Goal: Task Accomplishment & Management: Manage account settings

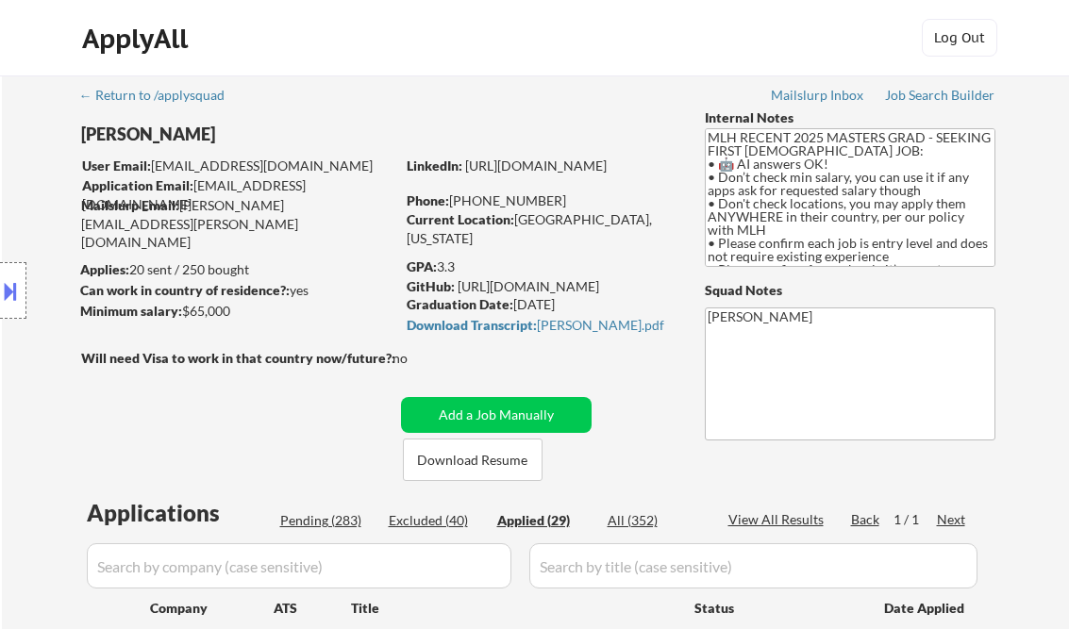
select select ""applied""
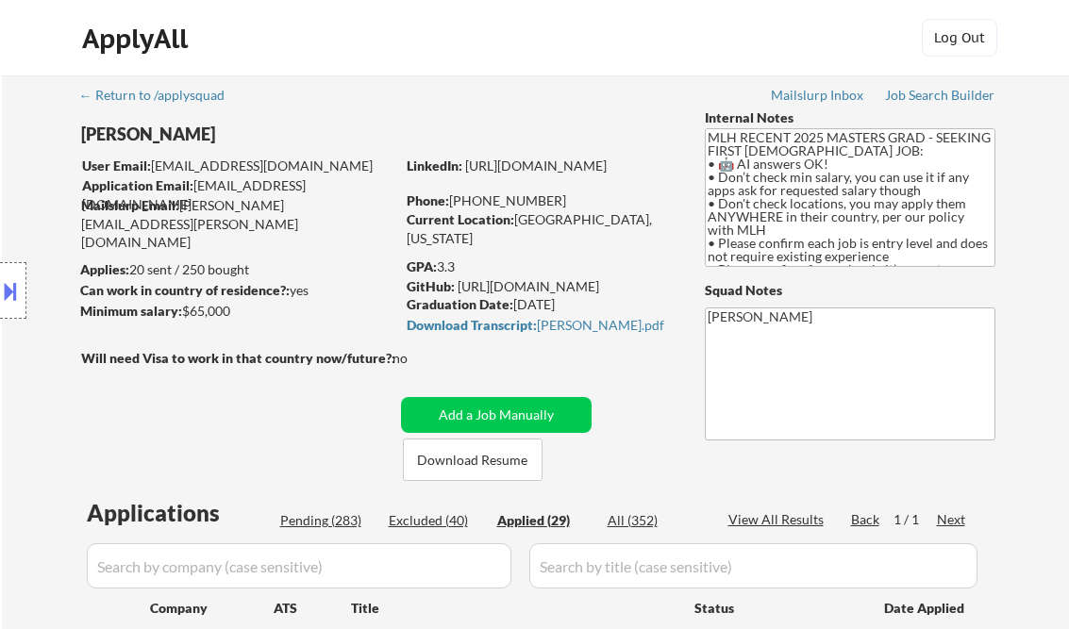
select select ""applied""
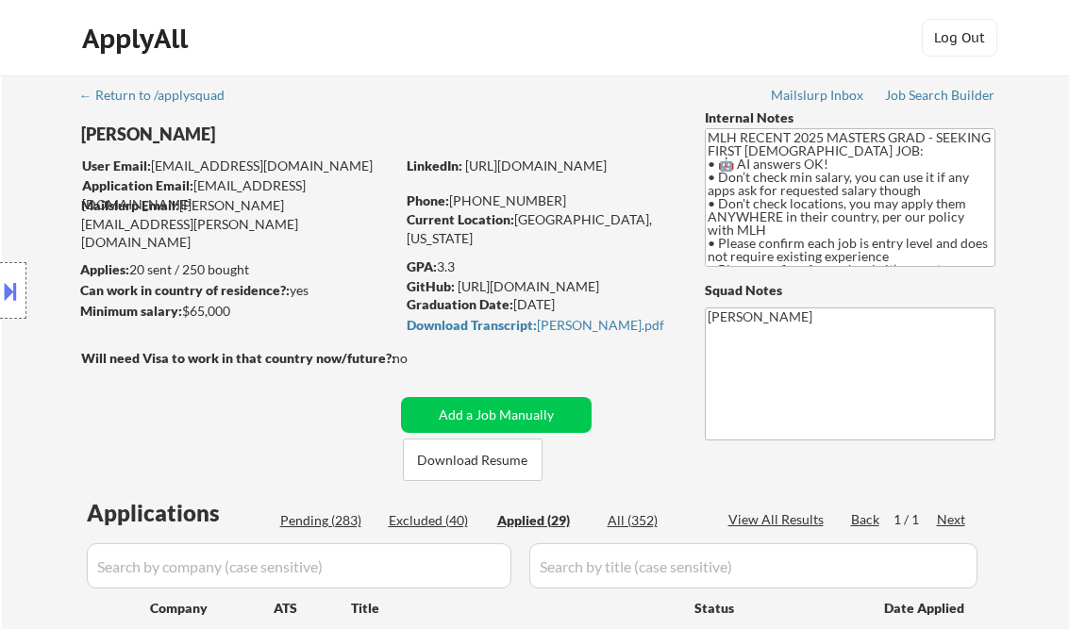
select select ""applied""
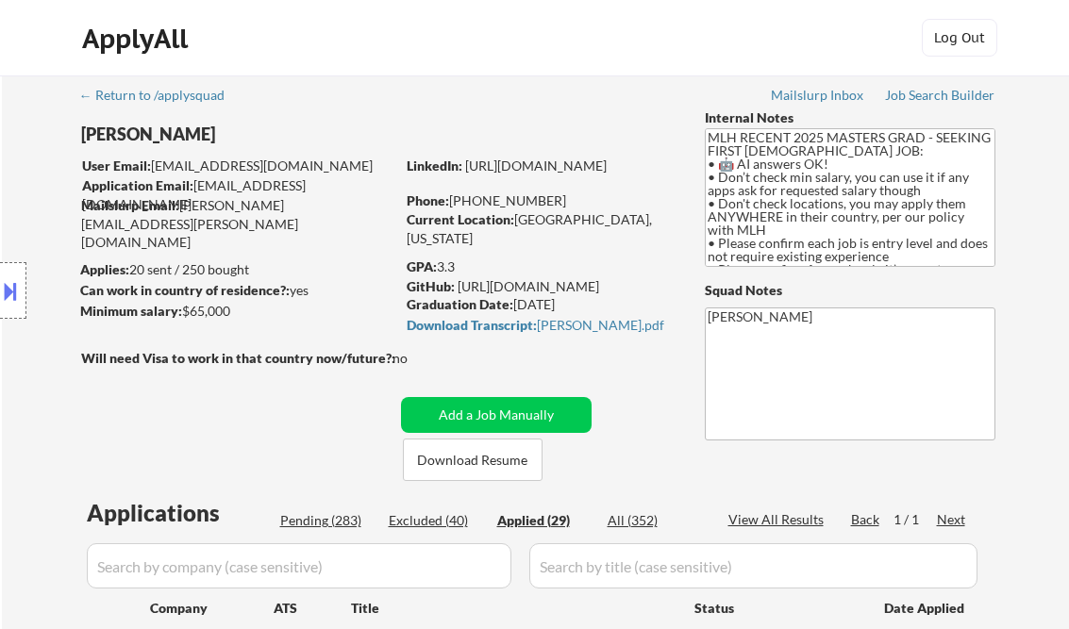
select select ""applied""
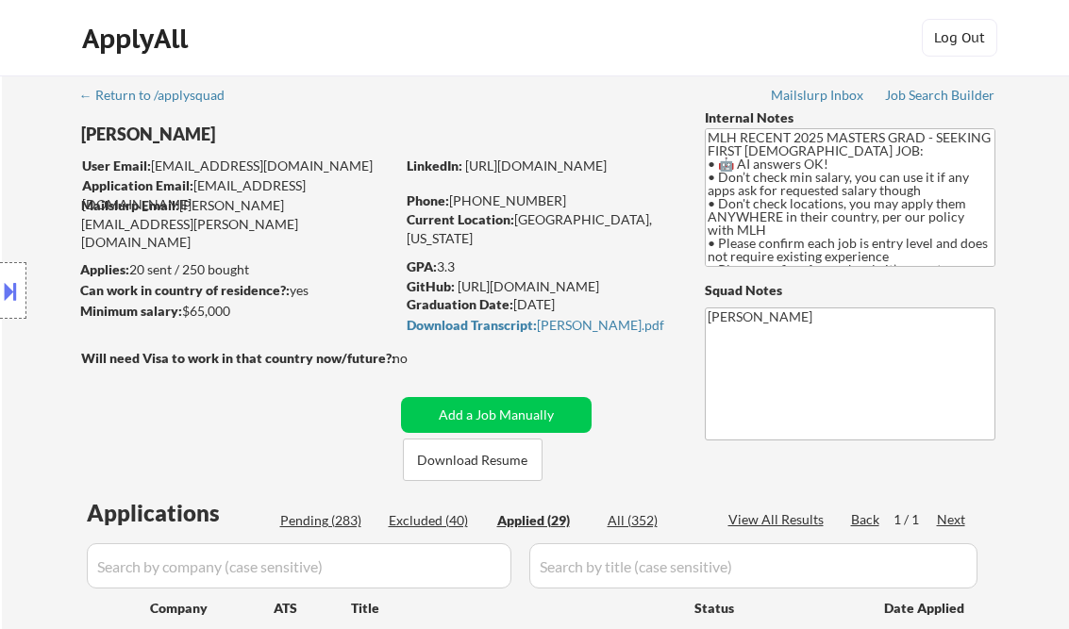
select select ""applied""
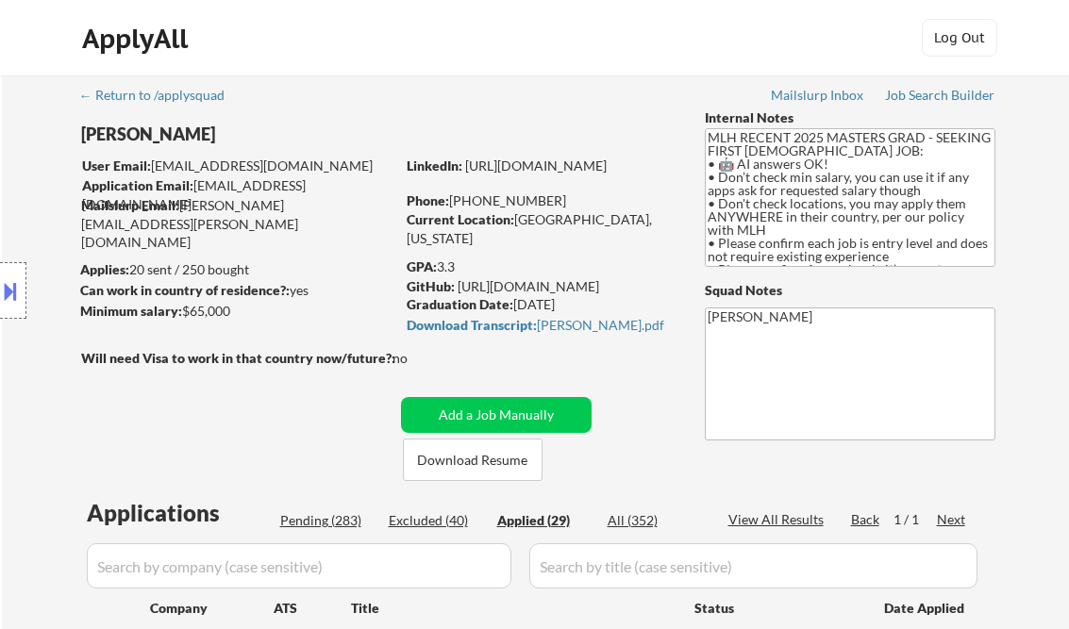
select select ""applied""
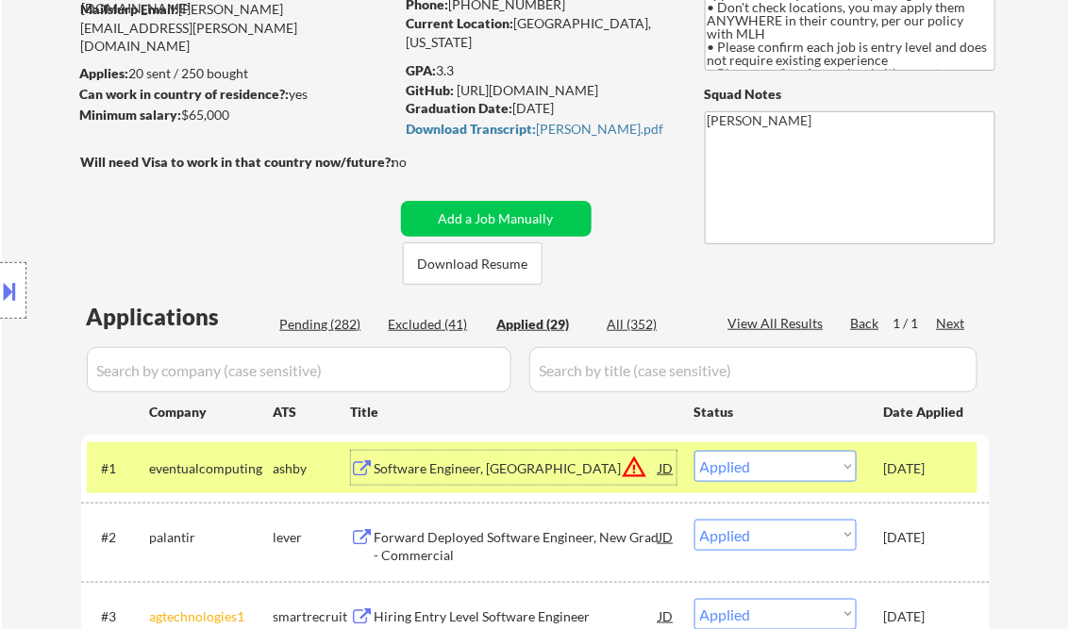
scroll to position [75, 0]
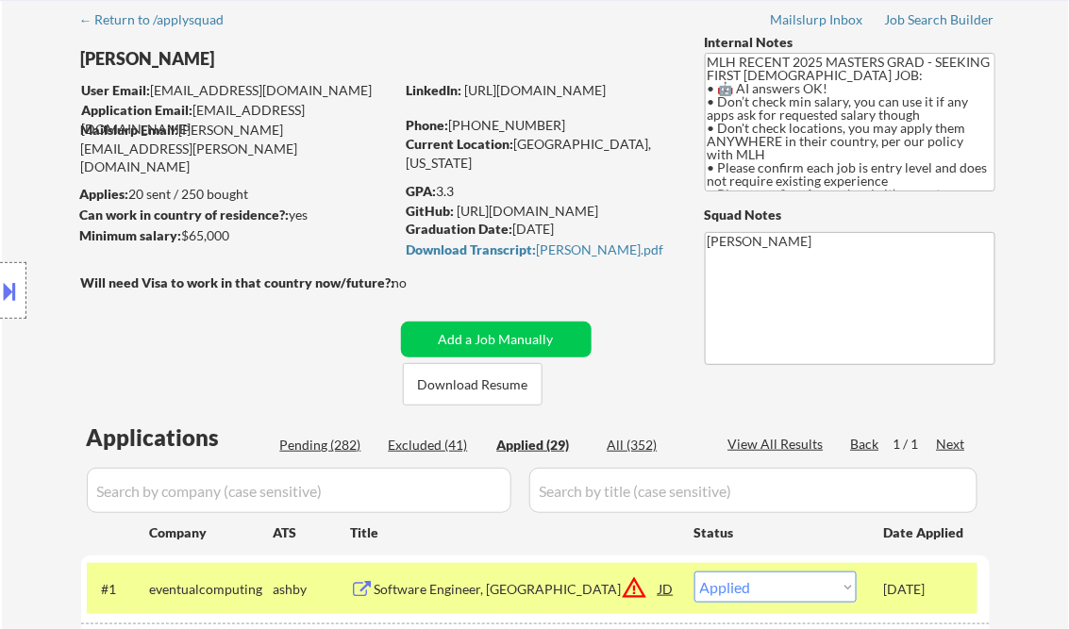
select select ""applied""
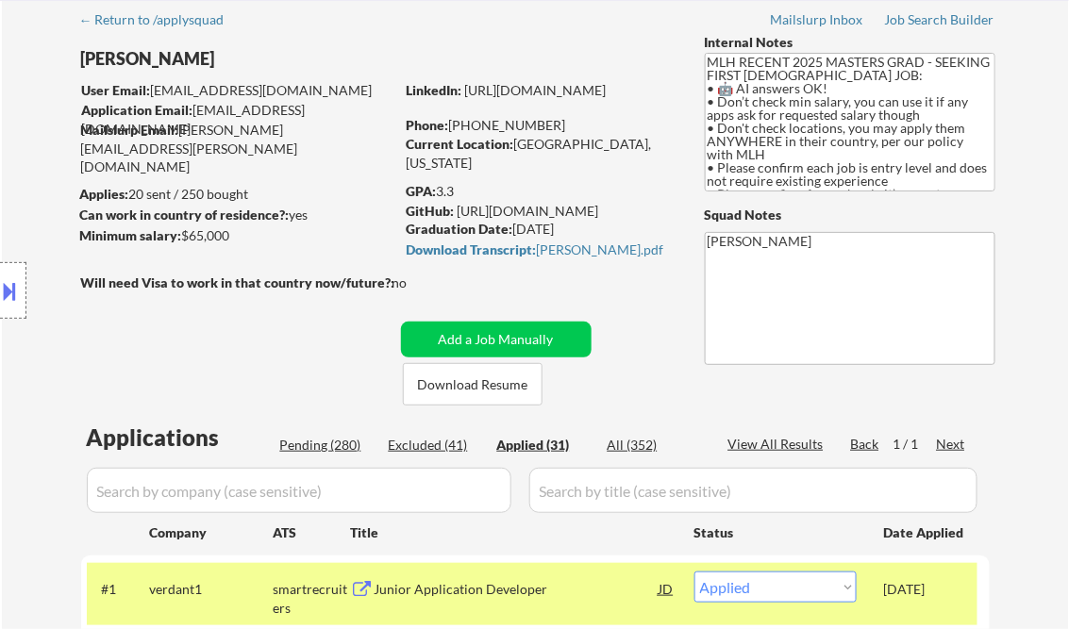
select select ""applied""
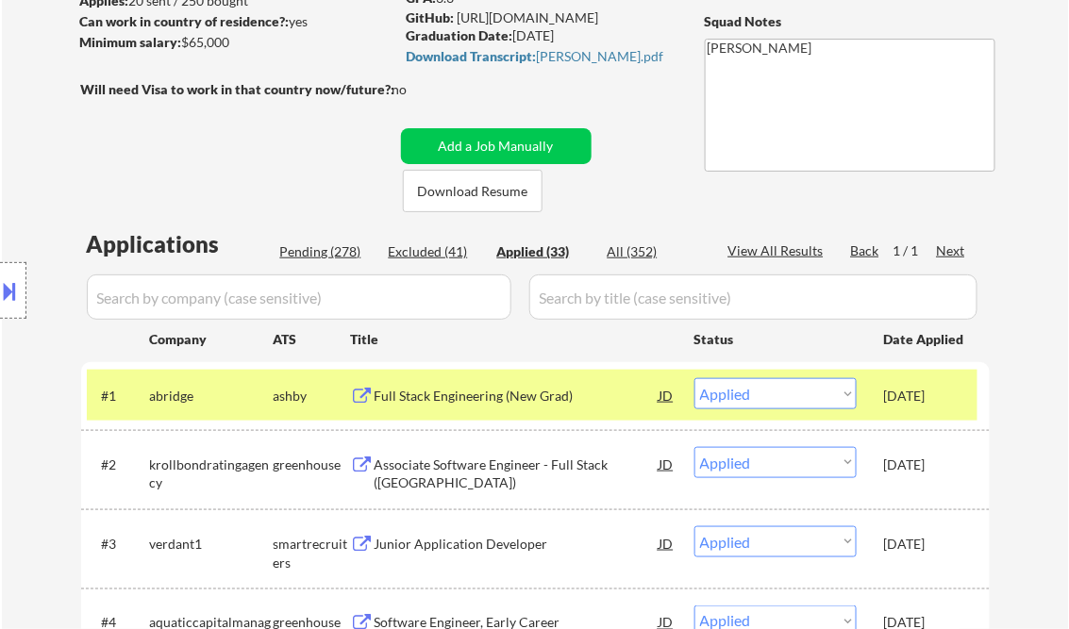
scroll to position [302, 0]
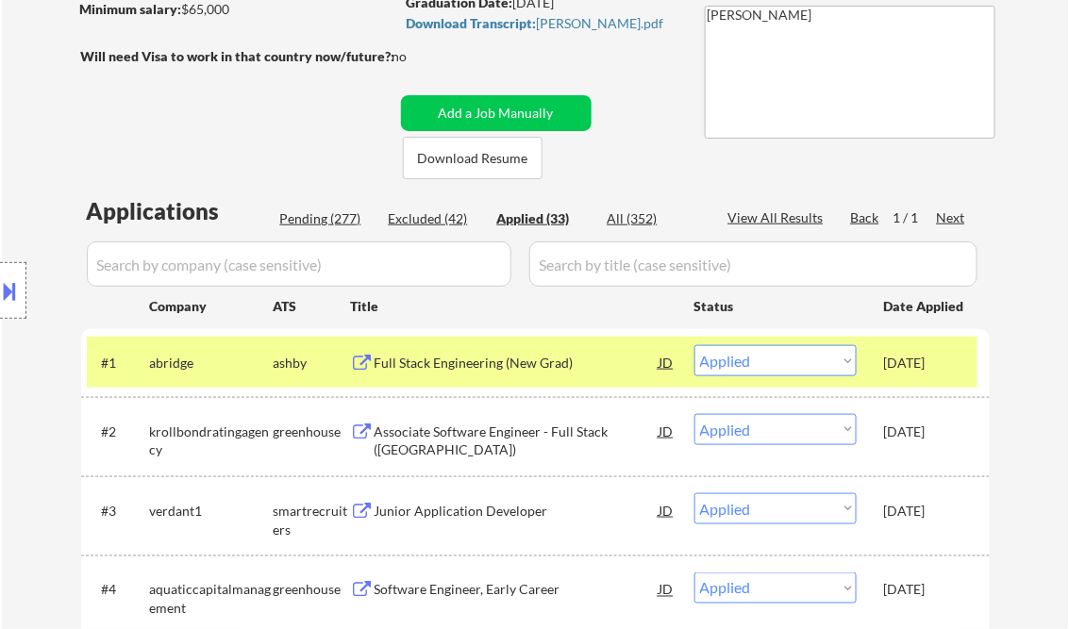
select select ""applied""
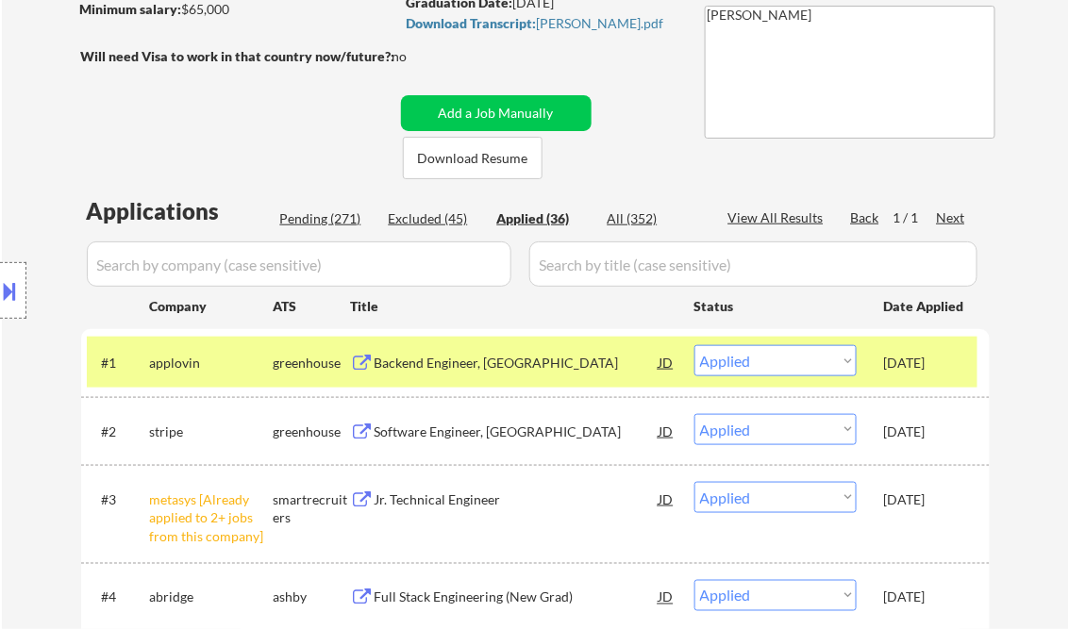
scroll to position [75, 0]
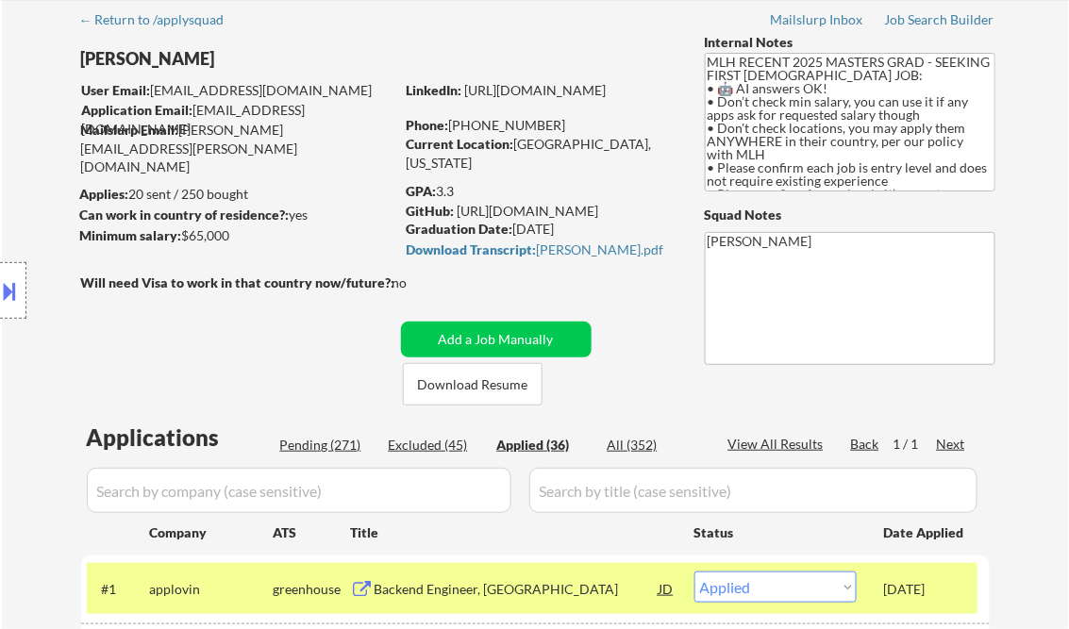
select select ""applied""
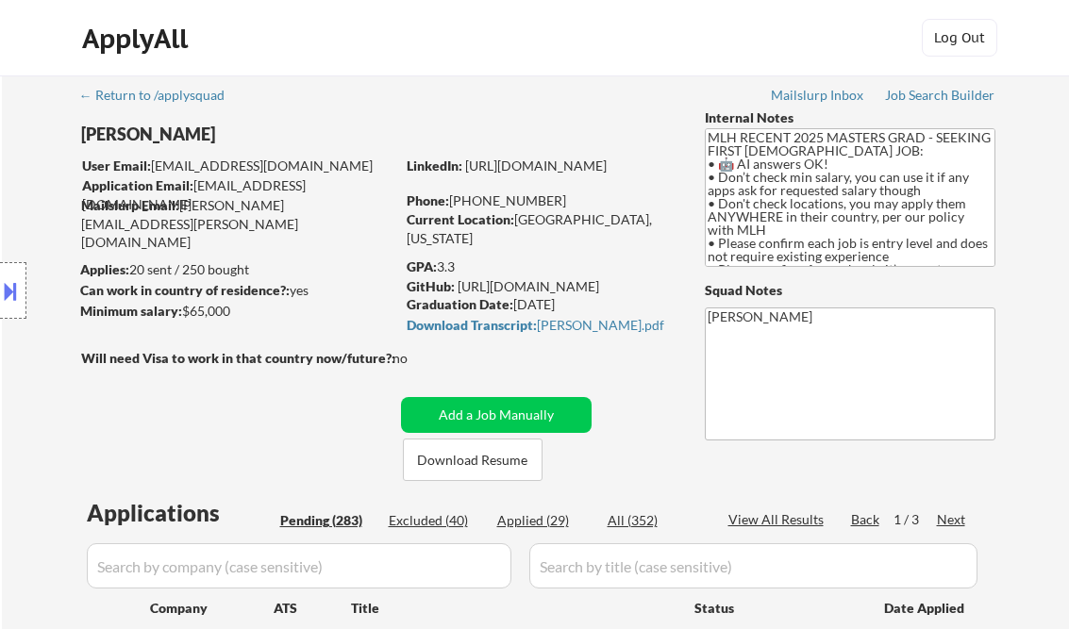
select select ""pending""
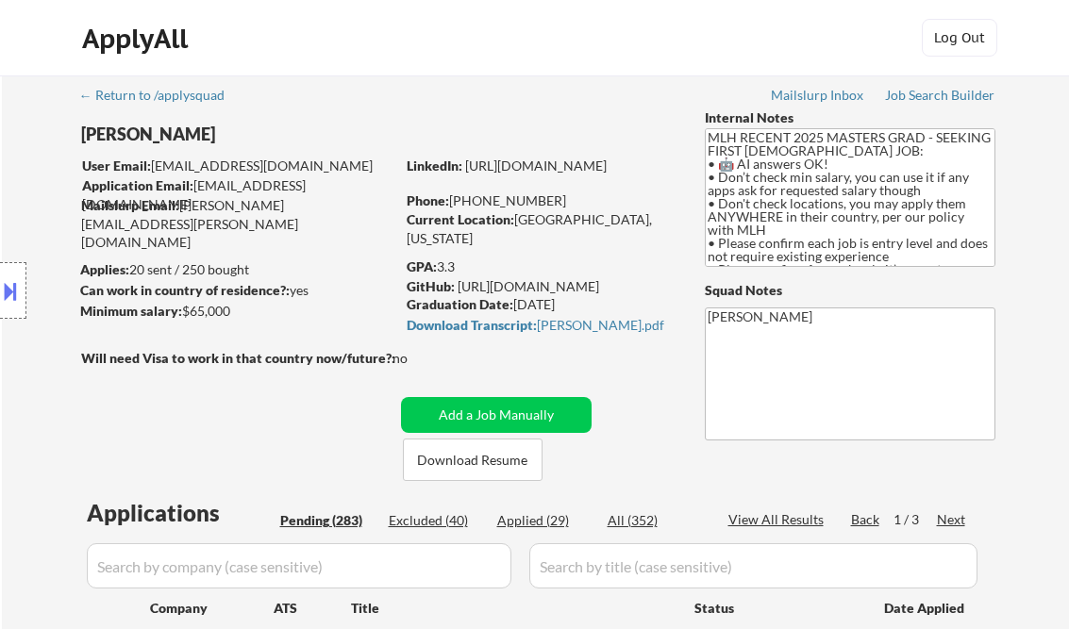
select select ""pending""
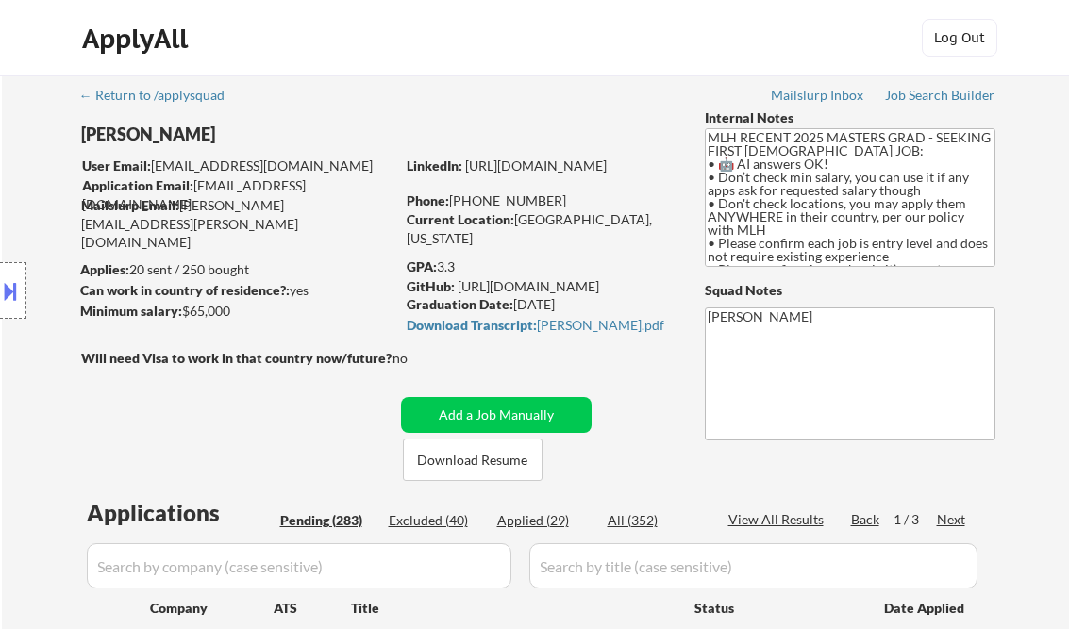
select select ""pending""
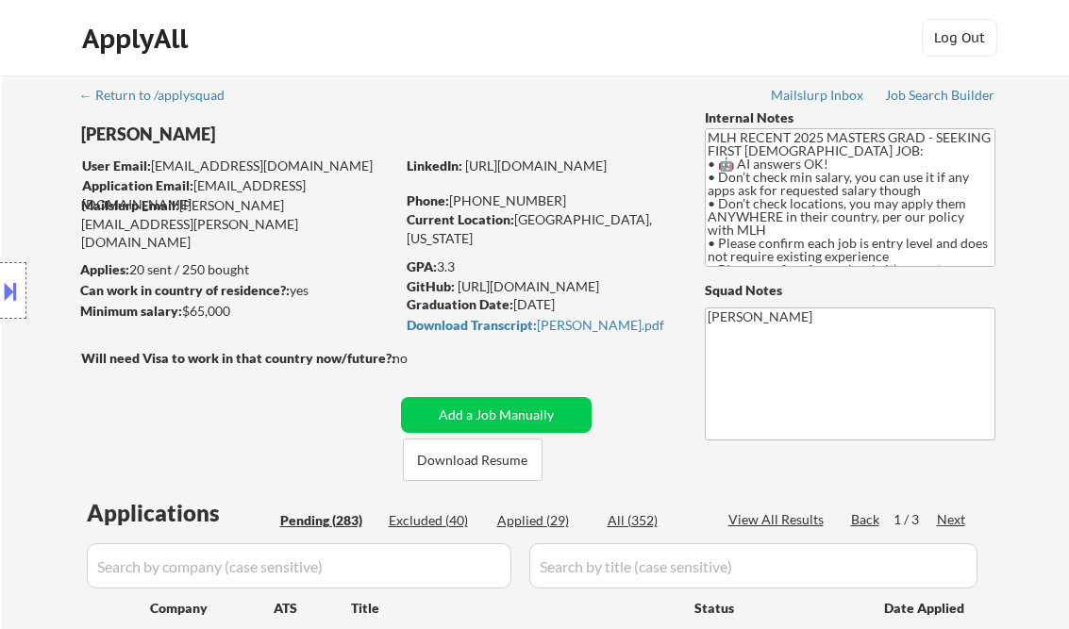
select select ""pending""
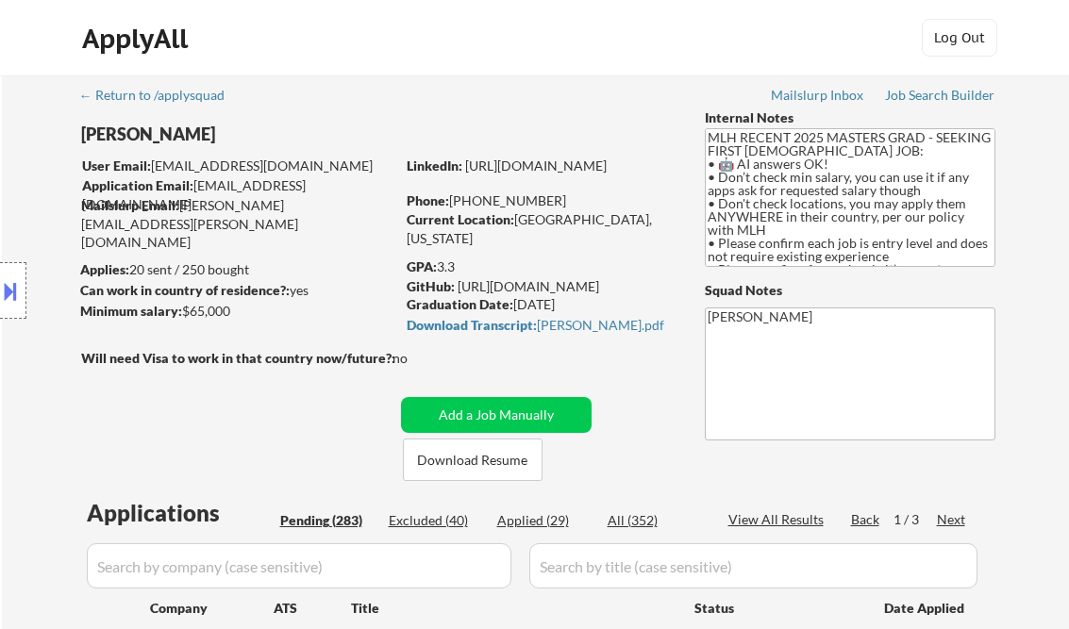
select select ""pending""
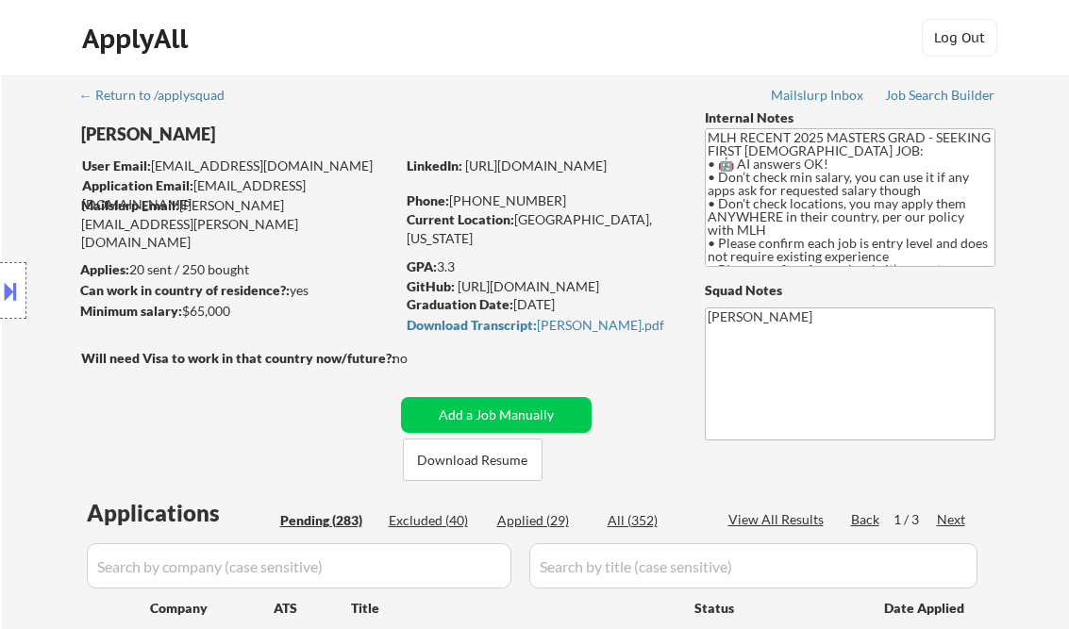
select select ""pending""
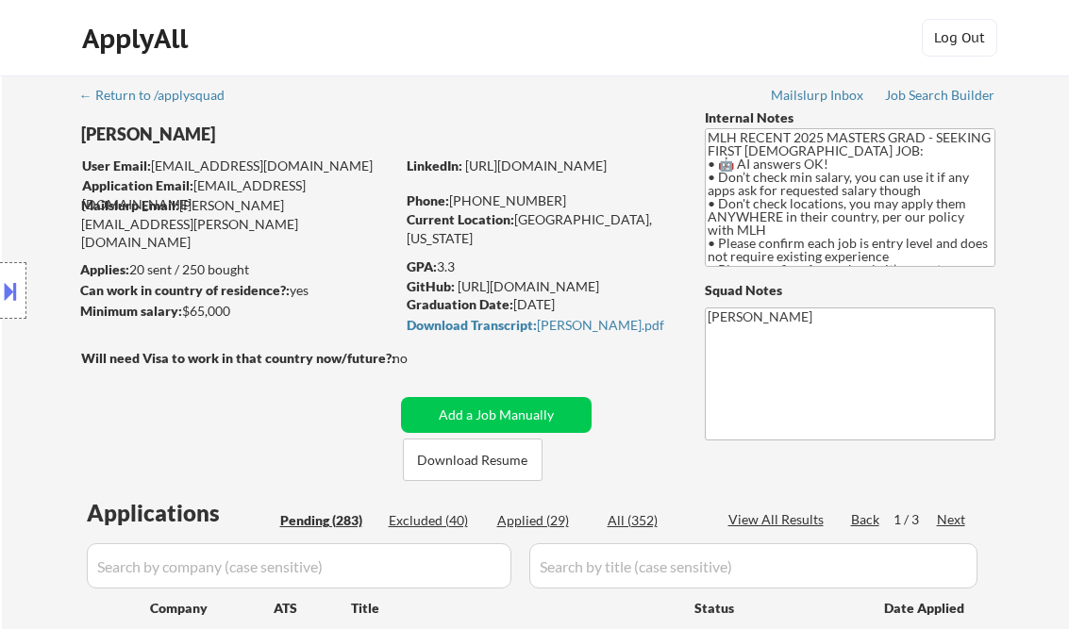
select select ""pending""
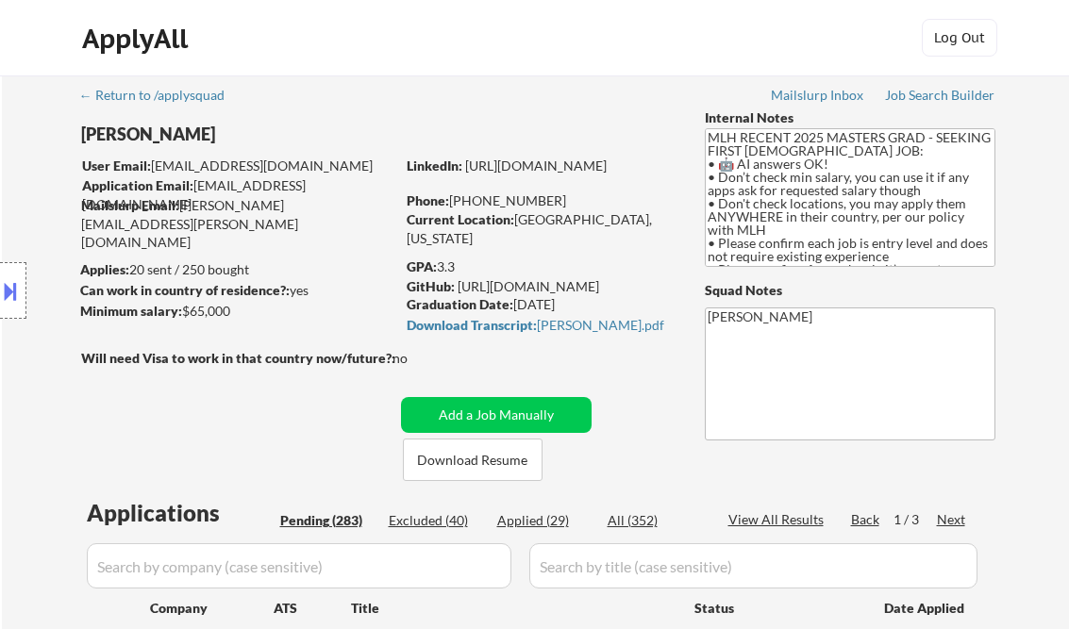
select select ""pending""
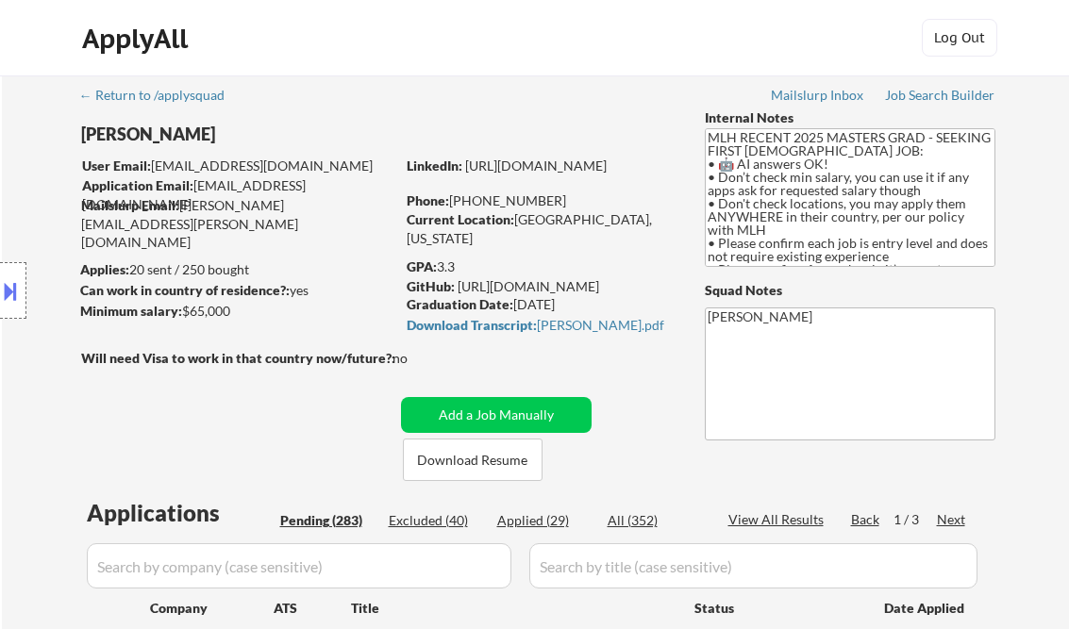
select select ""pending""
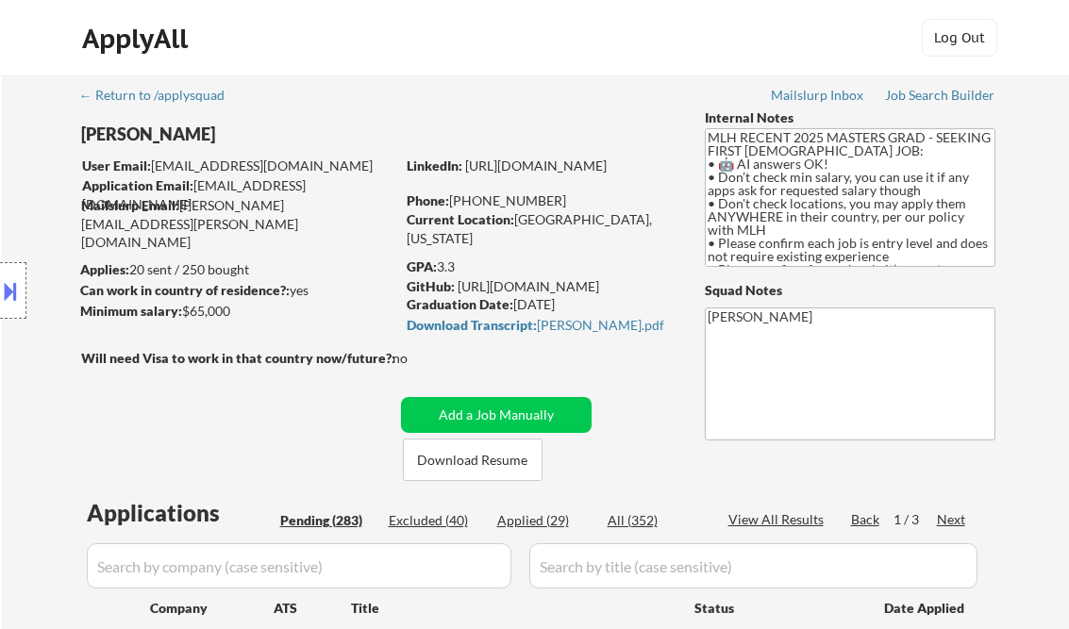
select select ""pending""
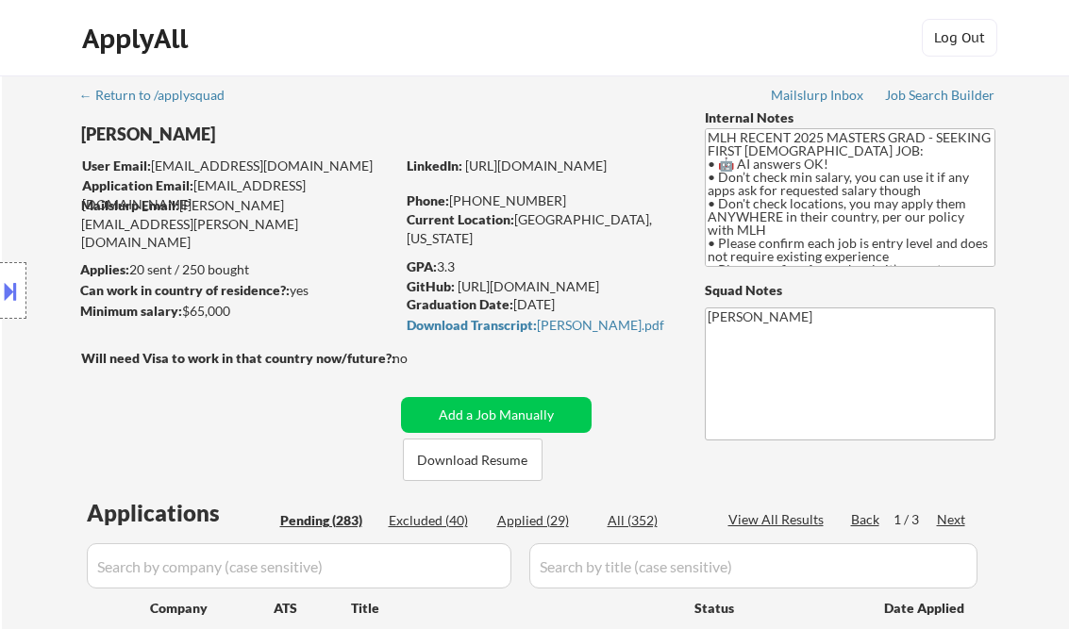
select select ""pending""
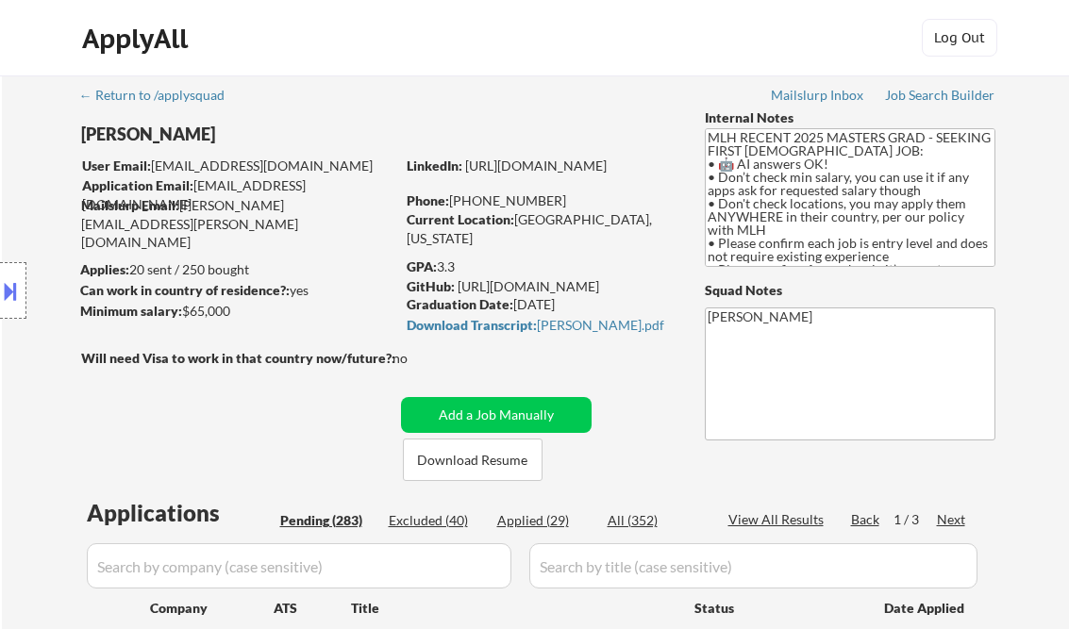
select select ""pending""
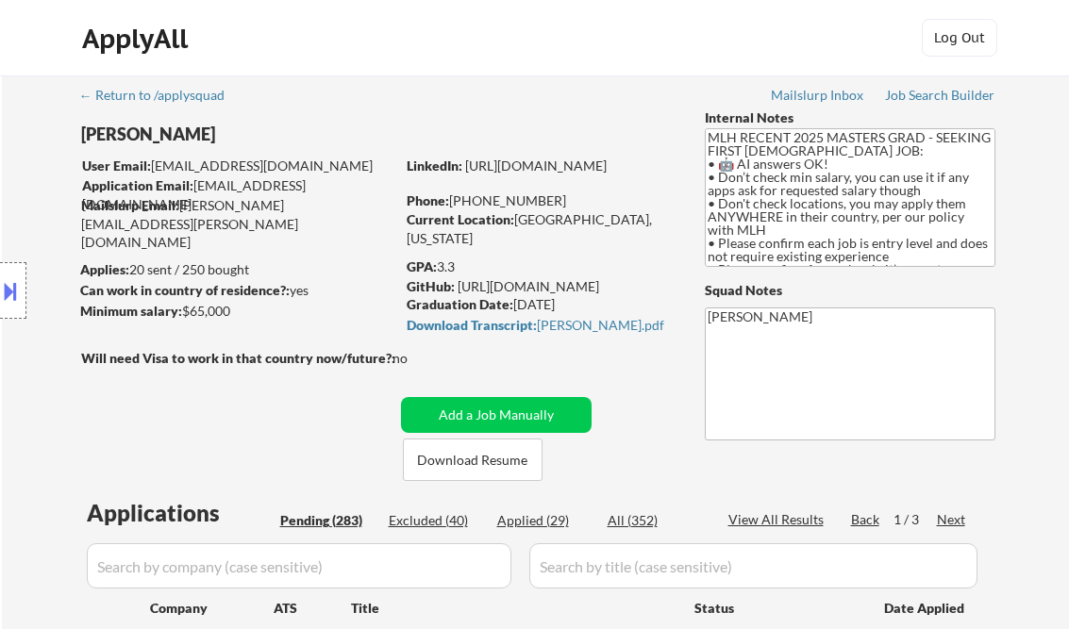
select select ""pending""
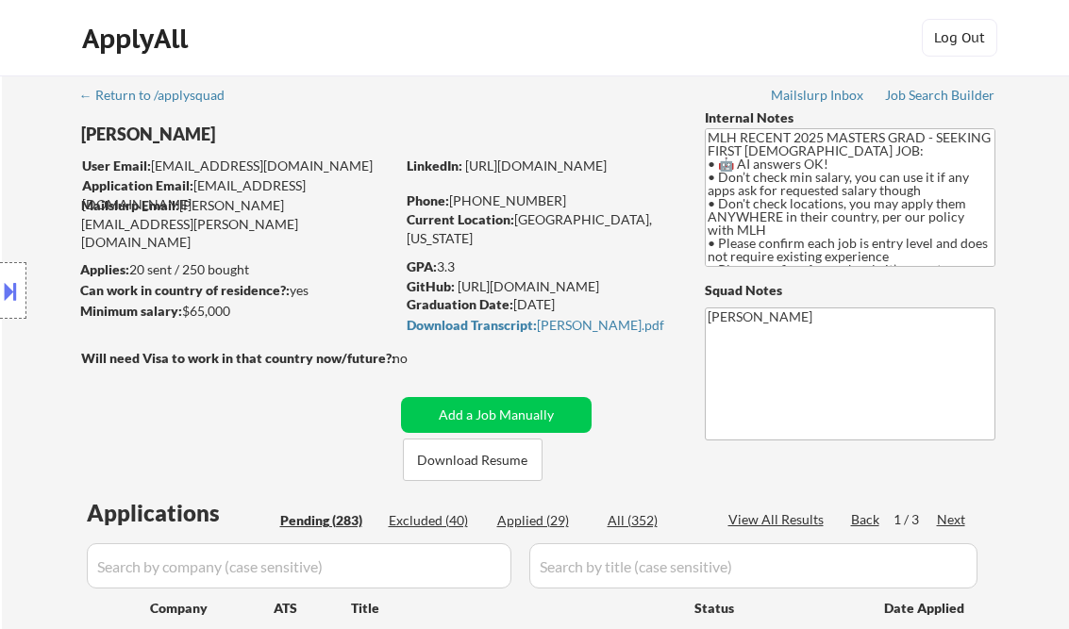
select select ""pending""
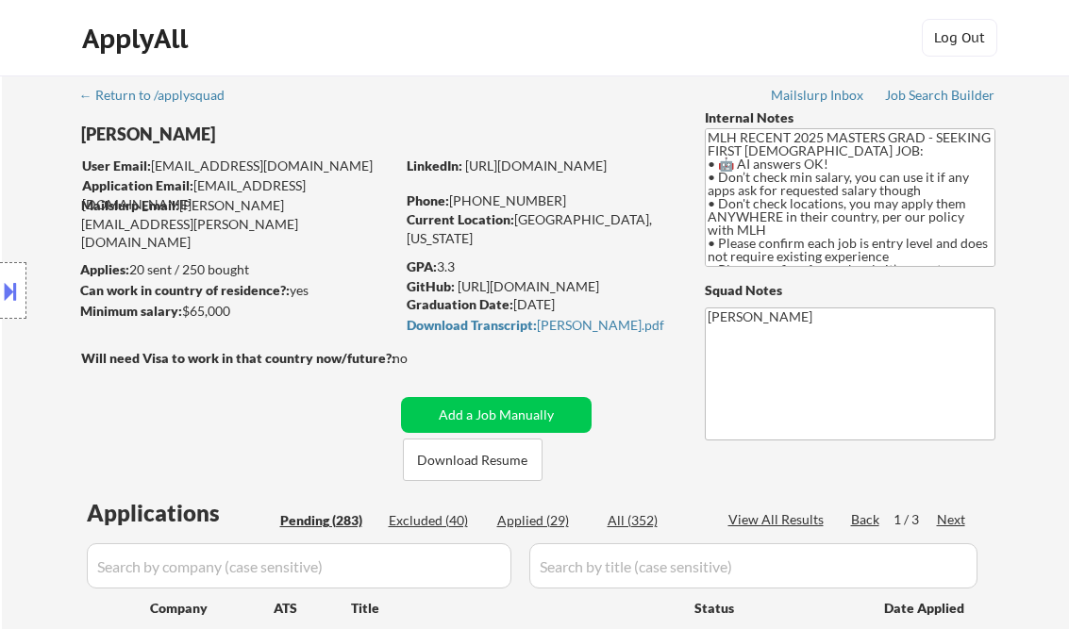
select select ""pending""
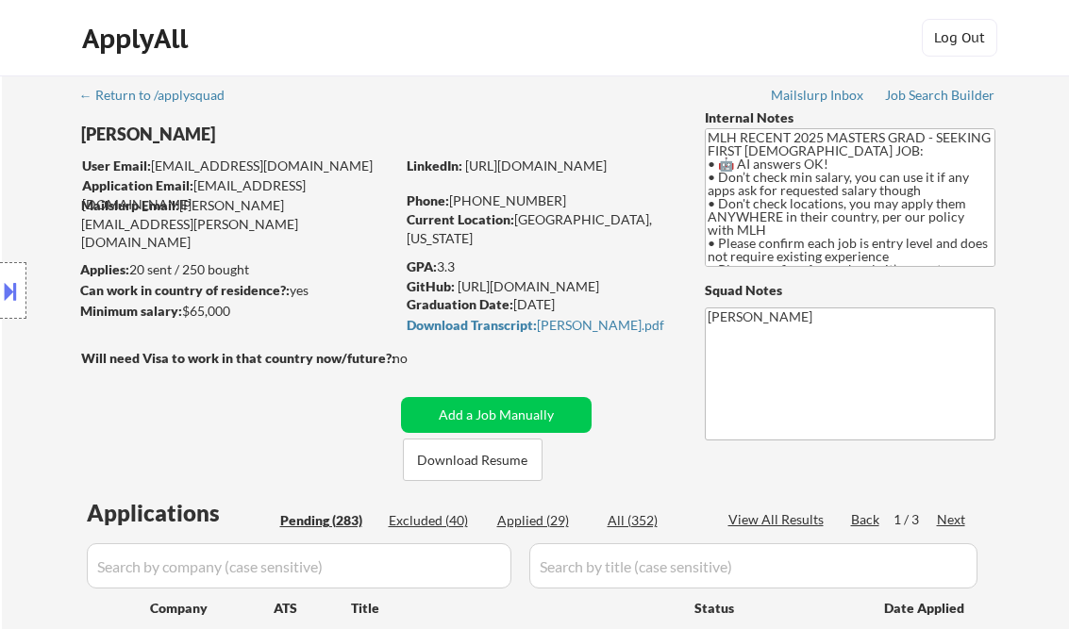
select select ""pending""
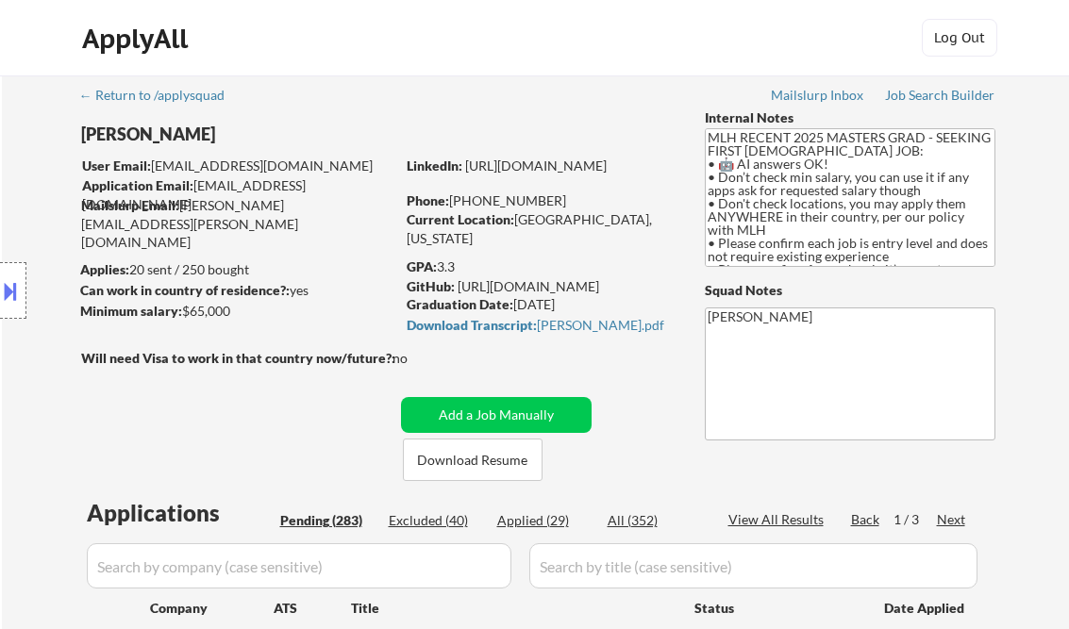
select select ""pending""
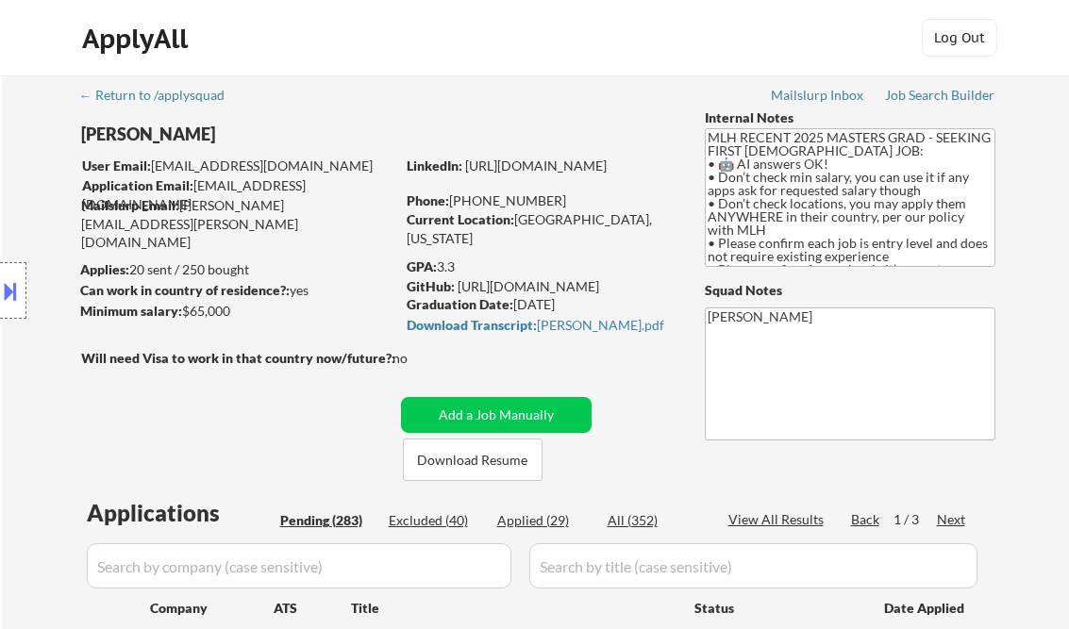
select select ""pending""
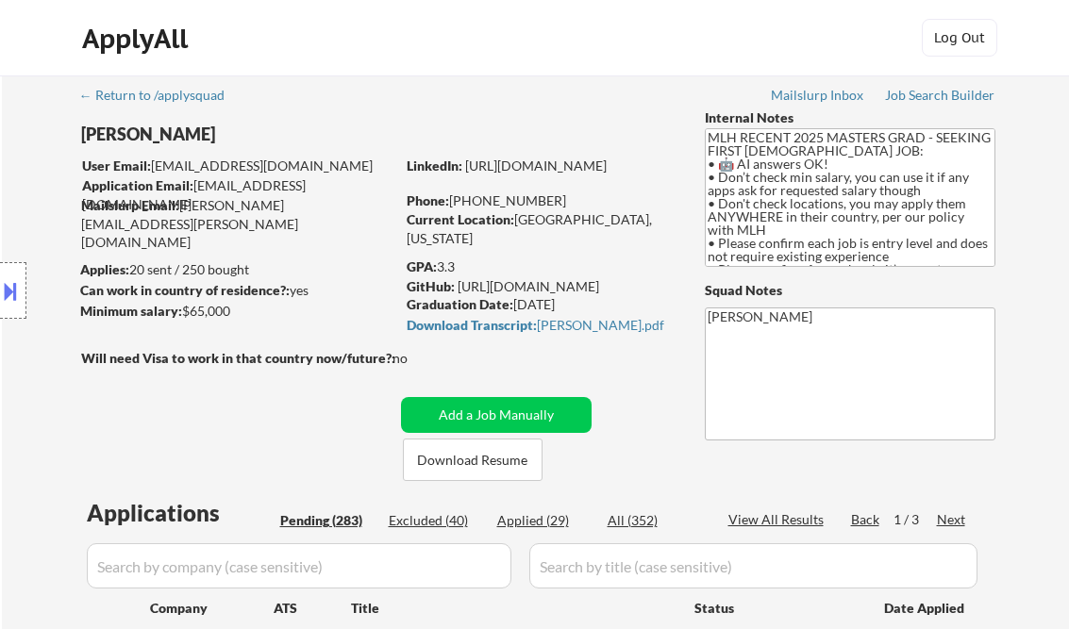
select select ""pending""
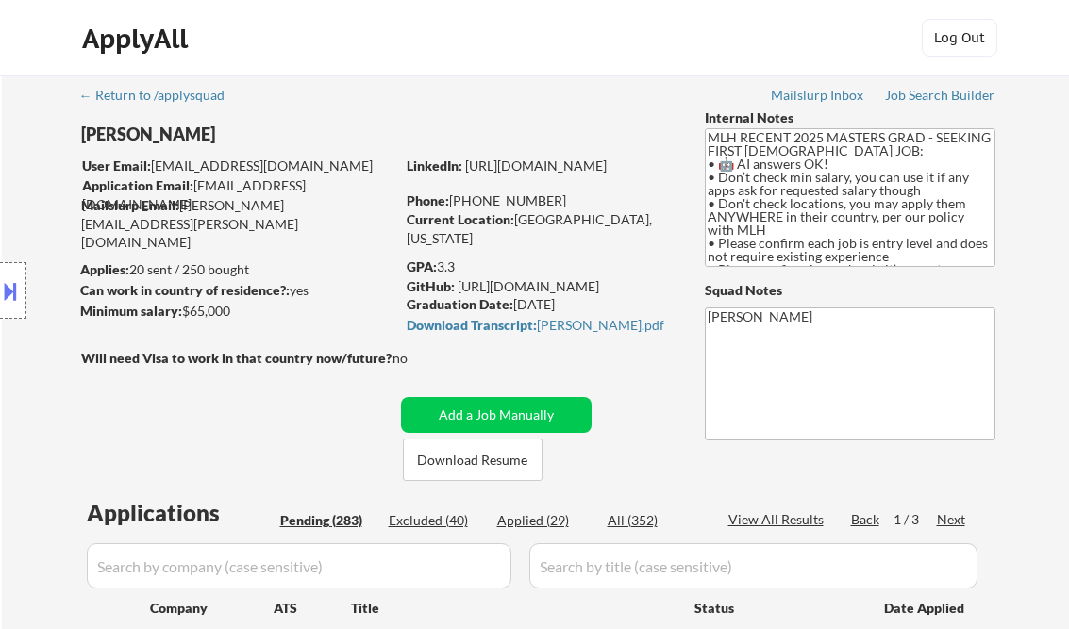
select select ""pending""
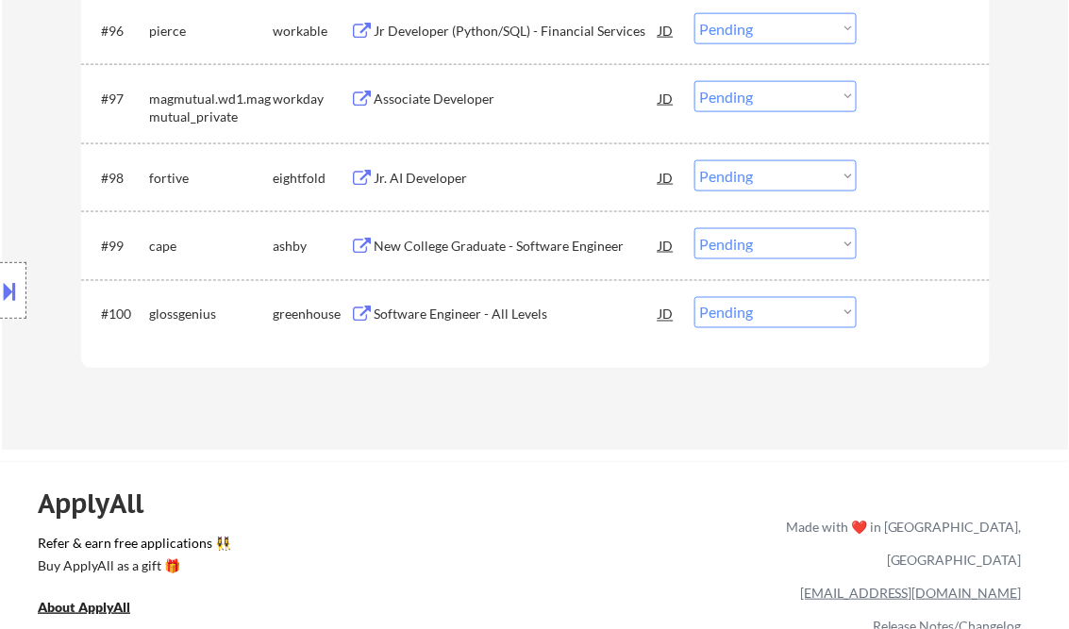
scroll to position [2612, 0]
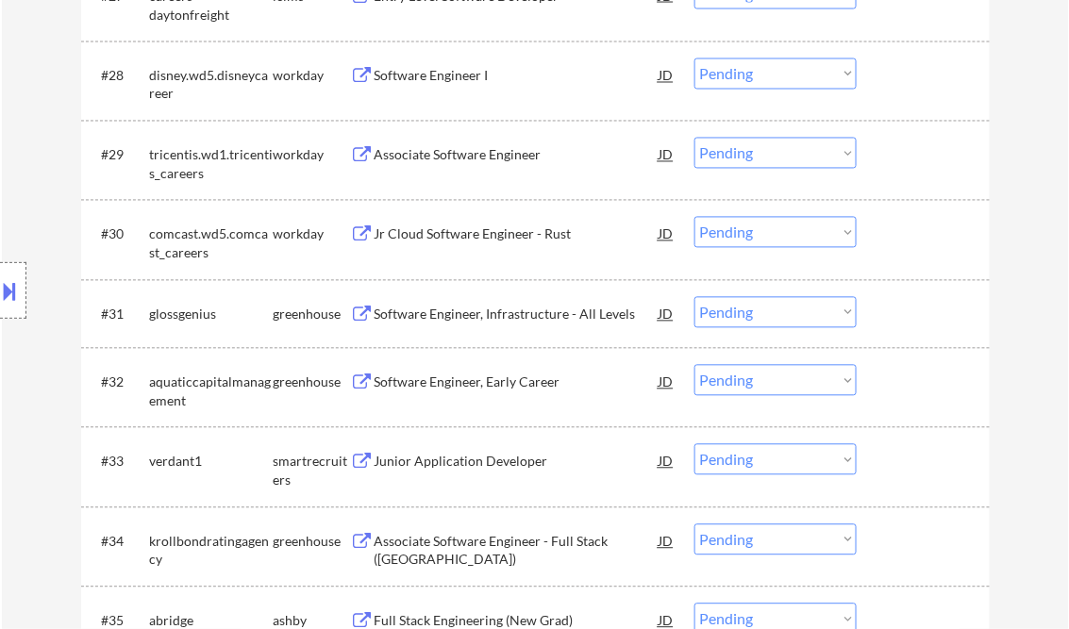
click at [785, 311] on select "Choose an option... Pending Applied Excluded (Questions) Excluded (Expired) Exc…" at bounding box center [775, 312] width 162 height 31
click at [694, 297] on select "Choose an option... Pending Applied Excluded (Questions) Excluded (Expired) Exc…" at bounding box center [775, 312] width 162 height 31
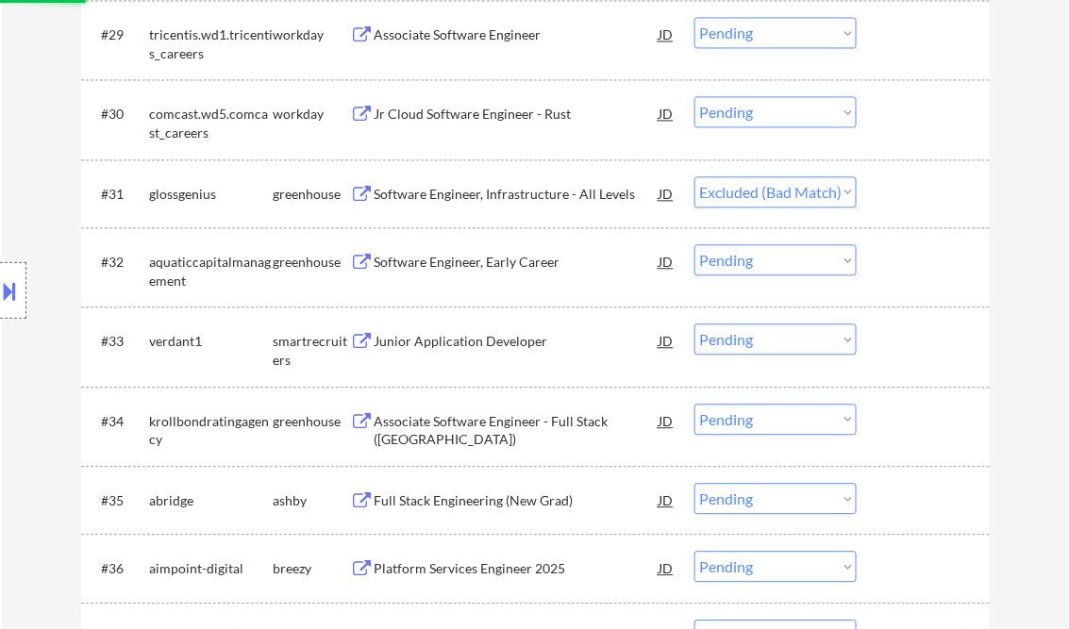
scroll to position [2763, 0]
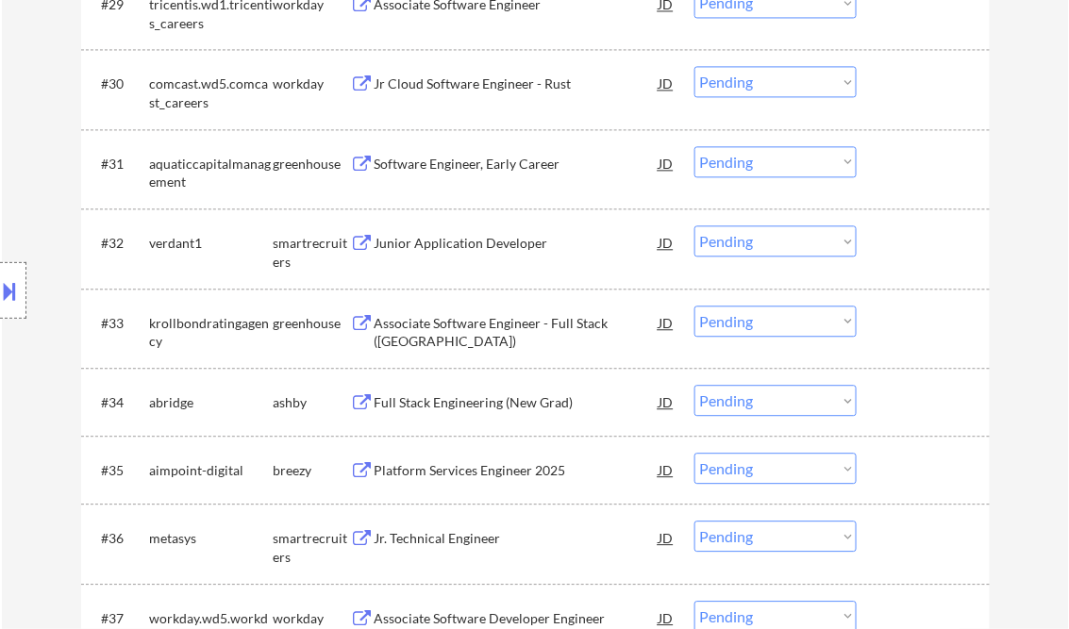
click at [467, 166] on div "Software Engineer, Early Career" at bounding box center [517, 164] width 285 height 19
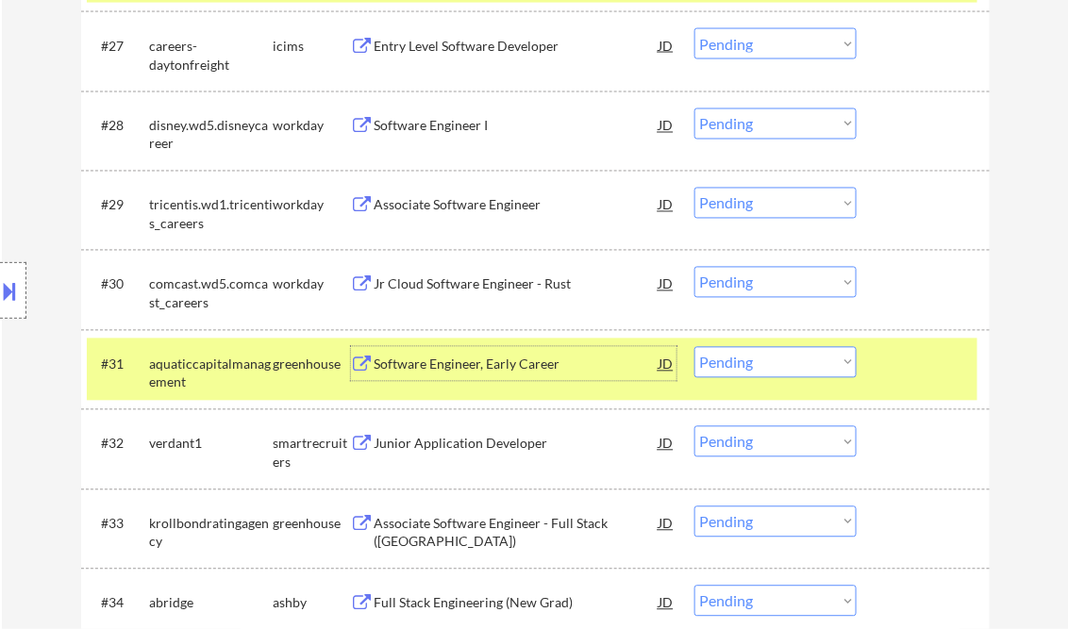
scroll to position [2537, 0]
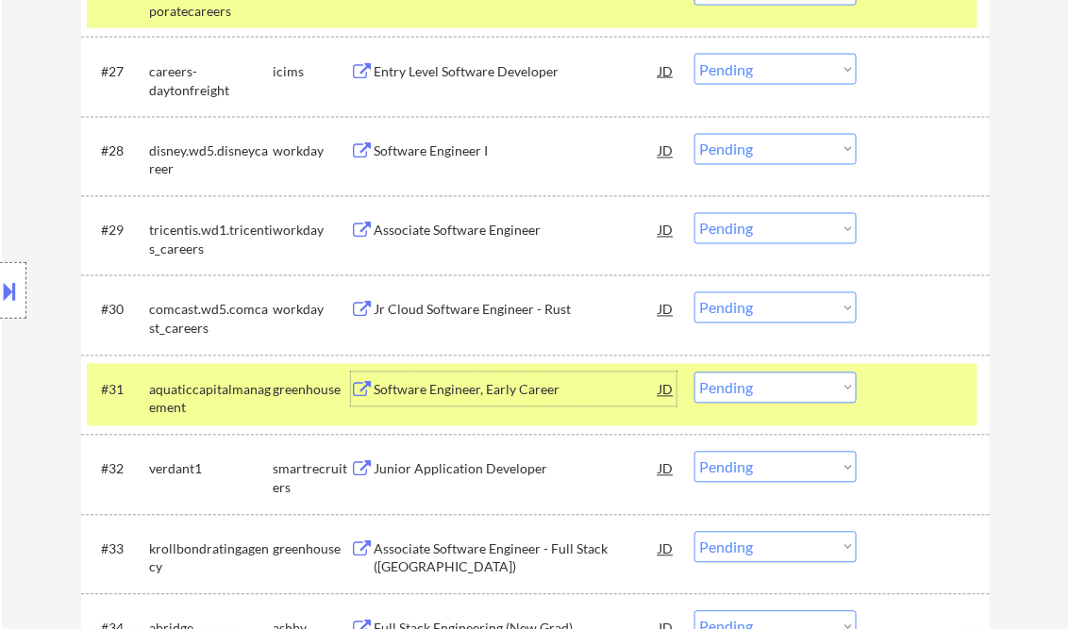
drag, startPoint x: 725, startPoint y: 395, endPoint x: 731, endPoint y: 404, distance: 10.8
click at [725, 395] on select "Choose an option... Pending Applied Excluded (Questions) Excluded (Expired) Exc…" at bounding box center [775, 388] width 162 height 31
click at [694, 373] on select "Choose an option... Pending Applied Excluded (Questions) Excluded (Expired) Exc…" at bounding box center [775, 388] width 162 height 31
click at [485, 471] on div "Junior Application Developer" at bounding box center [517, 469] width 285 height 19
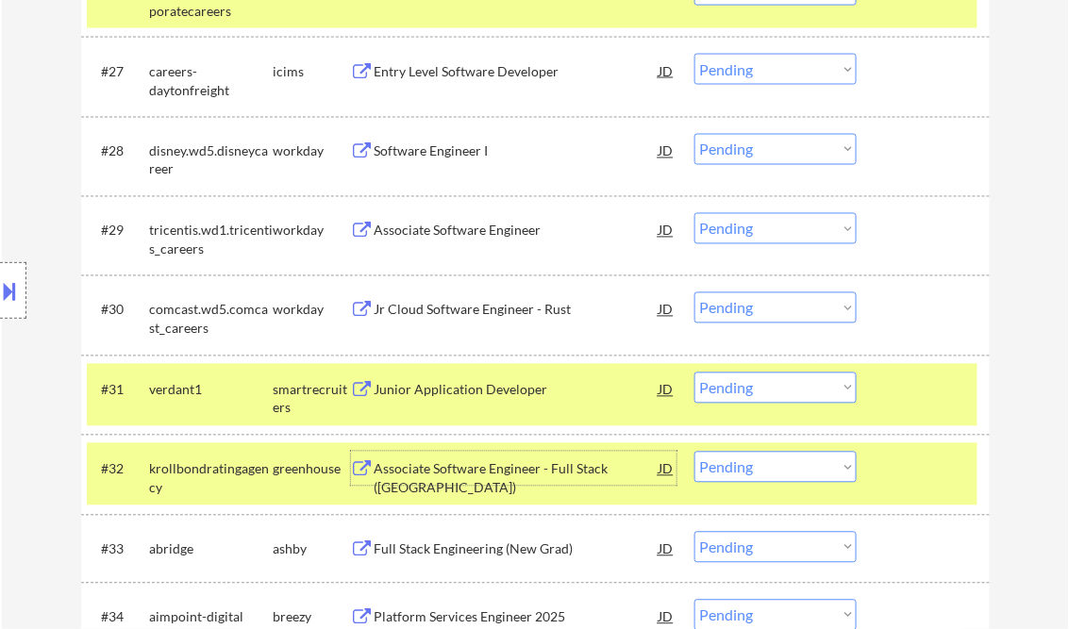
click at [769, 392] on select "Choose an option... Pending Applied Excluded (Questions) Excluded (Expired) Exc…" at bounding box center [775, 388] width 162 height 31
click at [694, 373] on select "Choose an option... Pending Applied Excluded (Questions) Excluded (Expired) Exc…" at bounding box center [775, 388] width 162 height 31
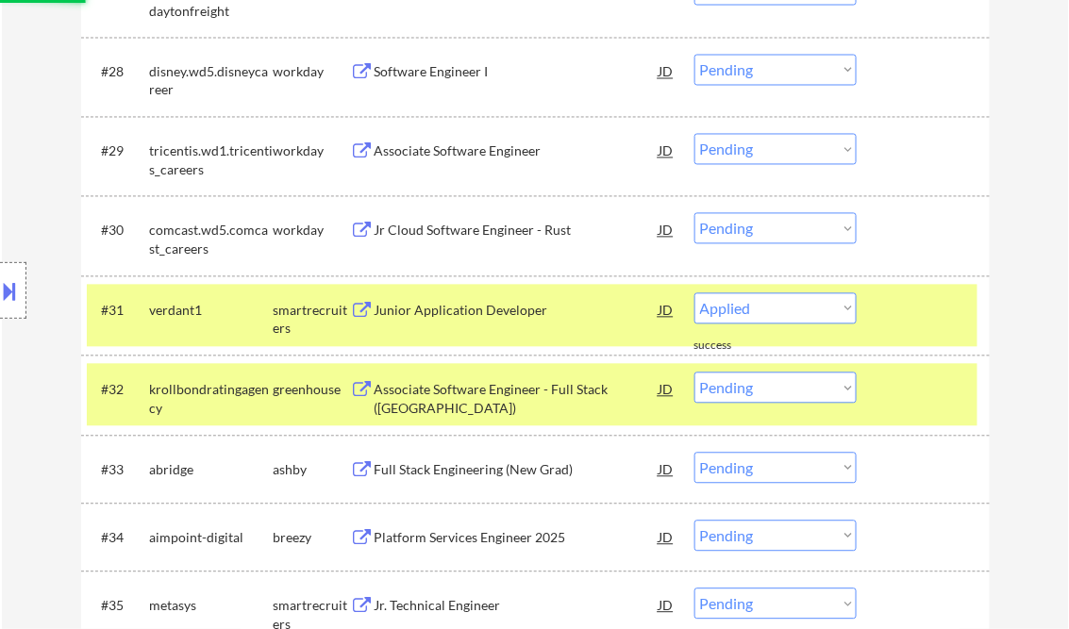
scroll to position [2688, 0]
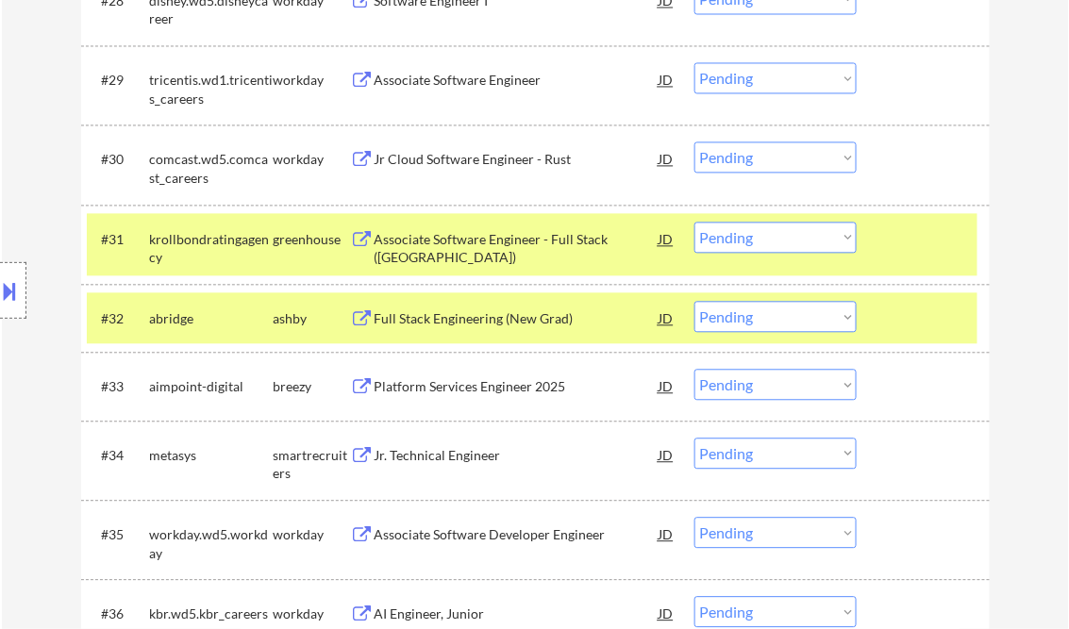
click at [496, 235] on div "Associate Software Engineer - Full Stack (PA)" at bounding box center [517, 248] width 285 height 37
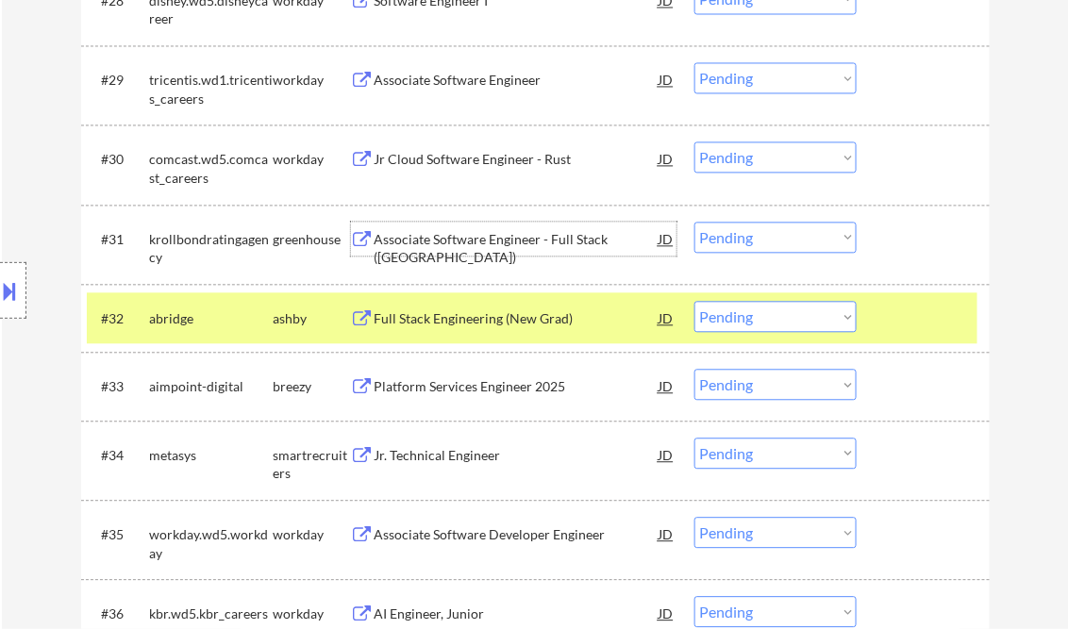
click at [754, 243] on select "Choose an option... Pending Applied Excluded (Questions) Excluded (Expired) Exc…" at bounding box center [775, 237] width 162 height 31
click at [694, 222] on select "Choose an option... Pending Applied Excluded (Questions) Excluded (Expired) Exc…" at bounding box center [775, 237] width 162 height 31
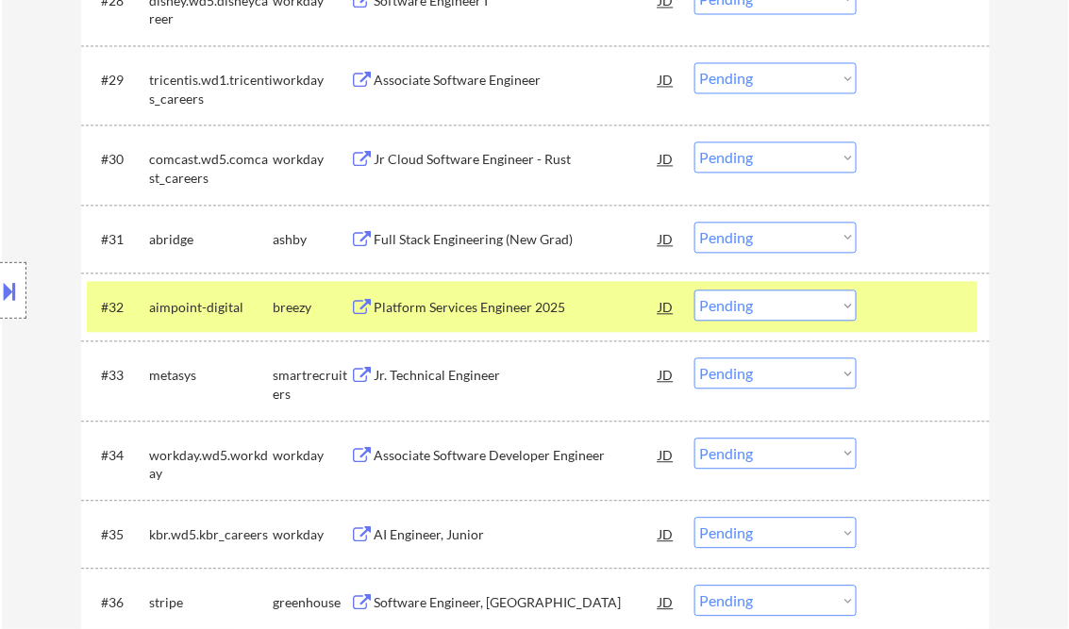
click at [494, 244] on div "Full Stack Engineering (New Grad)" at bounding box center [517, 239] width 285 height 19
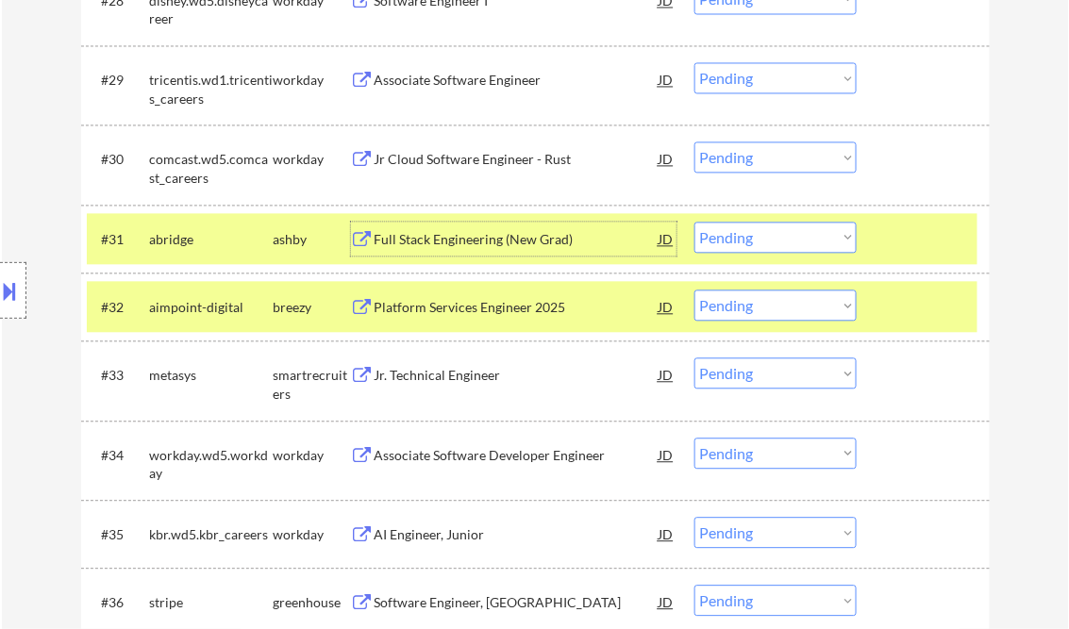
click at [777, 230] on select "Choose an option... Pending Applied Excluded (Questions) Excluded (Expired) Exc…" at bounding box center [775, 237] width 162 height 31
click at [694, 222] on select "Choose an option... Pending Applied Excluded (Questions) Excluded (Expired) Exc…" at bounding box center [775, 237] width 162 height 31
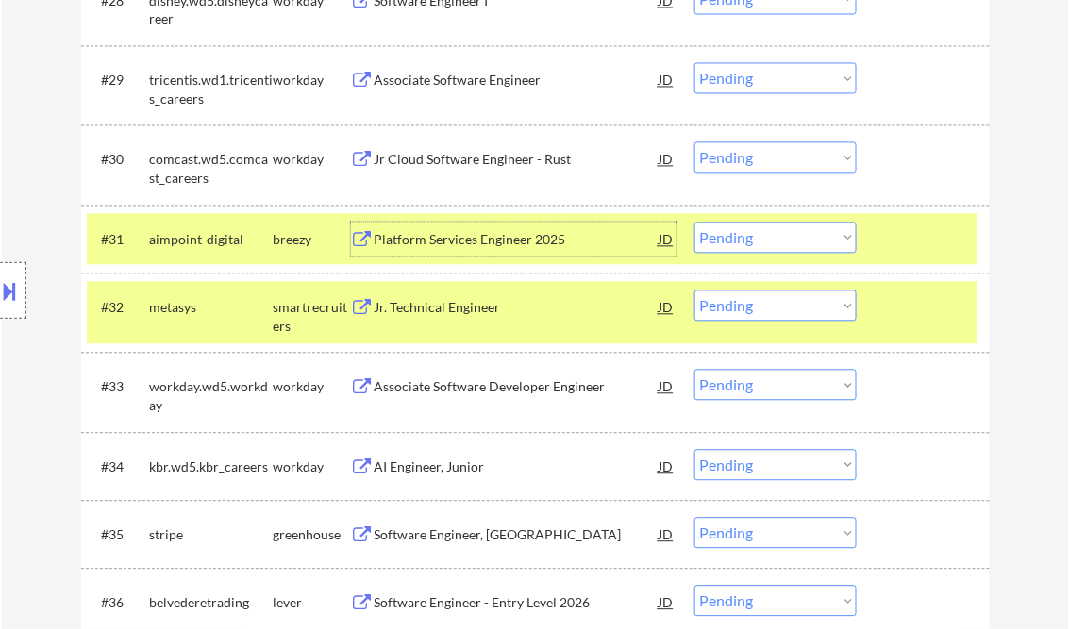
click at [493, 240] on div "Platform Services Engineer 2025" at bounding box center [517, 239] width 285 height 19
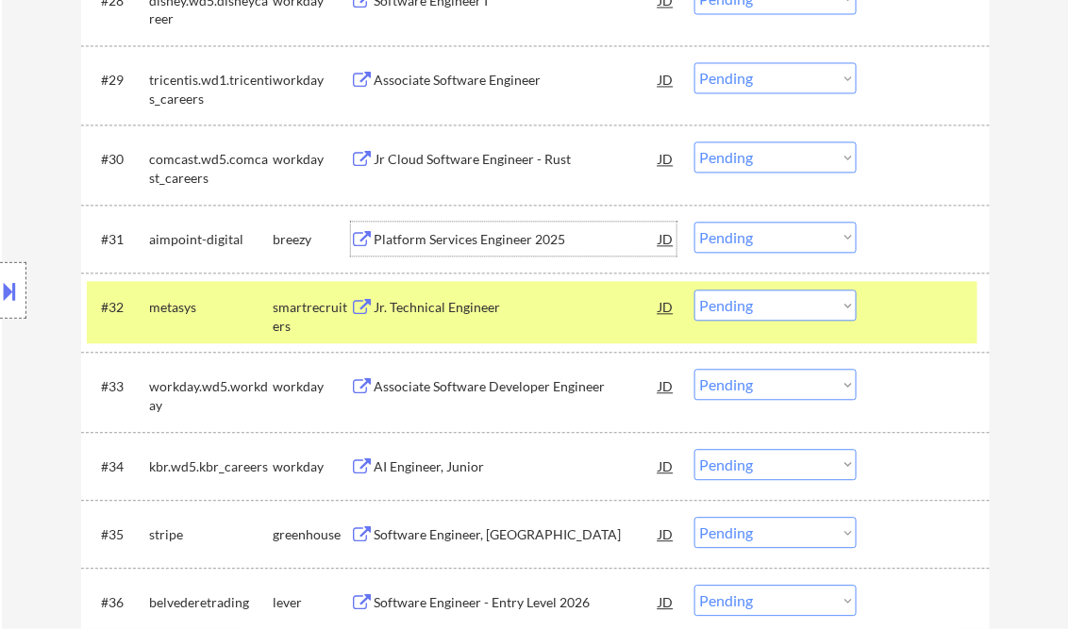
click at [752, 238] on select "Choose an option... Pending Applied Excluded (Questions) Excluded (Expired) Exc…" at bounding box center [775, 237] width 162 height 31
click at [694, 222] on select "Choose an option... Pending Applied Excluded (Questions) Excluded (Expired) Exc…" at bounding box center [775, 237] width 162 height 31
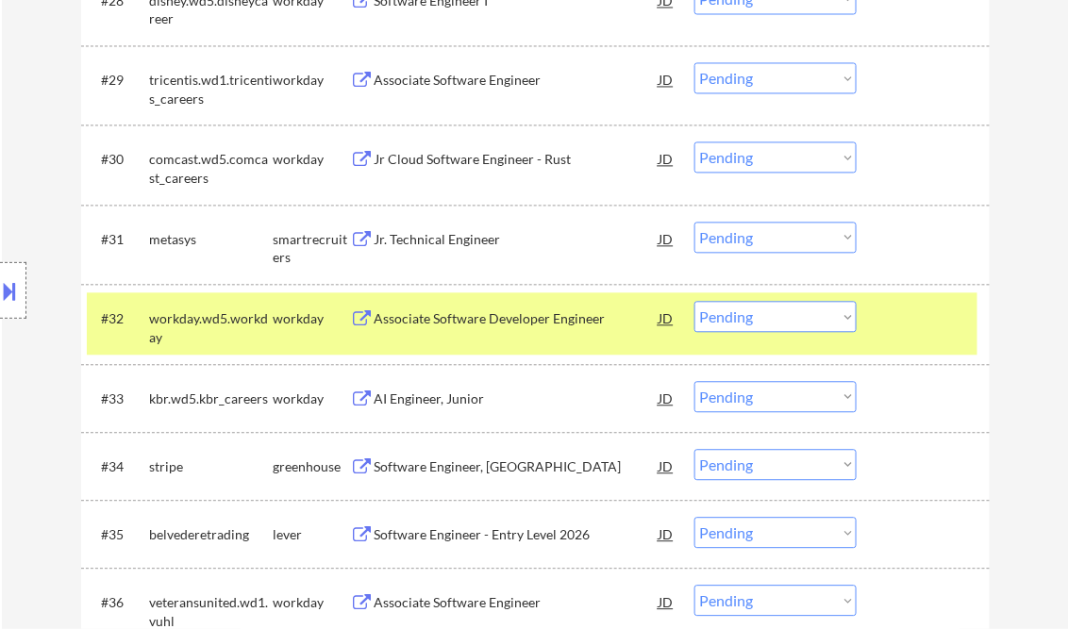
click at [447, 240] on div "Jr. Technical Engineer" at bounding box center [517, 239] width 285 height 19
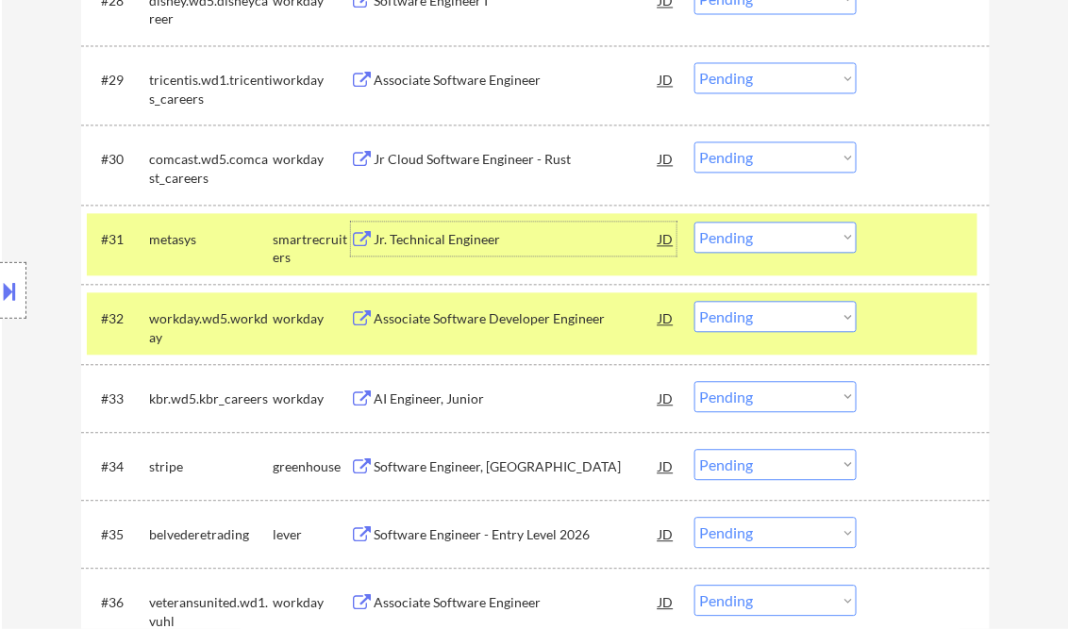
click at [754, 239] on select "Choose an option... Pending Applied Excluded (Questions) Excluded (Expired) Exc…" at bounding box center [775, 237] width 162 height 31
click at [694, 222] on select "Choose an option... Pending Applied Excluded (Questions) Excluded (Expired) Exc…" at bounding box center [775, 237] width 162 height 31
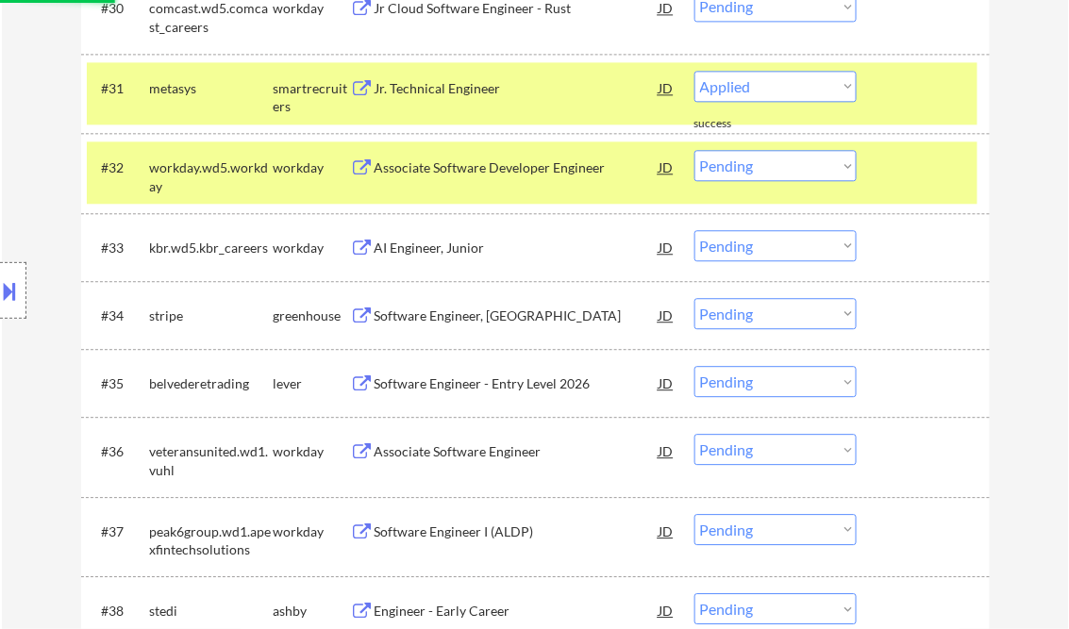
select select ""pending""
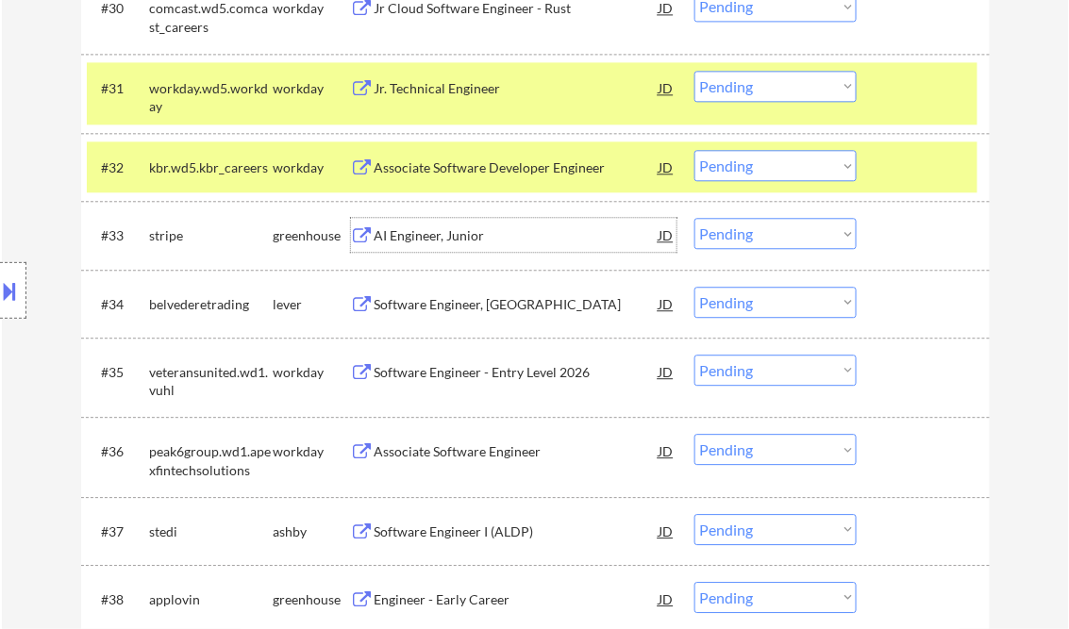
click at [426, 248] on div "AI Engineer, Junior" at bounding box center [517, 235] width 285 height 34
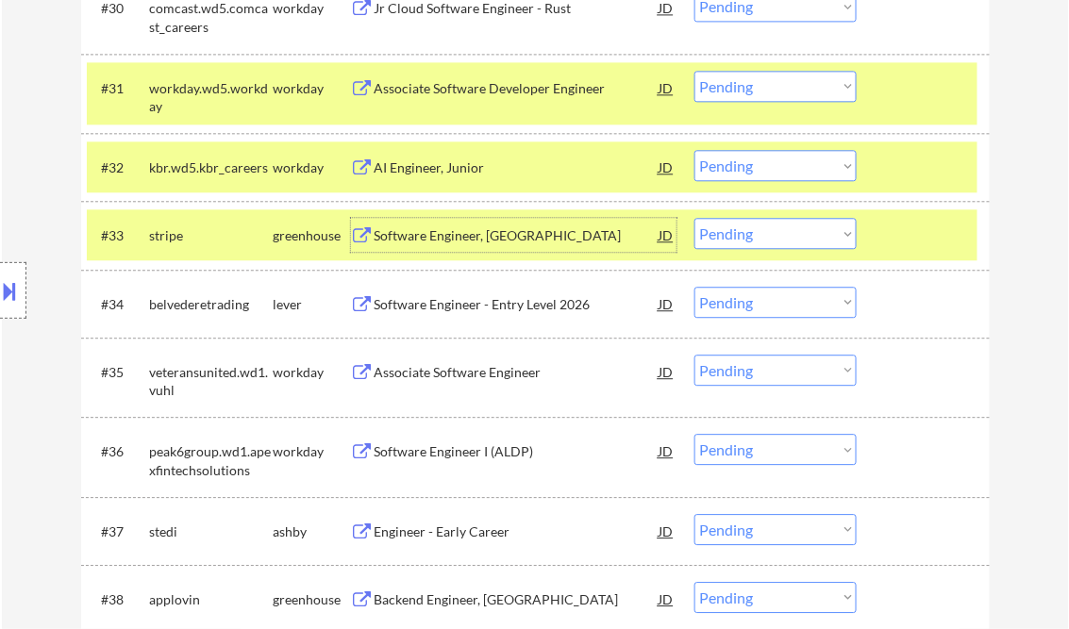
click at [451, 242] on div "Software Engineer, New Grad" at bounding box center [517, 235] width 285 height 19
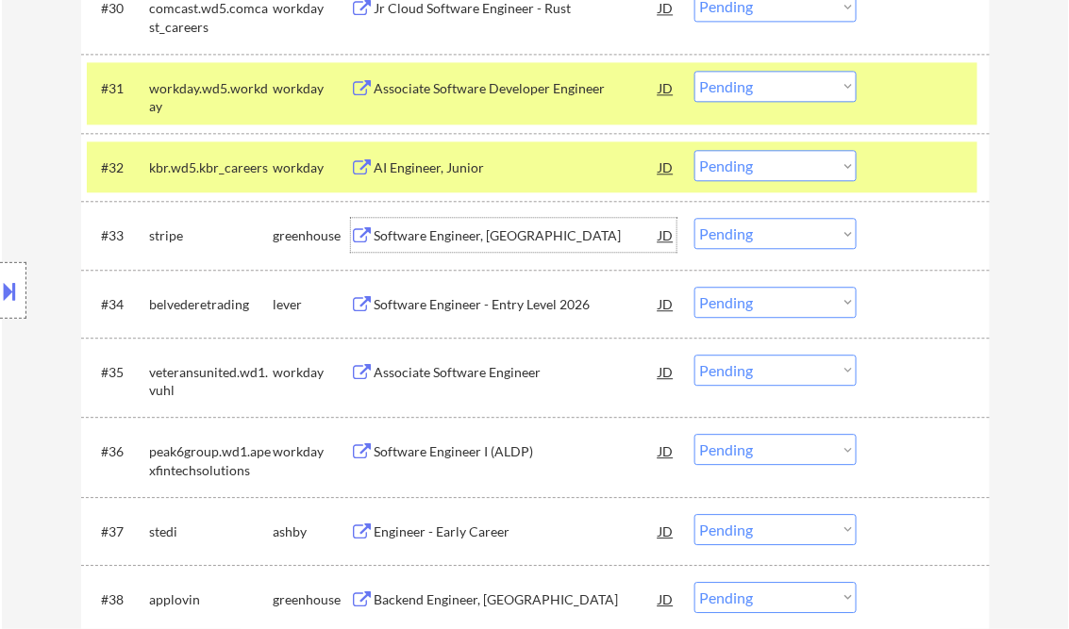
click at [711, 231] on select "Choose an option... Pending Applied Excluded (Questions) Excluded (Expired) Exc…" at bounding box center [775, 233] width 162 height 31
click at [694, 218] on select "Choose an option... Pending Applied Excluded (Questions) Excluded (Expired) Exc…" at bounding box center [775, 233] width 162 height 31
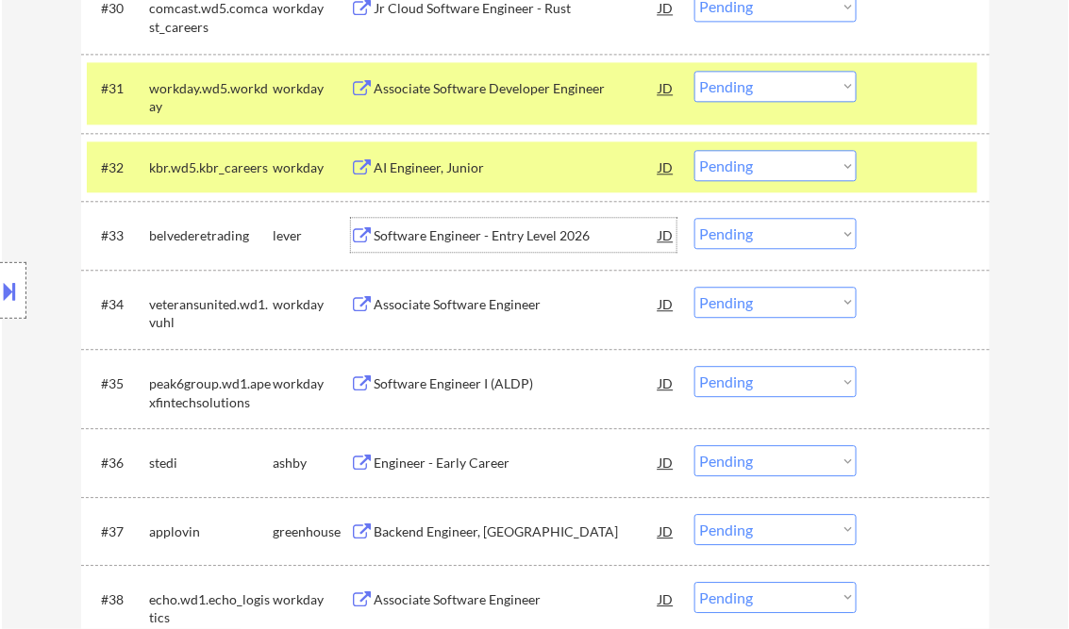
click at [468, 244] on div "Software Engineer - Entry Level 2026" at bounding box center [517, 235] width 285 height 19
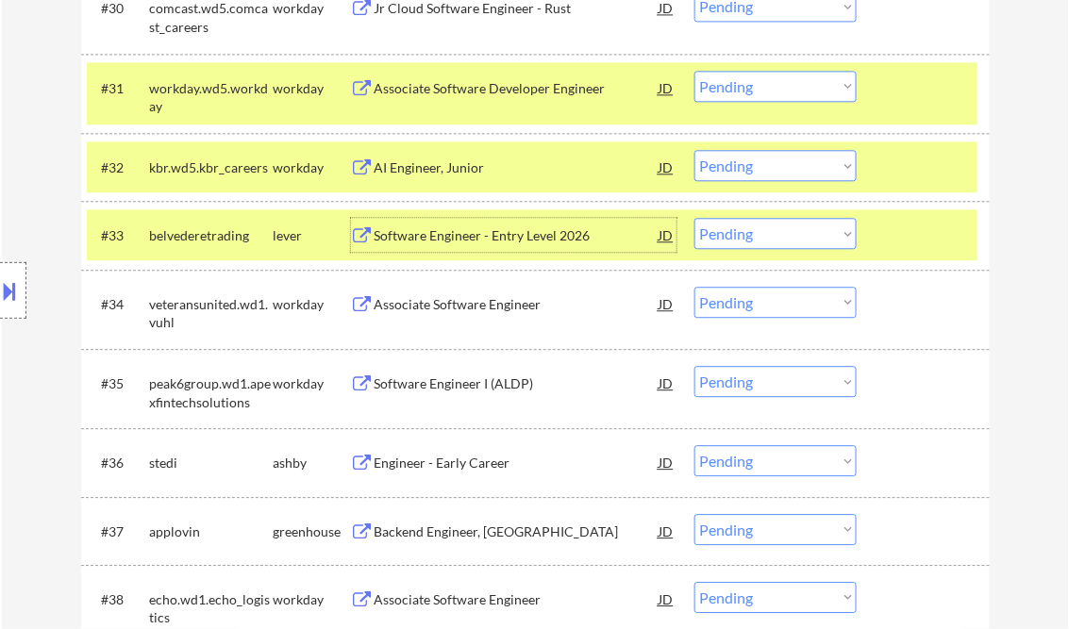
drag, startPoint x: 757, startPoint y: 239, endPoint x: 762, endPoint y: 251, distance: 13.5
click at [757, 239] on select "Choose an option... Pending Applied Excluded (Questions) Excluded (Expired) Exc…" at bounding box center [775, 233] width 162 height 31
click at [694, 218] on select "Choose an option... Pending Applied Excluded (Questions) Excluded (Expired) Exc…" at bounding box center [775, 233] width 162 height 31
select select ""pending""
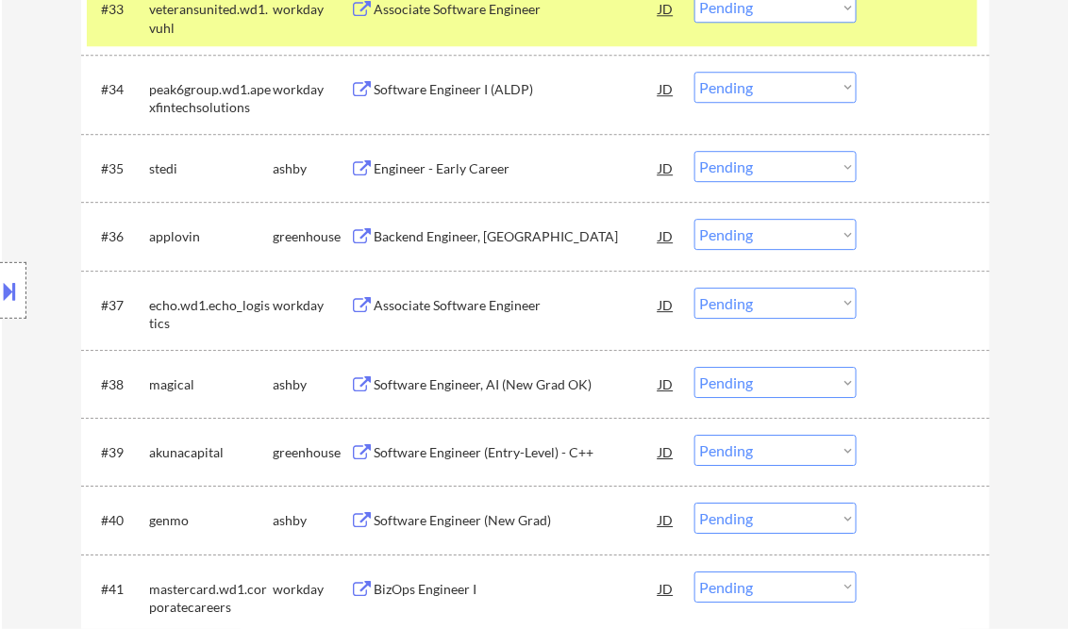
click at [447, 173] on div "Engineer - Early Career" at bounding box center [517, 168] width 285 height 19
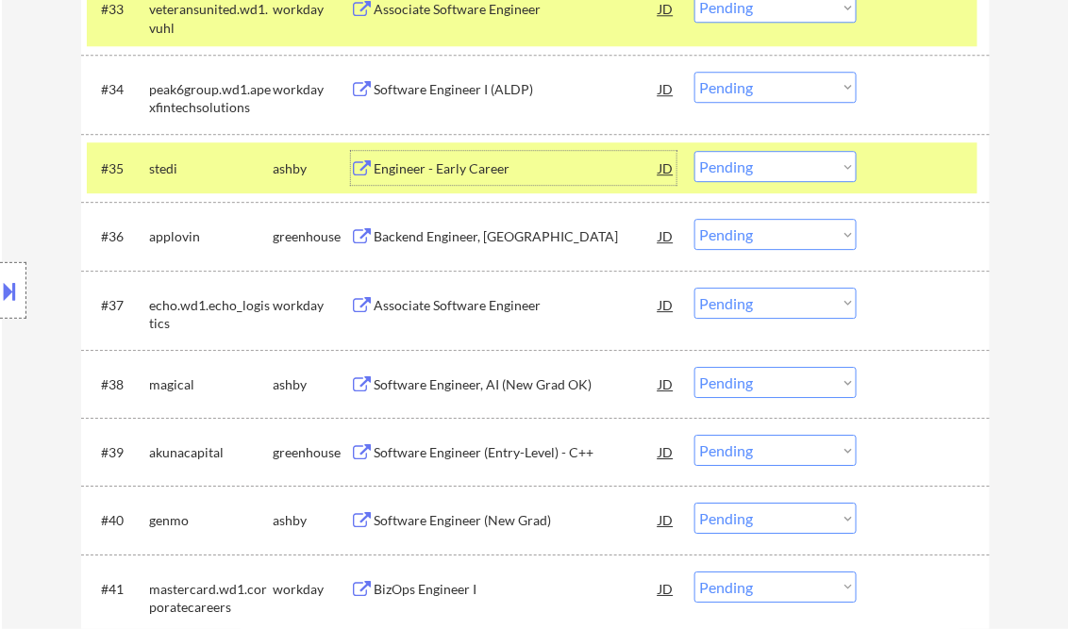
click at [801, 168] on select "Choose an option... Pending Applied Excluded (Questions) Excluded (Expired) Exc…" at bounding box center [775, 166] width 162 height 31
click at [694, 151] on select "Choose an option... Pending Applied Excluded (Questions) Excluded (Expired) Exc…" at bounding box center [775, 166] width 162 height 31
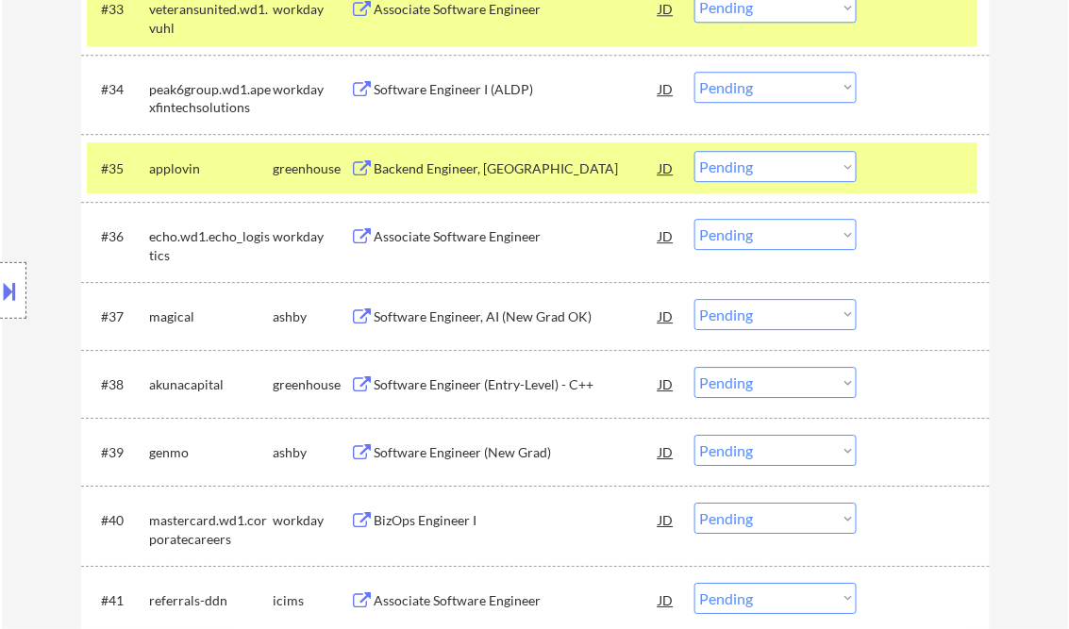
click at [473, 172] on div "Backend Engineer, New Grad" at bounding box center [517, 168] width 285 height 19
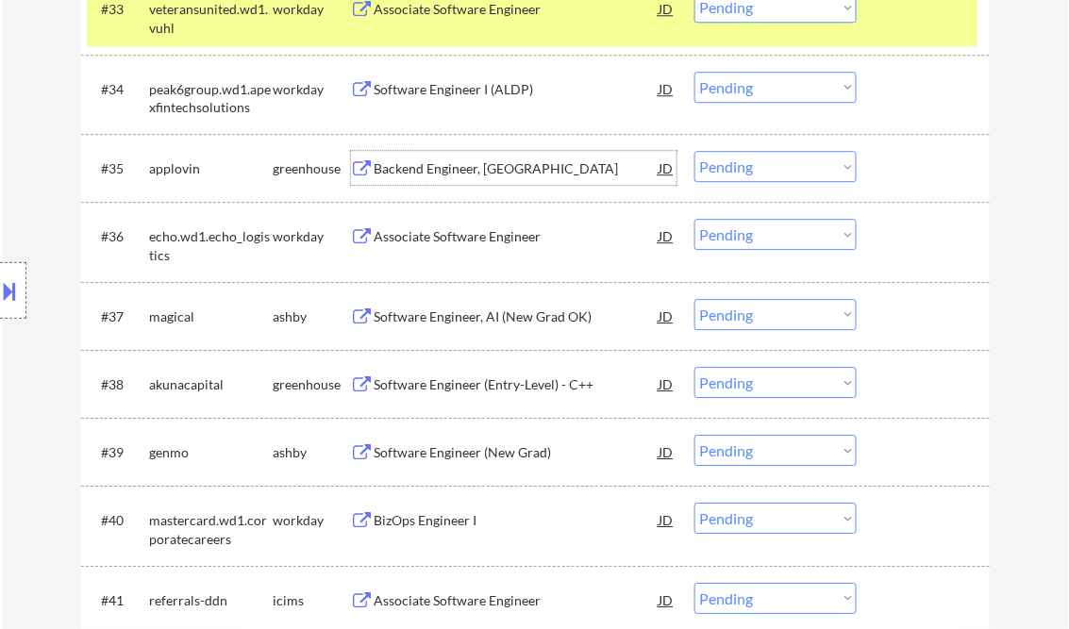
click at [741, 172] on select "Choose an option... Pending Applied Excluded (Questions) Excluded (Expired) Exc…" at bounding box center [775, 166] width 162 height 31
click at [694, 151] on select "Choose an option... Pending Applied Excluded (Questions) Excluded (Expired) Exc…" at bounding box center [775, 166] width 162 height 31
select select ""pending""
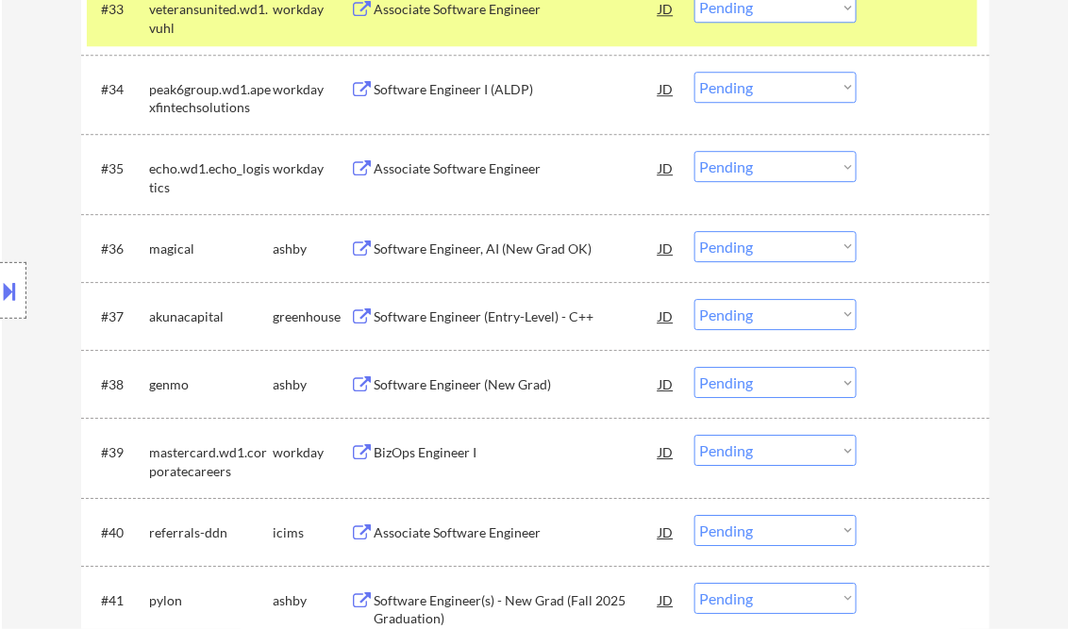
click at [444, 245] on div "Software Engineer, AI (New Grad OK)" at bounding box center [517, 249] width 285 height 19
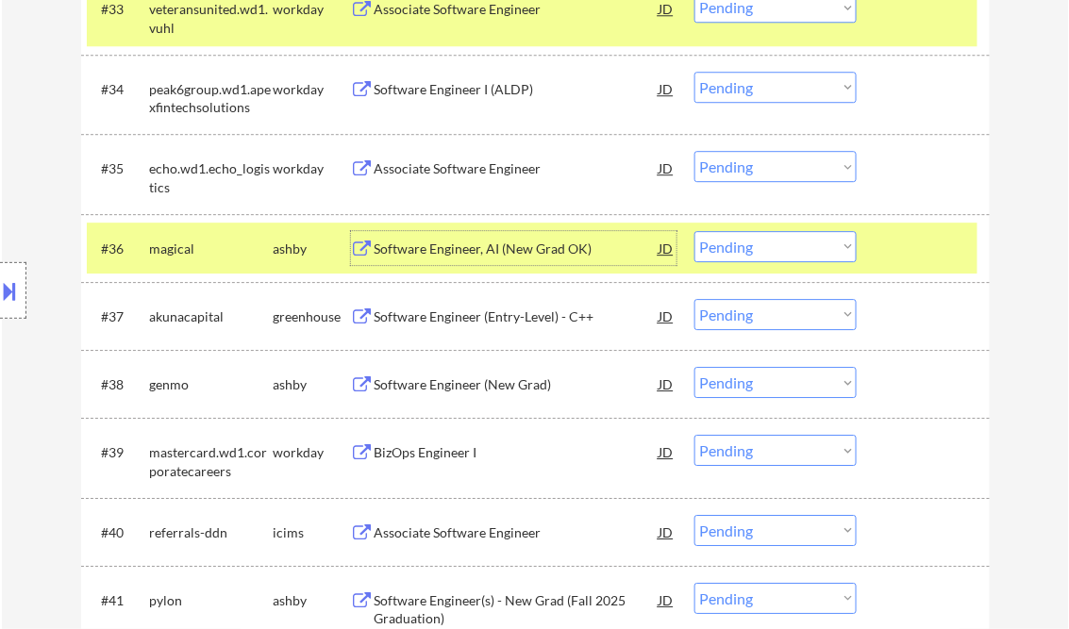
drag, startPoint x: 789, startPoint y: 239, endPoint x: 806, endPoint y: 259, distance: 26.8
click at [789, 239] on select "Choose an option... Pending Applied Excluded (Questions) Excluded (Expired) Exc…" at bounding box center [775, 246] width 162 height 31
click at [694, 231] on select "Choose an option... Pending Applied Excluded (Questions) Excluded (Expired) Exc…" at bounding box center [775, 246] width 162 height 31
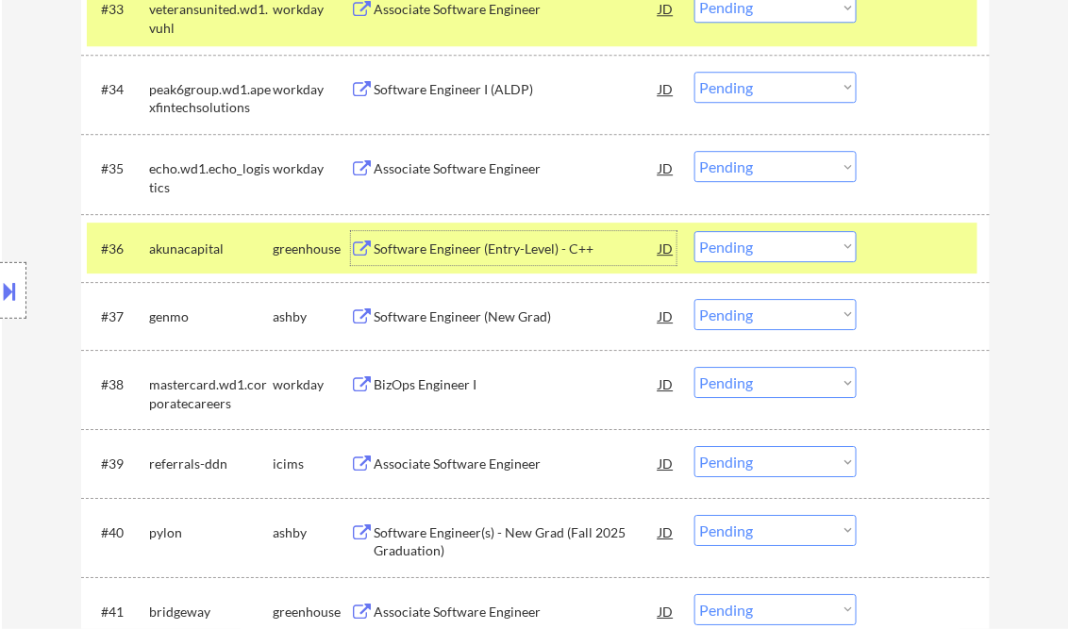
click at [511, 247] on div "Software Engineer (Entry-Level) - C++" at bounding box center [517, 249] width 285 height 19
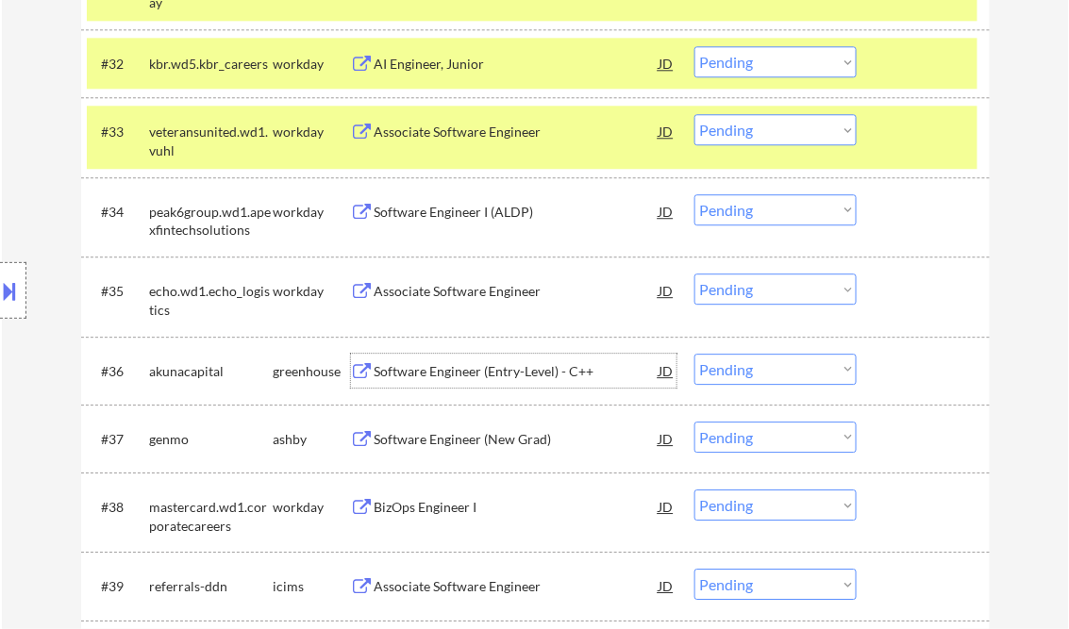
scroll to position [2914, 0]
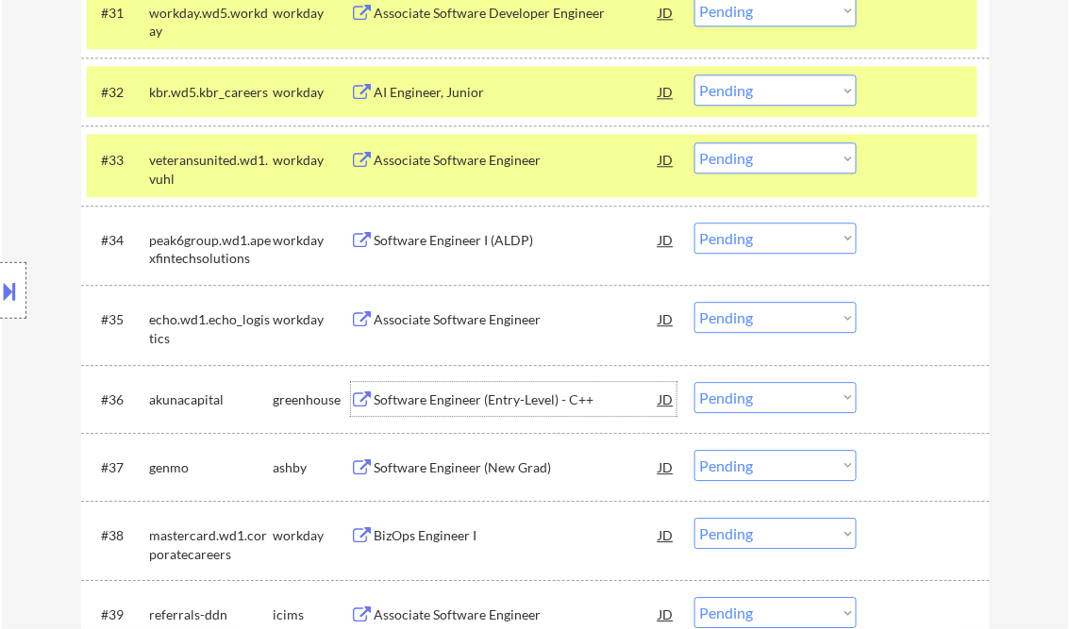
click at [746, 397] on select "Choose an option... Pending Applied Excluded (Questions) Excluded (Expired) Exc…" at bounding box center [775, 397] width 162 height 31
click at [694, 382] on select "Choose an option... Pending Applied Excluded (Questions) Excluded (Expired) Exc…" at bounding box center [775, 397] width 162 height 31
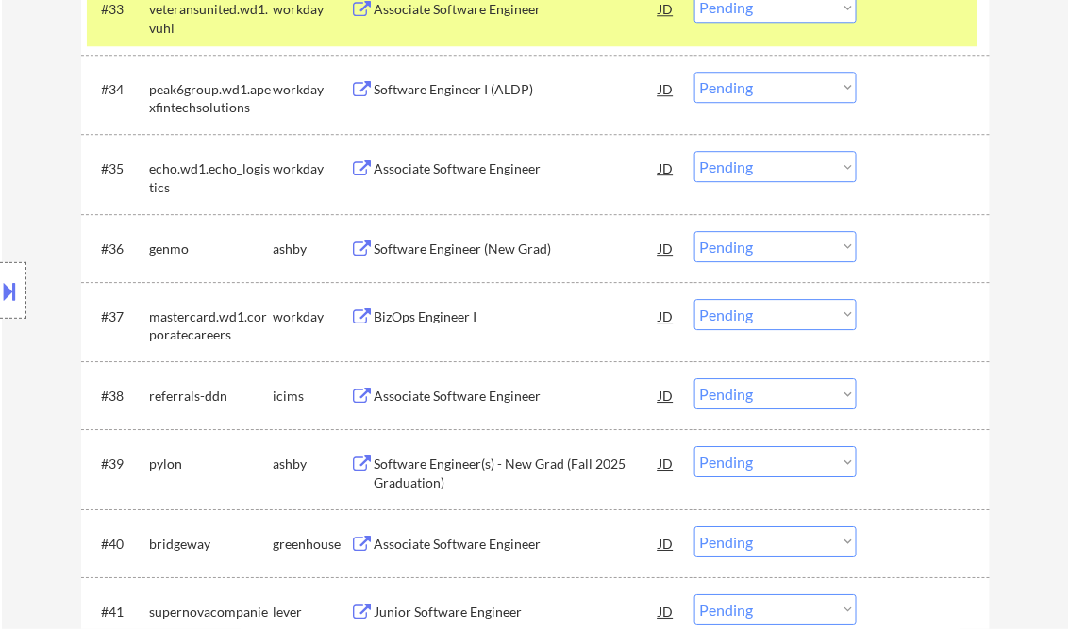
click at [469, 253] on div "Software Engineer (New Grad)" at bounding box center [517, 249] width 285 height 19
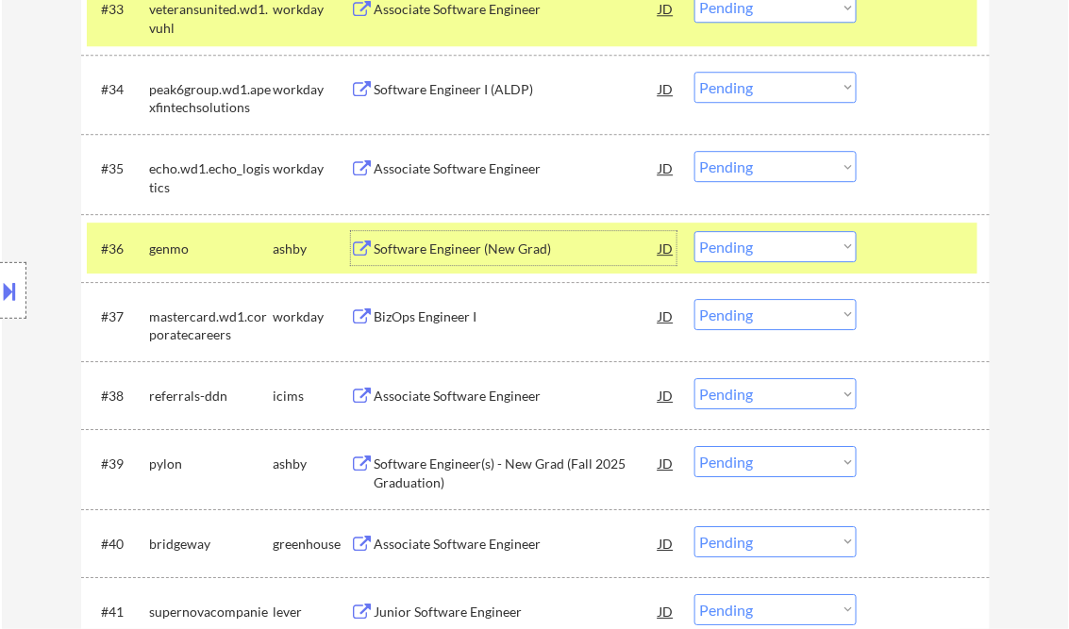
click at [775, 245] on select "Choose an option... Pending Applied Excluded (Questions) Excluded (Expired) Exc…" at bounding box center [775, 246] width 162 height 31
click at [694, 231] on select "Choose an option... Pending Applied Excluded (Questions) Excluded (Expired) Exc…" at bounding box center [775, 246] width 162 height 31
select select ""pending""
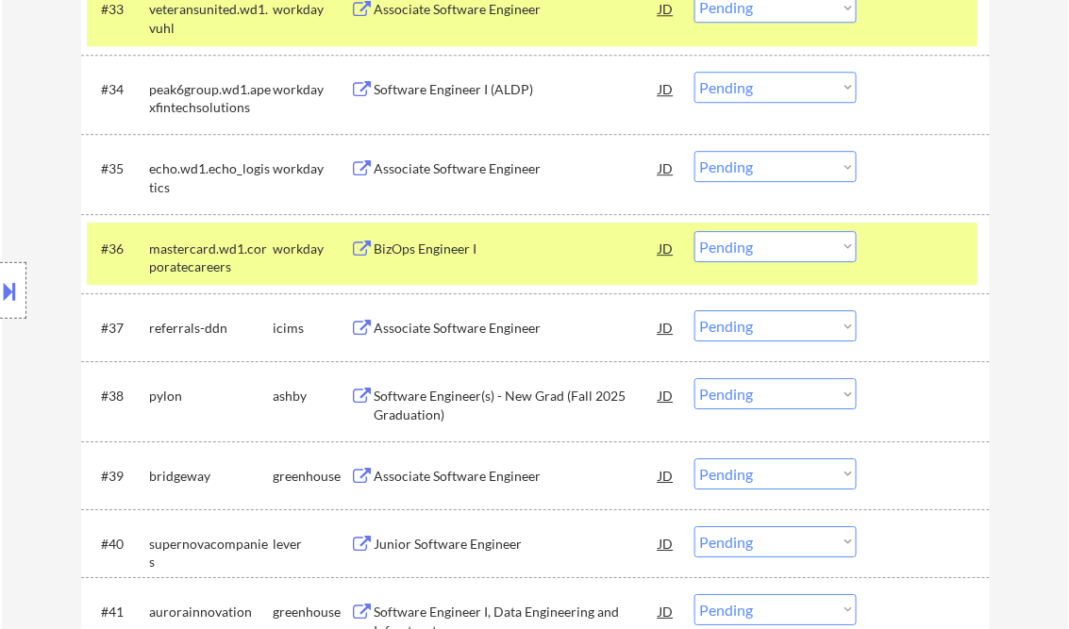
drag, startPoint x: 793, startPoint y: 391, endPoint x: 870, endPoint y: 462, distance: 104.8
click at [793, 391] on select "Choose an option... Pending Applied Excluded (Questions) Excluded (Expired) Exc…" at bounding box center [775, 393] width 162 height 31
click at [694, 378] on select "Choose an option... Pending Applied Excluded (Questions) Excluded (Expired) Exc…" at bounding box center [775, 393] width 162 height 31
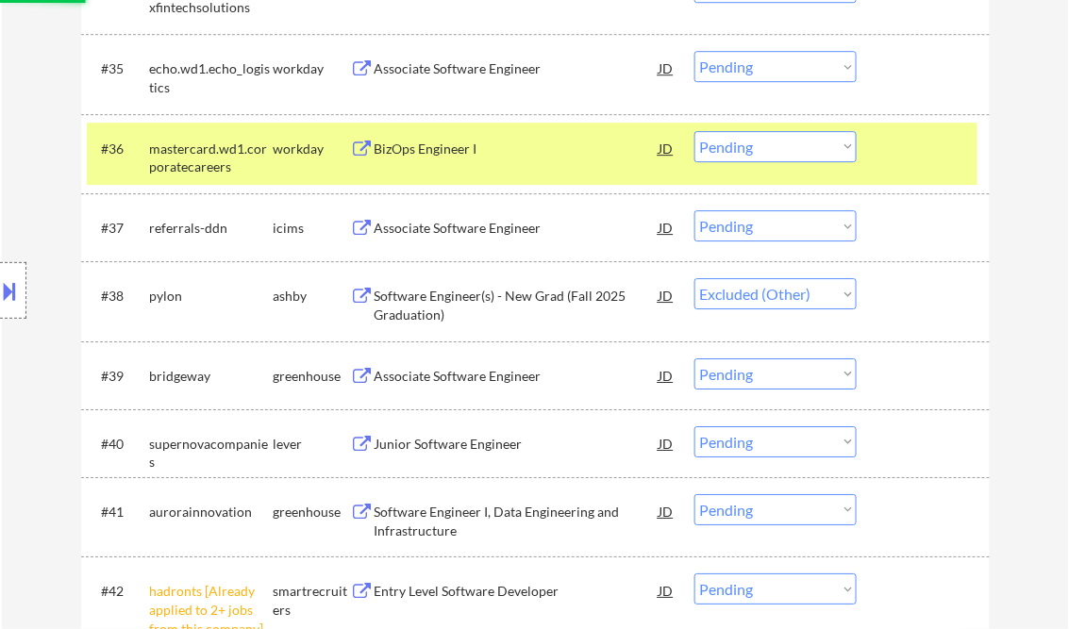
scroll to position [3216, 0]
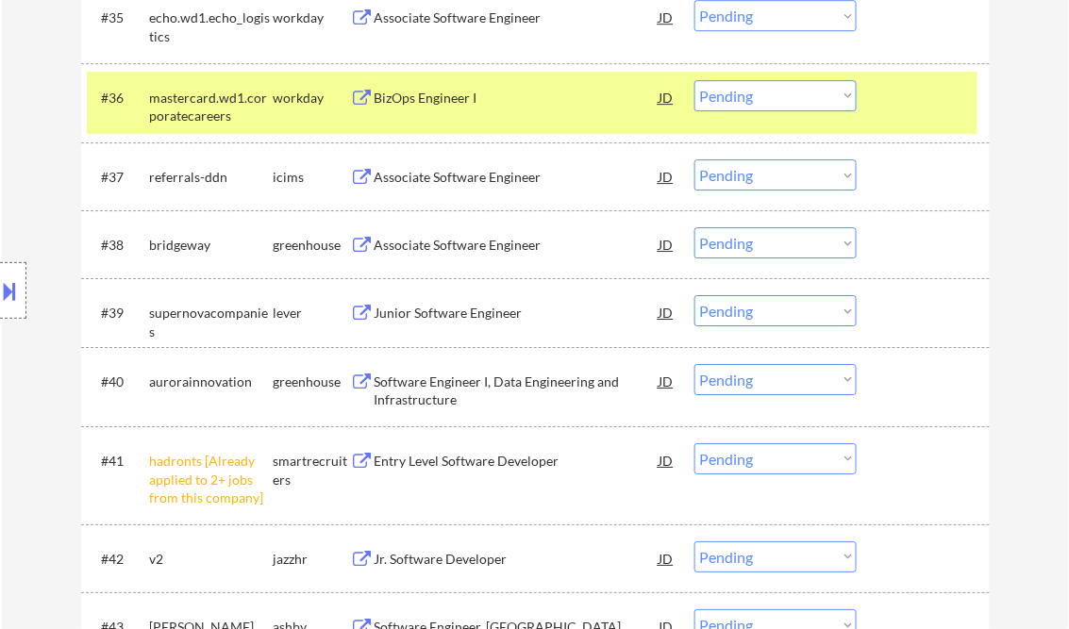
click at [494, 256] on div "Associate Software Engineer" at bounding box center [517, 244] width 285 height 34
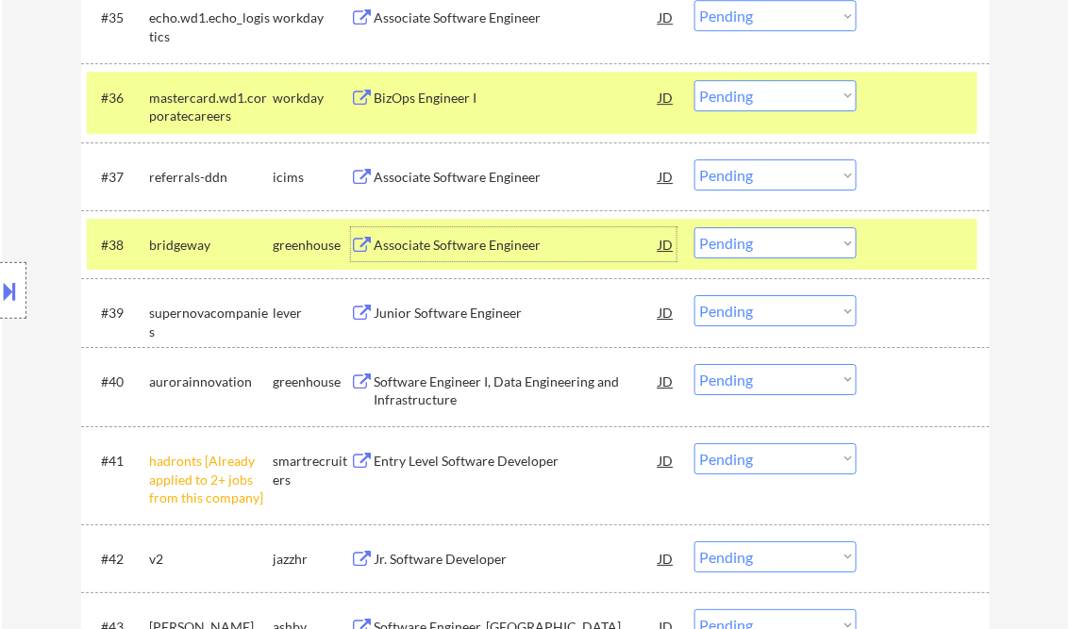
click at [771, 239] on select "Choose an option... Pending Applied Excluded (Questions) Excluded (Expired) Exc…" at bounding box center [775, 242] width 162 height 31
click at [694, 227] on select "Choose an option... Pending Applied Excluded (Questions) Excluded (Expired) Exc…" at bounding box center [775, 242] width 162 height 31
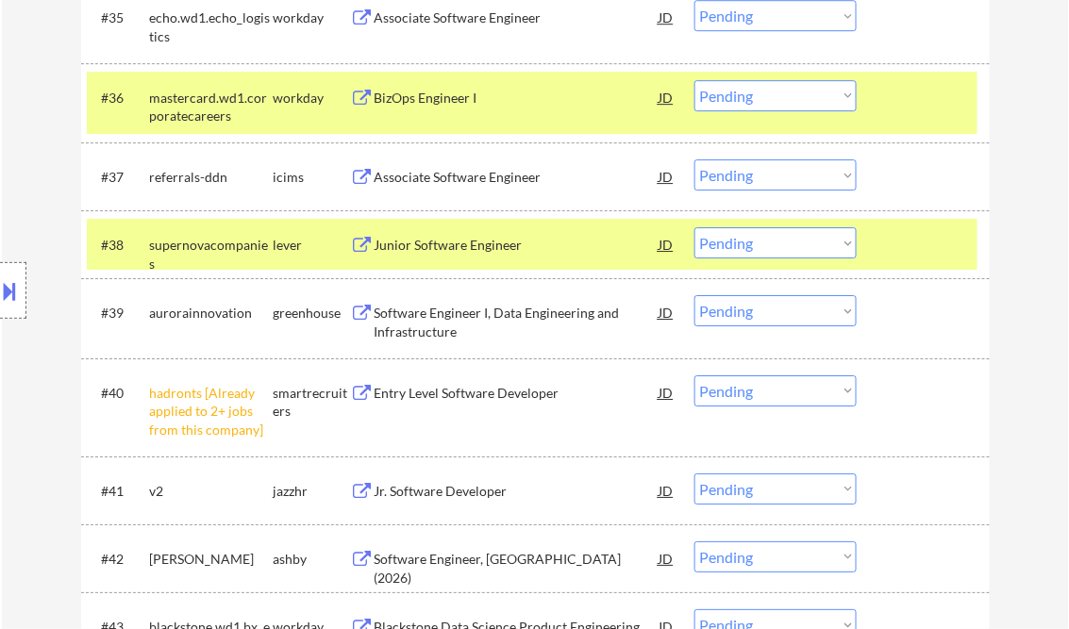
click at [501, 245] on div "Junior Software Engineer" at bounding box center [517, 245] width 285 height 19
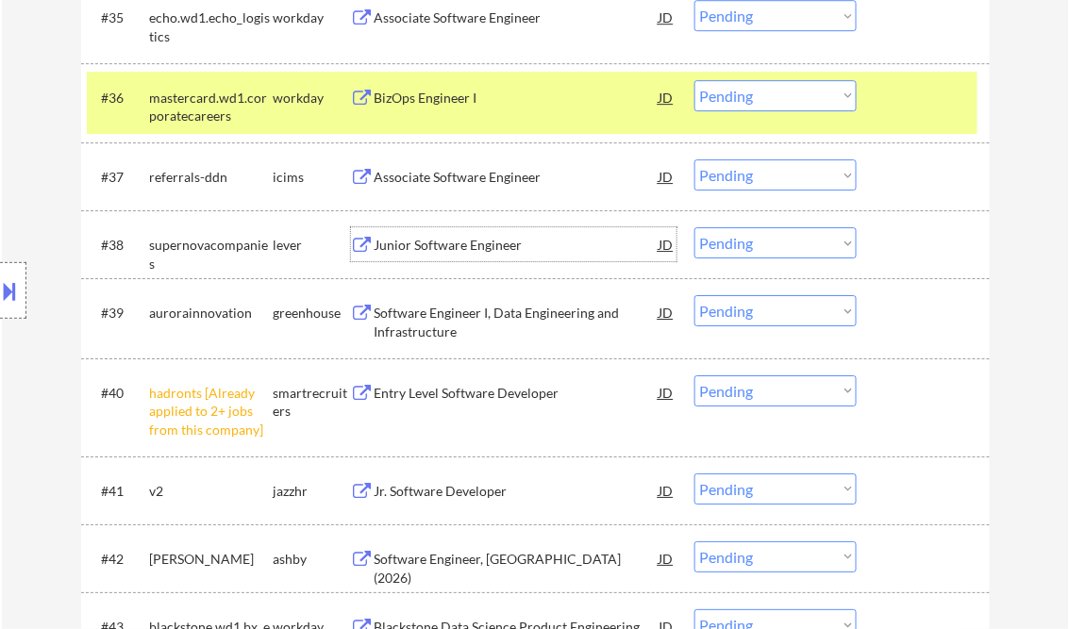
click at [755, 247] on select "Choose an option... Pending Applied Excluded (Questions) Excluded (Expired) Exc…" at bounding box center [775, 242] width 162 height 31
click at [694, 227] on select "Choose an option... Pending Applied Excluded (Questions) Excluded (Expired) Exc…" at bounding box center [775, 242] width 162 height 31
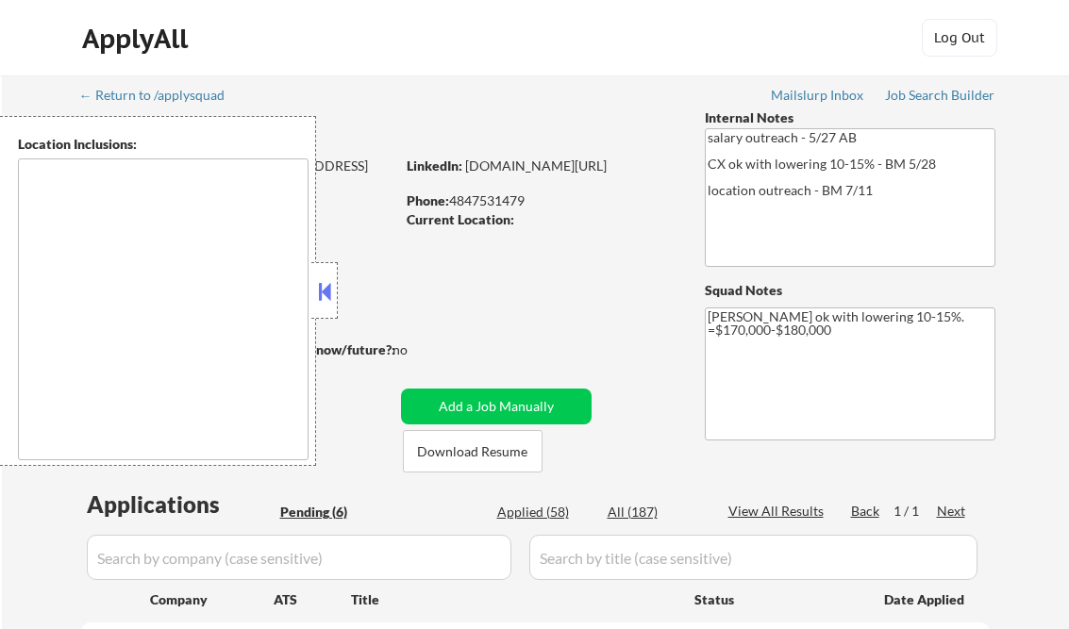
select select ""pending""
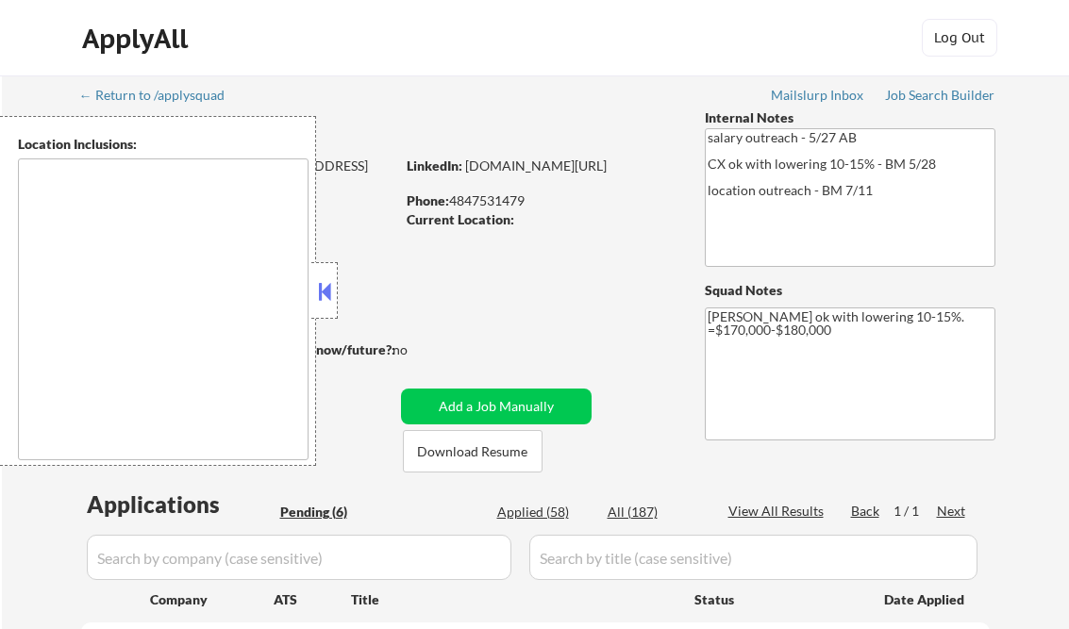
select select ""pending""
click at [904, 90] on div "Job Search Builder" at bounding box center [940, 95] width 110 height 13
drag, startPoint x: 325, startPoint y: 297, endPoint x: 338, endPoint y: 290, distance: 14.4
click at [326, 296] on button at bounding box center [324, 291] width 21 height 28
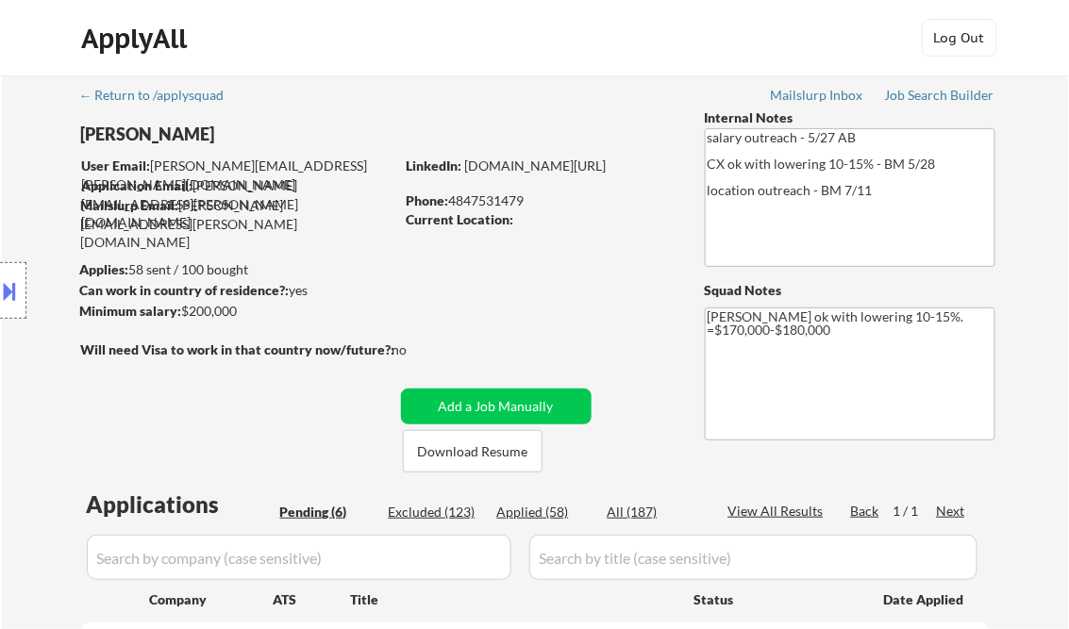
scroll to position [377, 0]
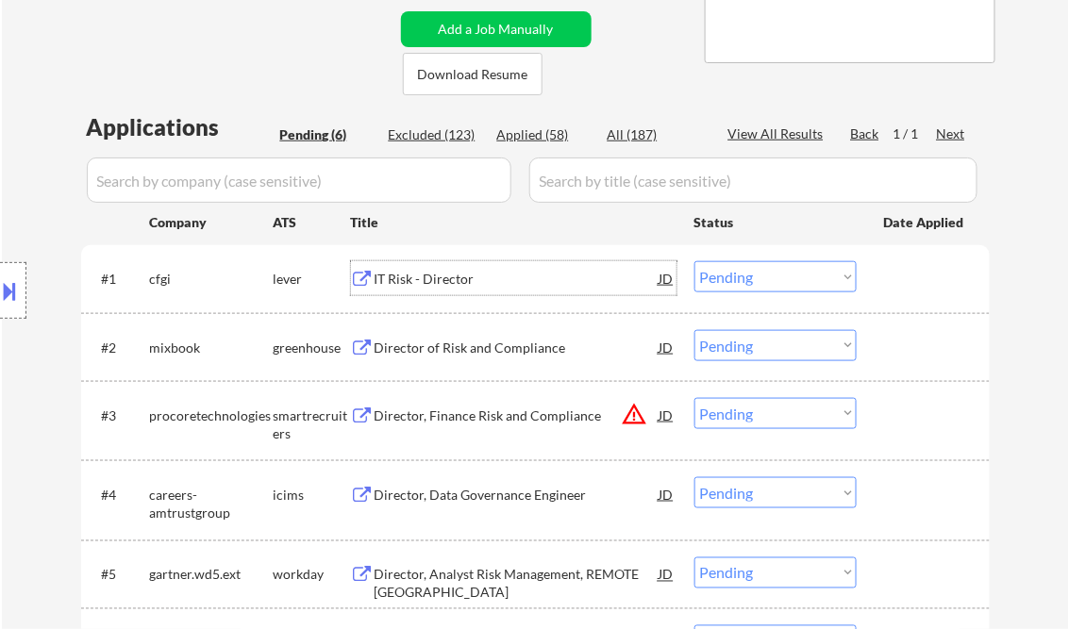
click at [437, 275] on div "IT Risk - Director" at bounding box center [517, 279] width 285 height 19
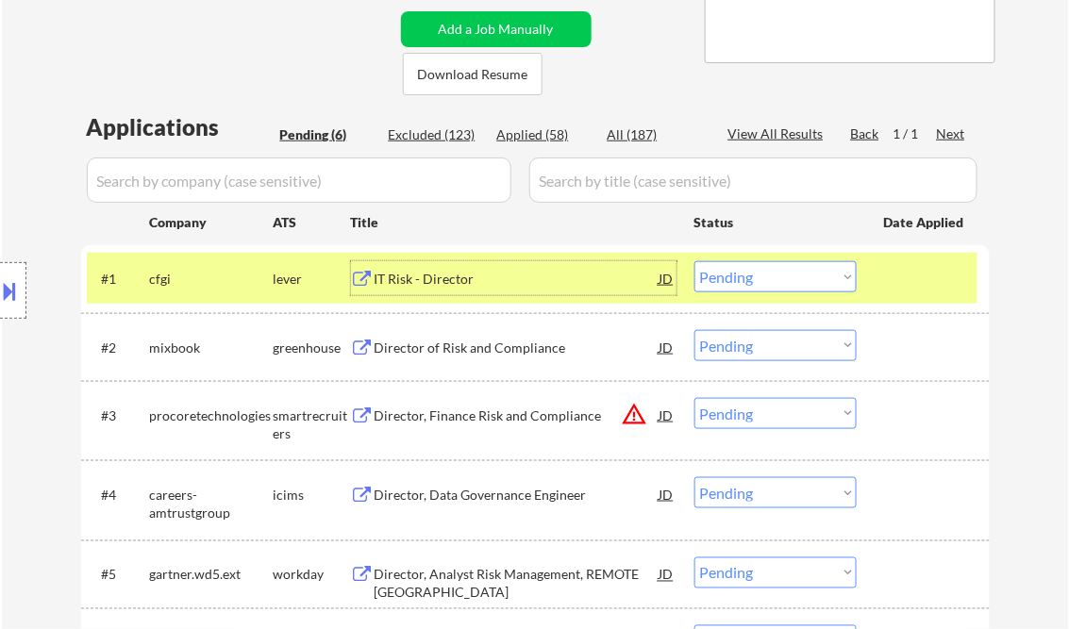
drag, startPoint x: 766, startPoint y: 284, endPoint x: 771, endPoint y: 294, distance: 11.4
click at [766, 284] on select "Choose an option... Pending Applied Excluded (Questions) Excluded (Expired) Exc…" at bounding box center [775, 276] width 162 height 31
click at [694, 261] on select "Choose an option... Pending Applied Excluded (Questions) Excluded (Expired) Exc…" at bounding box center [775, 276] width 162 height 31
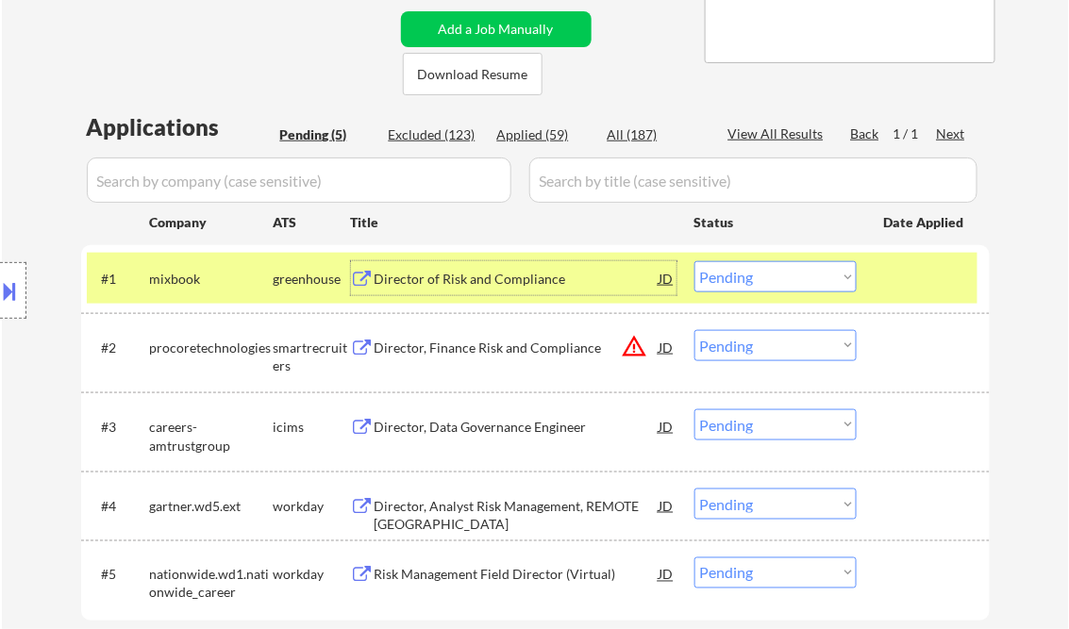
click at [489, 284] on div "Director of Risk and Compliance" at bounding box center [517, 279] width 285 height 19
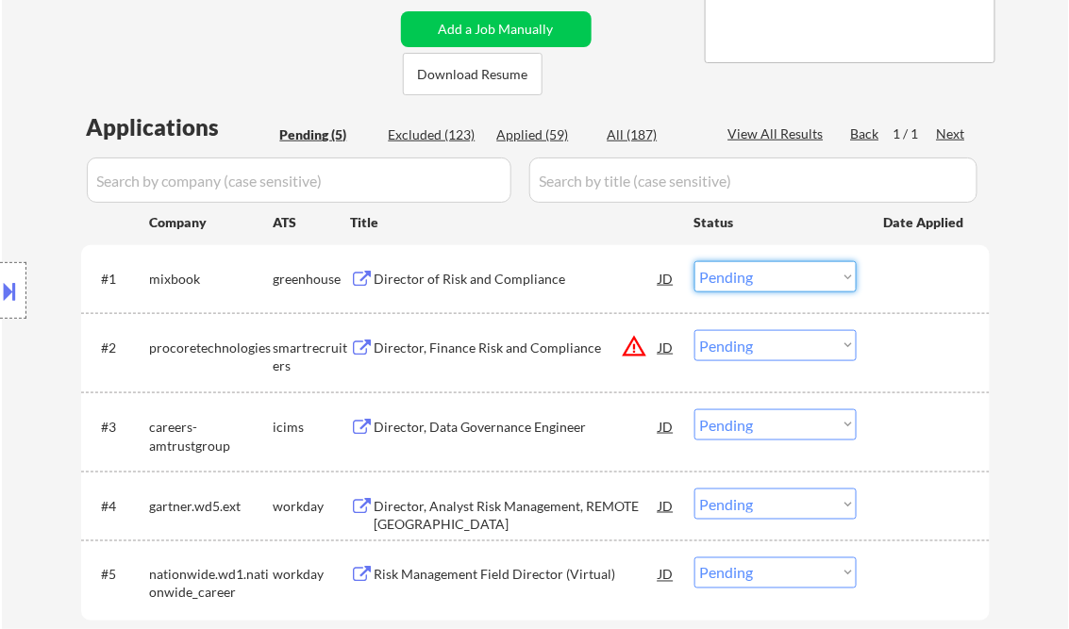
drag, startPoint x: 755, startPoint y: 275, endPoint x: 755, endPoint y: 293, distance: 17.9
click at [755, 275] on select "Choose an option... Pending Applied Excluded (Questions) Excluded (Expired) Exc…" at bounding box center [775, 276] width 162 height 31
click at [694, 261] on select "Choose an option... Pending Applied Excluded (Questions) Excluded (Expired) Exc…" at bounding box center [775, 276] width 162 height 31
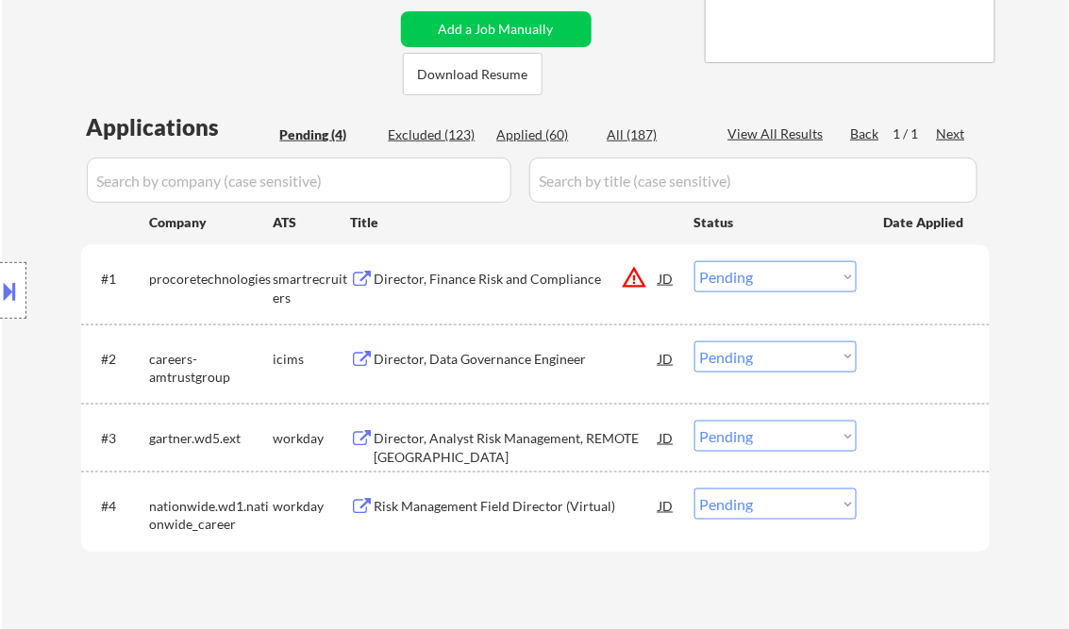
click at [458, 292] on div "Director, Finance Risk and Compliance" at bounding box center [517, 278] width 285 height 34
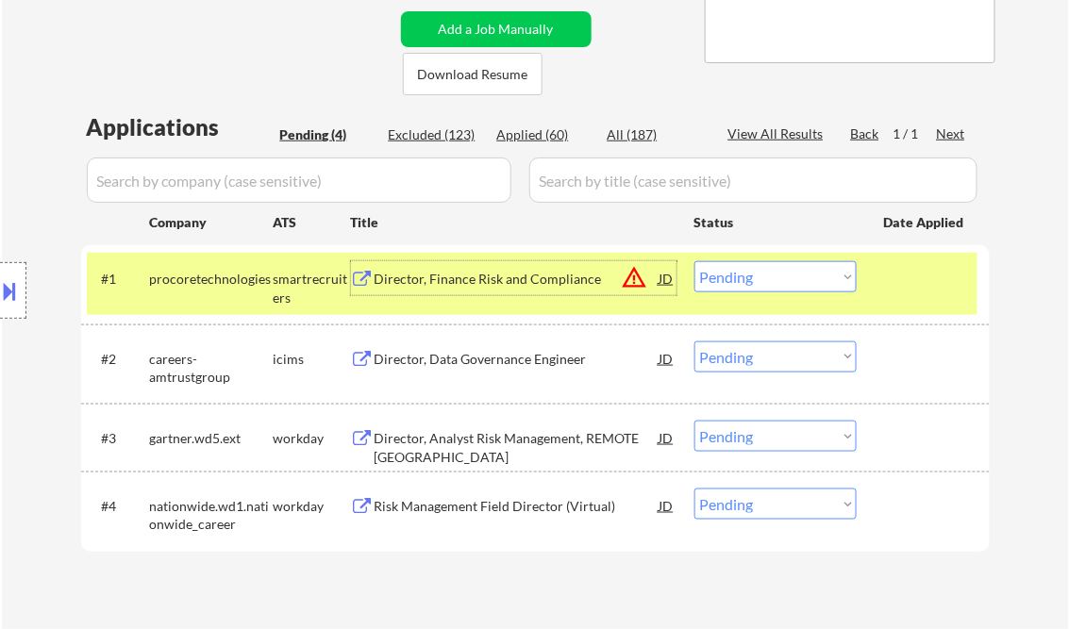
click at [749, 273] on select "Choose an option... Pending Applied Excluded (Questions) Excluded (Expired) Exc…" at bounding box center [775, 276] width 162 height 31
click at [694, 261] on select "Choose an option... Pending Applied Excluded (Questions) Excluded (Expired) Exc…" at bounding box center [775, 276] width 162 height 31
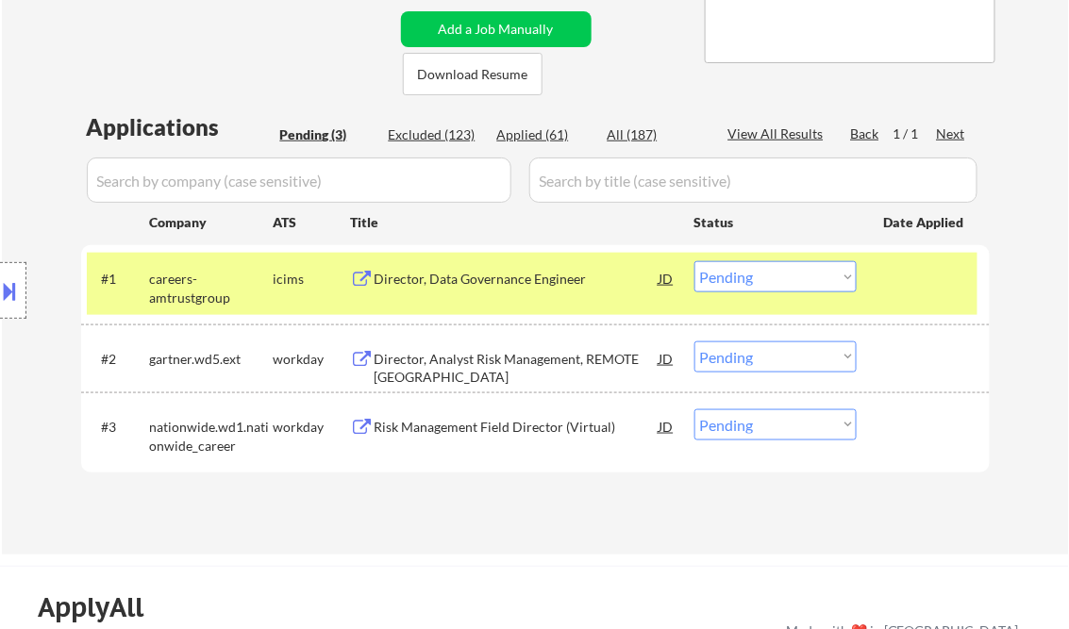
click at [455, 280] on div "Director, Data Governance Engineer" at bounding box center [517, 279] width 285 height 19
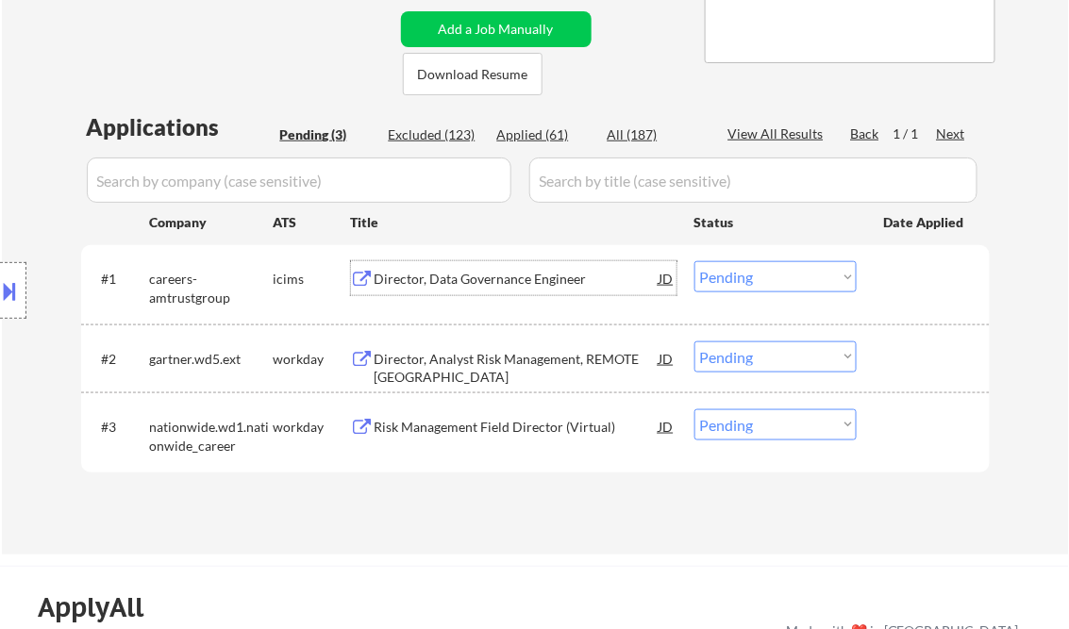
drag, startPoint x: 745, startPoint y: 275, endPoint x: 759, endPoint y: 279, distance: 14.6
click at [745, 275] on select "Choose an option... Pending Applied Excluded (Questions) Excluded (Expired) Exc…" at bounding box center [775, 276] width 162 height 31
click at [694, 261] on select "Choose an option... Pending Applied Excluded (Questions) Excluded (Expired) Exc…" at bounding box center [775, 276] width 162 height 31
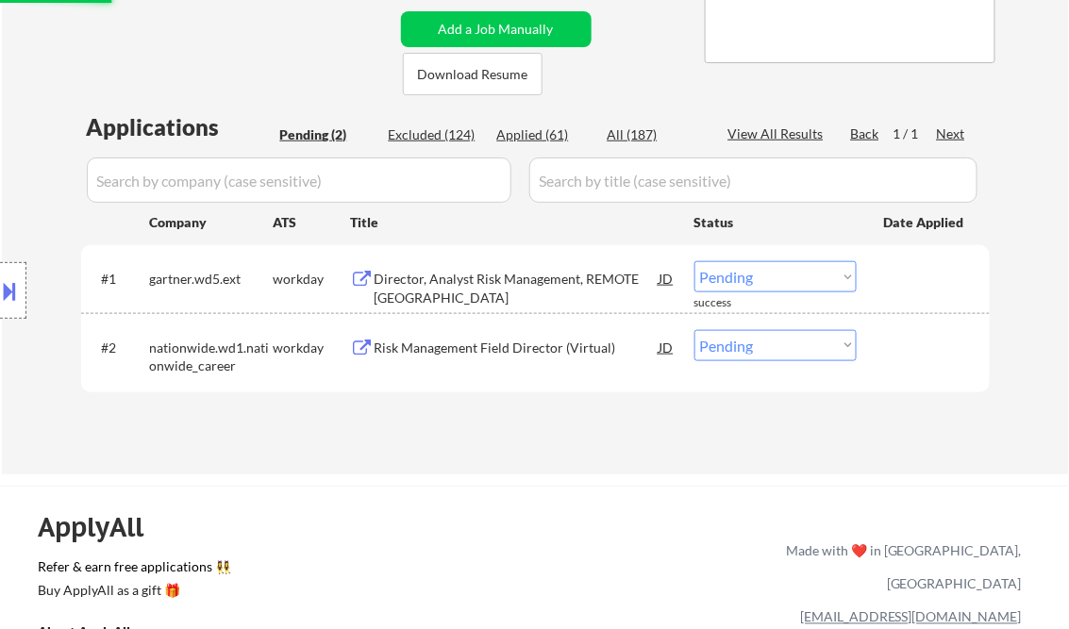
click at [489, 268] on div "Director, Analyst Risk Management, REMOTE US" at bounding box center [517, 278] width 285 height 34
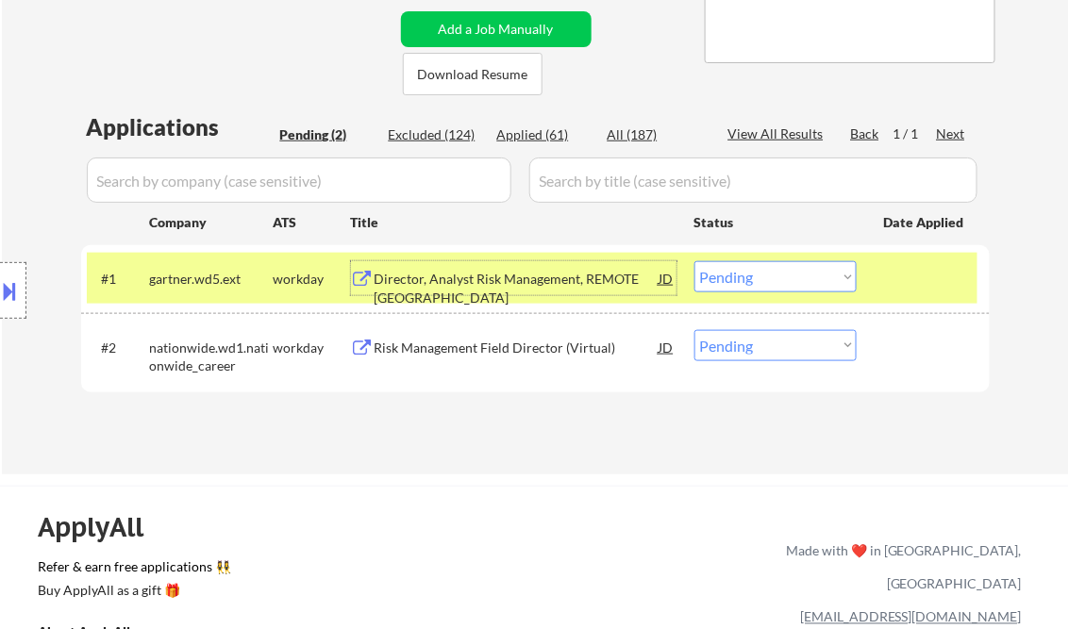
drag, startPoint x: 810, startPoint y: 277, endPoint x: 811, endPoint y: 291, distance: 13.2
click at [810, 277] on select "Choose an option... Pending Applied Excluded (Questions) Excluded (Expired) Exc…" at bounding box center [775, 276] width 162 height 31
click at [694, 261] on select "Choose an option... Pending Applied Excluded (Questions) Excluded (Expired) Exc…" at bounding box center [775, 276] width 162 height 31
click at [481, 350] on div "Risk Management Field Director (Virtual)" at bounding box center [517, 348] width 285 height 19
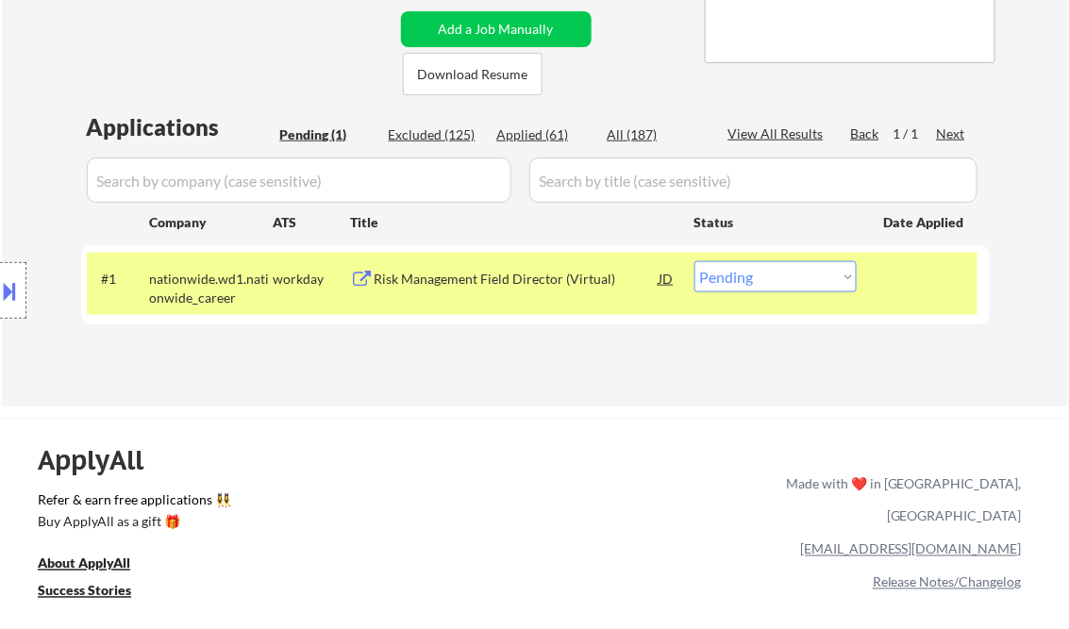
click at [480, 288] on div "Risk Management Field Director (Virtual)" at bounding box center [517, 279] width 285 height 19
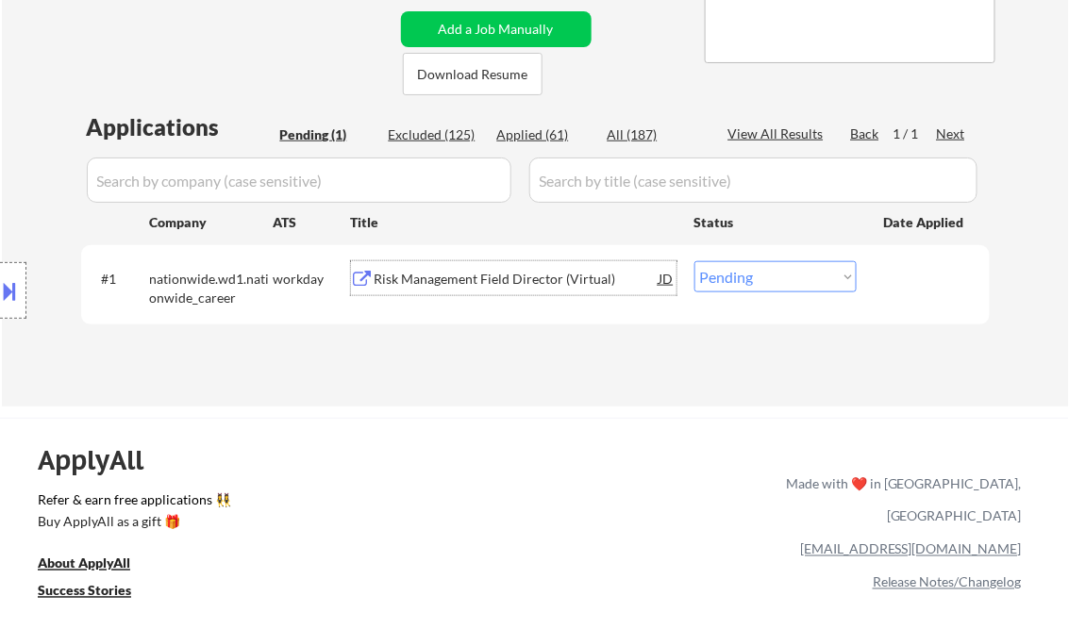
click at [745, 275] on select "Choose an option... Pending Applied Excluded (Questions) Excluded (Expired) Exc…" at bounding box center [775, 276] width 162 height 31
select select ""applied""
click at [694, 261] on select "Choose an option... Pending Applied Excluded (Questions) Excluded (Expired) Exc…" at bounding box center [775, 276] width 162 height 31
click at [542, 342] on div "Applications Pending (1) Excluded (125) Applied (61) All (187) View All Results…" at bounding box center [535, 240] width 908 height 259
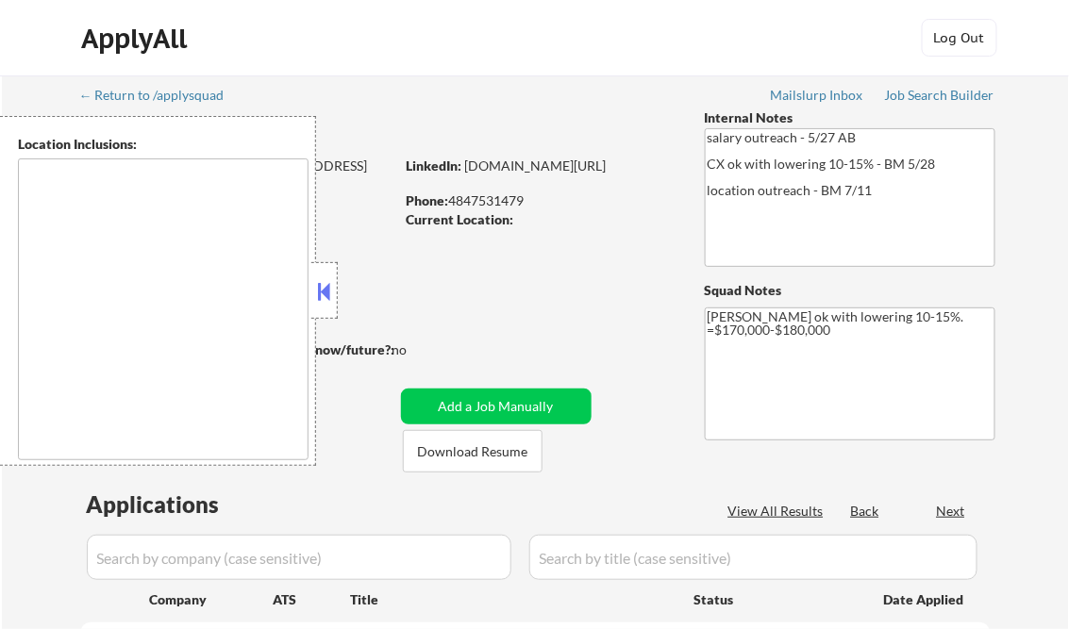
select select ""pending""
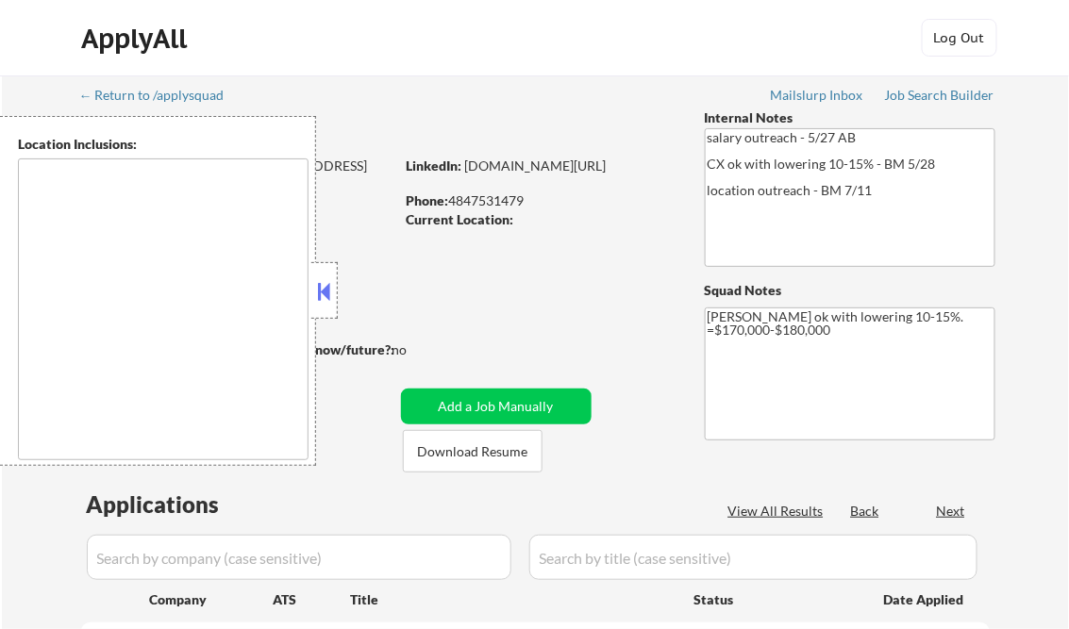
select select ""pending""
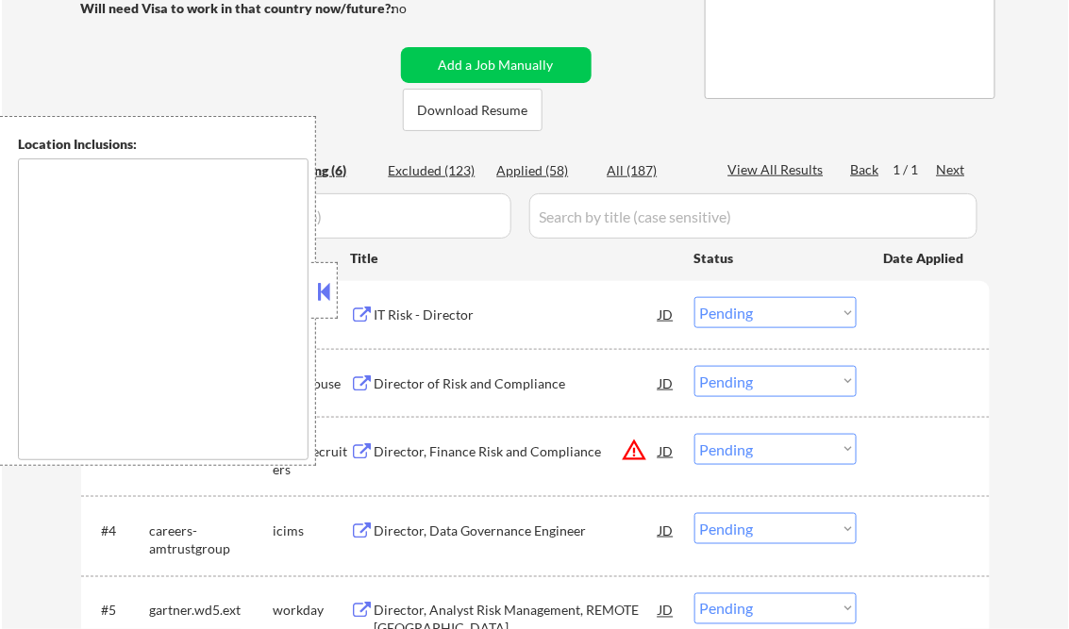
click at [325, 291] on button at bounding box center [324, 291] width 21 height 28
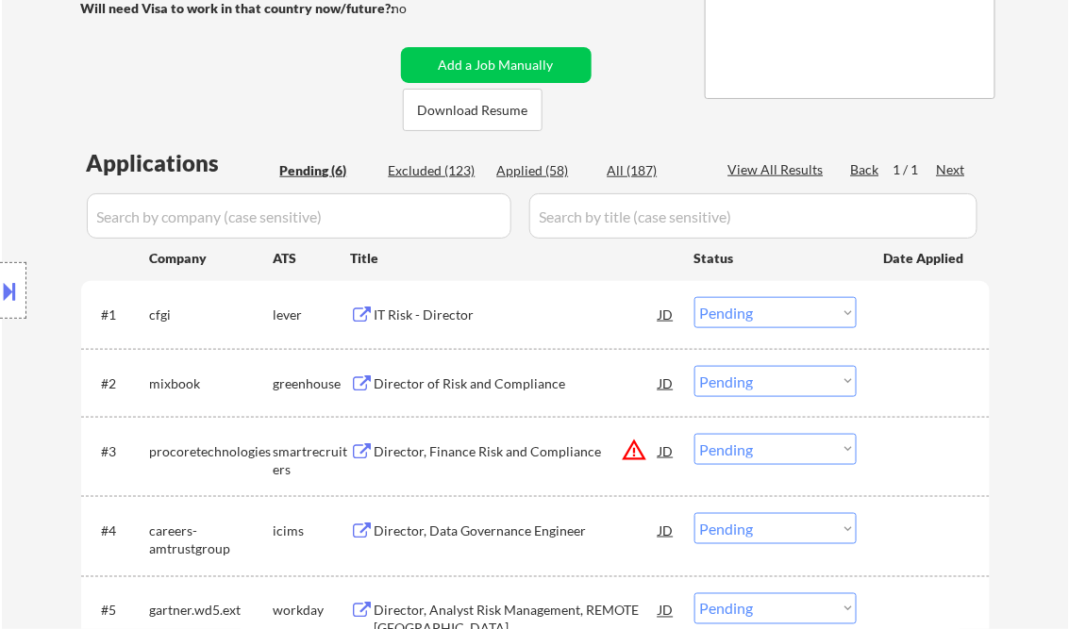
click at [523, 175] on div "Applied (58)" at bounding box center [544, 170] width 94 height 19
select select ""applied""
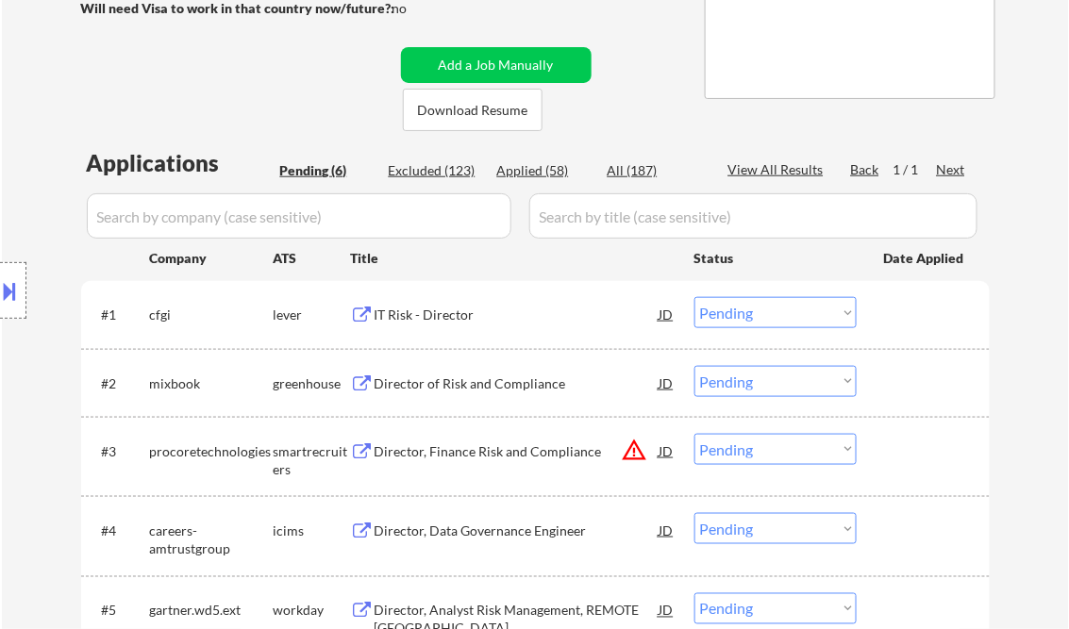
select select ""applied""
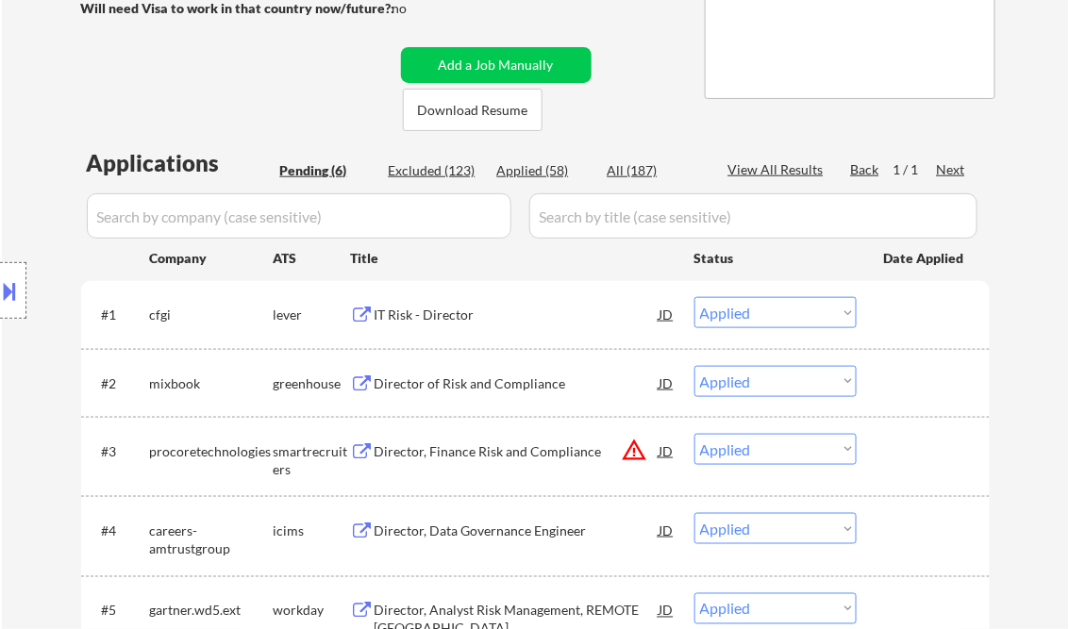
select select ""applied""
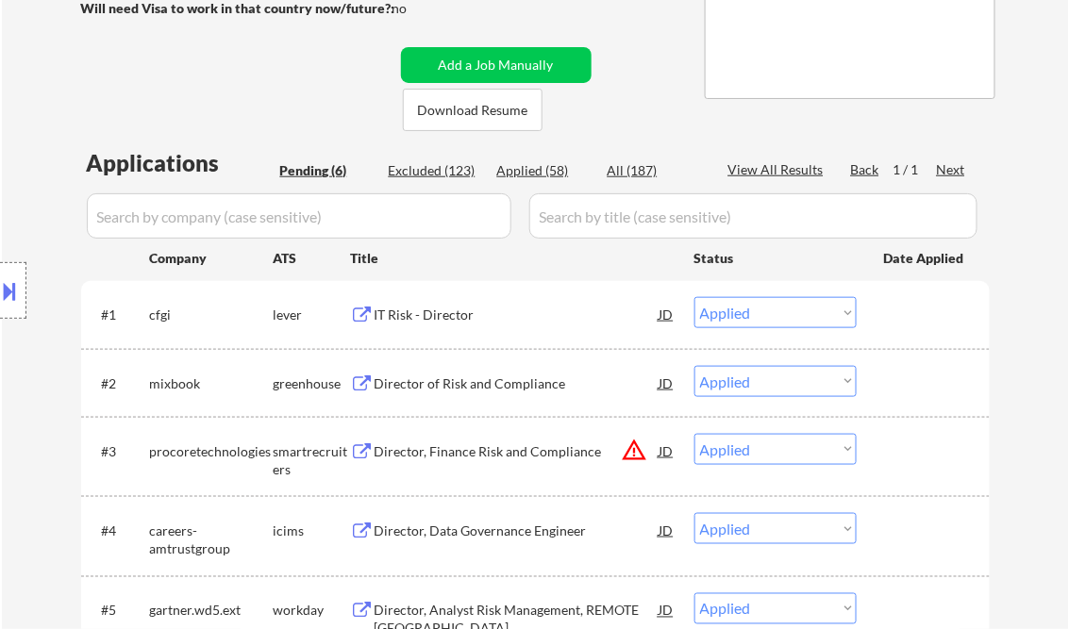
select select ""applied""
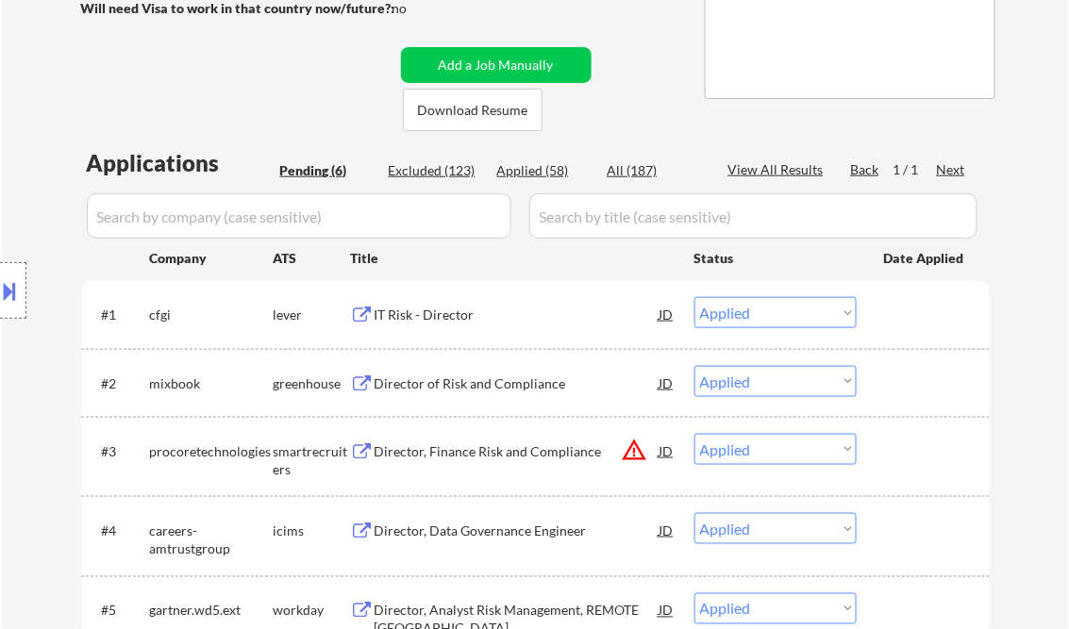
select select ""applied""
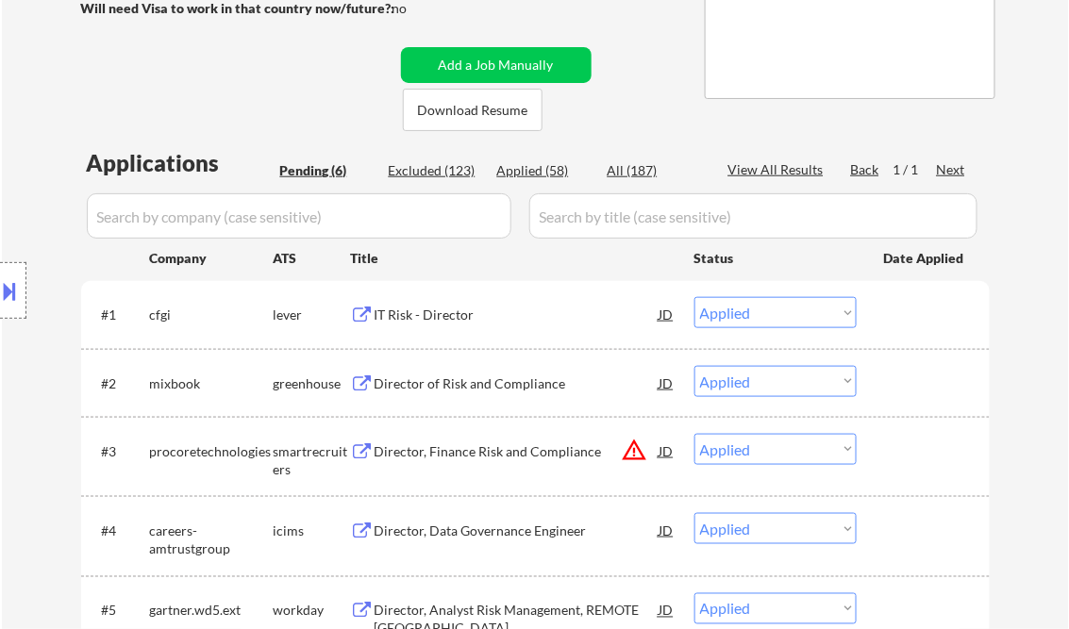
select select ""applied""
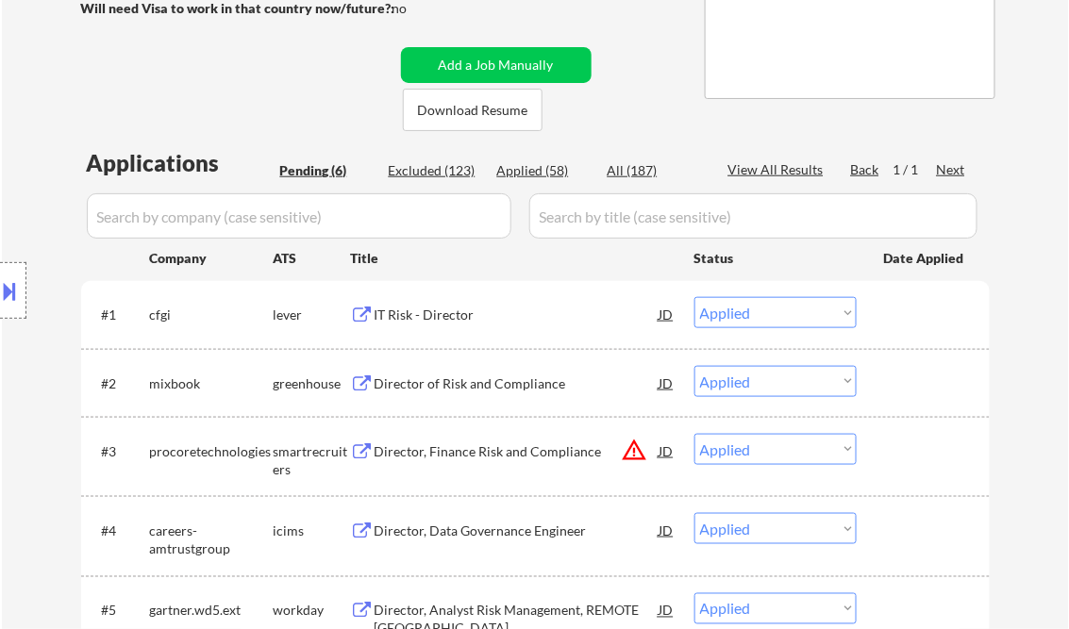
select select ""applied""
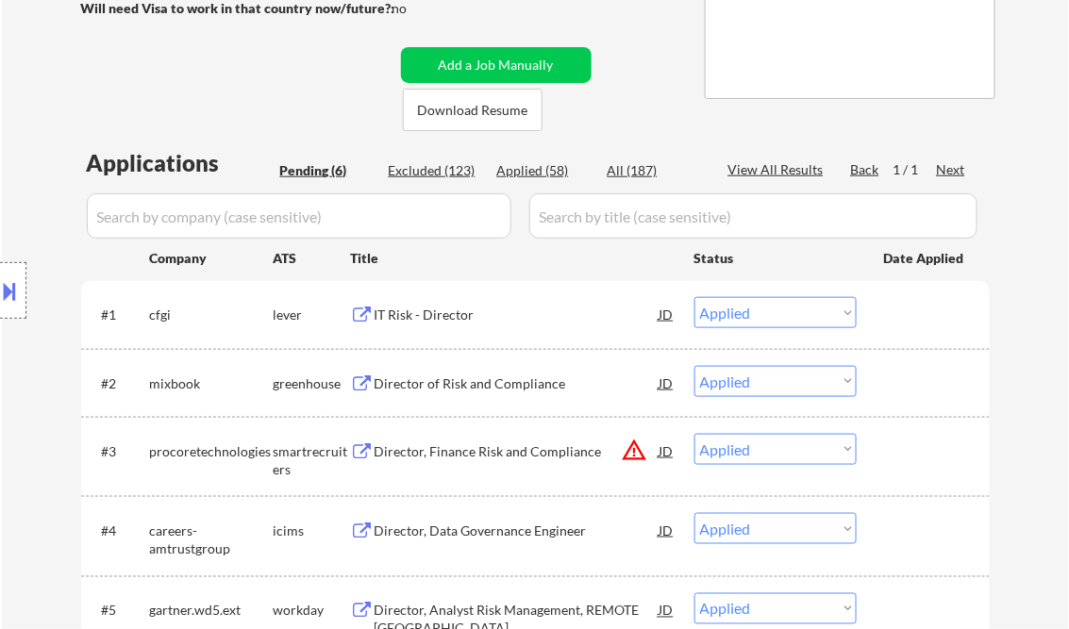
select select ""applied""
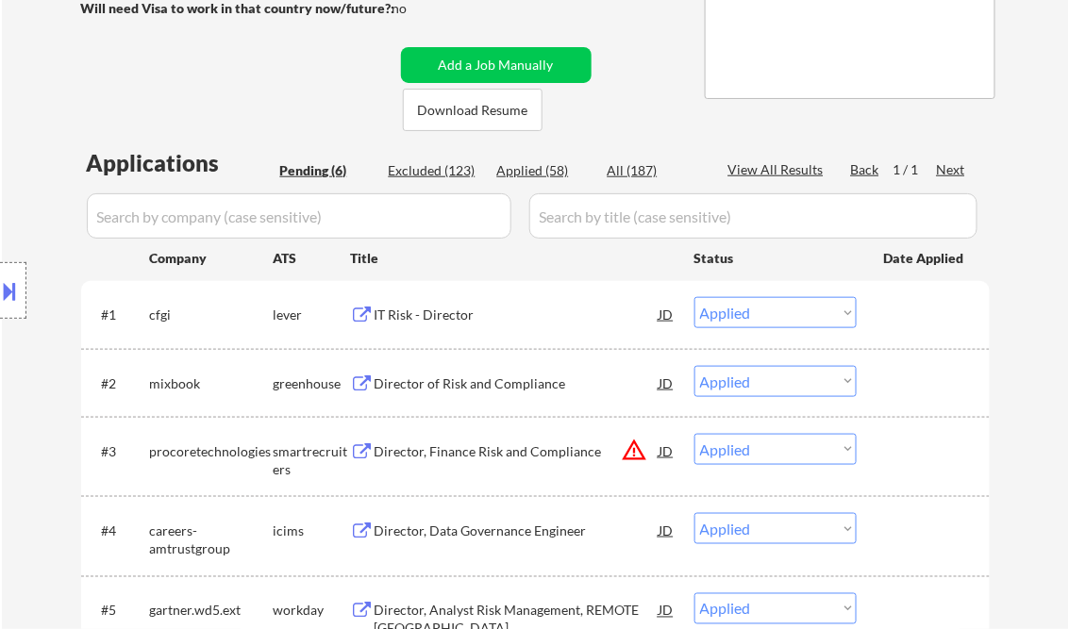
select select ""applied""
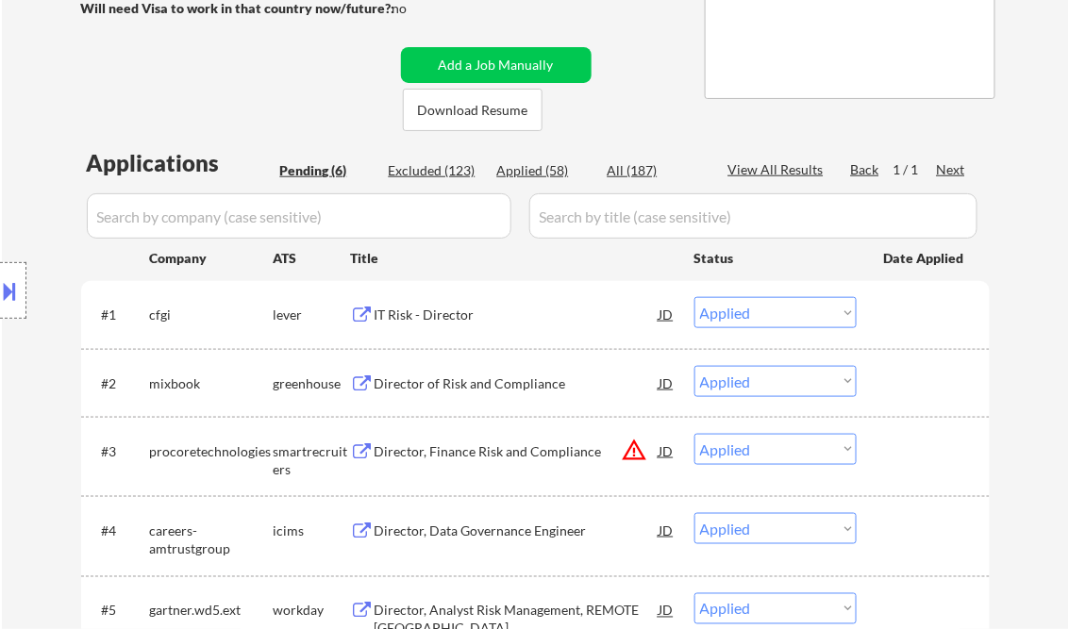
select select ""applied""
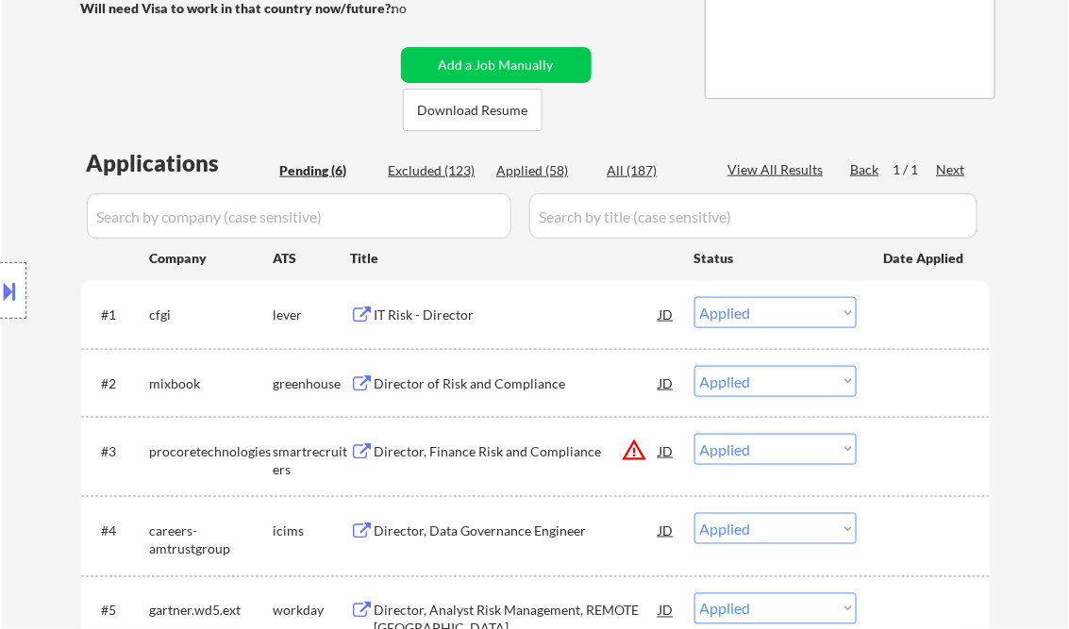
select select ""applied""
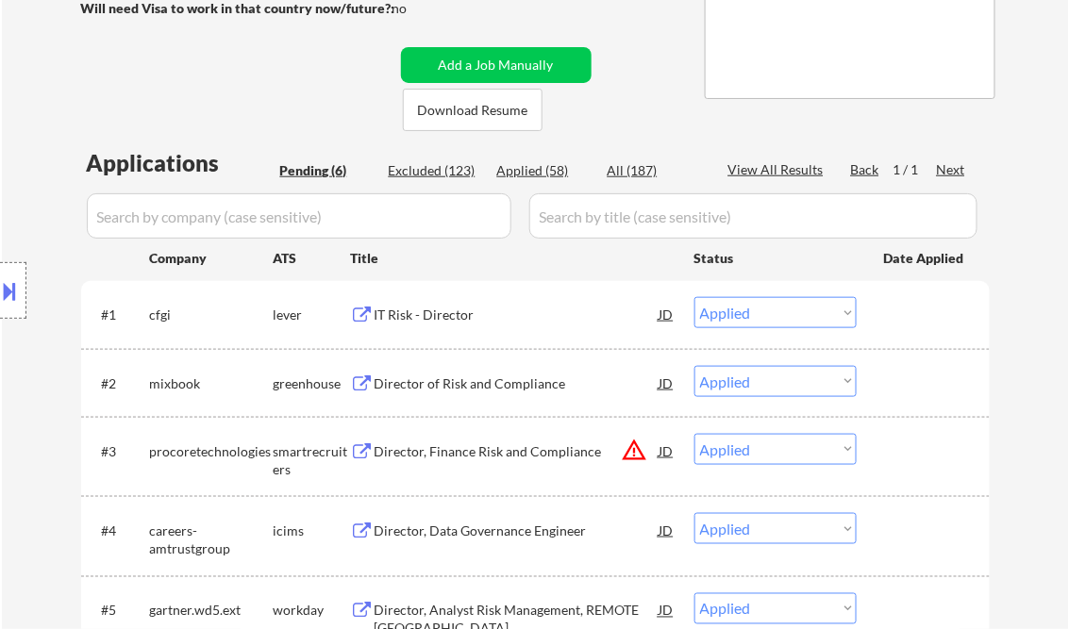
select select ""applied""
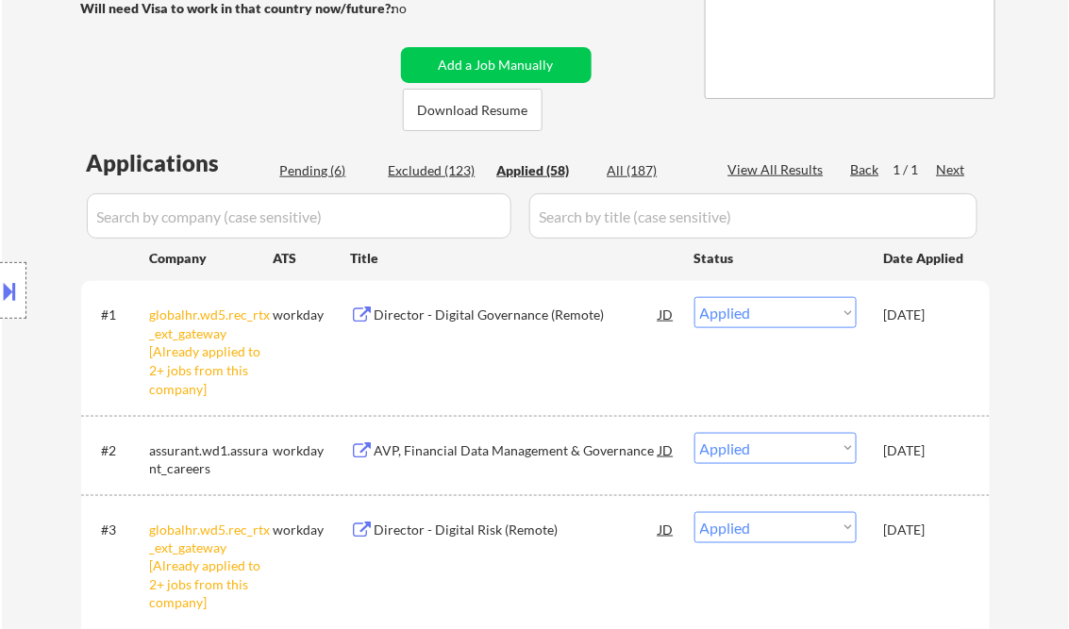
select select ""applied""
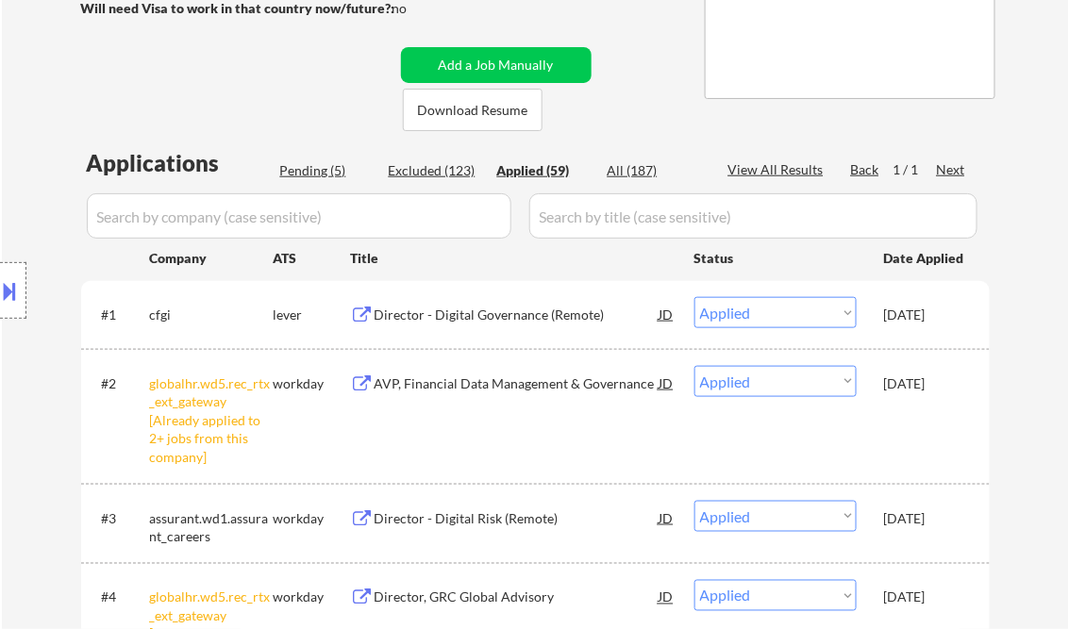
select select ""applied""
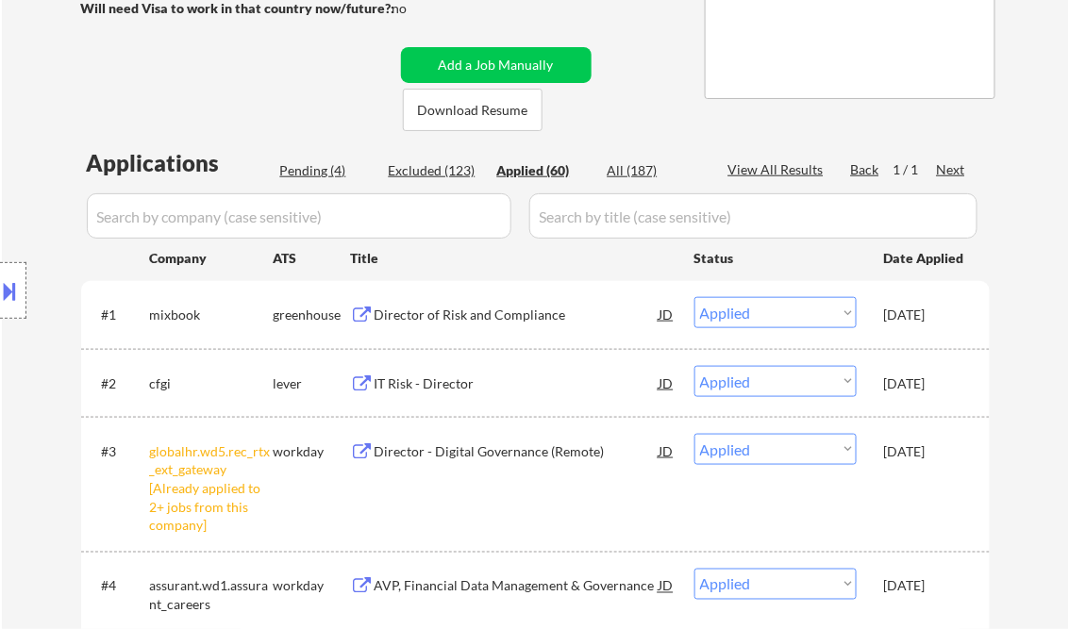
select select ""applied""
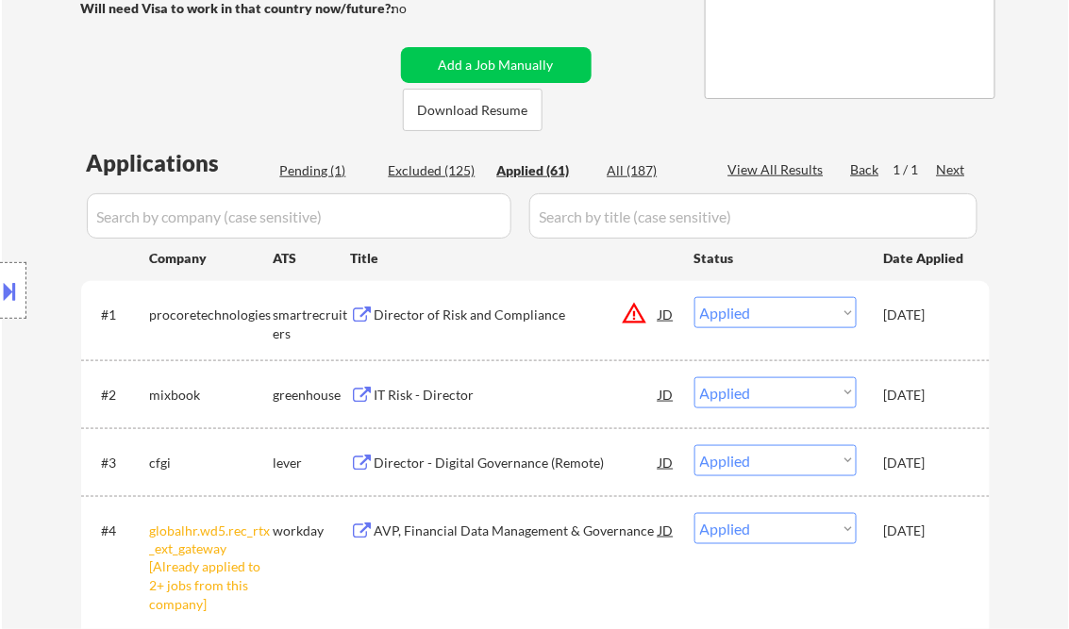
select select ""applied""
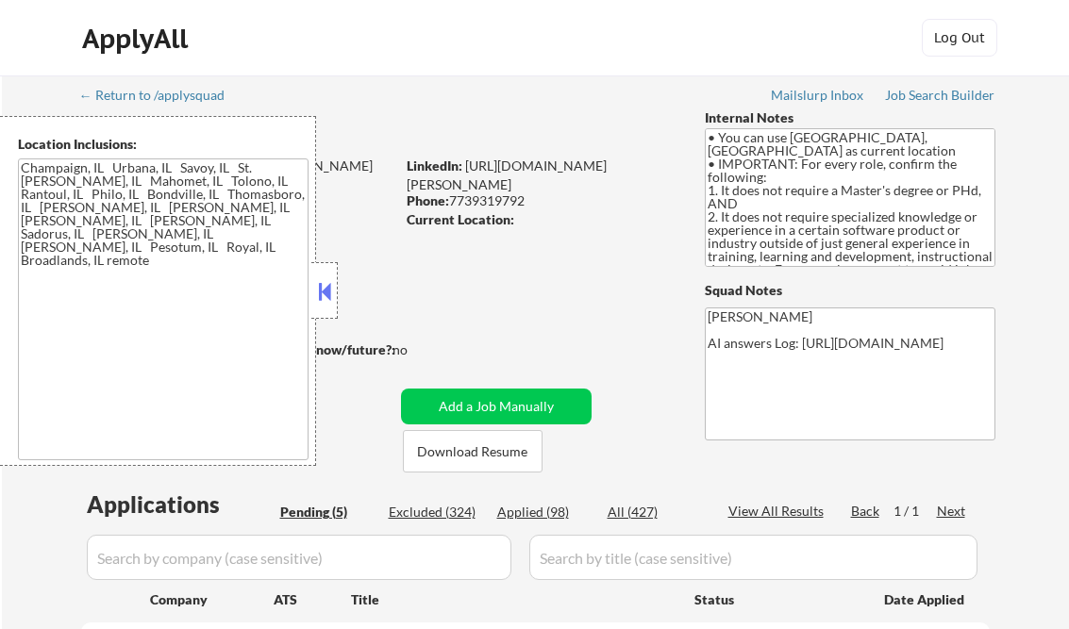
select select ""pending""
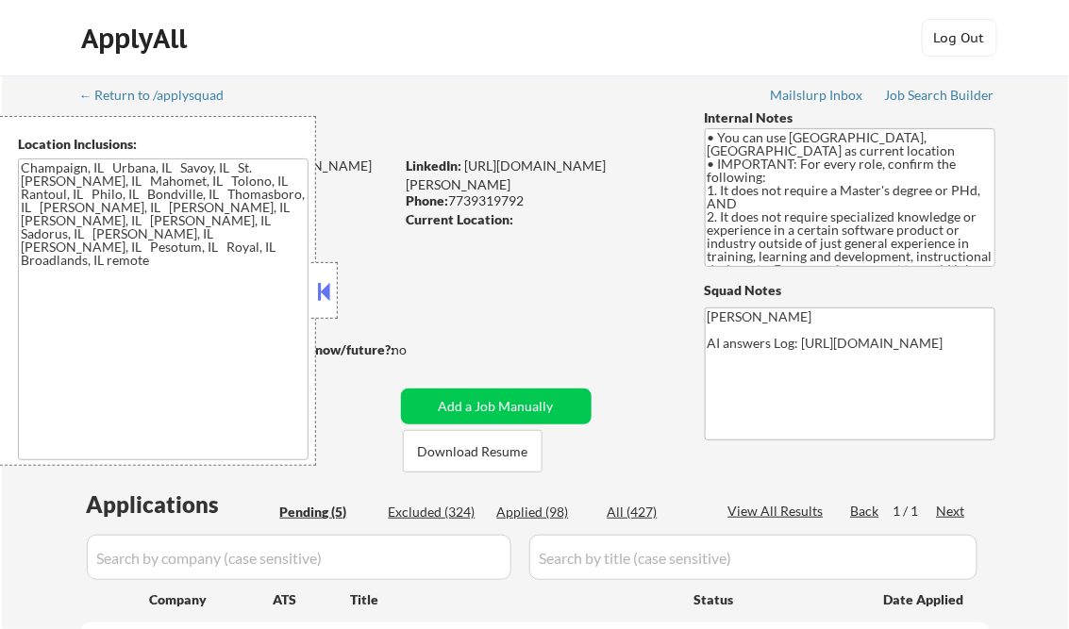
click at [326, 277] on button at bounding box center [324, 291] width 21 height 28
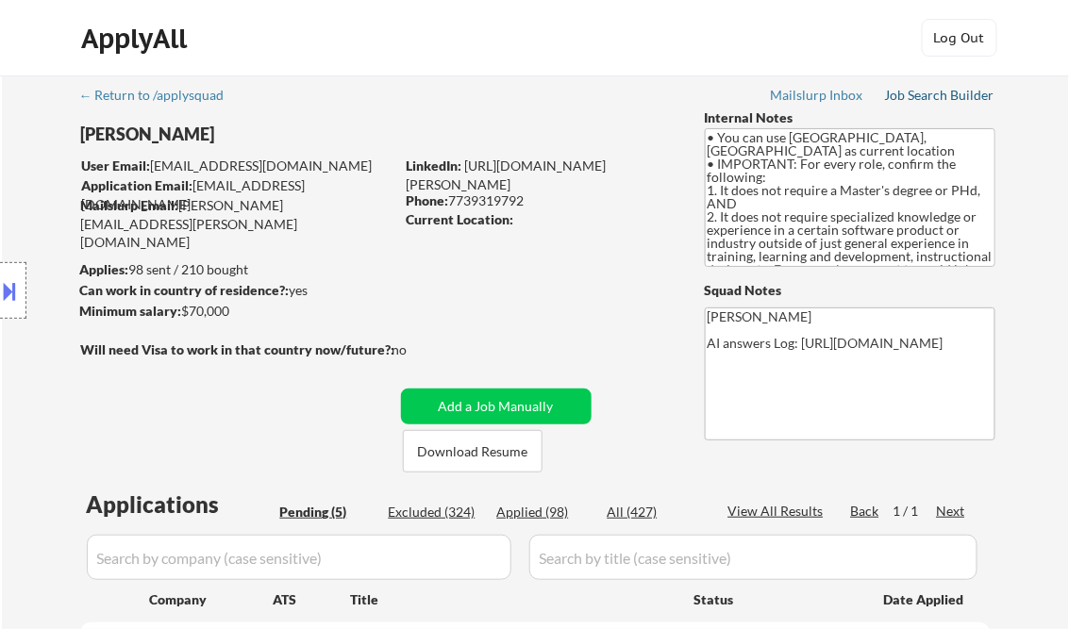
click at [908, 100] on div "Job Search Builder" at bounding box center [940, 95] width 110 height 13
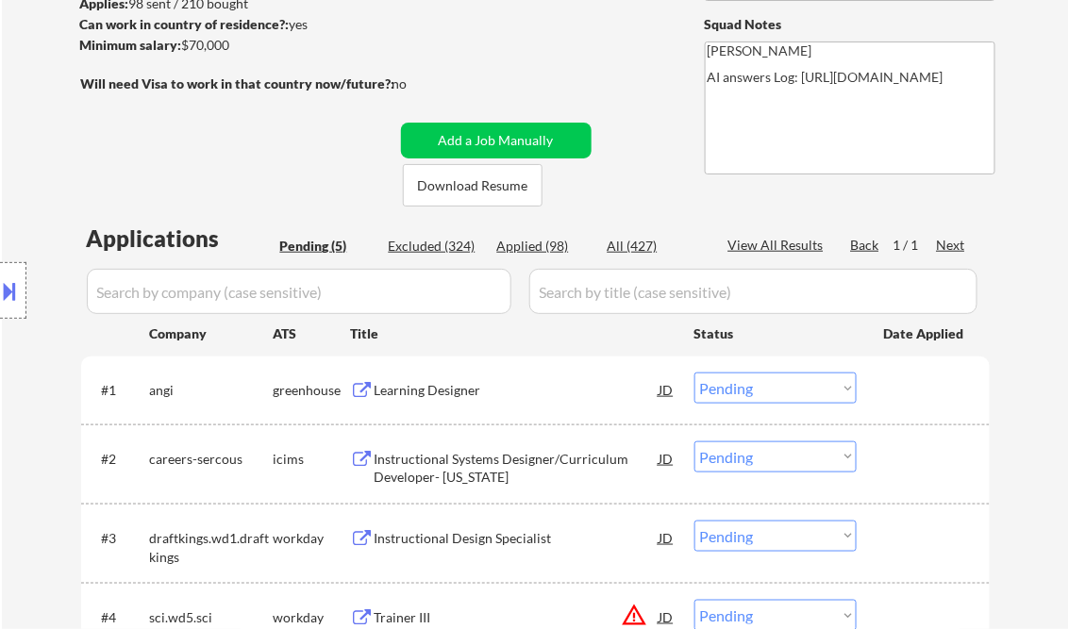
scroll to position [302, 0]
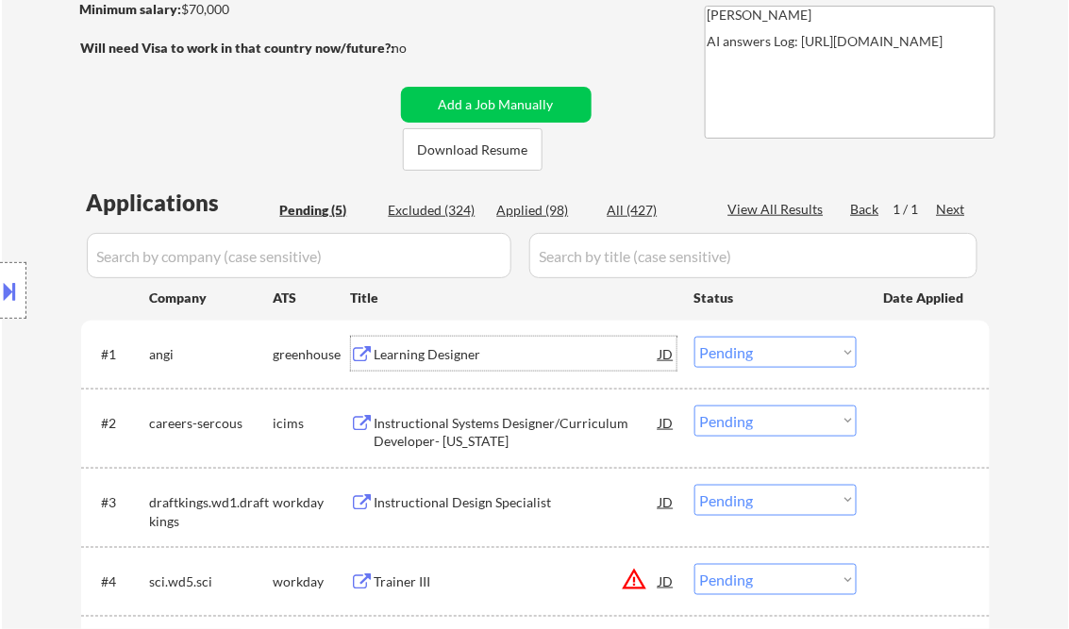
click at [446, 348] on div "Learning Designer" at bounding box center [517, 354] width 285 height 19
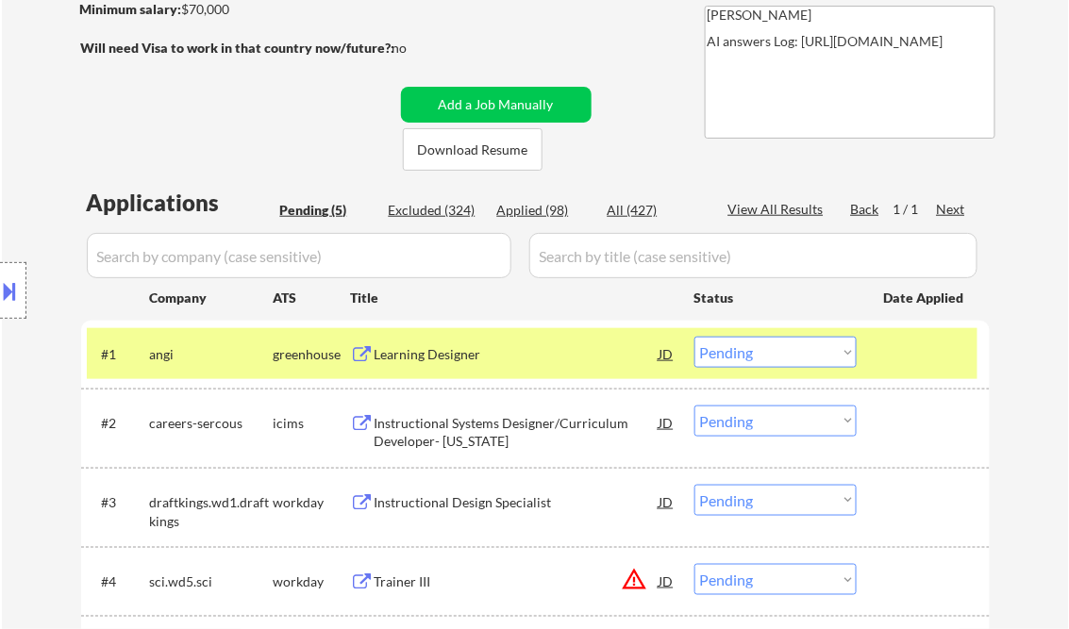
click at [19, 286] on button at bounding box center [10, 290] width 21 height 31
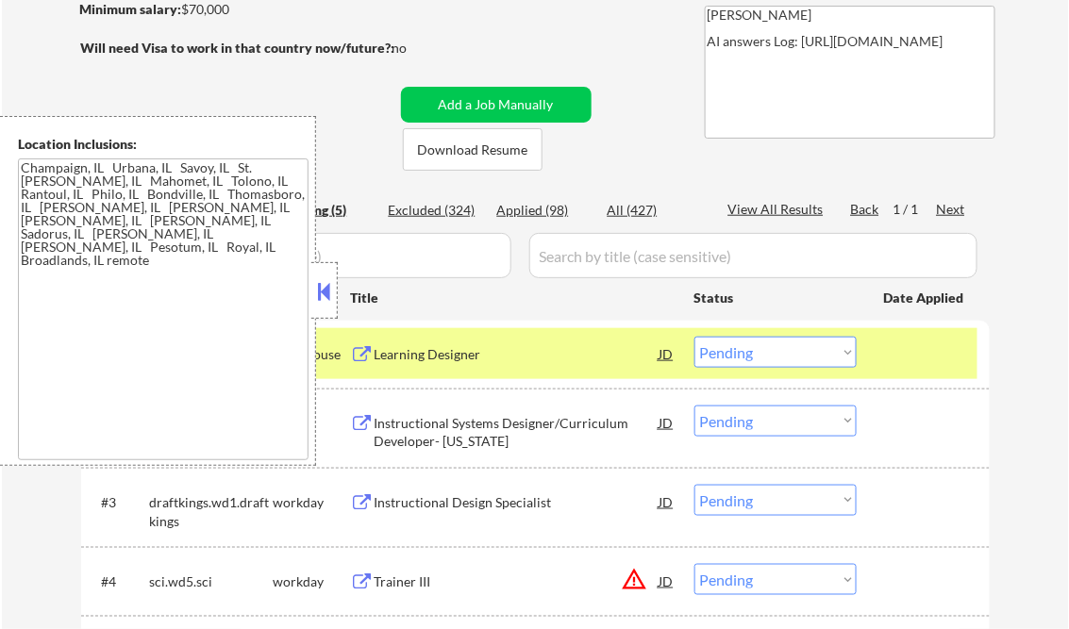
click at [317, 282] on button at bounding box center [324, 291] width 21 height 28
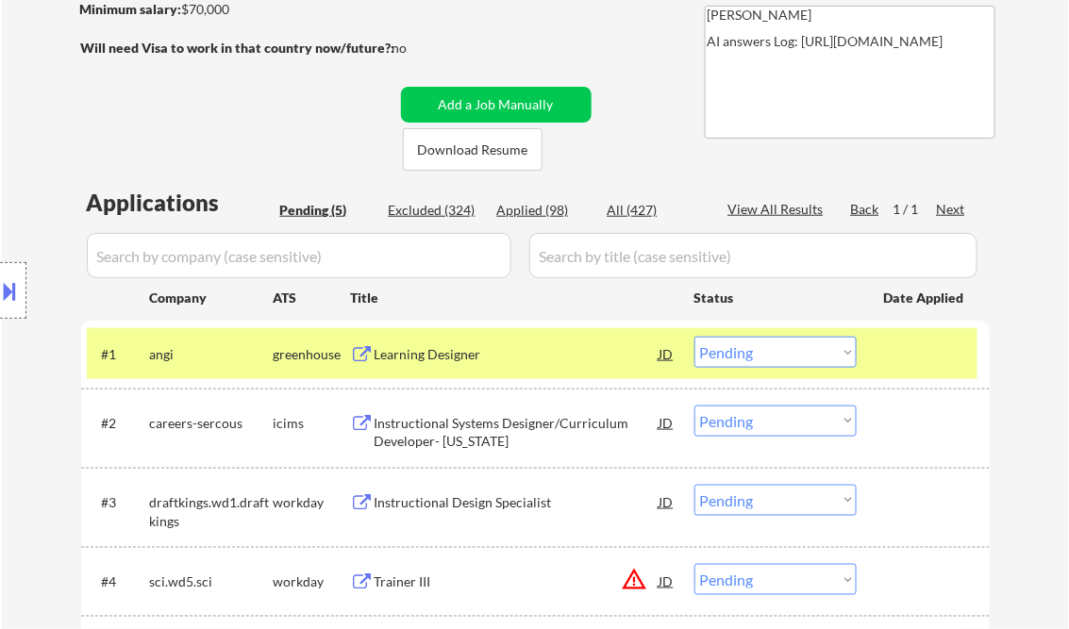
click at [13, 287] on button at bounding box center [10, 290] width 21 height 31
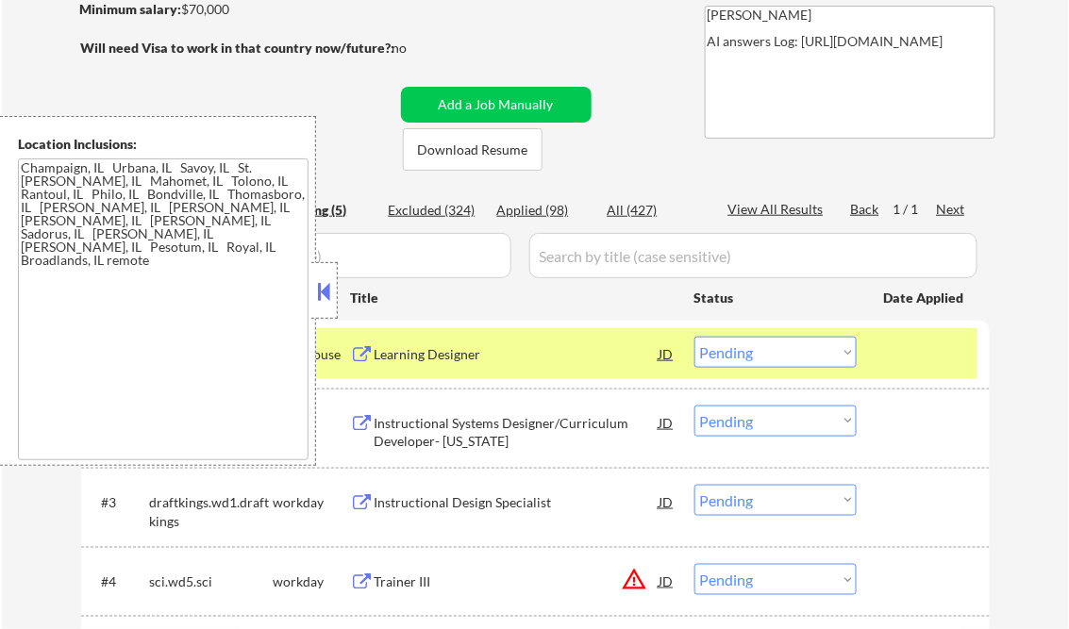
click at [321, 287] on button at bounding box center [324, 291] width 21 height 28
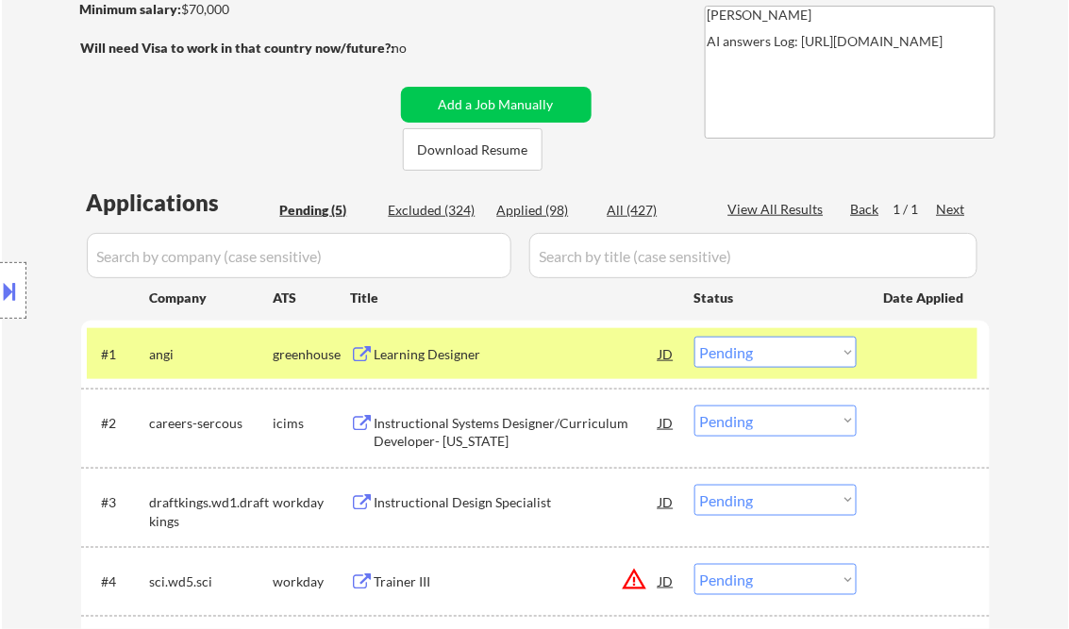
click at [774, 355] on select "Choose an option... Pending Applied Excluded (Questions) Excluded (Expired) Exc…" at bounding box center [775, 352] width 162 height 31
click at [694, 337] on select "Choose an option... Pending Applied Excluded (Questions) Excluded (Expired) Exc…" at bounding box center [775, 352] width 162 height 31
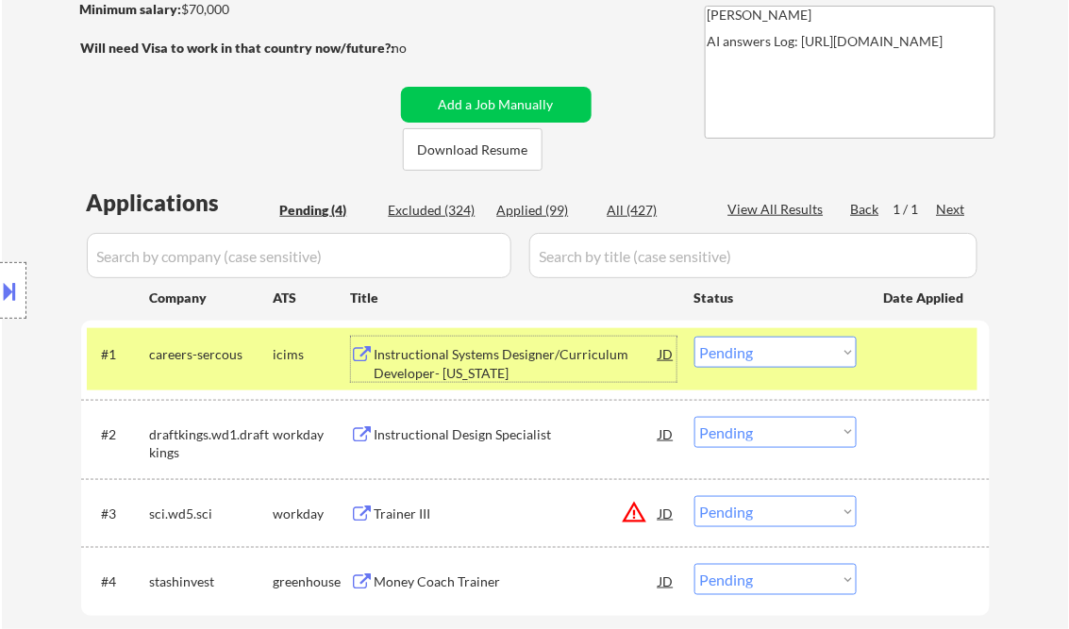
click at [520, 356] on div "Instructional Systems Designer/Curriculum Developer- Georgia" at bounding box center [517, 363] width 285 height 37
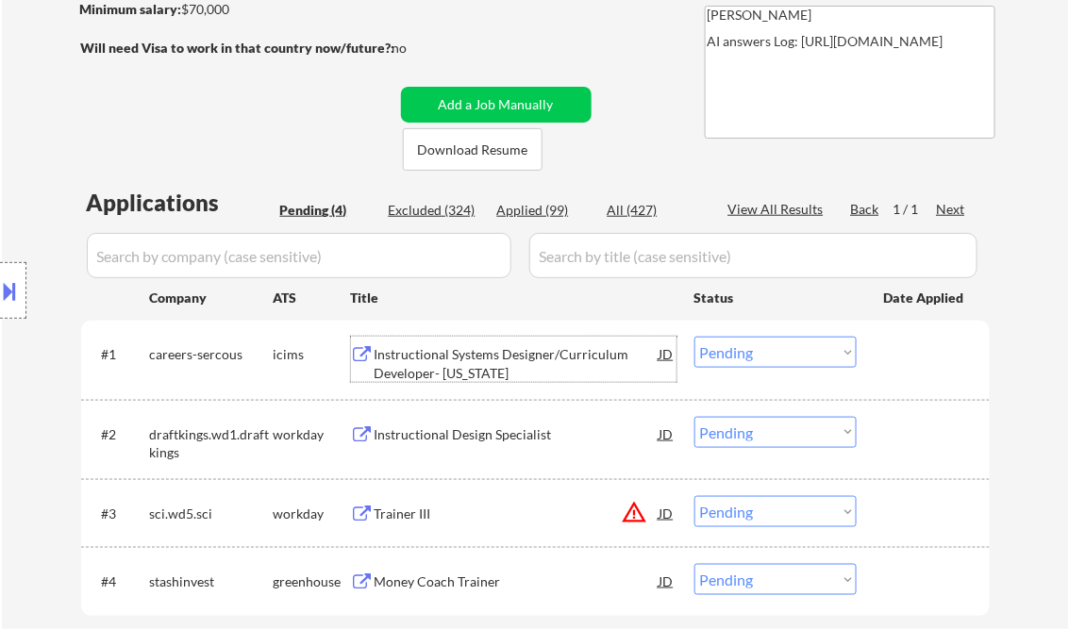
click at [18, 281] on button at bounding box center [10, 290] width 21 height 31
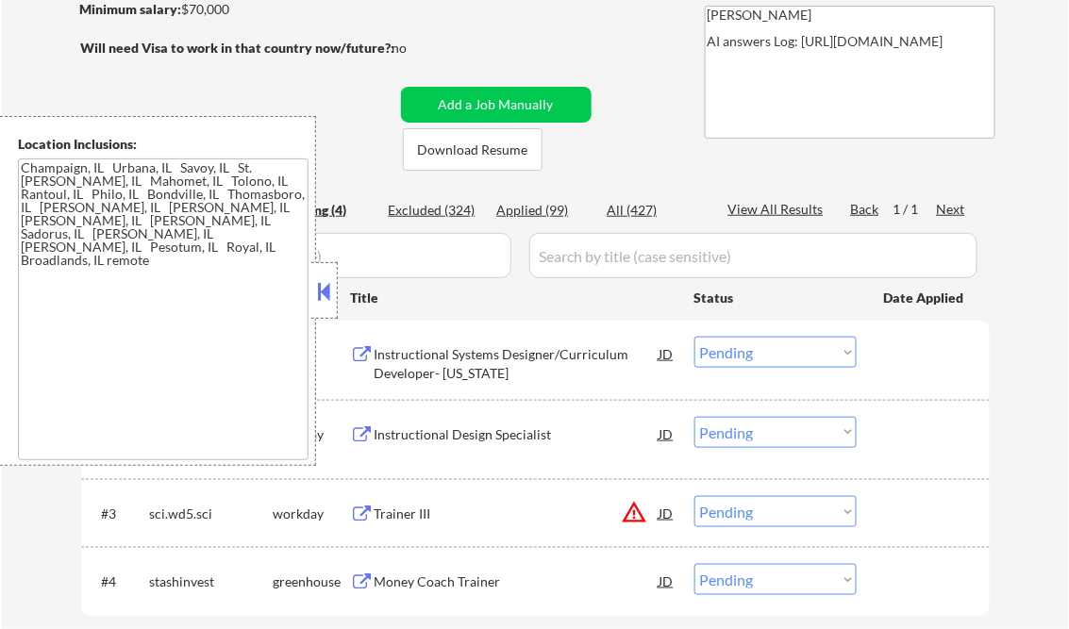
click at [327, 292] on button at bounding box center [324, 291] width 21 height 28
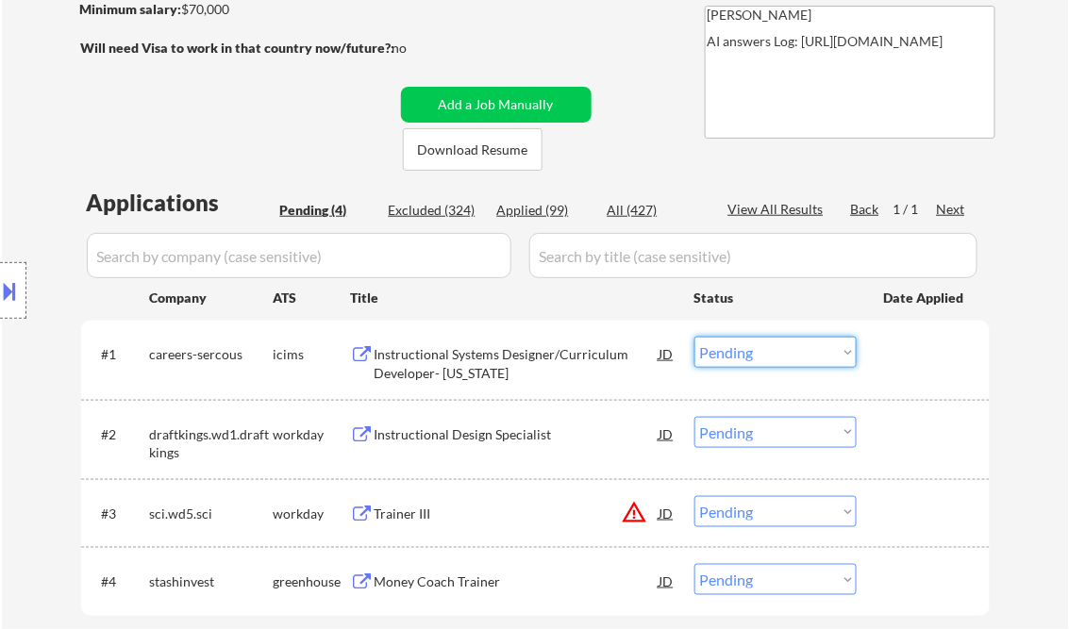
click at [742, 354] on select "Choose an option... Pending Applied Excluded (Questions) Excluded (Expired) Exc…" at bounding box center [775, 352] width 162 height 31
click at [694, 337] on select "Choose an option... Pending Applied Excluded (Questions) Excluded (Expired) Exc…" at bounding box center [775, 352] width 162 height 31
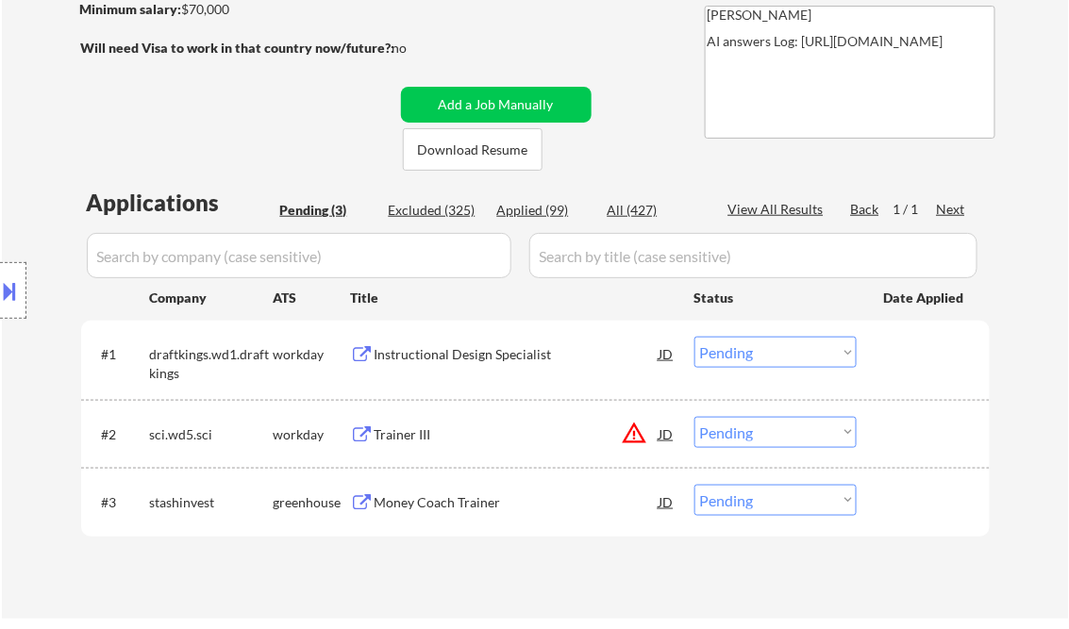
click at [485, 356] on div "Instructional Design Specialist" at bounding box center [517, 354] width 285 height 19
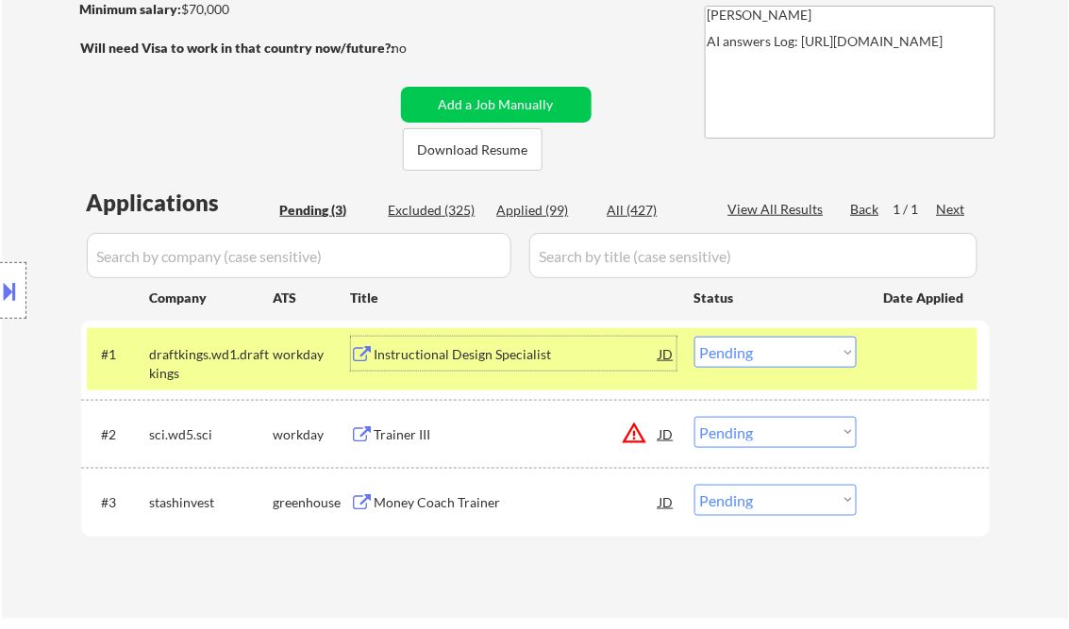
click at [787, 364] on select "Choose an option... Pending Applied Excluded (Questions) Excluded (Expired) Exc…" at bounding box center [775, 352] width 162 height 31
click at [694, 337] on select "Choose an option... Pending Applied Excluded (Questions) Excluded (Expired) Exc…" at bounding box center [775, 352] width 162 height 31
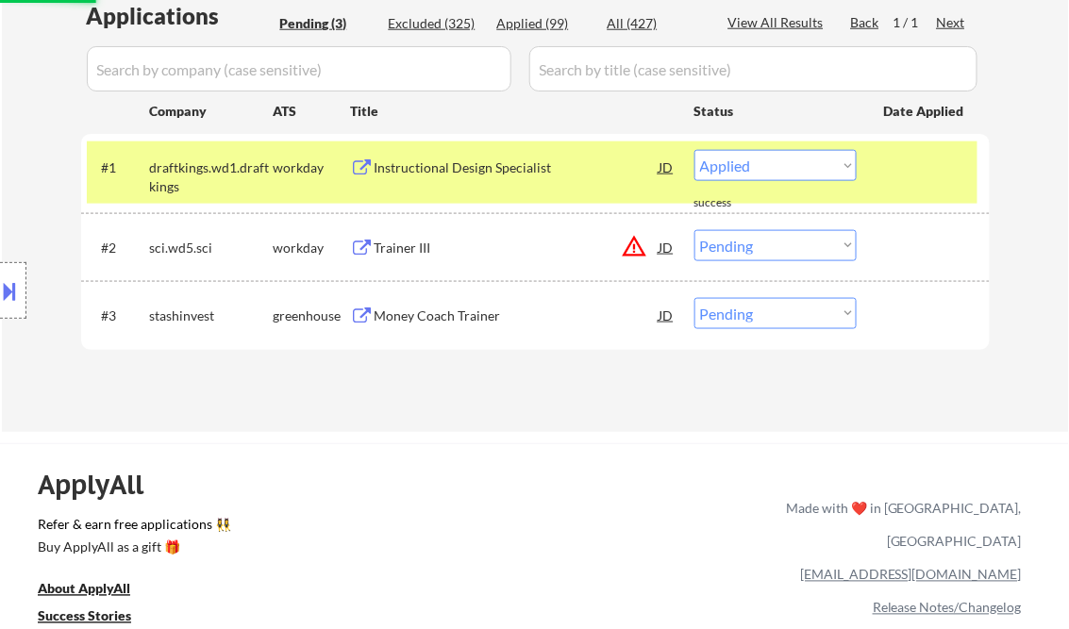
scroll to position [528, 0]
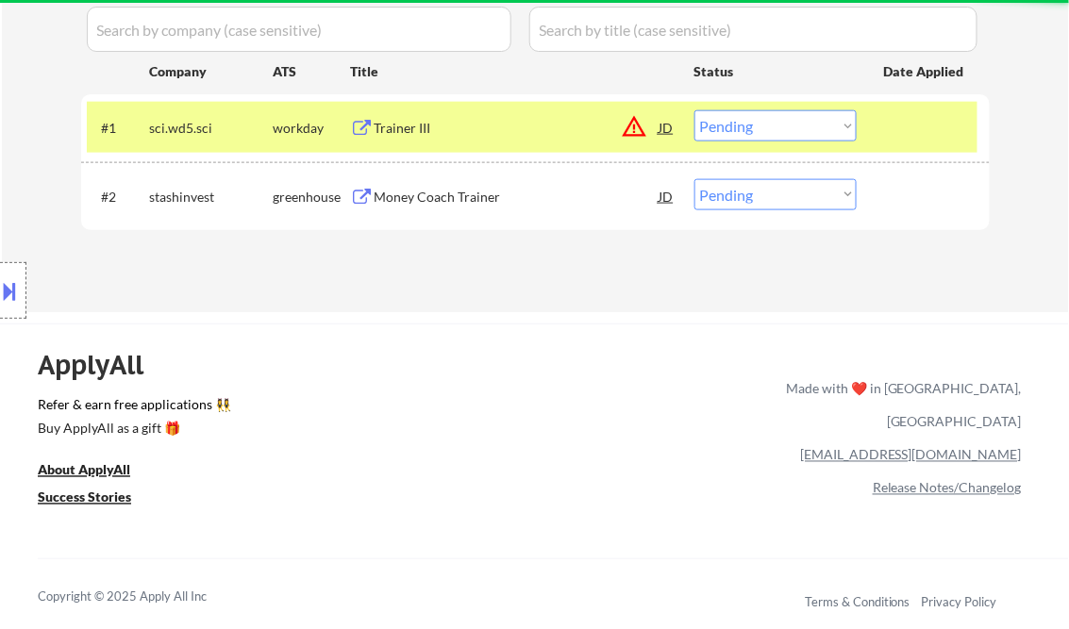
click at [462, 135] on div "Trainer III" at bounding box center [517, 128] width 285 height 19
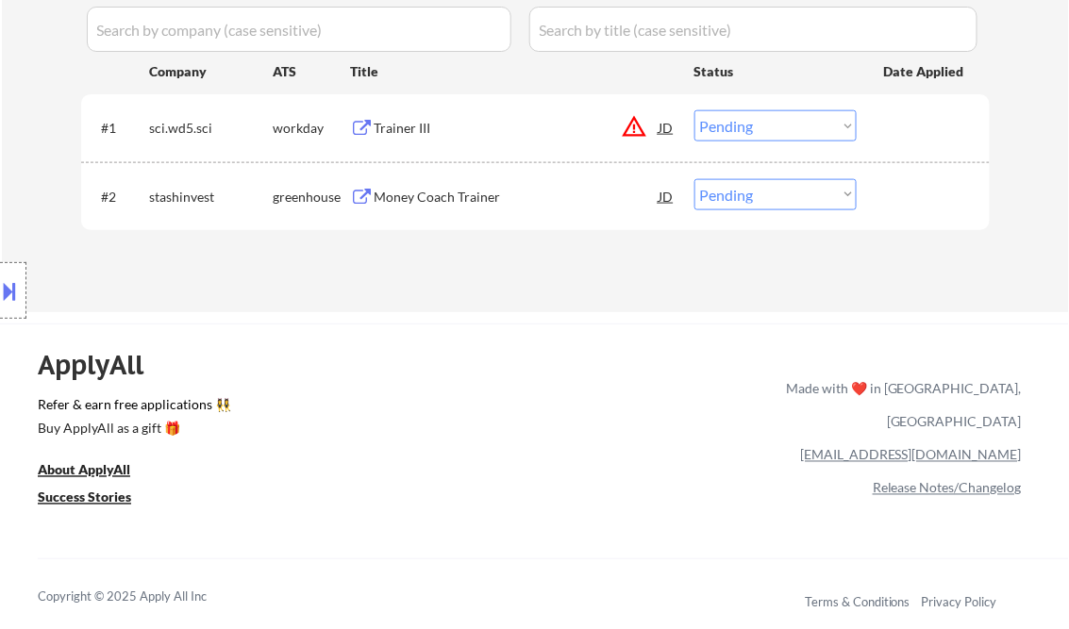
click at [20, 287] on button at bounding box center [10, 290] width 21 height 31
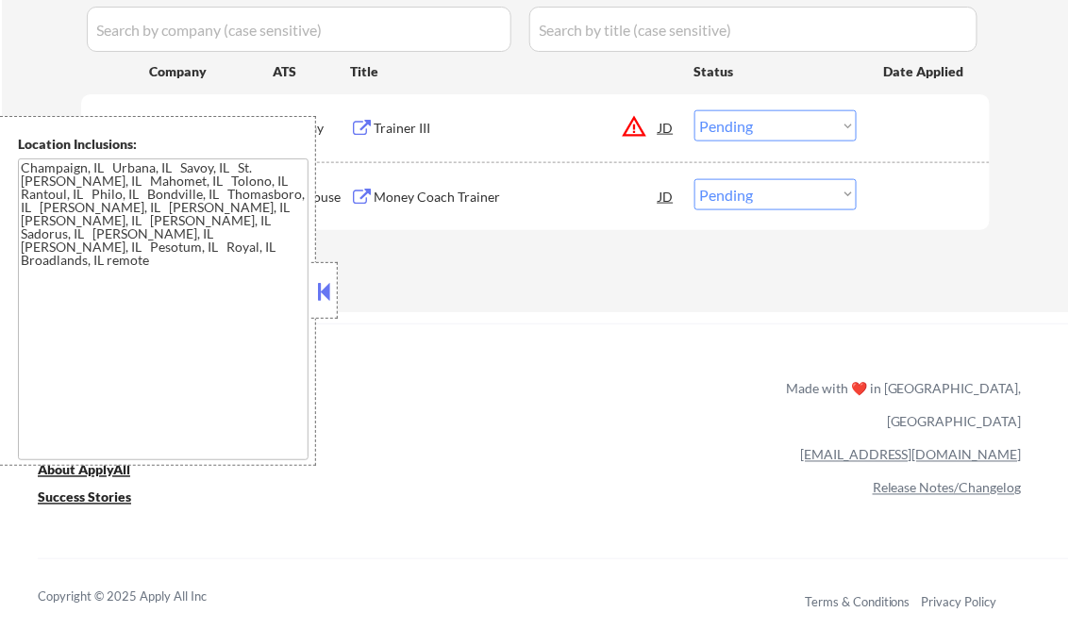
click at [324, 288] on button at bounding box center [324, 291] width 21 height 28
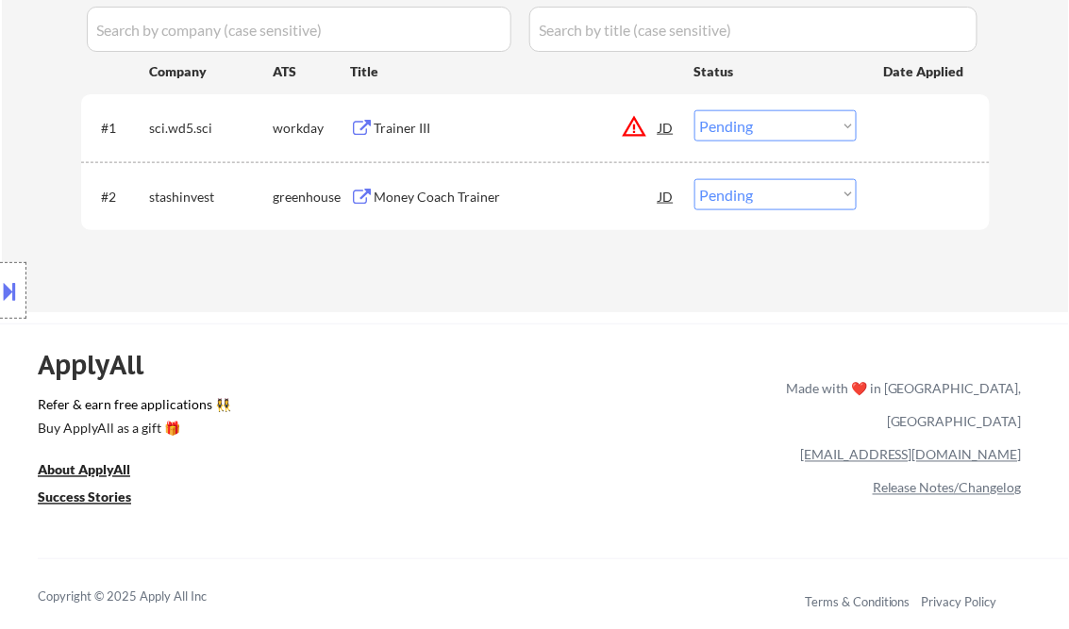
click at [761, 119] on select "Choose an option... Pending Applied Excluded (Questions) Excluded (Expired) Exc…" at bounding box center [775, 125] width 162 height 31
click at [694, 110] on select "Choose an option... Pending Applied Excluded (Questions) Excluded (Expired) Exc…" at bounding box center [775, 125] width 162 height 31
click at [449, 202] on div "Money Coach Trainer" at bounding box center [517, 197] width 285 height 19
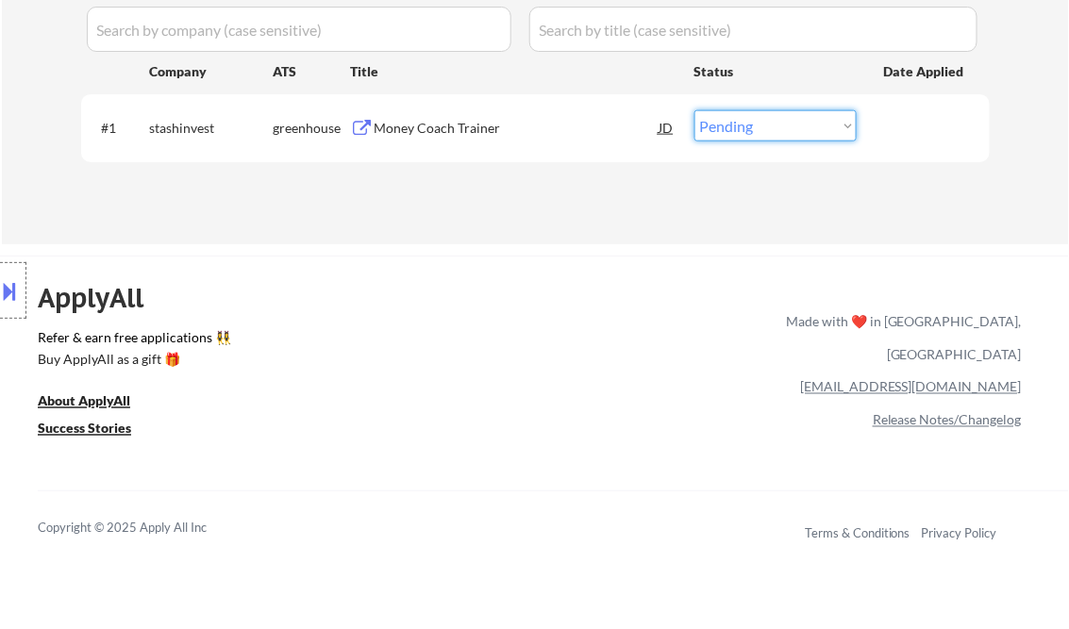
drag, startPoint x: 763, startPoint y: 124, endPoint x: 777, endPoint y: 135, distance: 18.1
click at [763, 124] on select "Choose an option... Pending Applied Excluded (Questions) Excluded (Expired) Exc…" at bounding box center [775, 125] width 162 height 31
select select ""excluded__bad_match_""
click at [694, 110] on select "Choose an option... Pending Applied Excluded (Questions) Excluded (Expired) Exc…" at bounding box center [775, 125] width 162 height 31
click at [593, 275] on div "ApplyAll Refer & earn free applications 👯‍♀️ Buy ApplyAll as a gift 🎁 About App…" at bounding box center [534, 418] width 1069 height 299
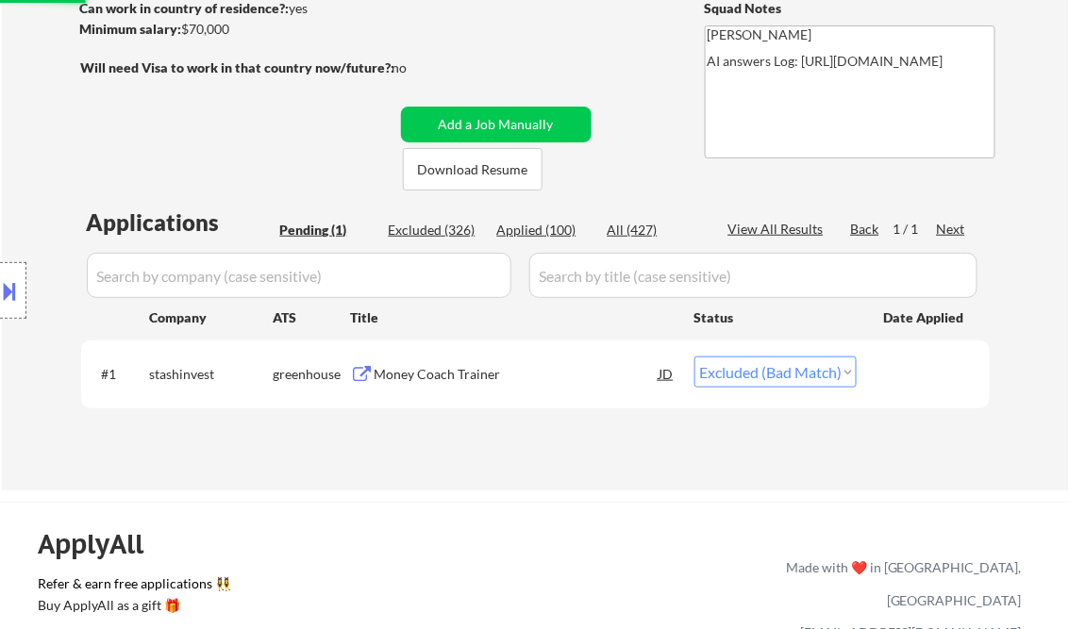
scroll to position [226, 0]
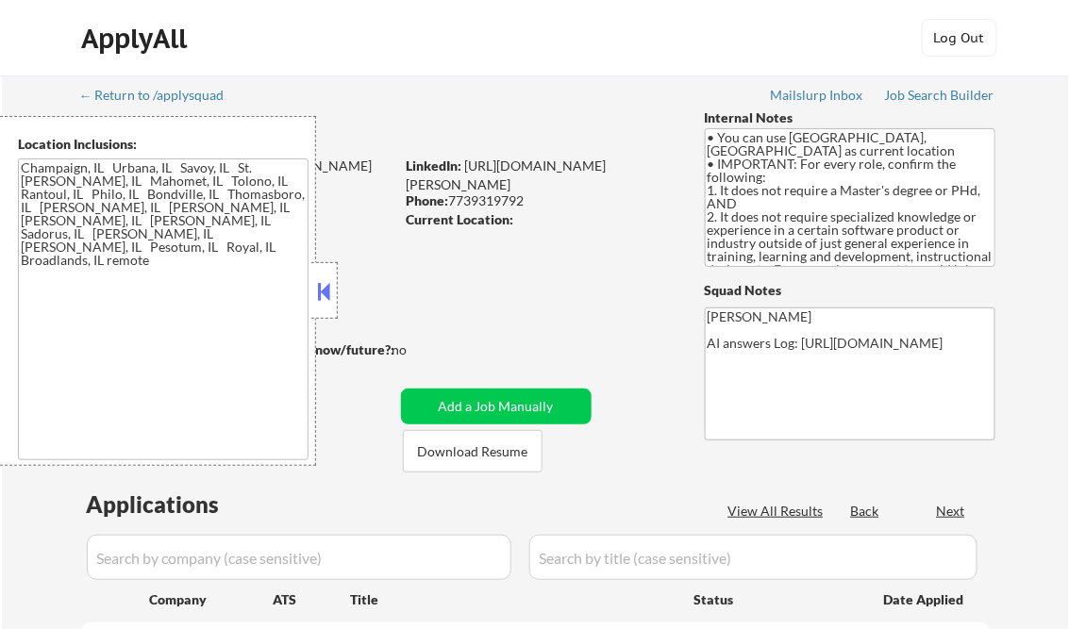
select select ""pending""
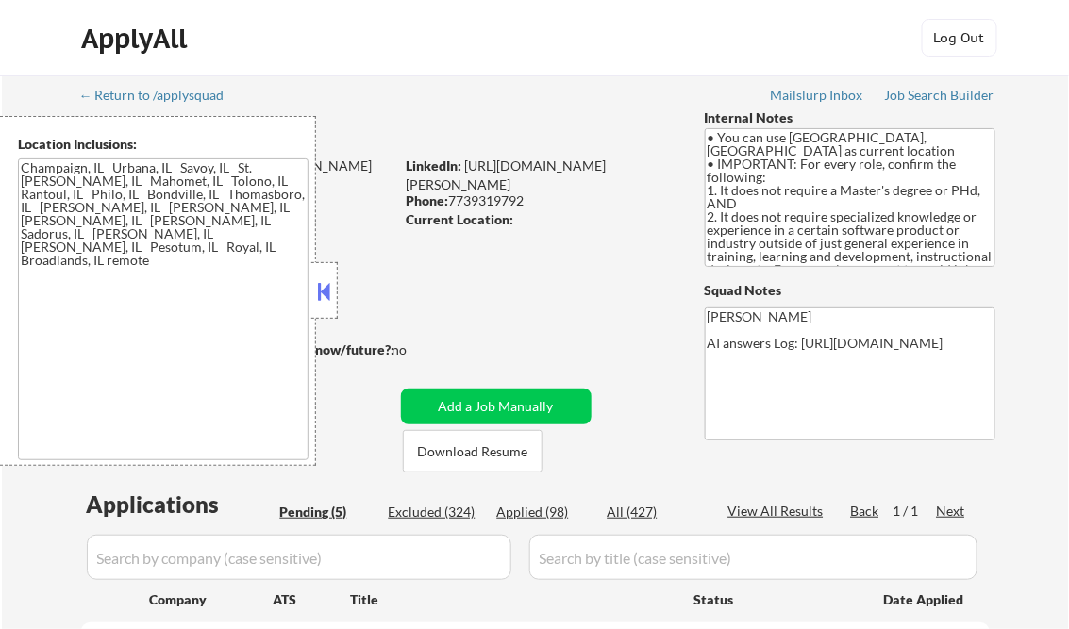
click at [324, 275] on div at bounding box center [324, 290] width 26 height 57
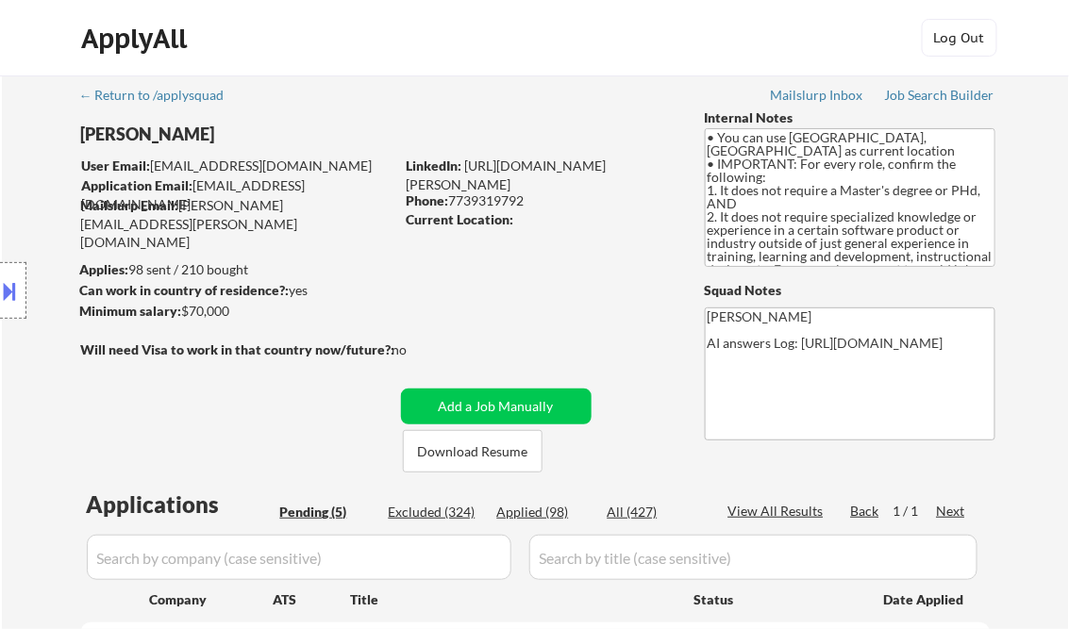
click at [558, 510] on div "Applied (98)" at bounding box center [544, 512] width 94 height 19
select select ""applied""
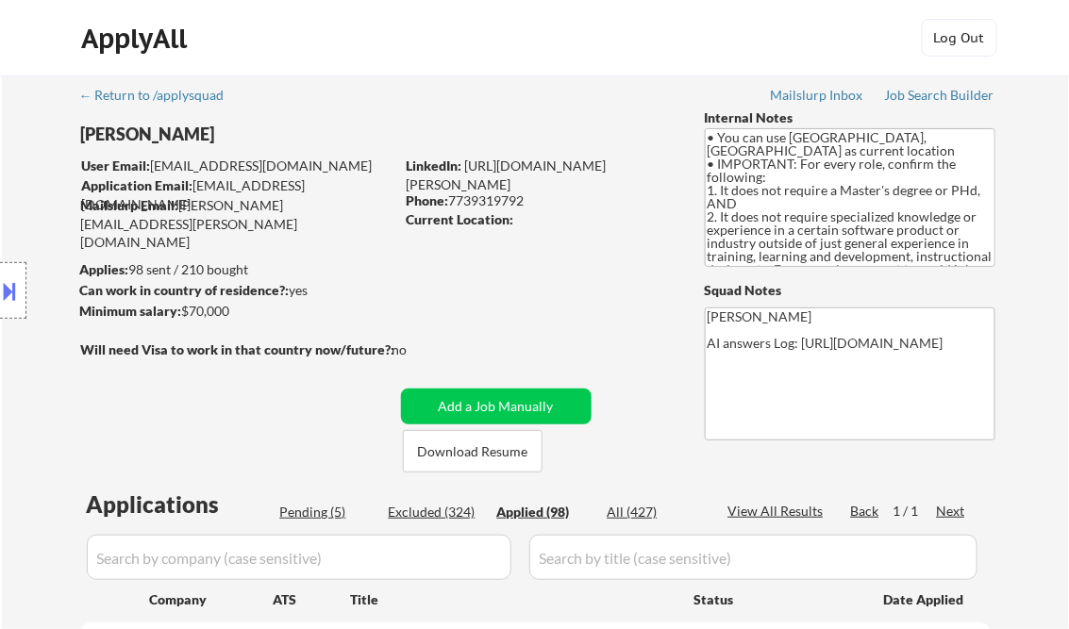
select select ""applied""
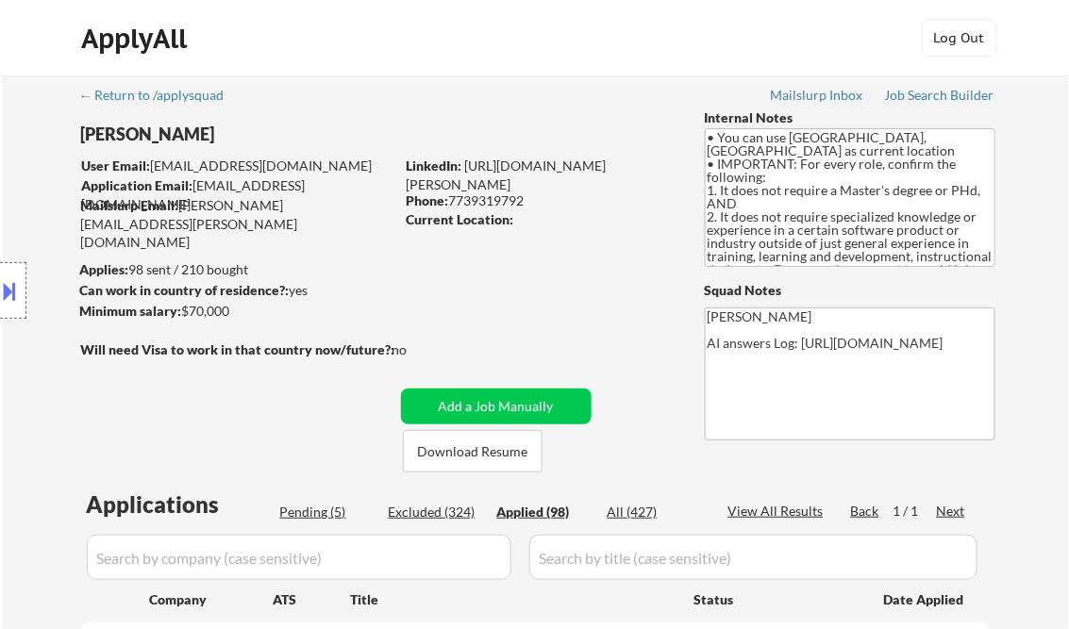
select select ""applied""
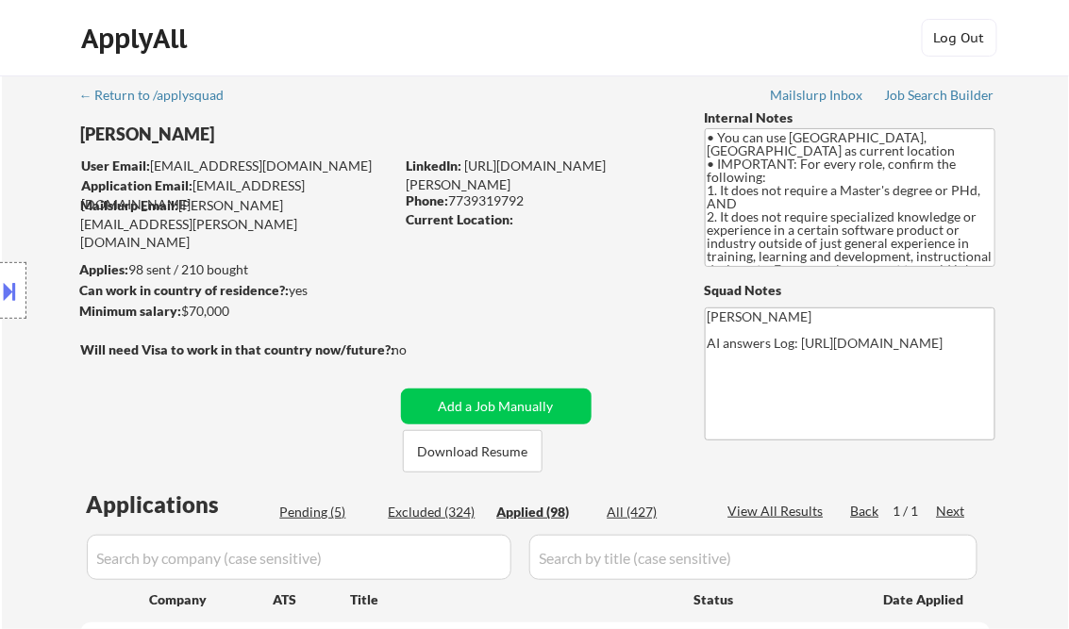
select select ""applied""
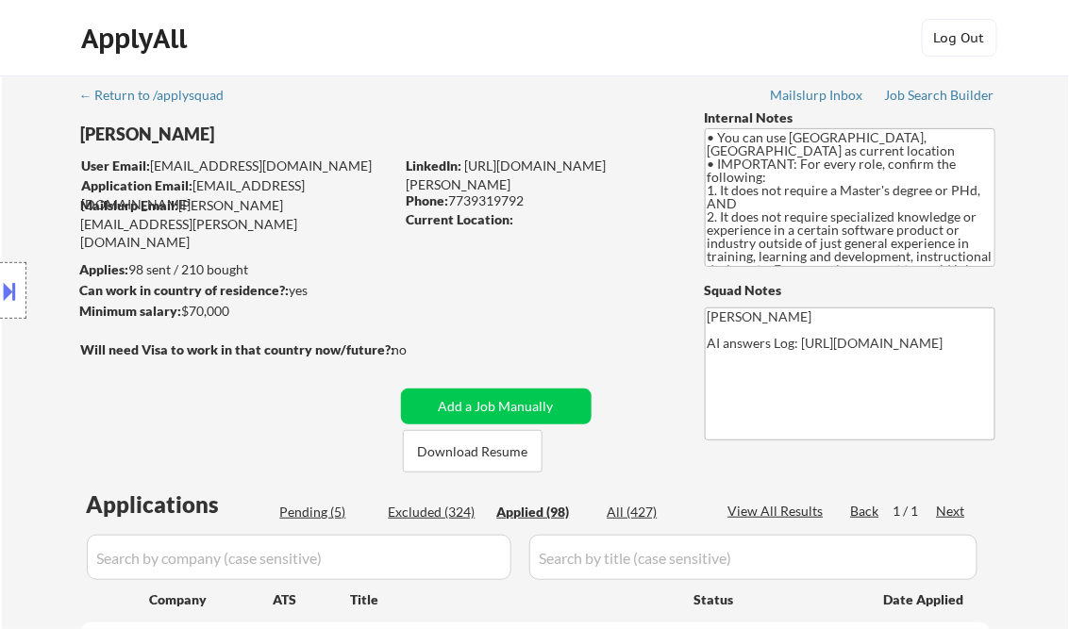
select select ""applied""
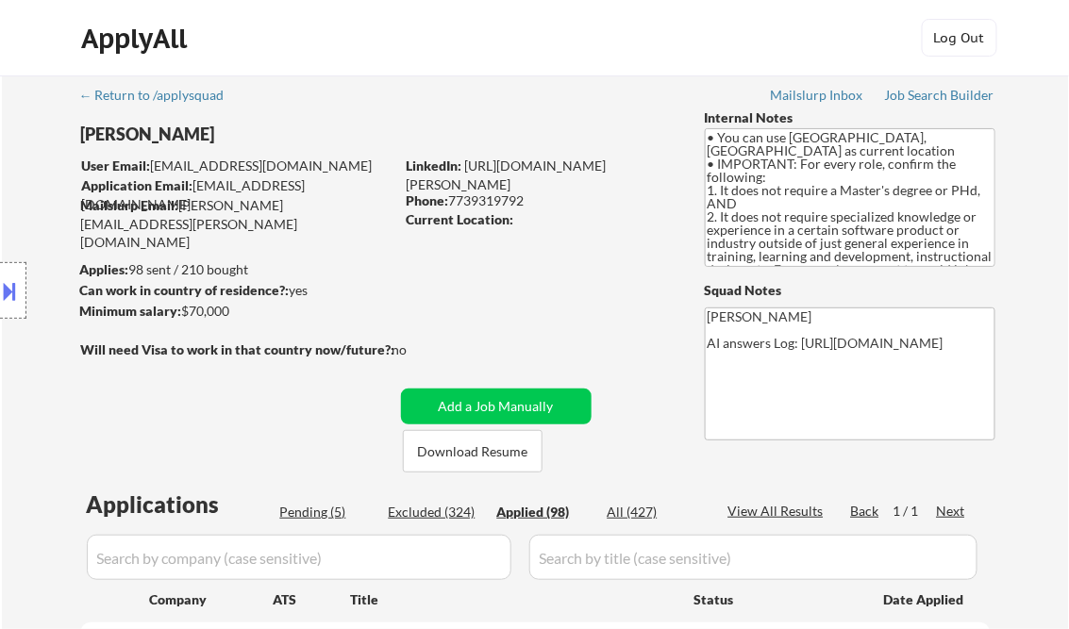
select select ""applied""
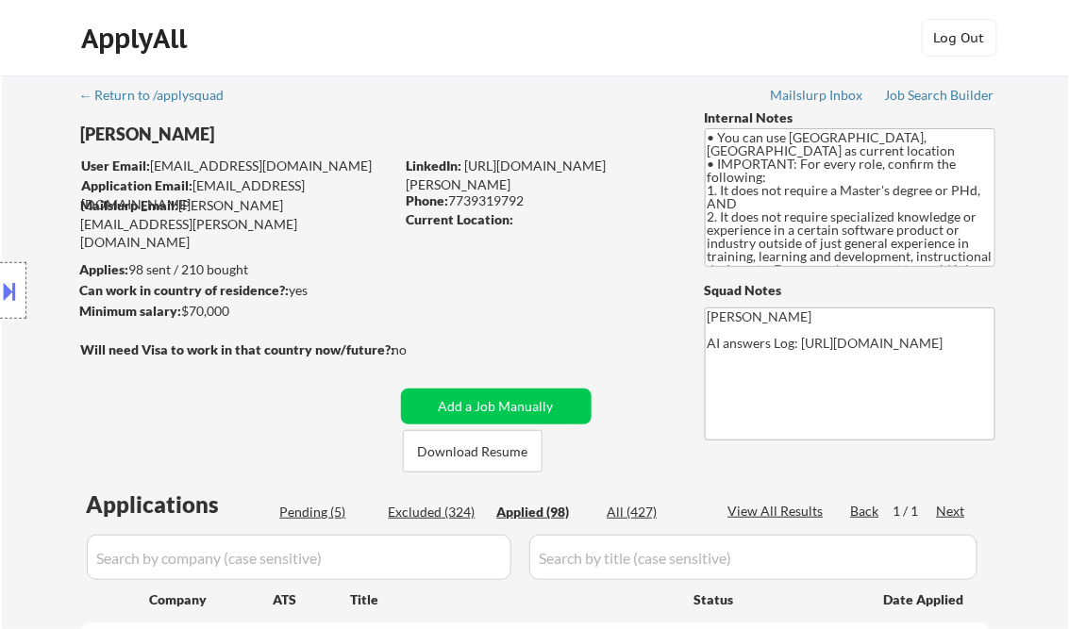
select select ""applied""
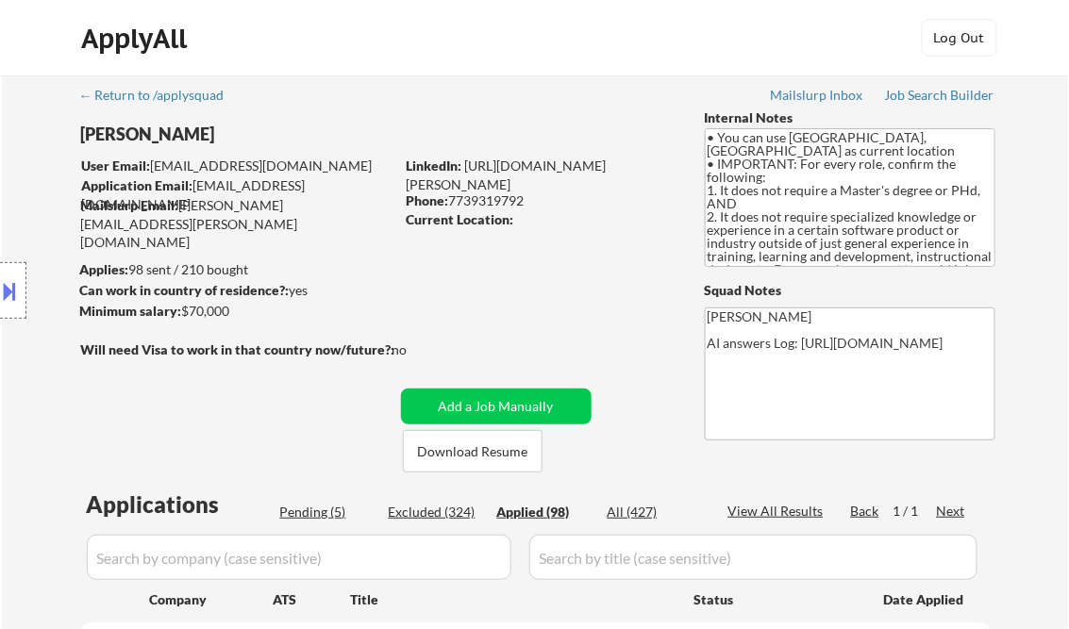
select select ""applied""
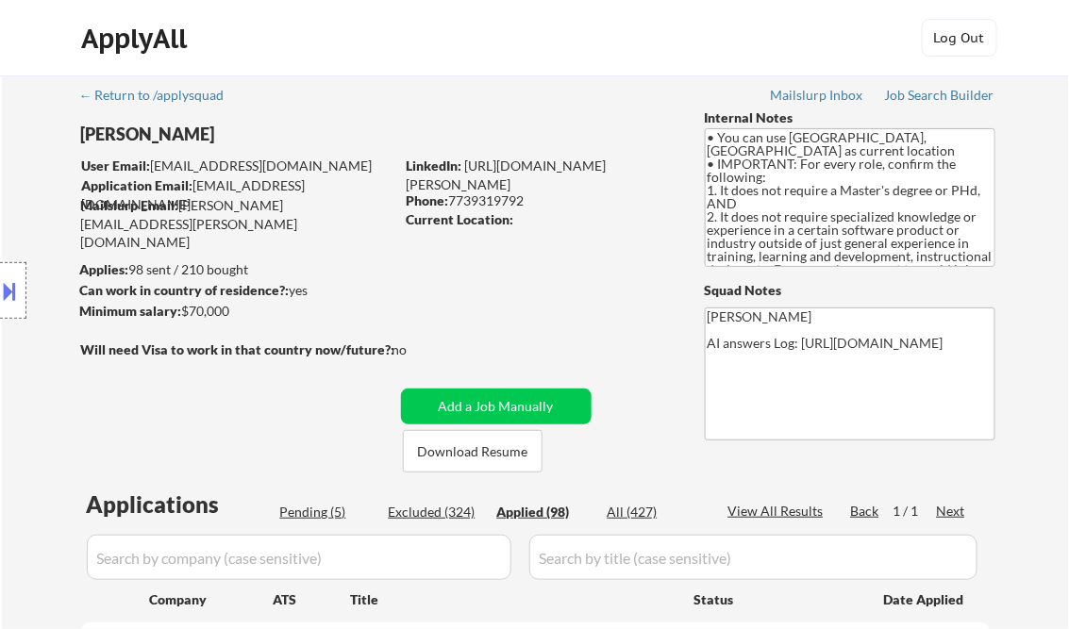
select select ""applied""
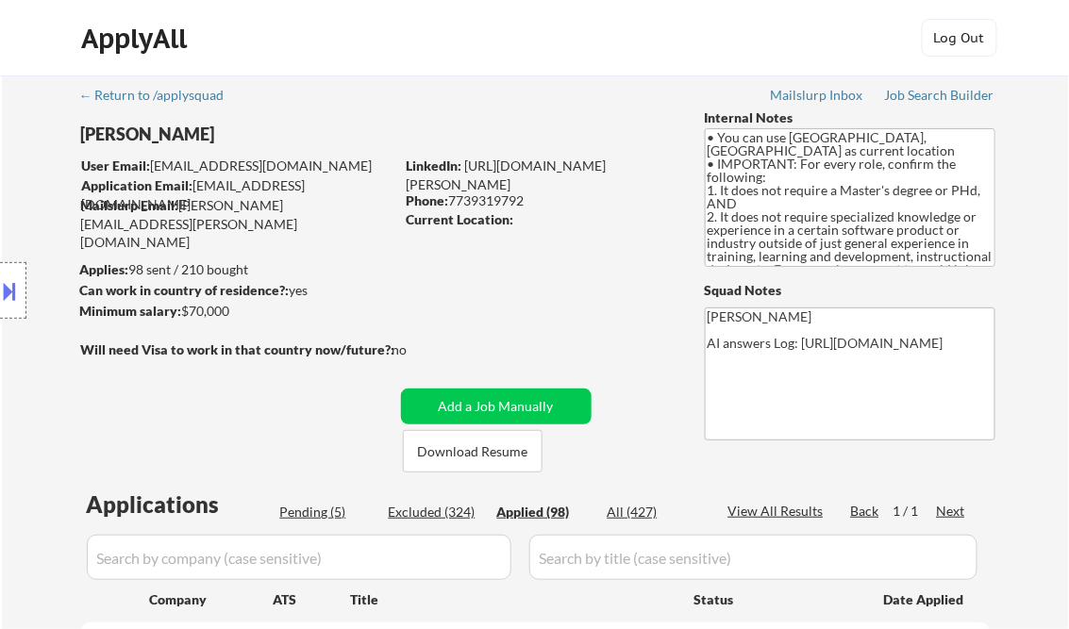
select select ""applied""
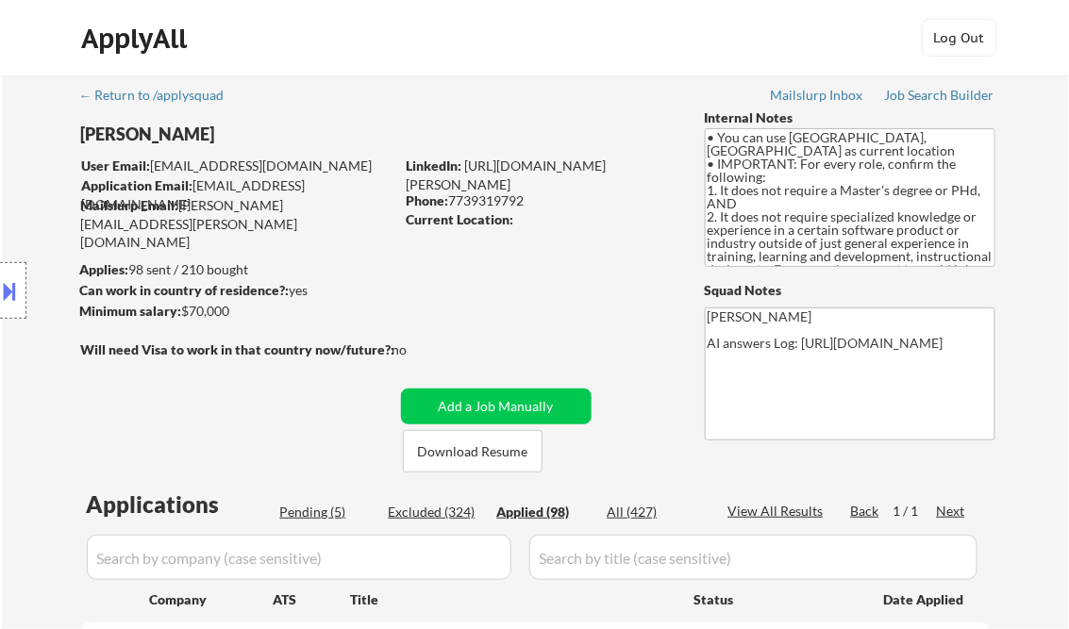
select select ""applied""
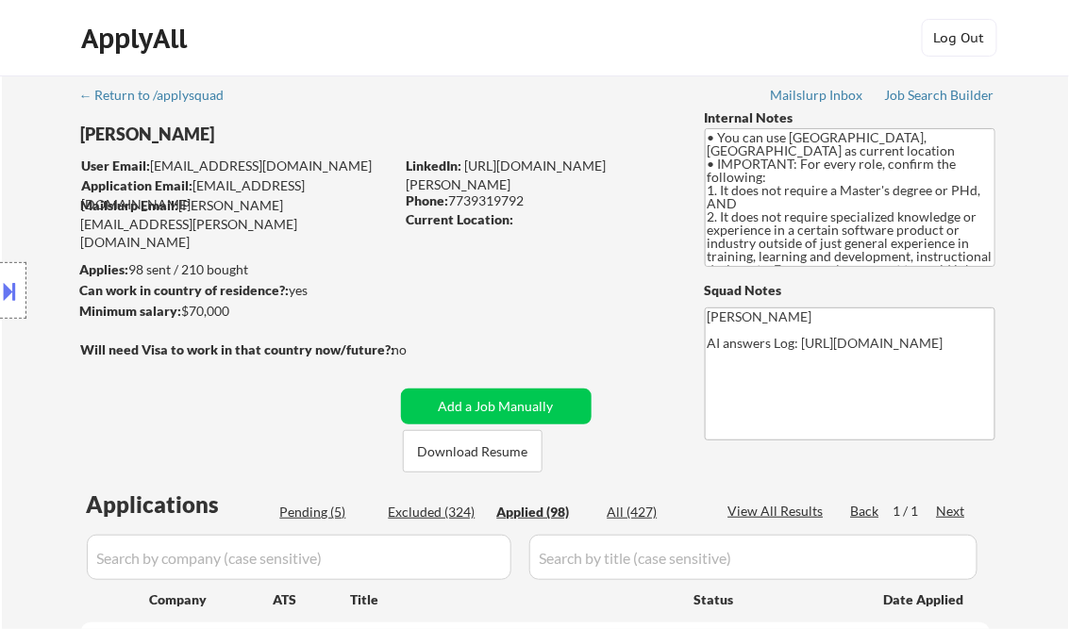
select select ""applied""
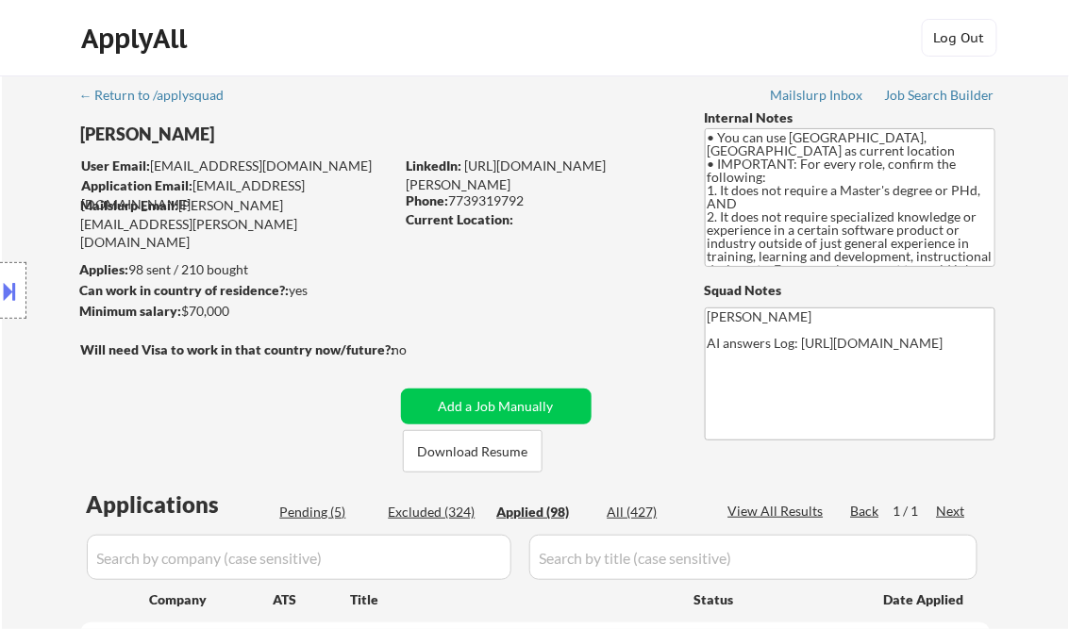
select select ""applied""
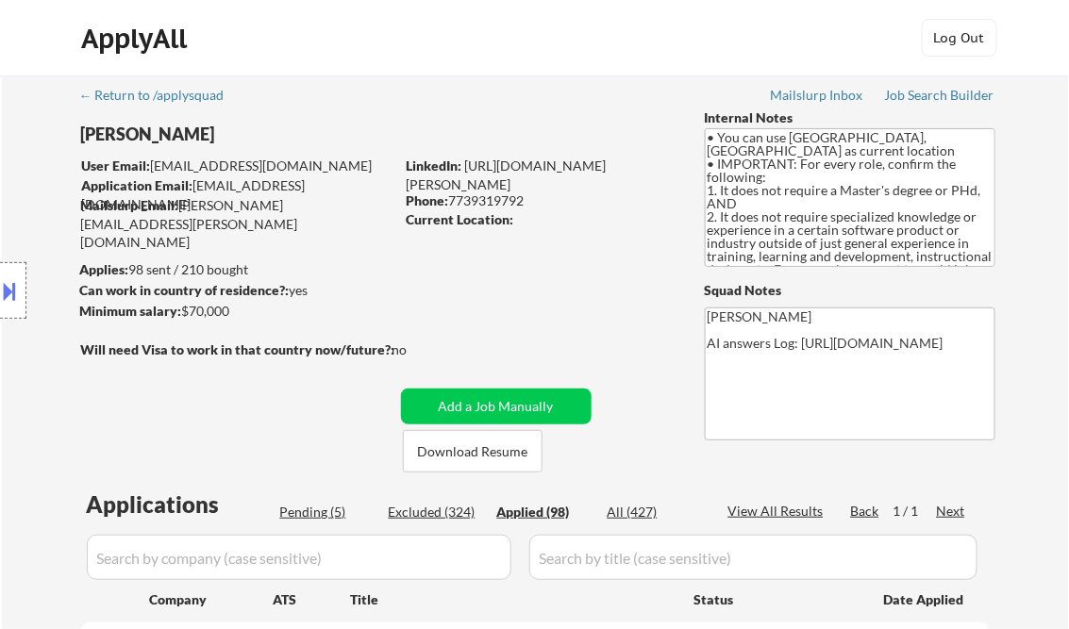
select select ""applied""
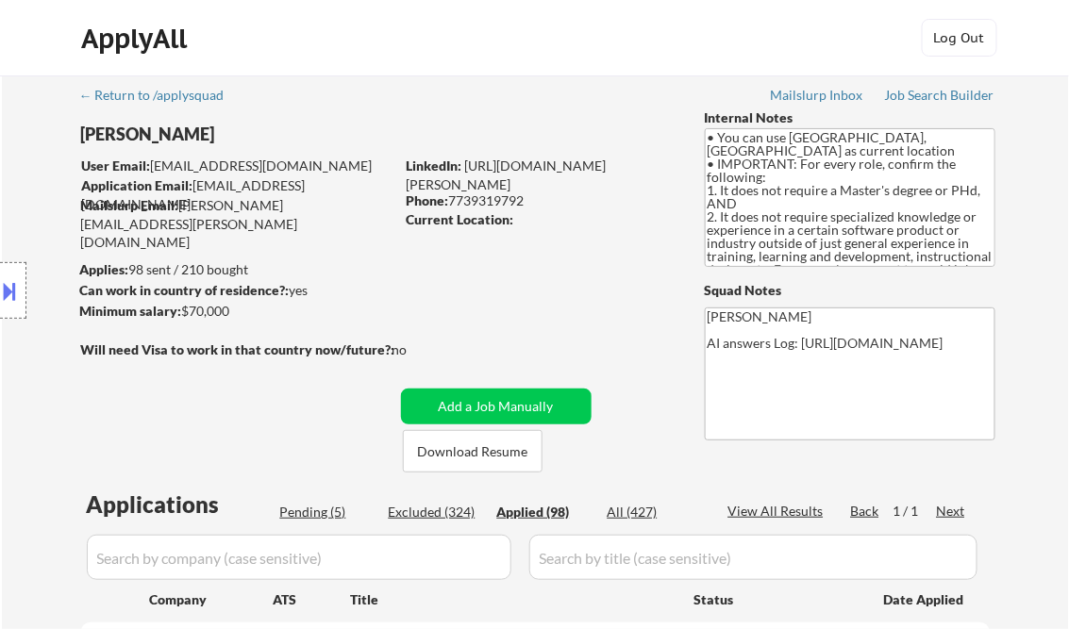
select select ""applied""
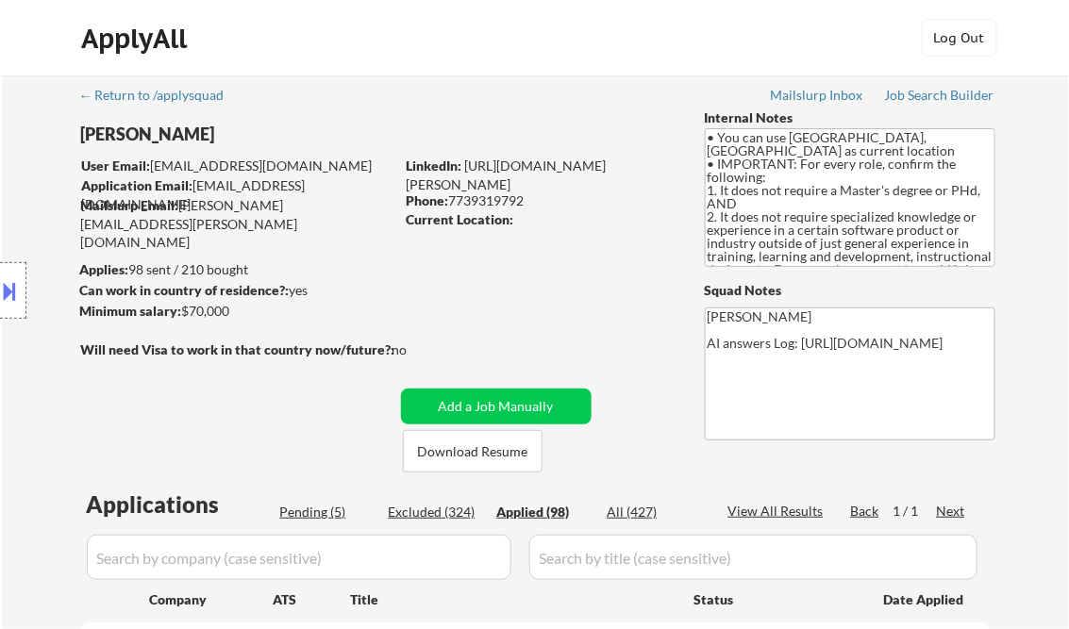
select select ""applied""
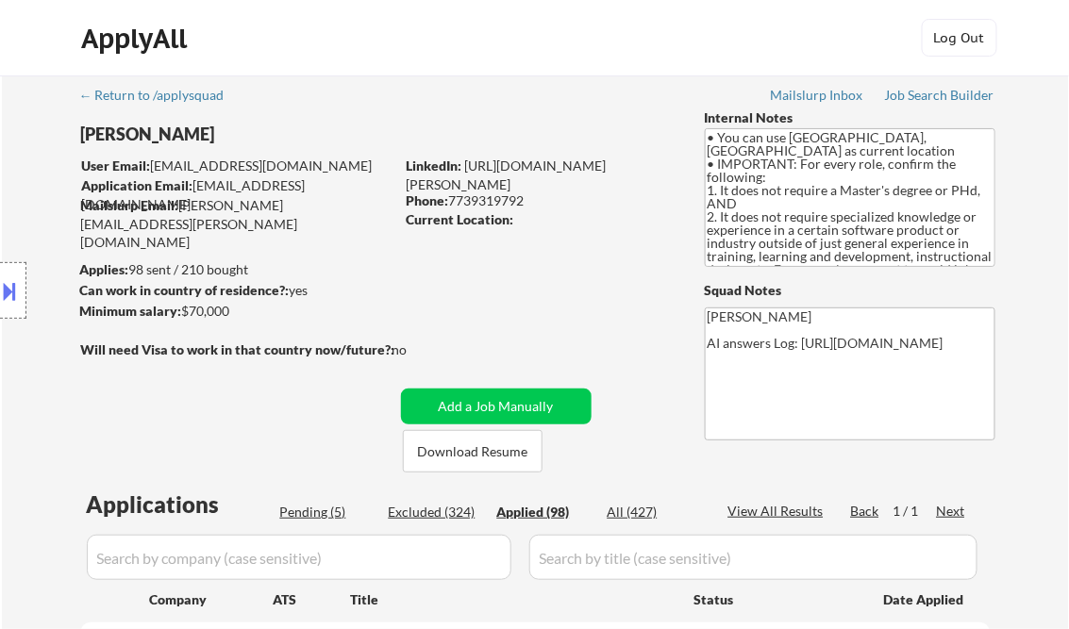
select select ""applied""
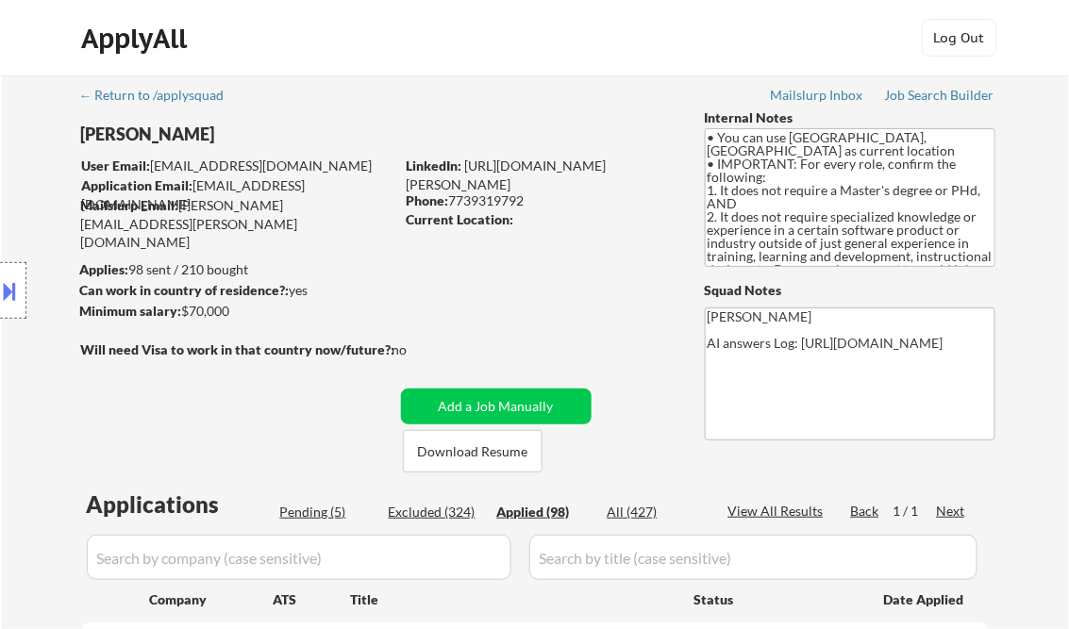
select select ""applied""
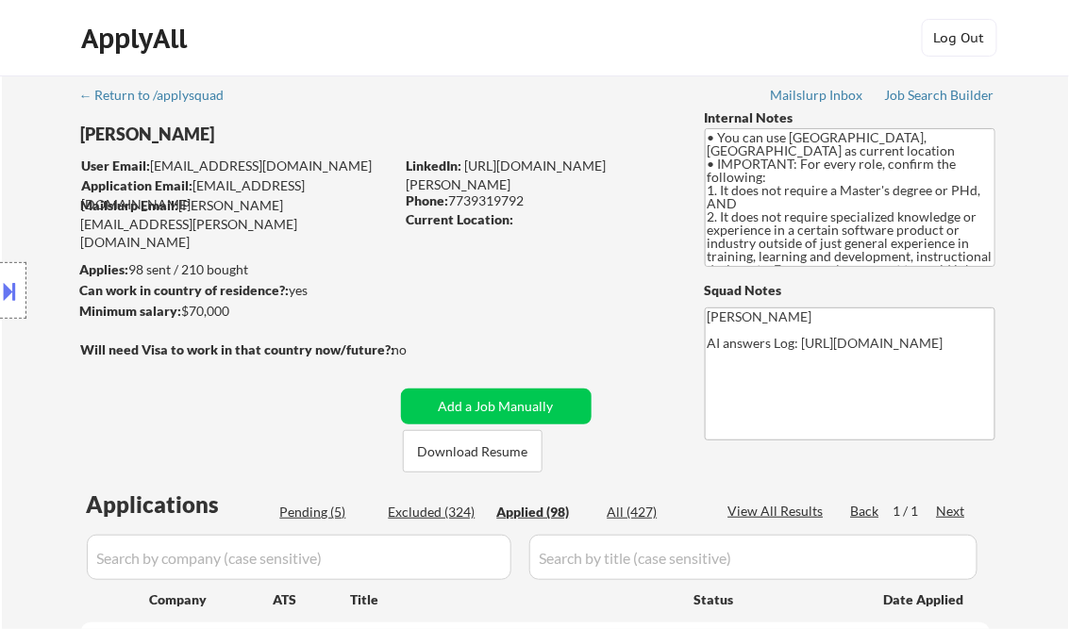
select select ""applied""
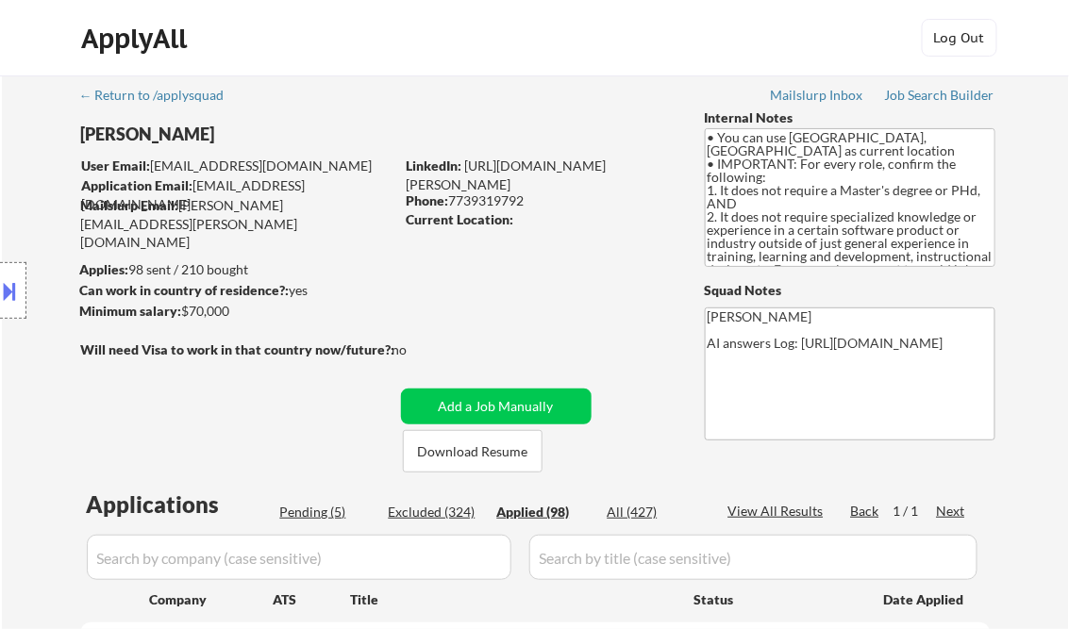
select select ""applied""
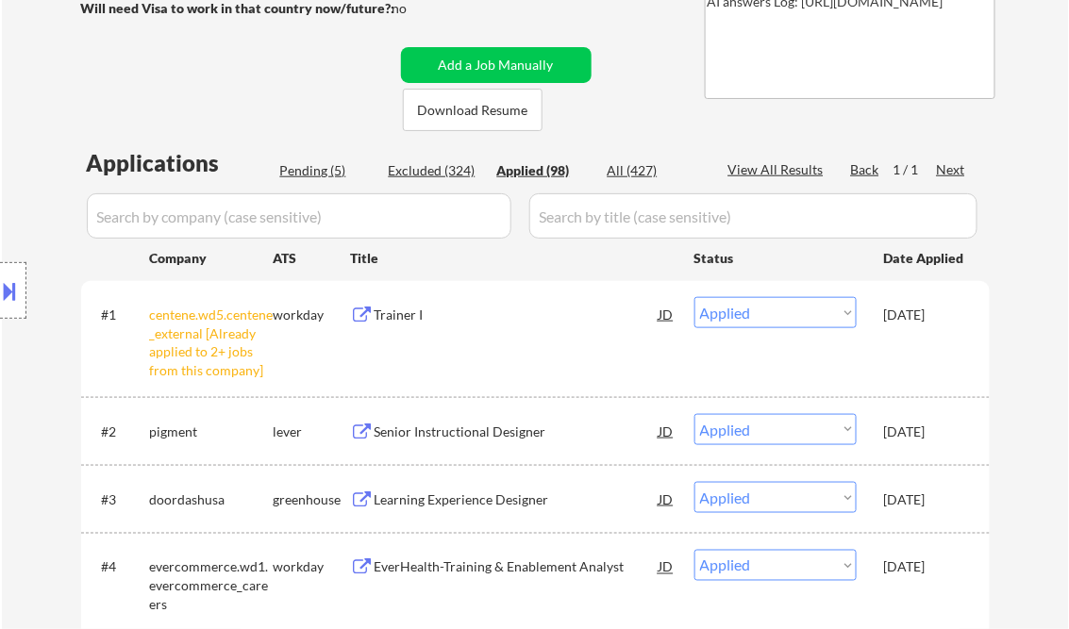
select select ""applied""
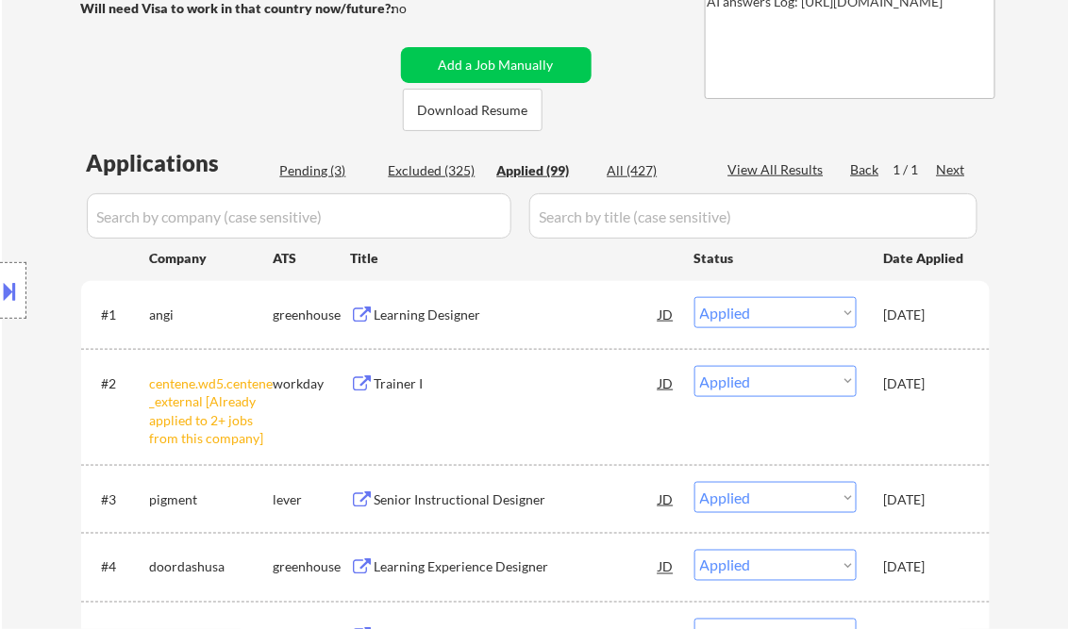
select select ""applied""
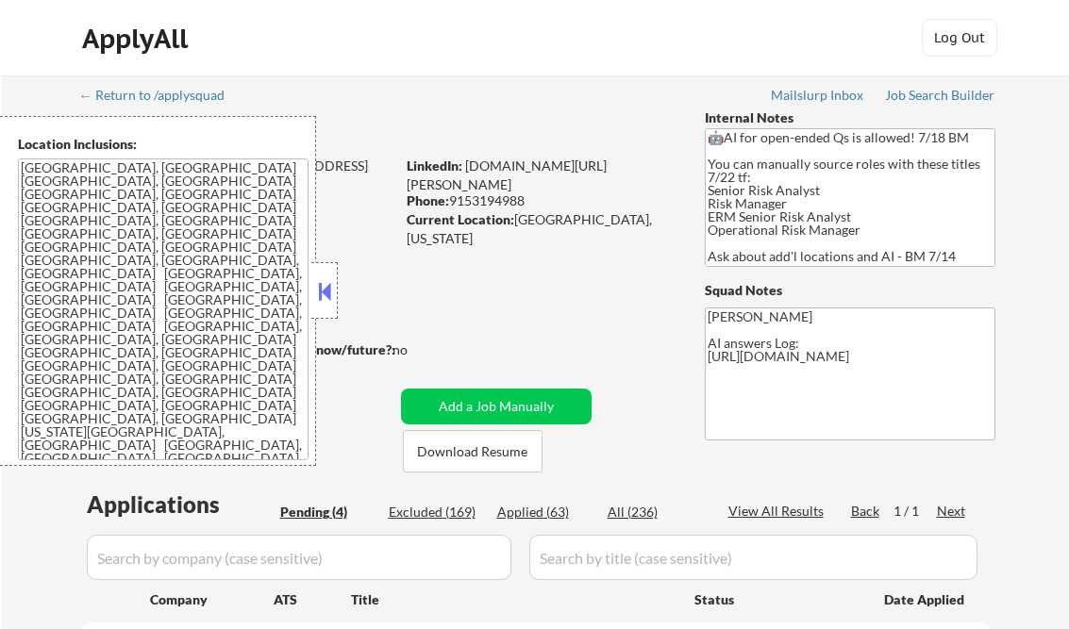
select select ""pending""
click at [943, 94] on div "Job Search Builder" at bounding box center [940, 95] width 110 height 13
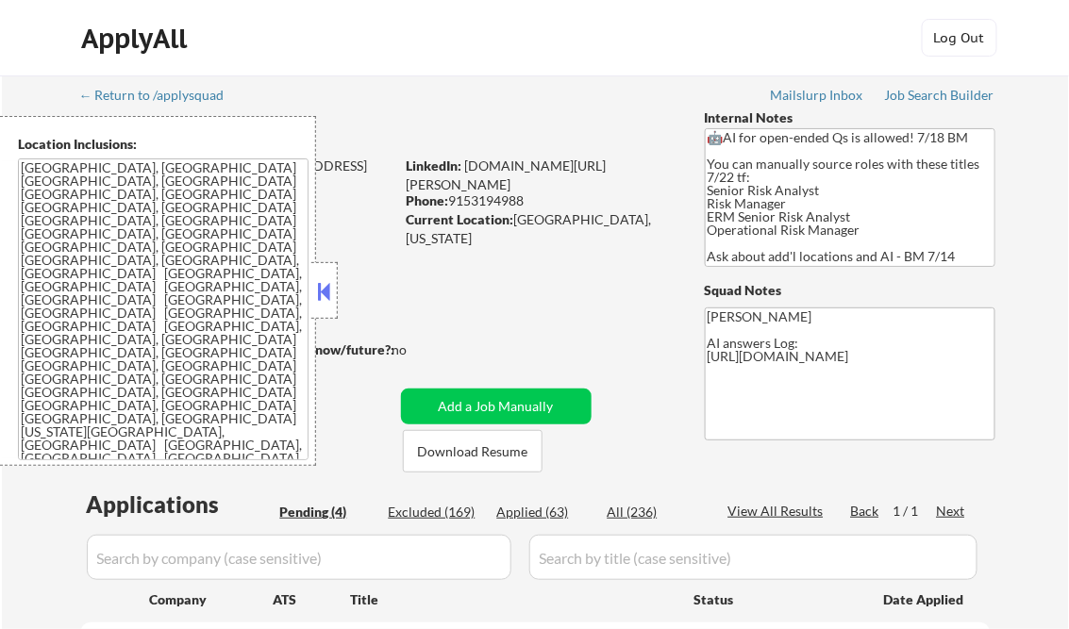
click at [323, 280] on button at bounding box center [324, 291] width 21 height 28
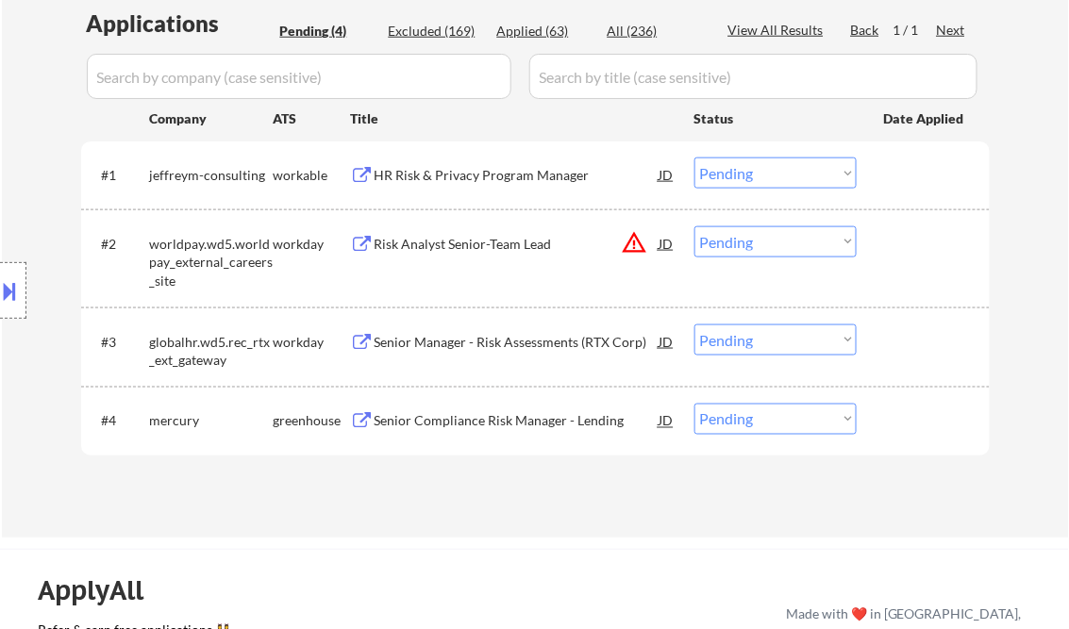
scroll to position [453, 0]
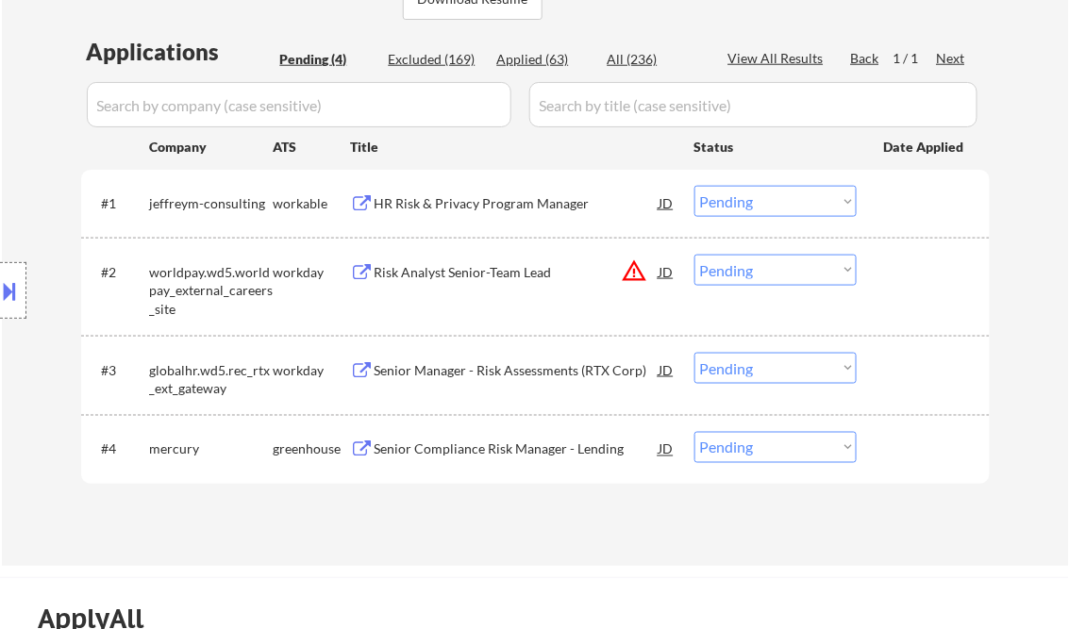
click at [455, 197] on div "HR Risk & Privacy Program Manager" at bounding box center [517, 203] width 285 height 19
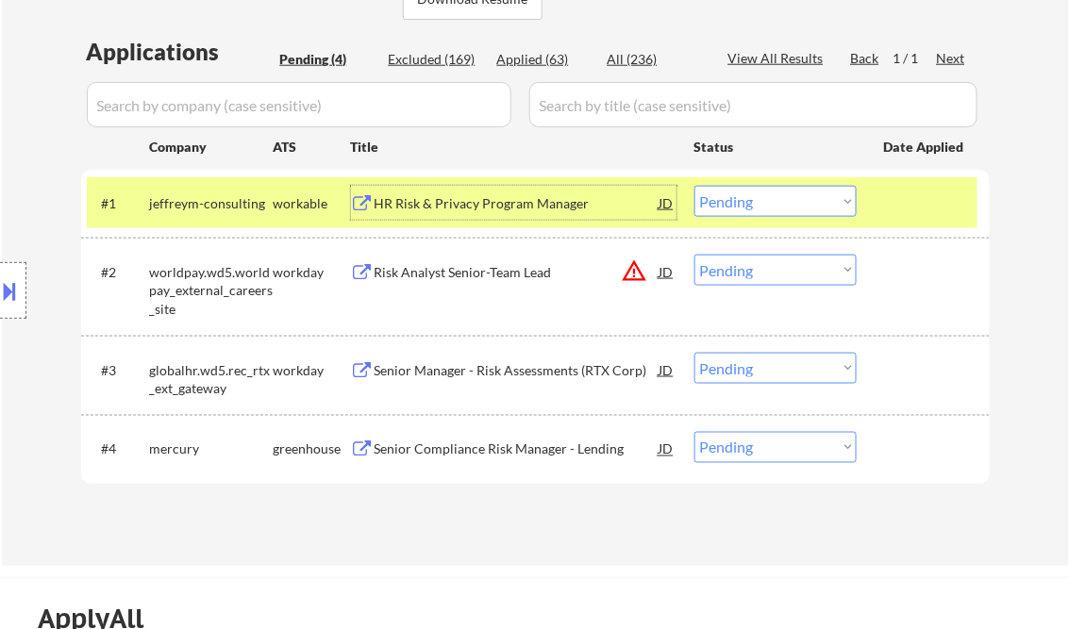
click at [730, 204] on select "Choose an option... Pending Applied Excluded (Questions) Excluded (Expired) Exc…" at bounding box center [775, 201] width 162 height 31
click at [694, 186] on select "Choose an option... Pending Applied Excluded (Questions) Excluded (Expired) Exc…" at bounding box center [775, 201] width 162 height 31
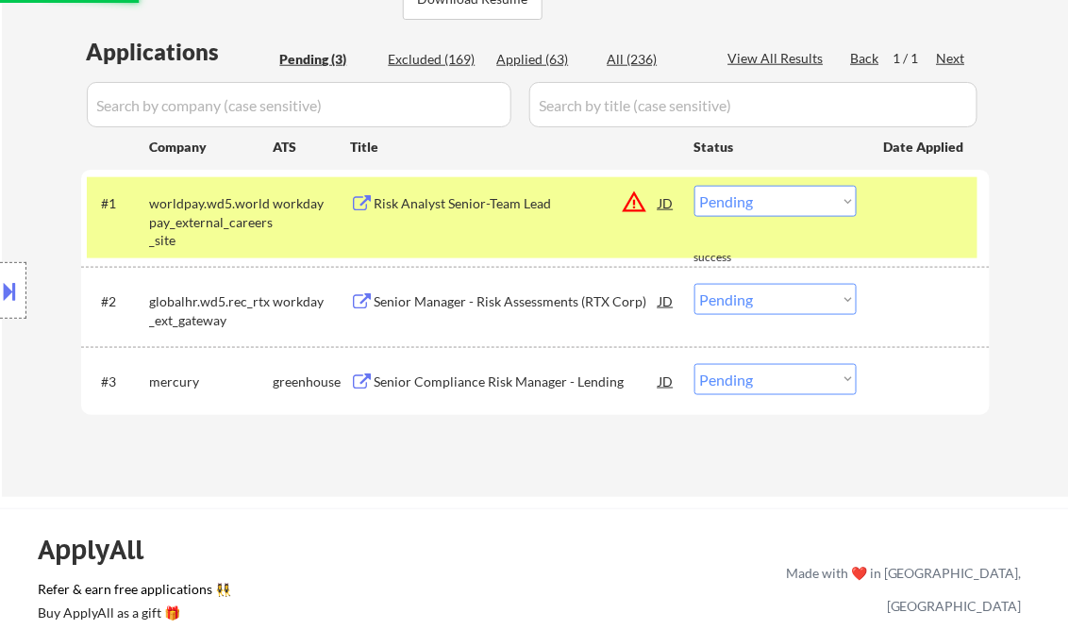
click at [494, 201] on div "Risk Analyst Senior-Team Lead" at bounding box center [517, 203] width 285 height 19
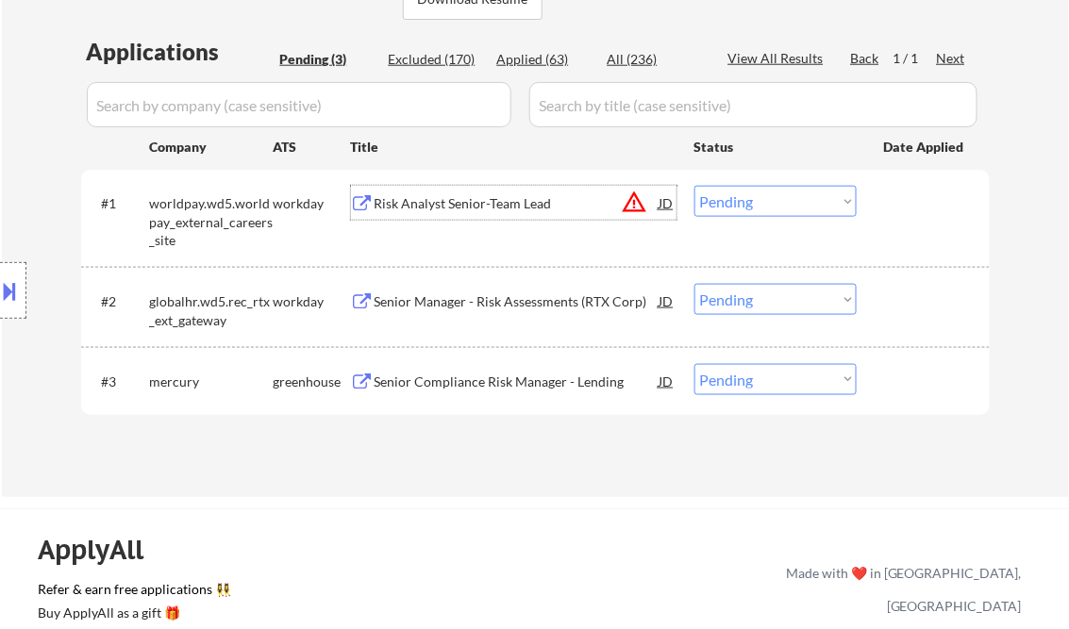
drag, startPoint x: 760, startPoint y: 202, endPoint x: 776, endPoint y: 219, distance: 23.4
click at [760, 202] on select "Choose an option... Pending Applied Excluded (Questions) Excluded (Expired) Exc…" at bounding box center [775, 201] width 162 height 31
click at [694, 186] on select "Choose an option... Pending Applied Excluded (Questions) Excluded (Expired) Exc…" at bounding box center [775, 201] width 162 height 31
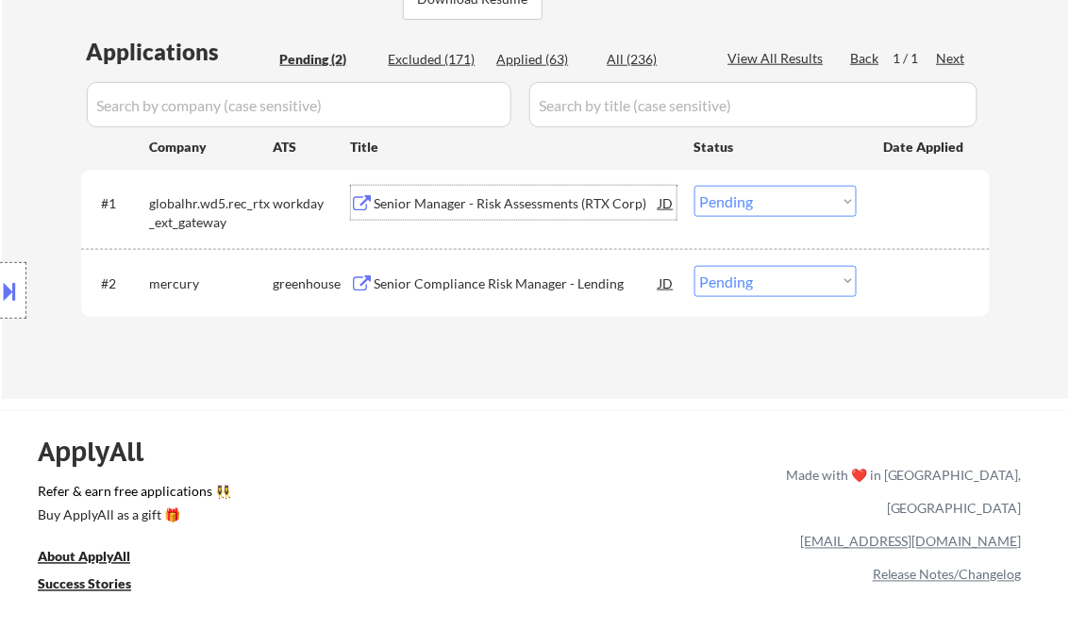
click at [522, 208] on div "Senior Manager - Risk Assessments (RTX Corp)" at bounding box center [517, 203] width 285 height 19
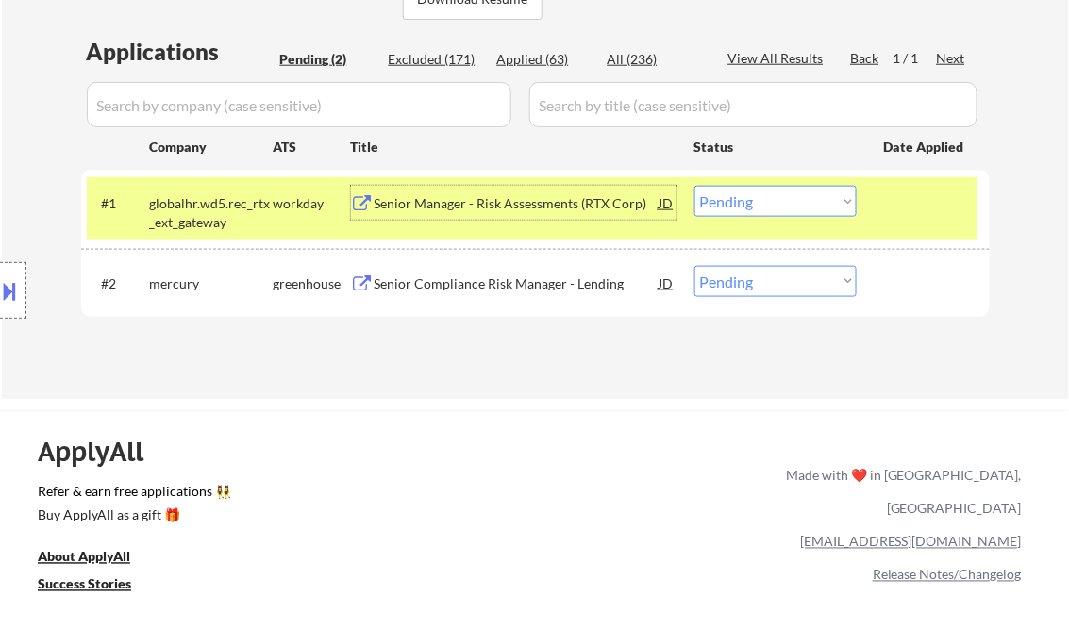
drag, startPoint x: 756, startPoint y: 198, endPoint x: 761, endPoint y: 216, distance: 18.8
click at [756, 198] on select "Choose an option... Pending Applied Excluded (Questions) Excluded (Expired) Exc…" at bounding box center [775, 201] width 162 height 31
click at [694, 186] on select "Choose an option... Pending Applied Excluded (Questions) Excluded (Expired) Exc…" at bounding box center [775, 201] width 162 height 31
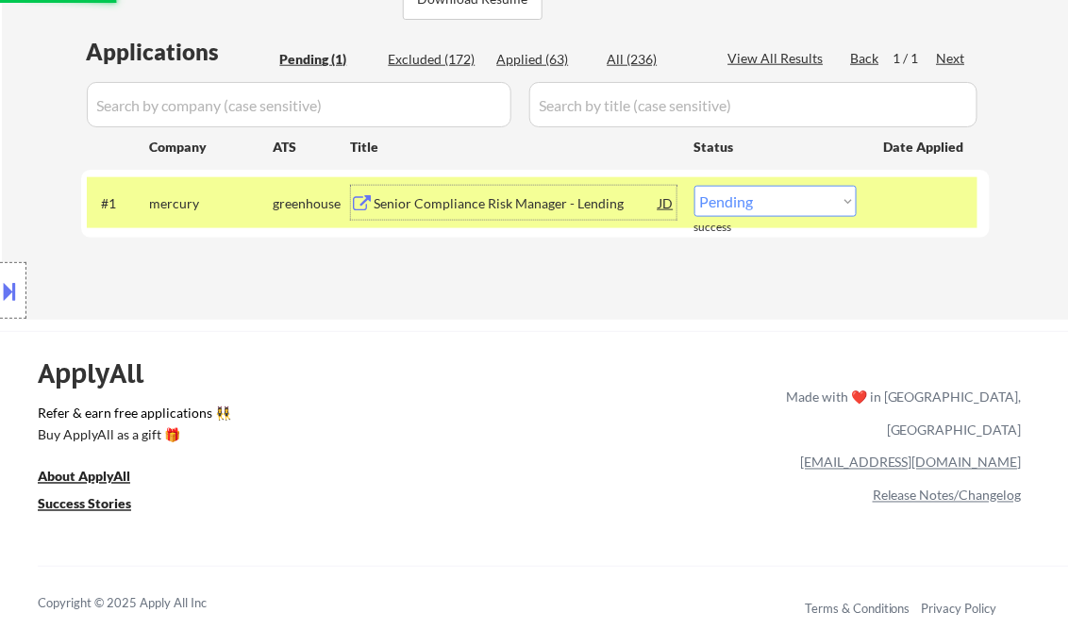
click at [480, 208] on div "Senior Compliance Risk Manager - Lending" at bounding box center [517, 203] width 285 height 19
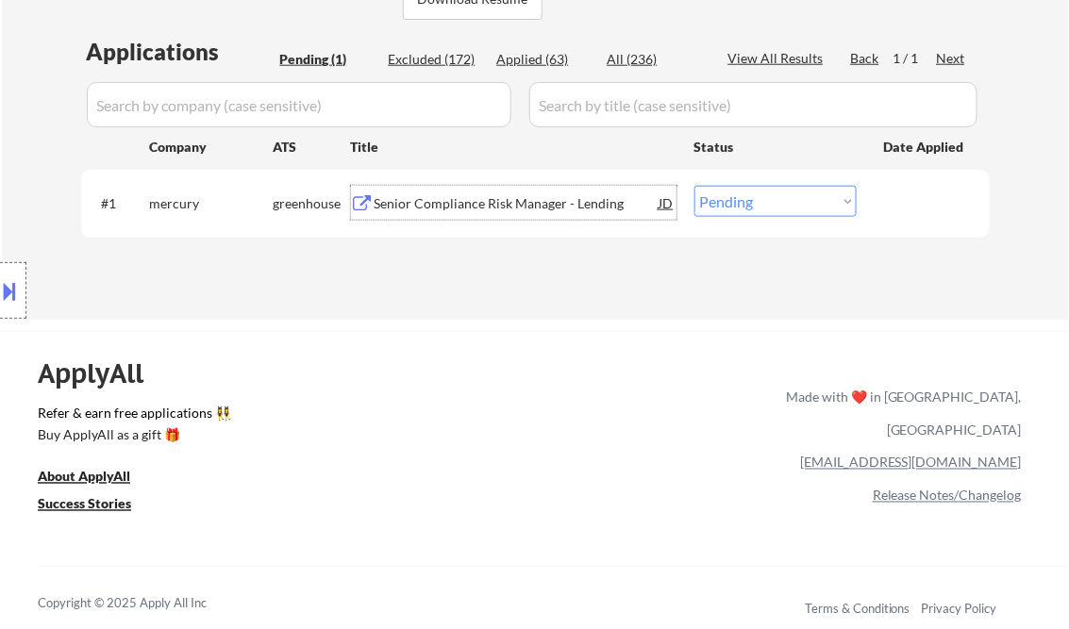
drag, startPoint x: 774, startPoint y: 201, endPoint x: 783, endPoint y: 217, distance: 18.6
click at [774, 201] on select "Choose an option... Pending Applied Excluded (Questions) Excluded (Expired) Exc…" at bounding box center [775, 201] width 162 height 31
select select ""applied""
click at [694, 186] on select "Choose an option... Pending Applied Excluded (Questions) Excluded (Expired) Exc…" at bounding box center [775, 201] width 162 height 31
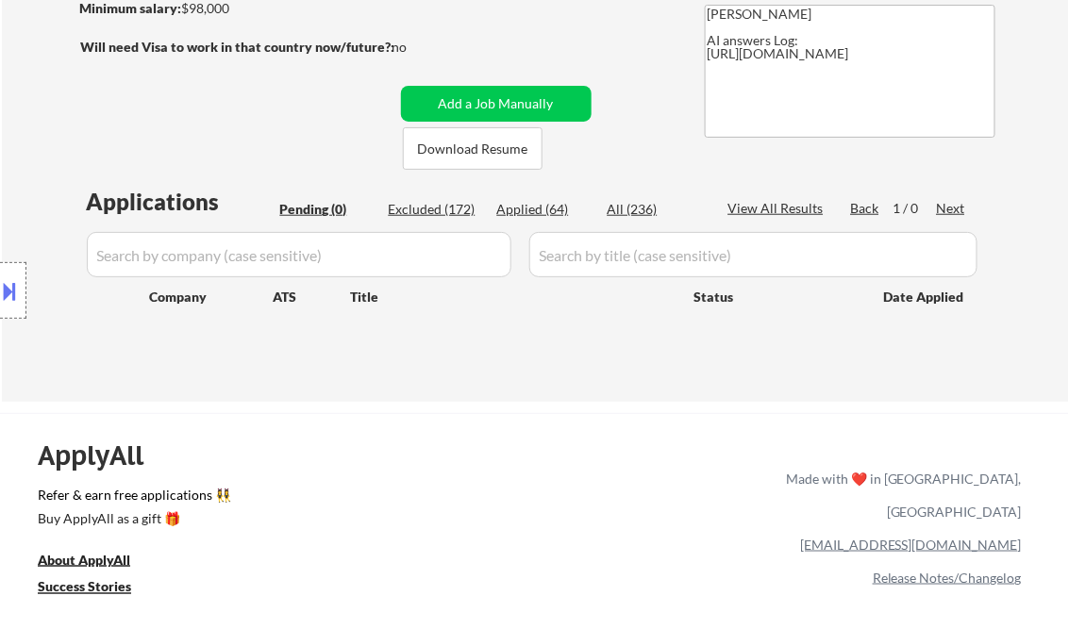
scroll to position [302, 0]
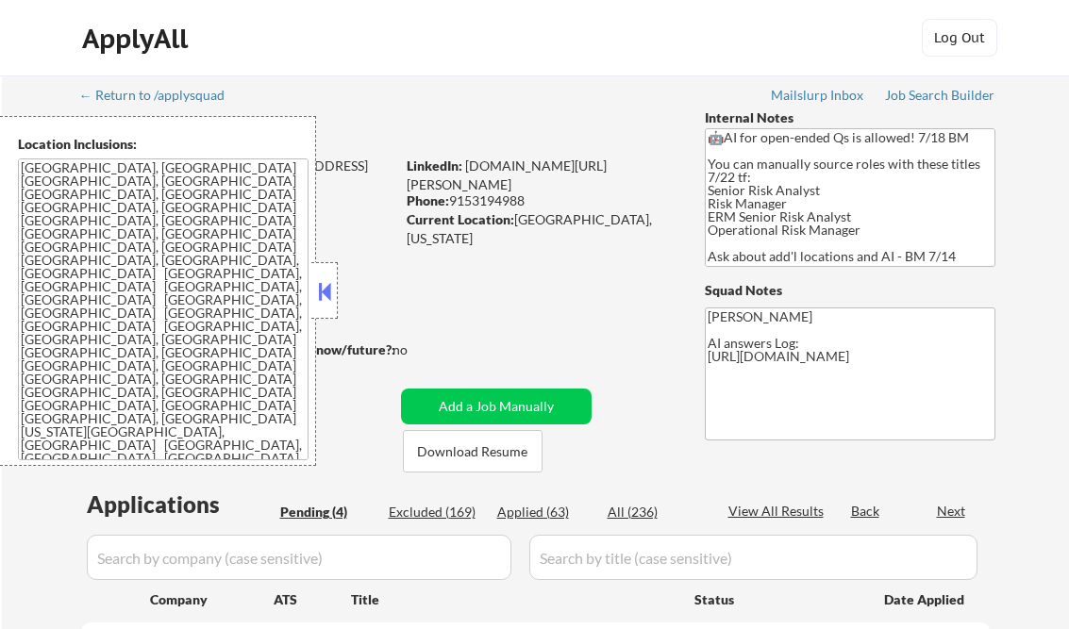
select select ""pending""
click at [546, 510] on div "Applied (63)" at bounding box center [544, 512] width 94 height 19
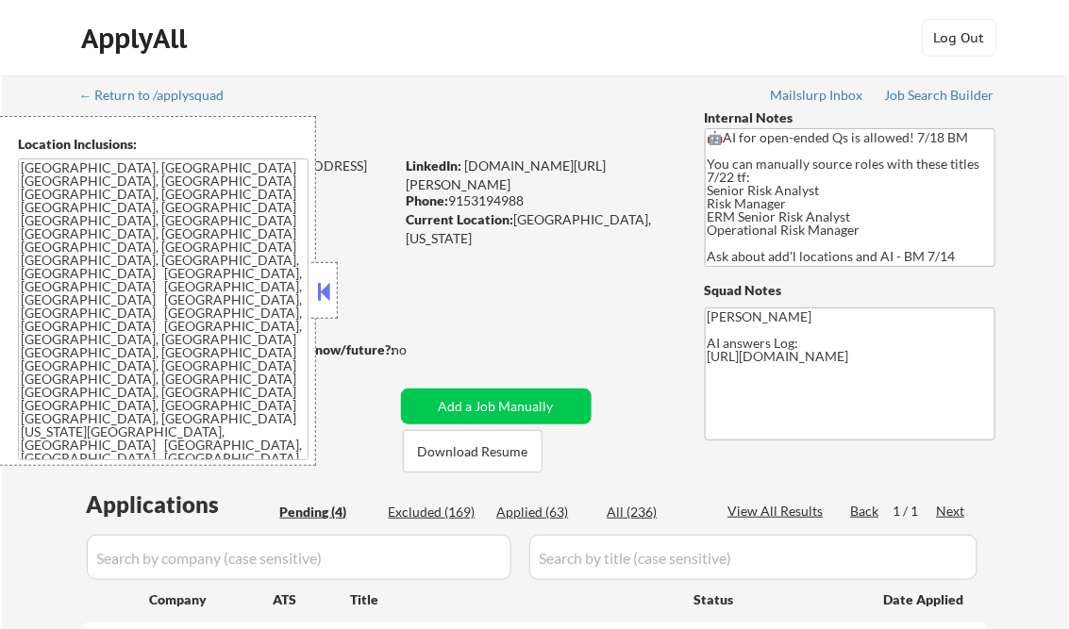
select select ""applied""
click at [326, 280] on button at bounding box center [324, 291] width 21 height 28
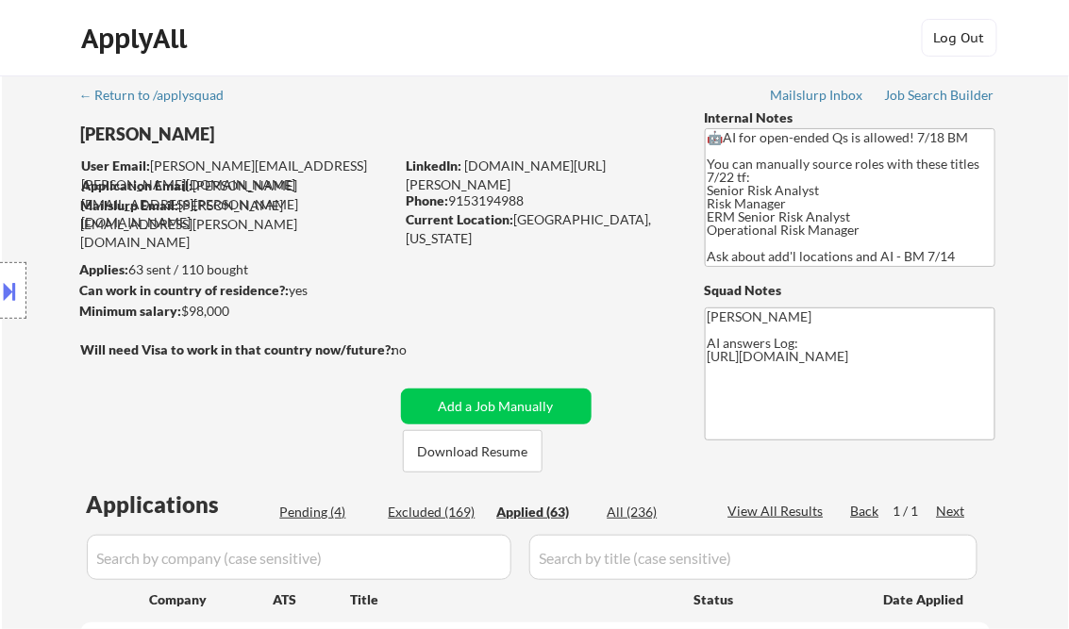
select select ""applied""
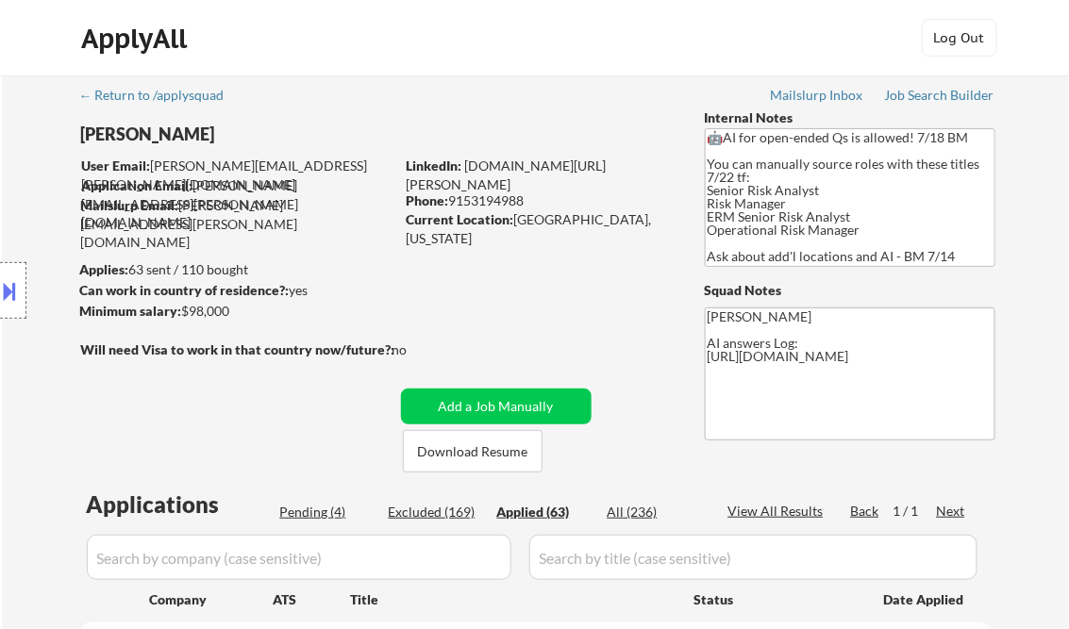
select select ""applied""
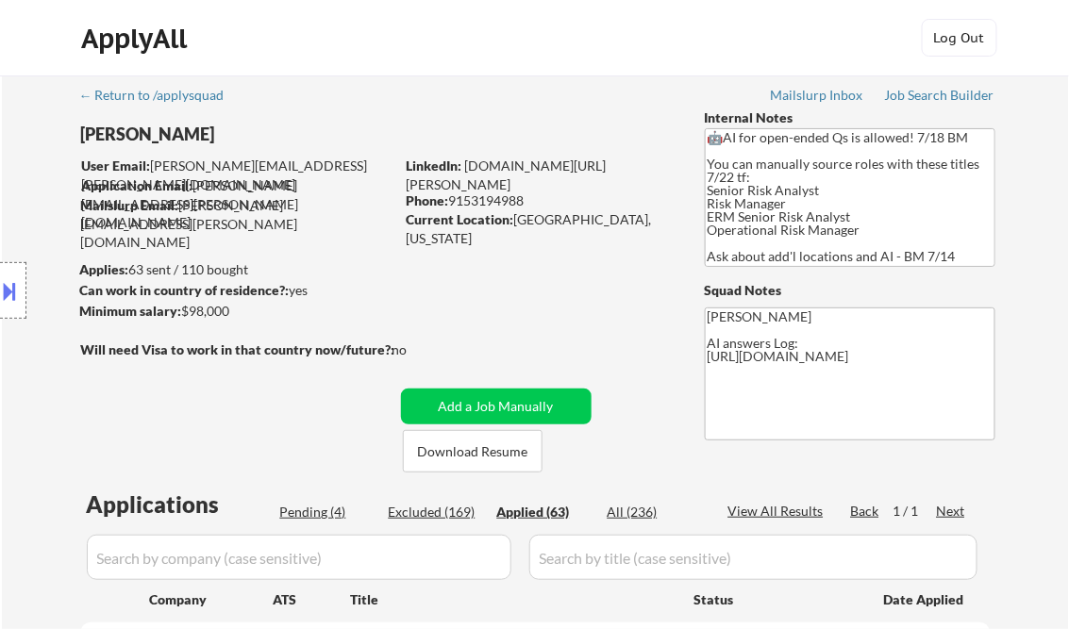
select select ""applied""
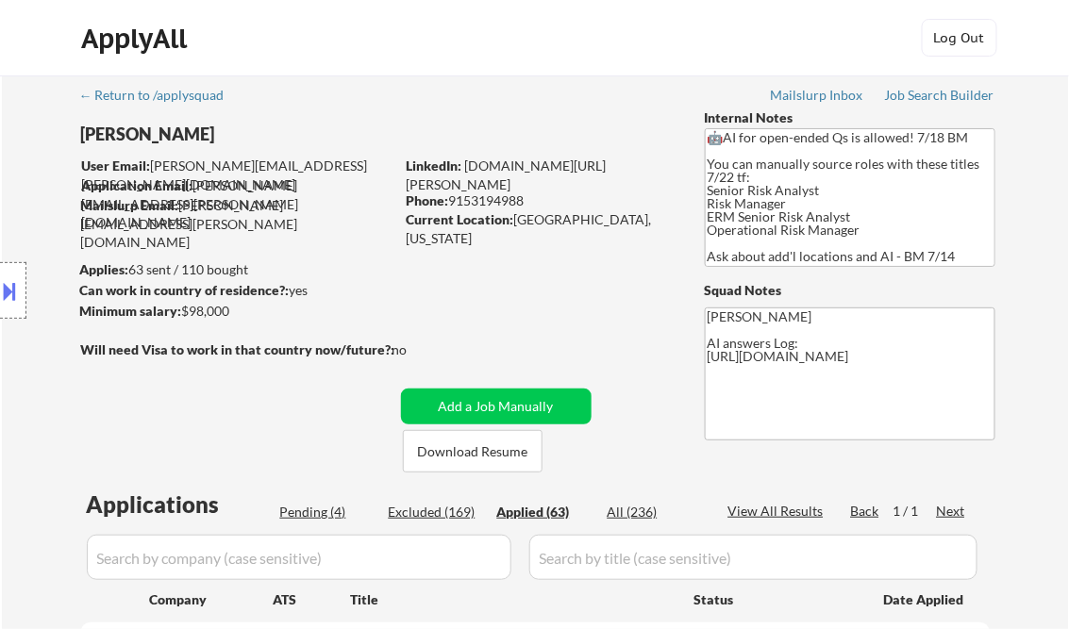
select select ""applied""
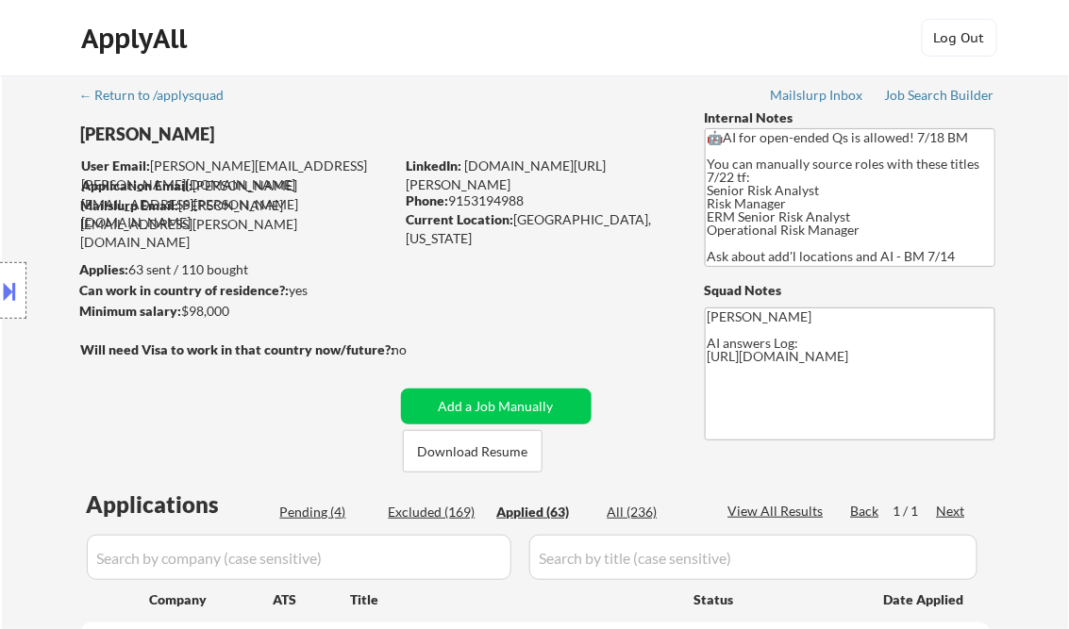
select select ""applied""
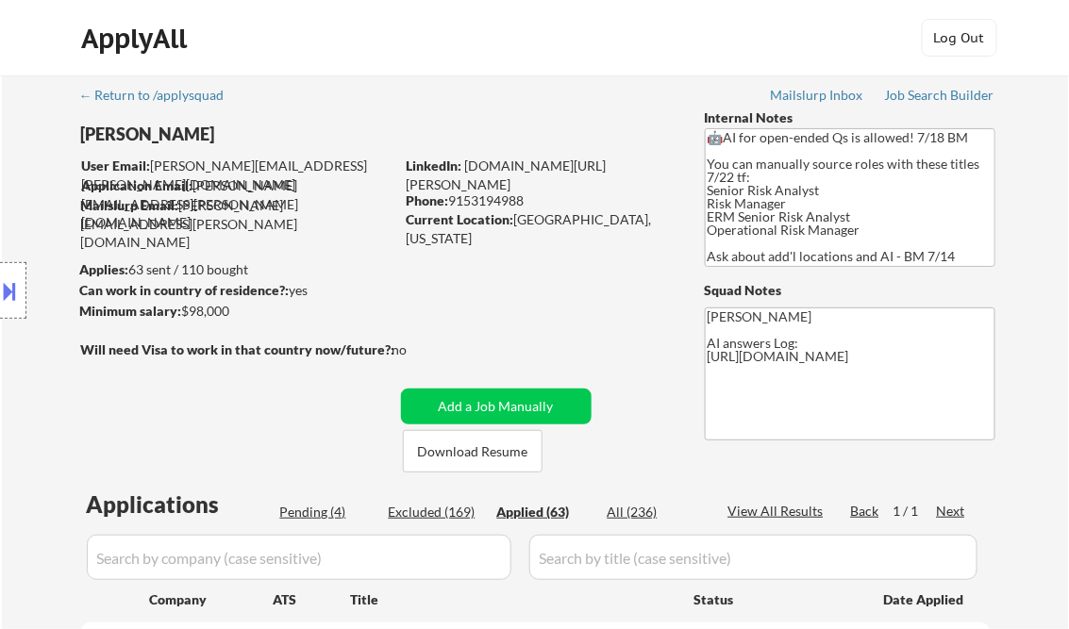
select select ""applied""
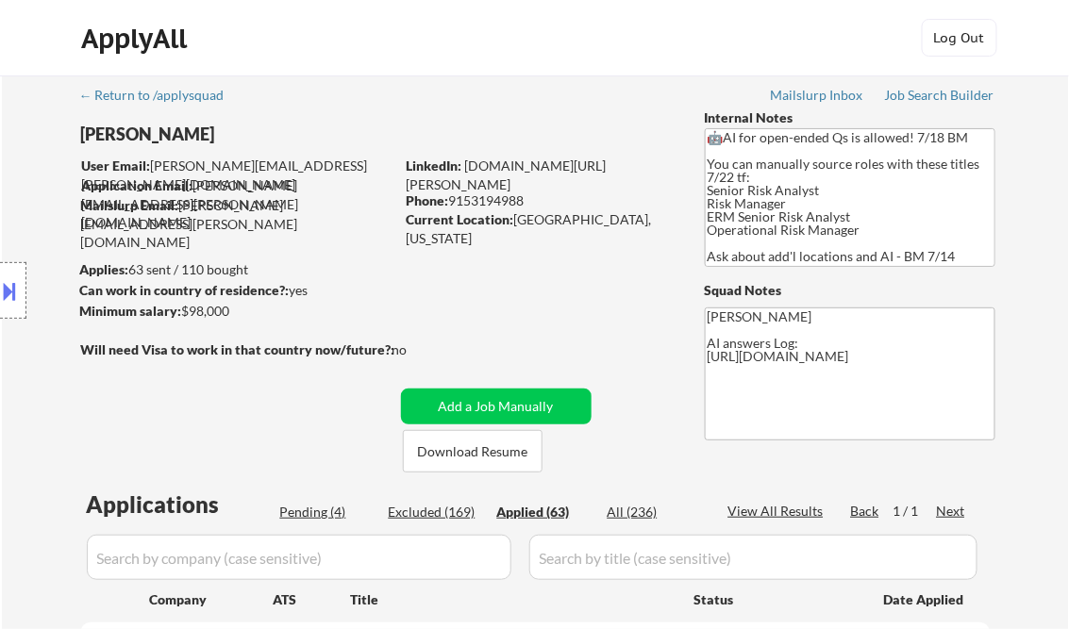
select select ""applied""
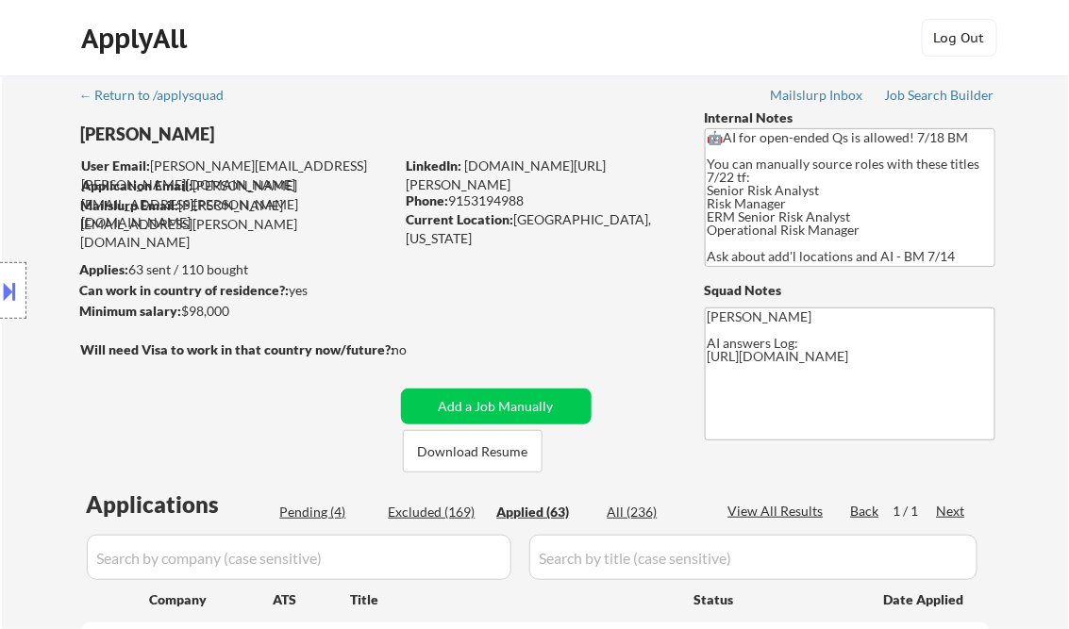
select select ""applied""
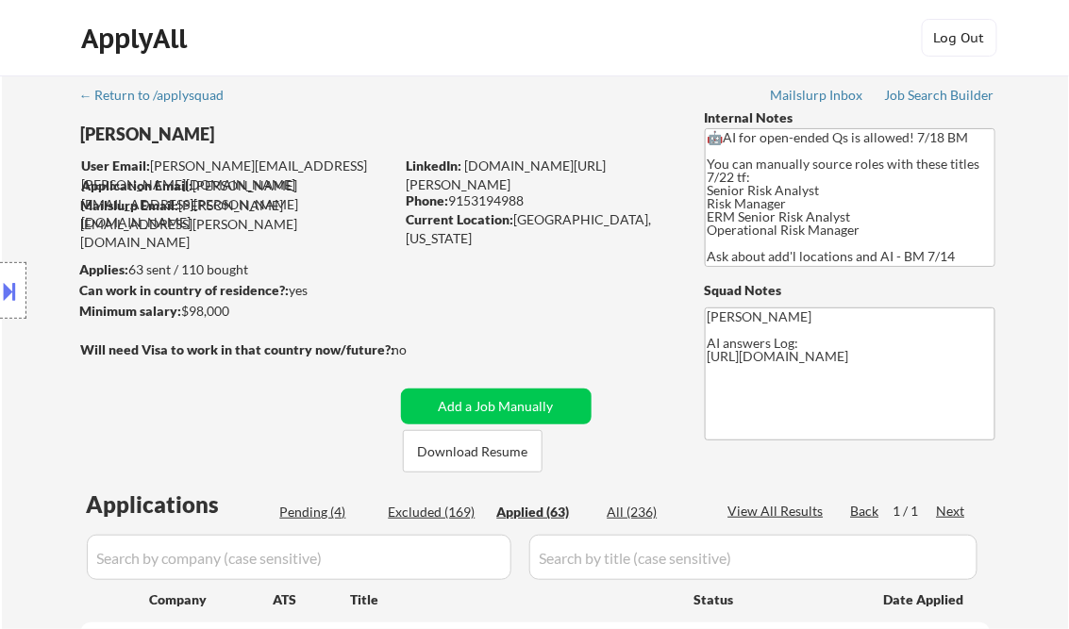
select select ""applied""
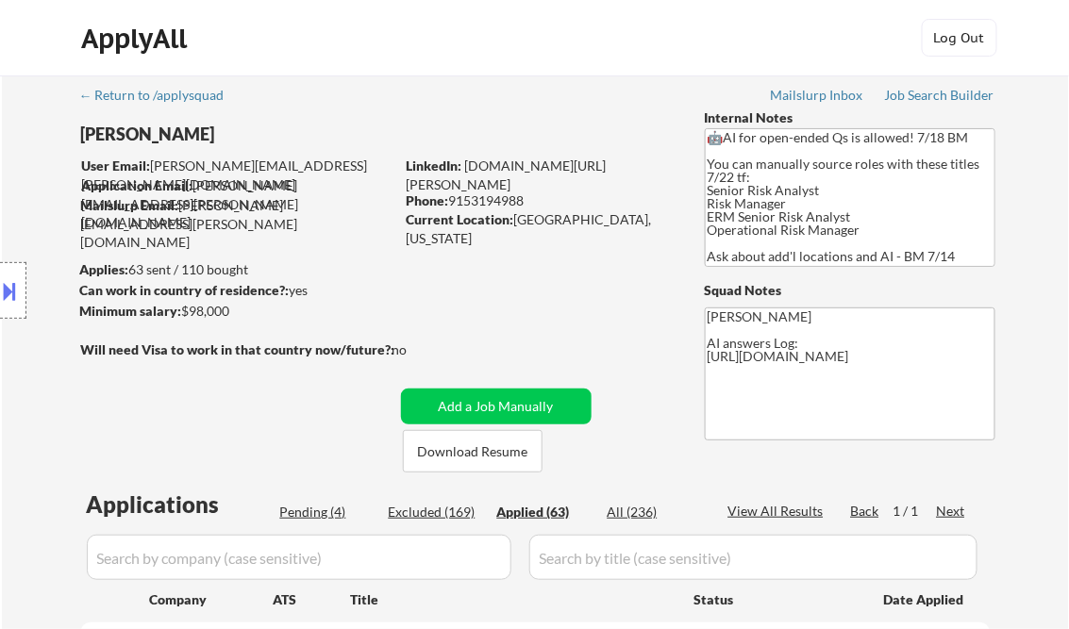
select select ""applied""
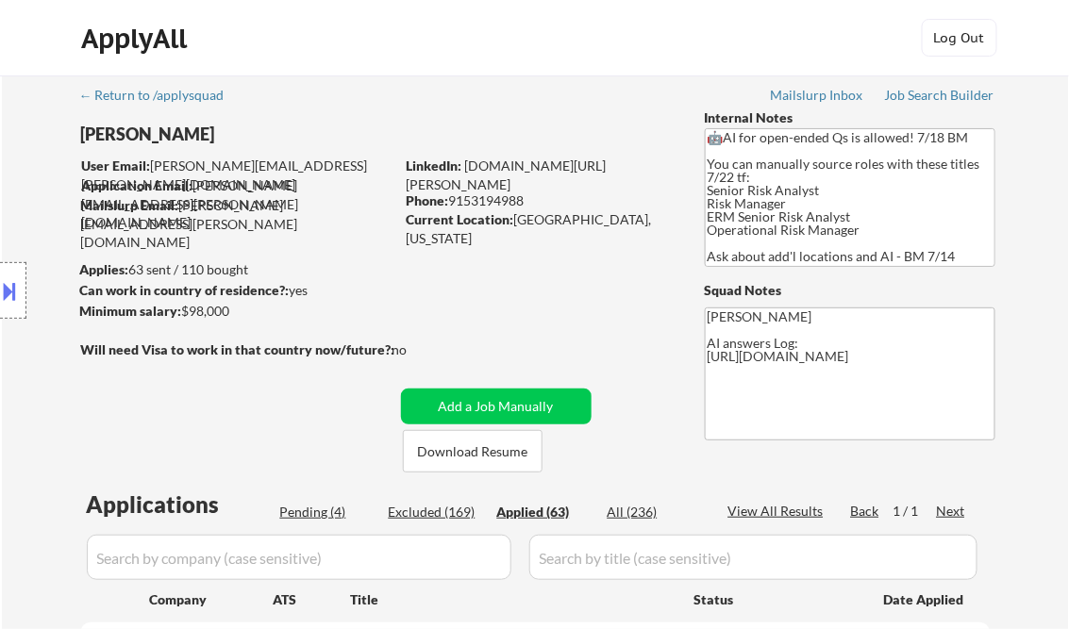
select select ""applied""
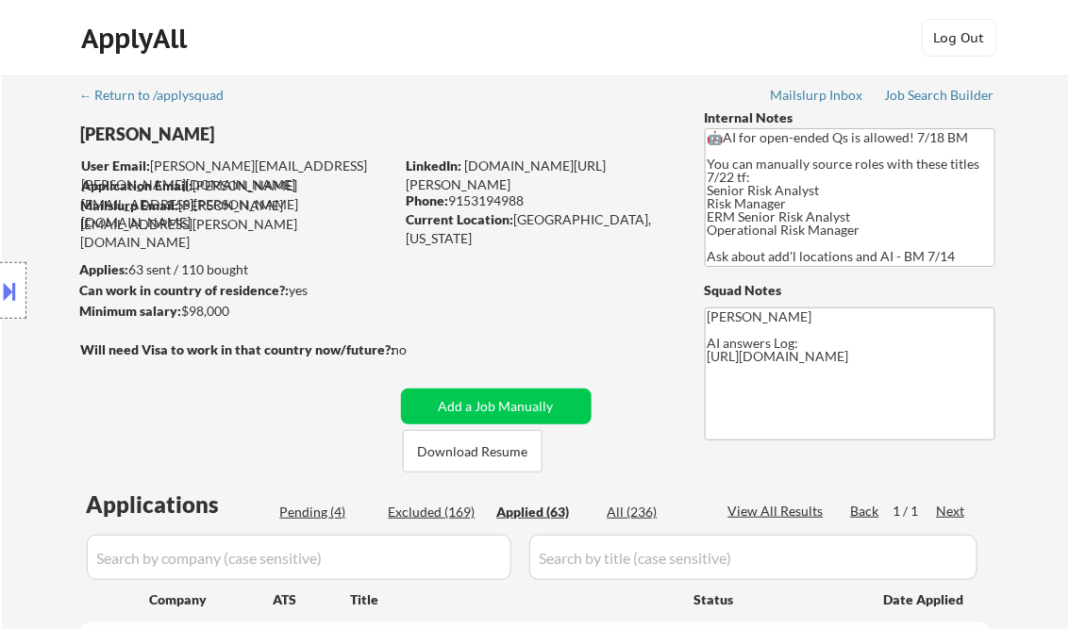
select select ""applied""
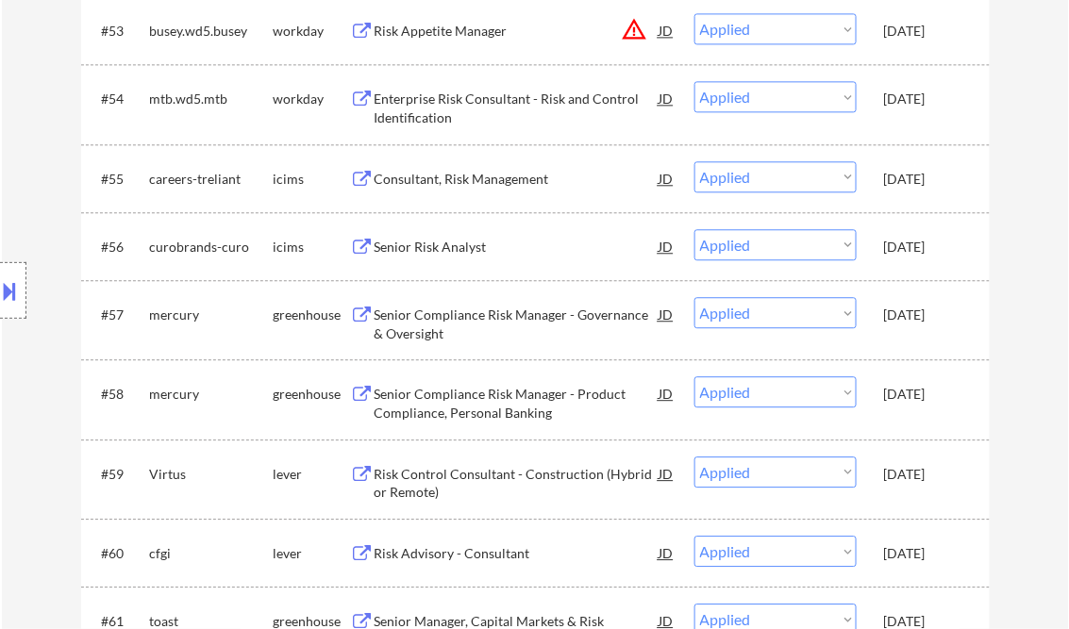
select select ""applied""
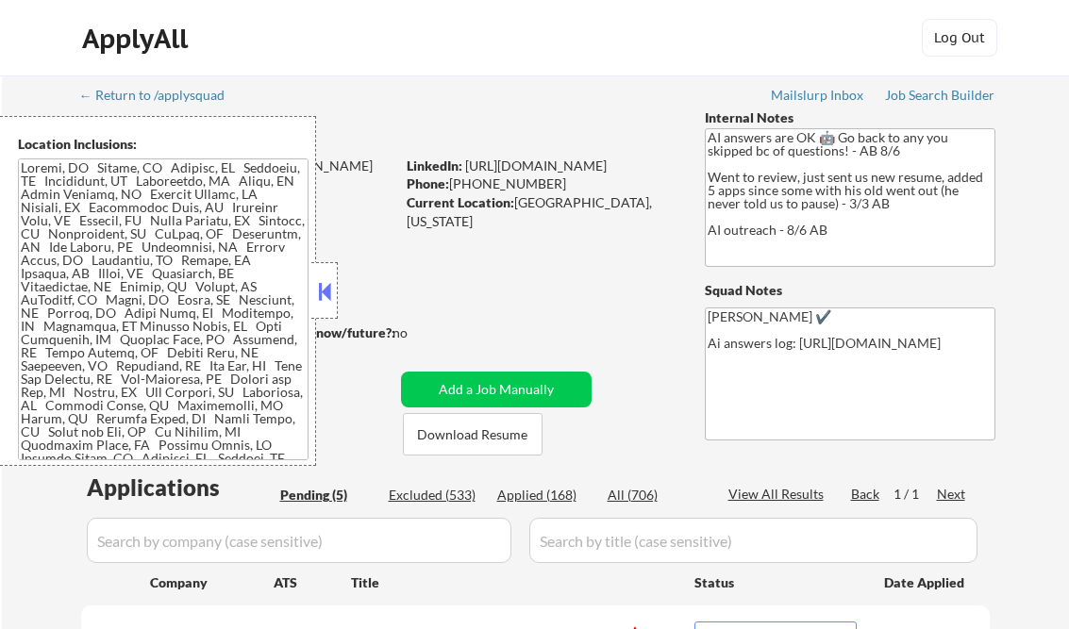
select select ""pending""
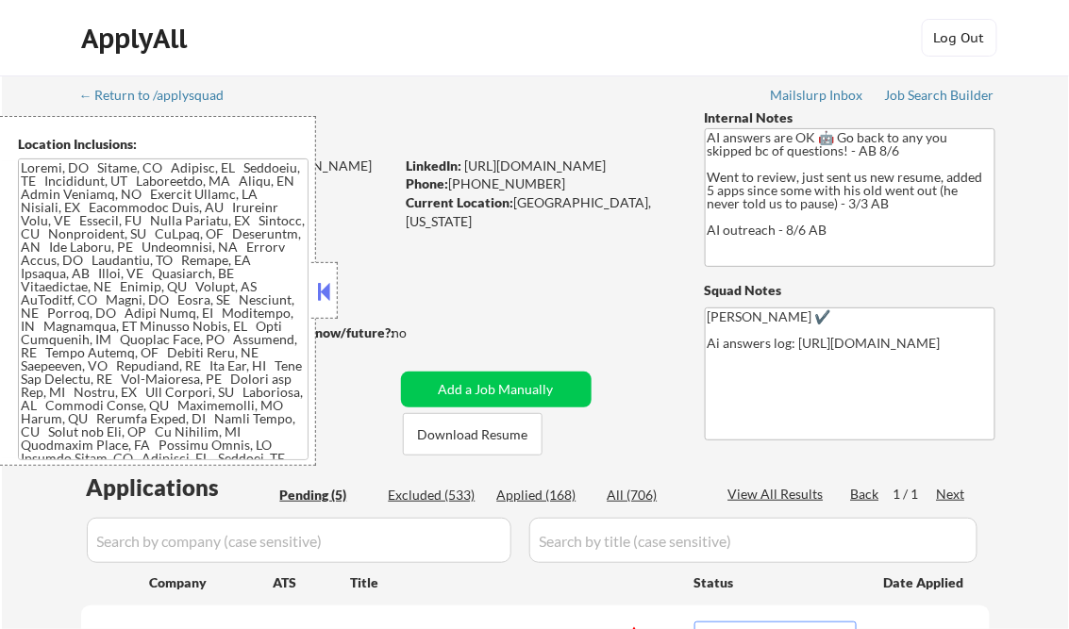
click at [317, 290] on button at bounding box center [324, 291] width 21 height 28
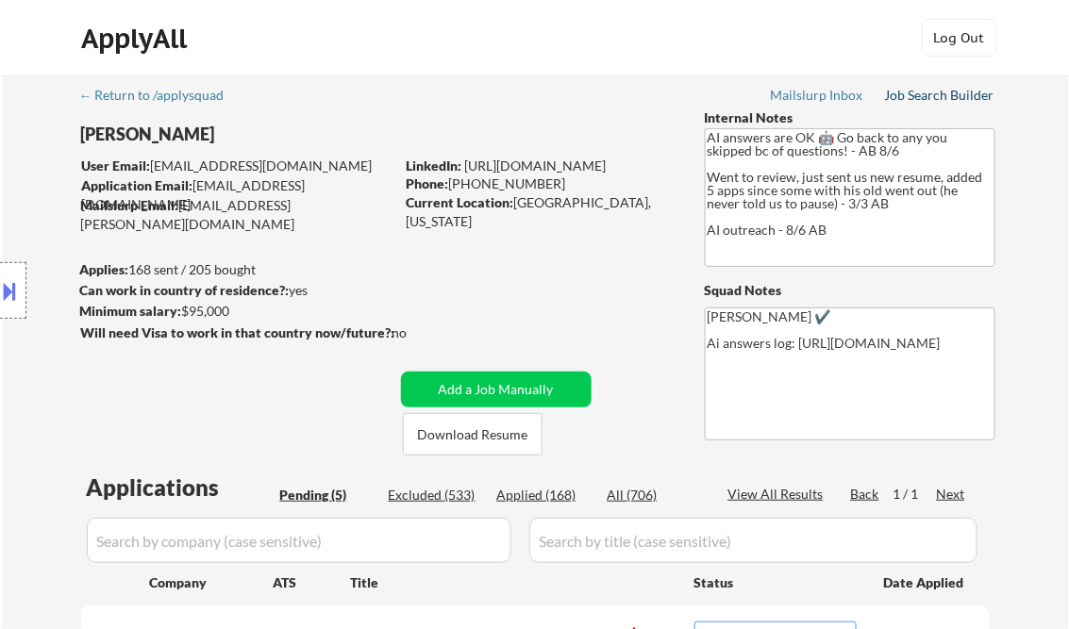
click at [906, 92] on div "Job Search Builder" at bounding box center [940, 95] width 110 height 13
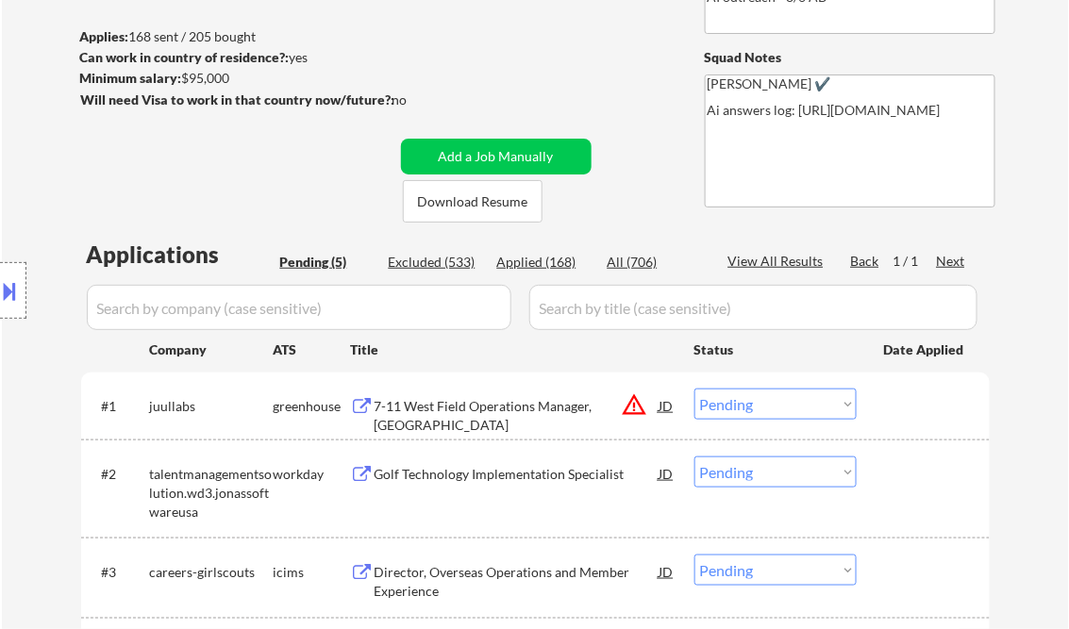
scroll to position [302, 0]
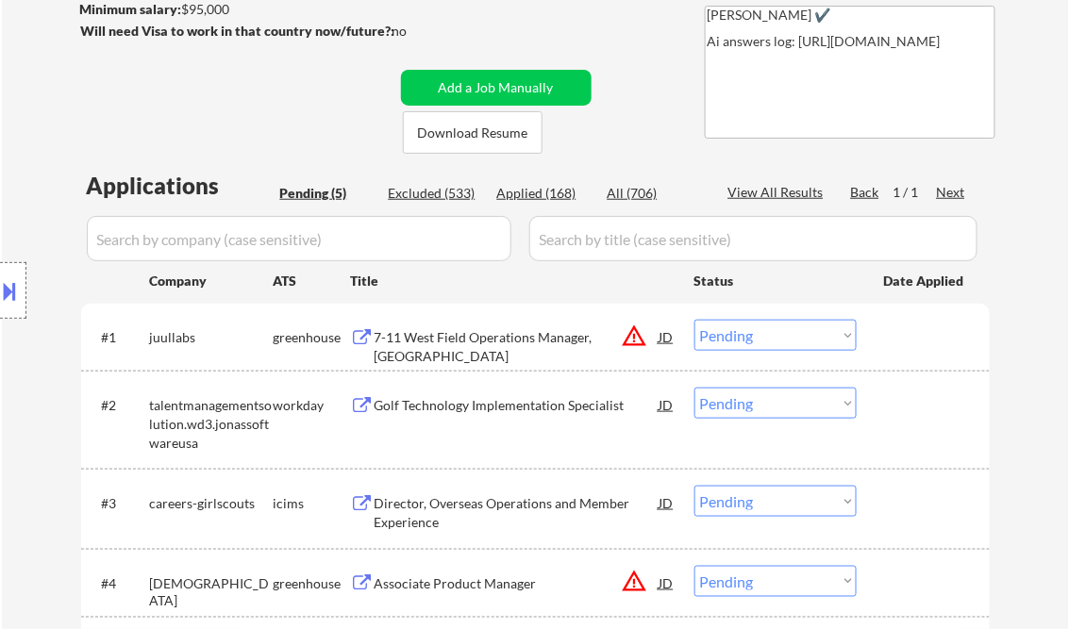
click at [498, 341] on div "7-11 West Field Operations Manager, [GEOGRAPHIC_DATA]" at bounding box center [517, 346] width 285 height 37
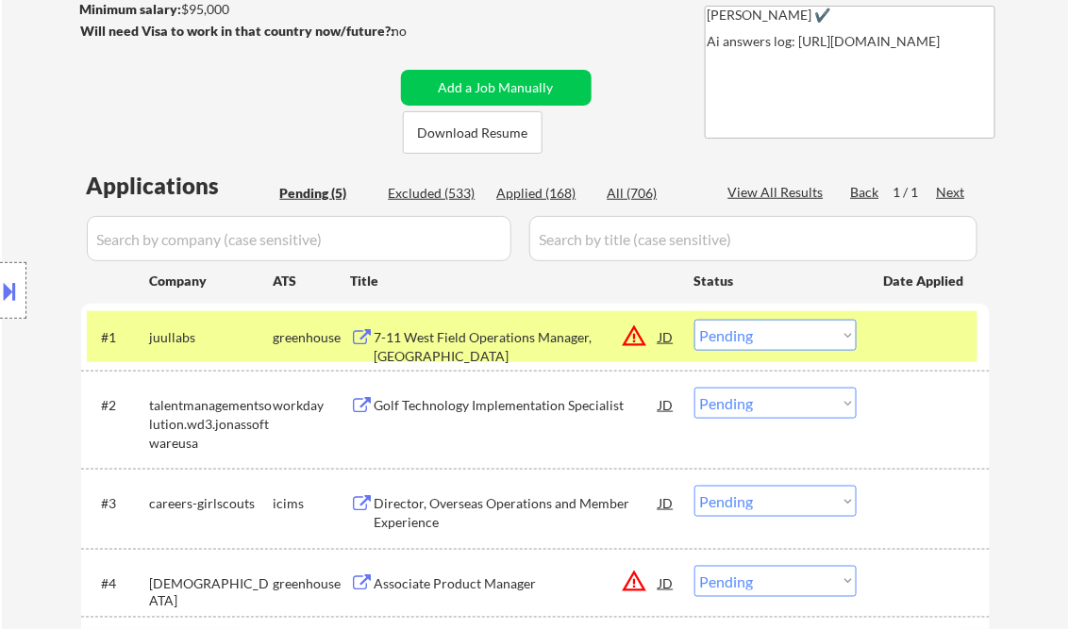
click at [16, 285] on button at bounding box center [10, 290] width 21 height 31
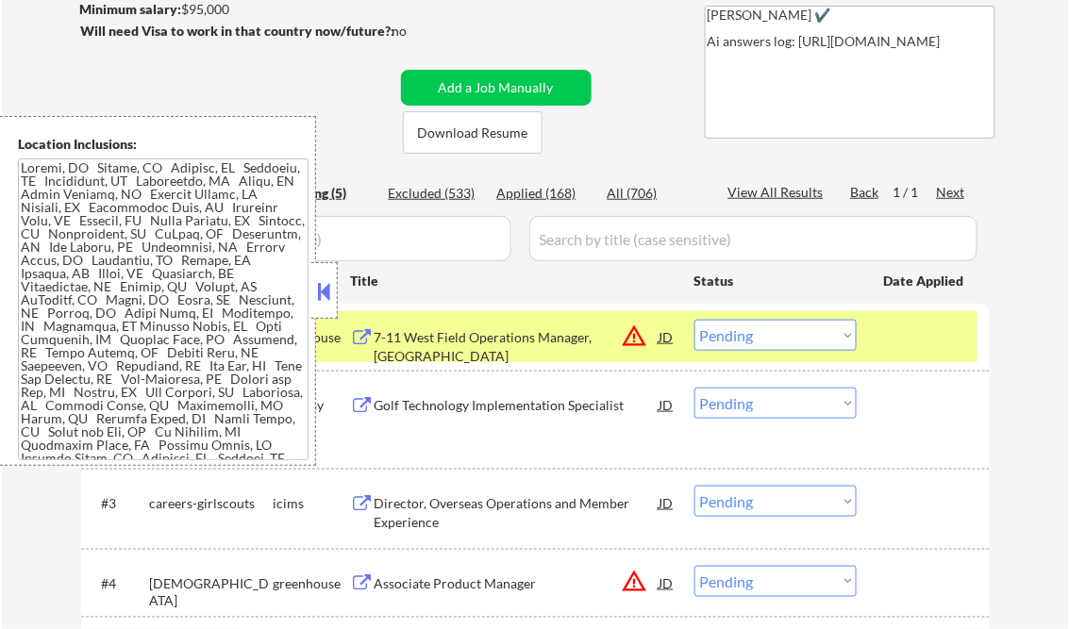
click at [319, 283] on button at bounding box center [324, 291] width 21 height 28
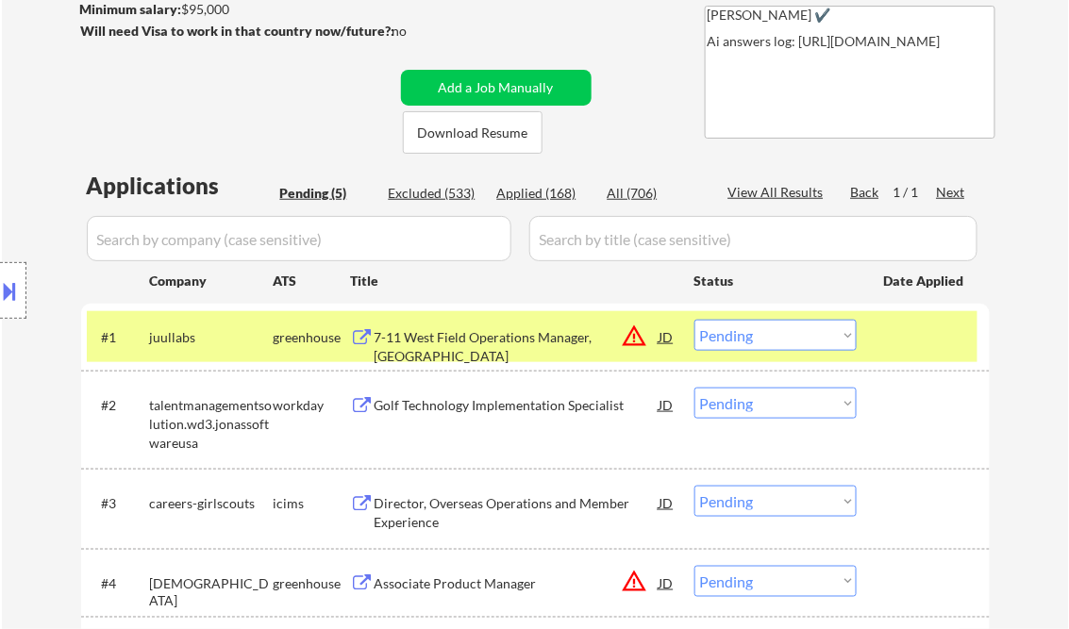
click at [8, 284] on button at bounding box center [10, 290] width 21 height 31
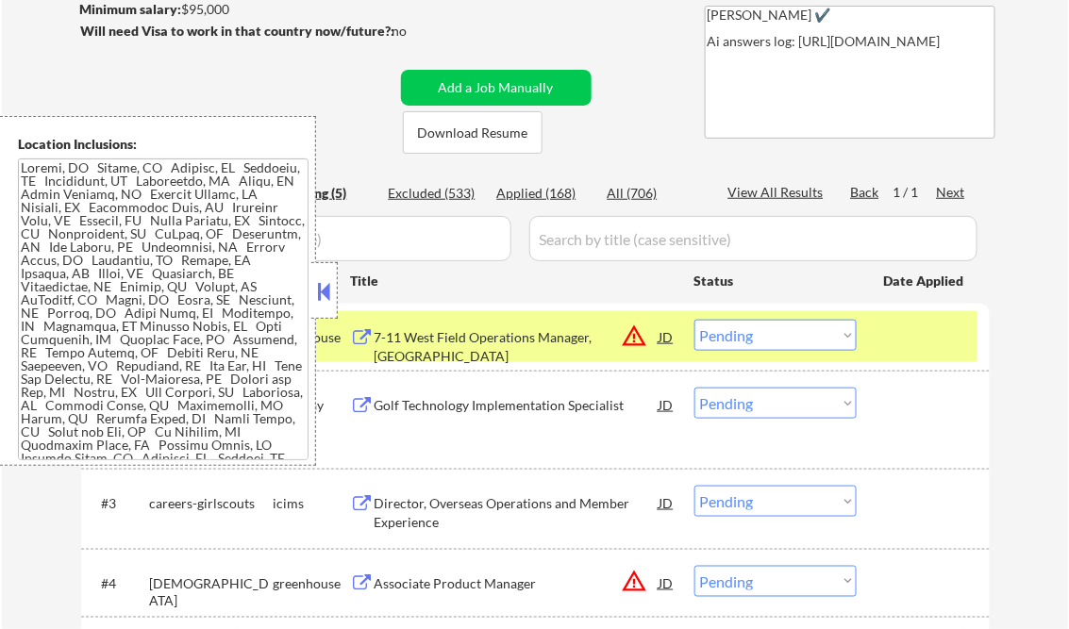
click at [320, 289] on button at bounding box center [324, 291] width 21 height 28
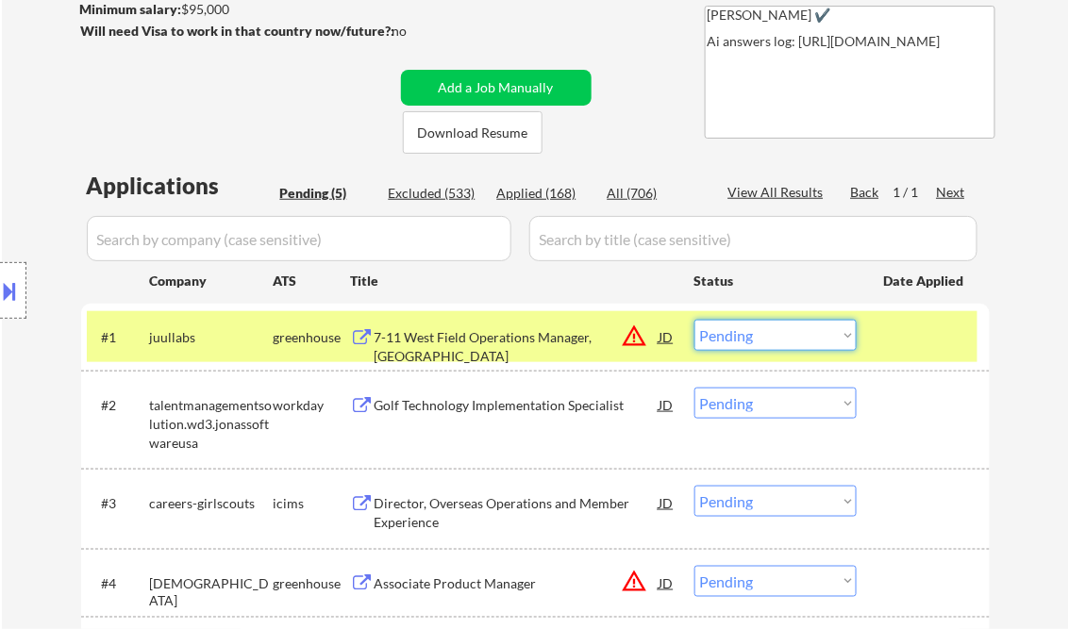
click at [755, 339] on select "Choose an option... Pending Applied Excluded (Questions) Excluded (Expired) Exc…" at bounding box center [775, 335] width 162 height 31
click at [694, 320] on select "Choose an option... Pending Applied Excluded (Questions) Excluded (Expired) Exc…" at bounding box center [775, 335] width 162 height 31
click at [515, 406] on div "Golf Technology Implementation Specialist" at bounding box center [517, 405] width 285 height 19
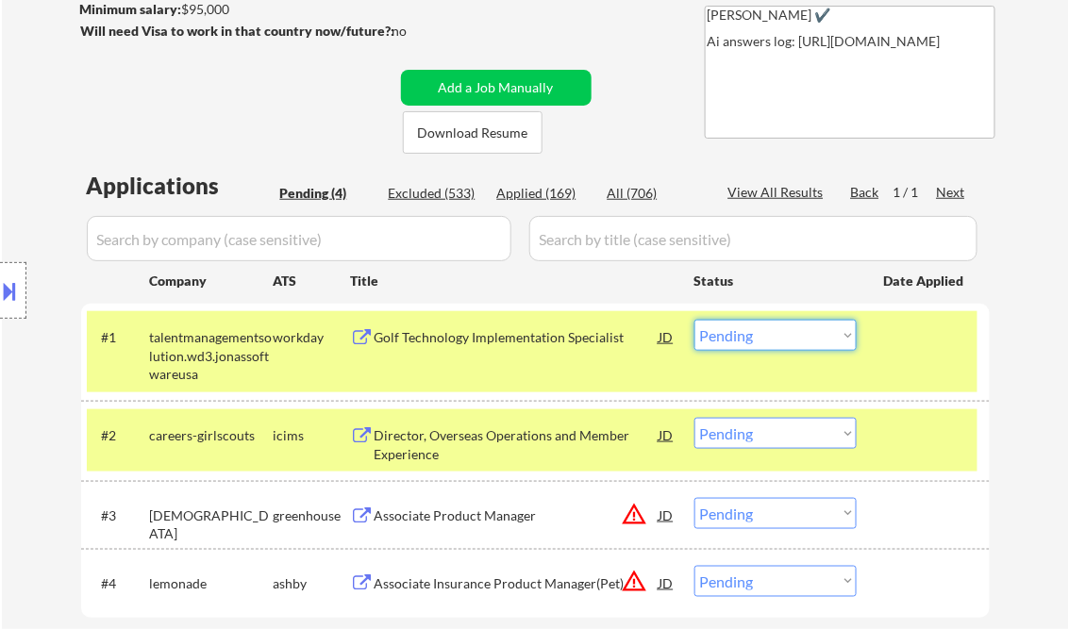
drag, startPoint x: 732, startPoint y: 339, endPoint x: 762, endPoint y: 353, distance: 33.3
click at [732, 339] on select "Choose an option... Pending Applied Excluded (Questions) Excluded (Expired) Exc…" at bounding box center [775, 335] width 162 height 31
click at [694, 320] on select "Choose an option... Pending Applied Excluded (Questions) Excluded (Expired) Exc…" at bounding box center [775, 335] width 162 height 31
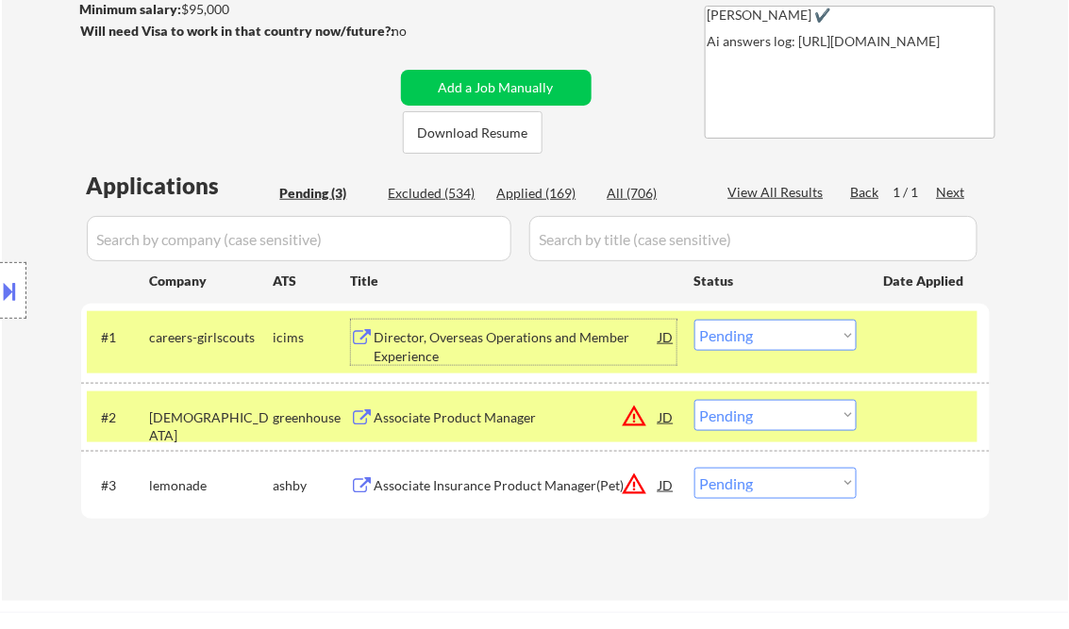
click at [525, 337] on div "Director, Overseas Operations and Member Experience" at bounding box center [517, 346] width 285 height 37
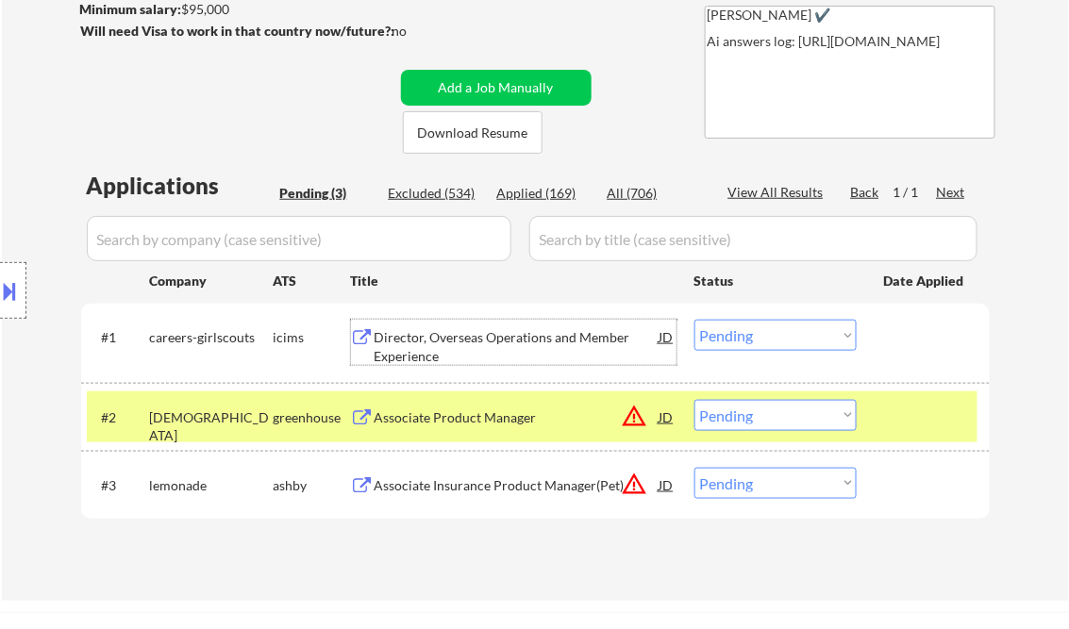
click at [748, 334] on select "Choose an option... Pending Applied Excluded (Questions) Excluded (Expired) Exc…" at bounding box center [775, 335] width 162 height 31
click at [694, 320] on select "Choose an option... Pending Applied Excluded (Questions) Excluded (Expired) Exc…" at bounding box center [775, 335] width 162 height 31
click at [494, 421] on div "Associate Product Manager" at bounding box center [517, 417] width 285 height 19
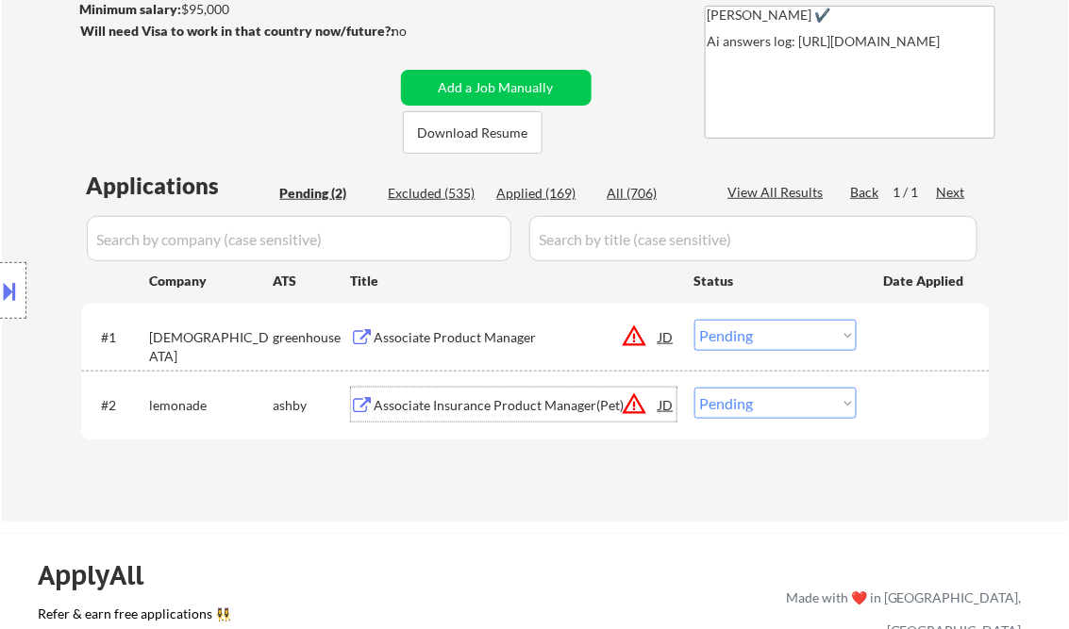
click at [774, 335] on select "Choose an option... Pending Applied Excluded (Questions) Excluded (Expired) Exc…" at bounding box center [775, 335] width 162 height 31
click at [694, 320] on select "Choose an option... Pending Applied Excluded (Questions) Excluded (Expired) Exc…" at bounding box center [775, 335] width 162 height 31
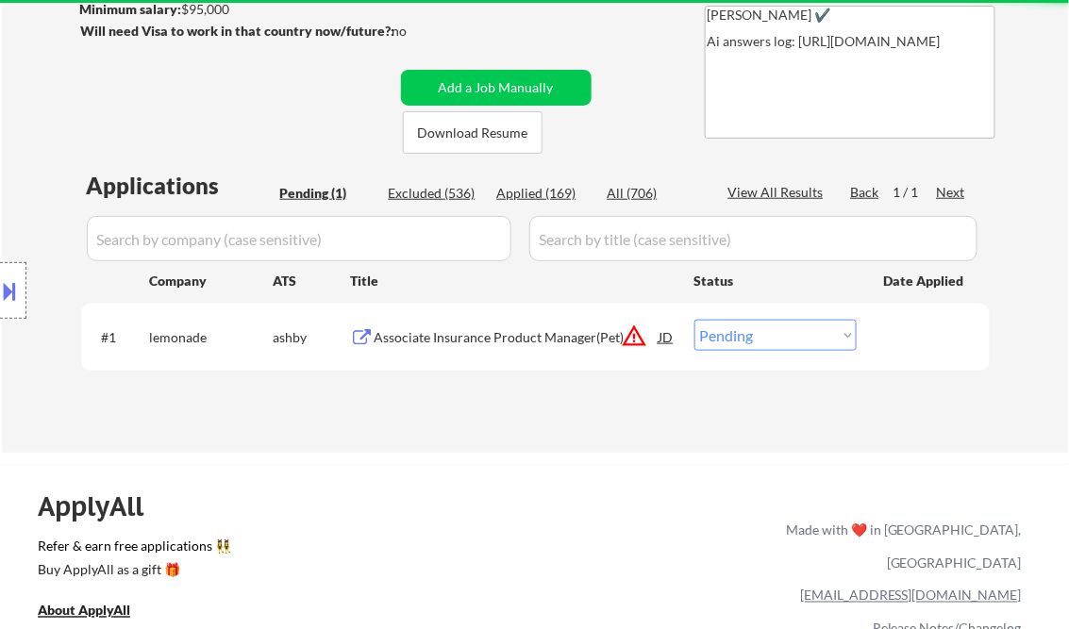
click at [492, 339] on div "Associate Insurance Product Manager(Pet)" at bounding box center [517, 337] width 285 height 19
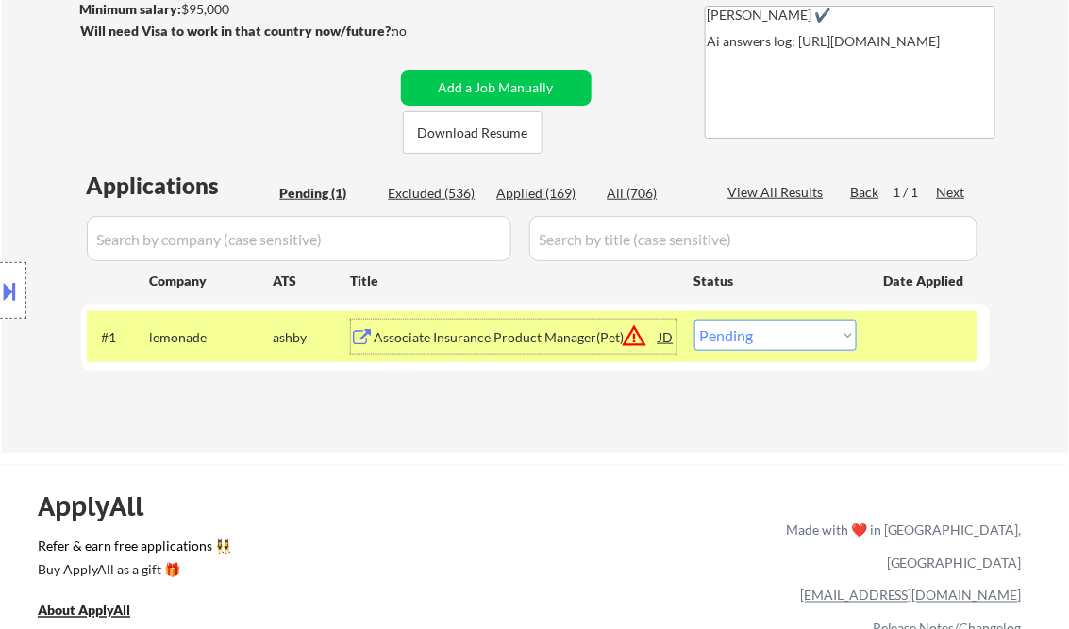
drag, startPoint x: 733, startPoint y: 342, endPoint x: 750, endPoint y: 348, distance: 18.2
click at [733, 342] on select "Choose an option... Pending Applied Excluded (Questions) Excluded (Expired) Exc…" at bounding box center [775, 335] width 162 height 31
select select ""excluded__expired_""
click at [694, 320] on select "Choose an option... Pending Applied Excluded (Questions) Excluded (Expired) Exc…" at bounding box center [775, 335] width 162 height 31
click at [629, 454] on div "← Return to /applysquad Mailslurp Inbox Job Search Builder [PERSON_NAME] User E…" at bounding box center [534, 559] width 1069 height 1722
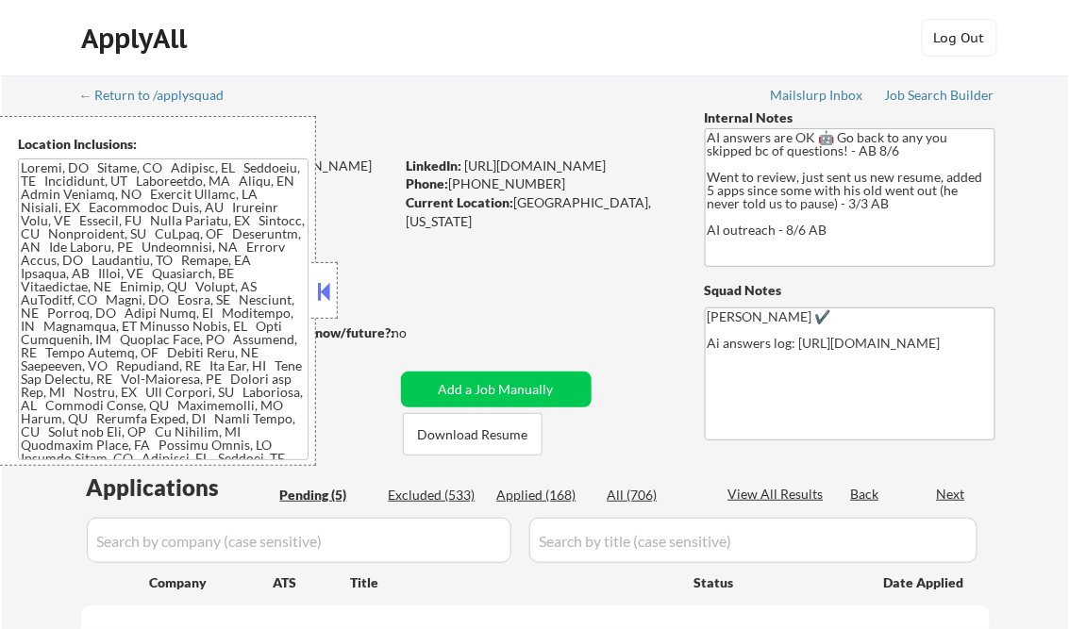
select select ""pending""
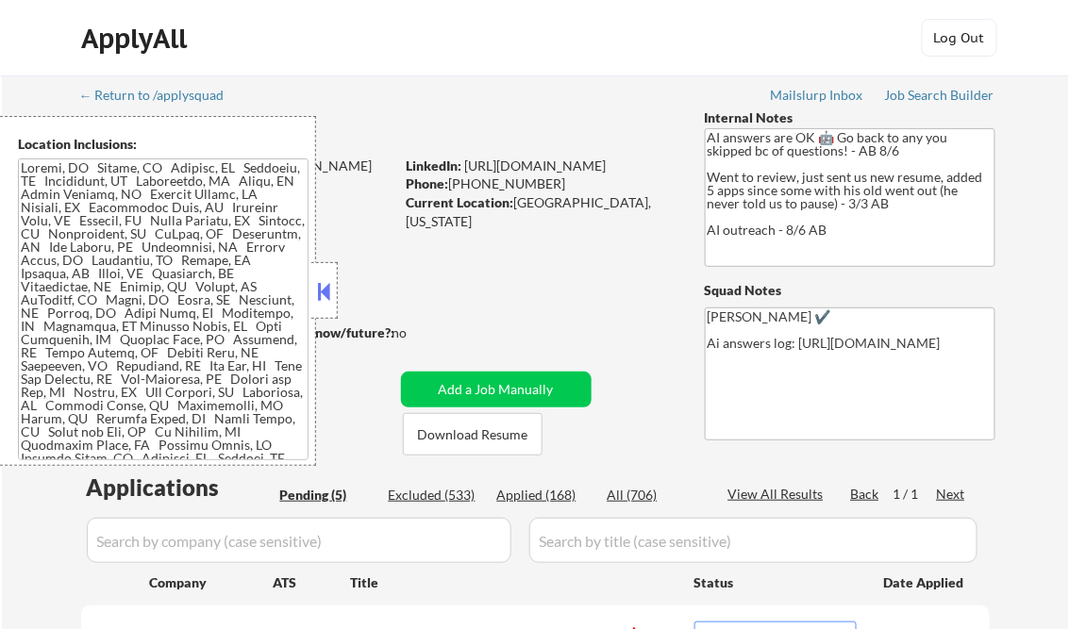
click at [319, 287] on button at bounding box center [324, 291] width 21 height 28
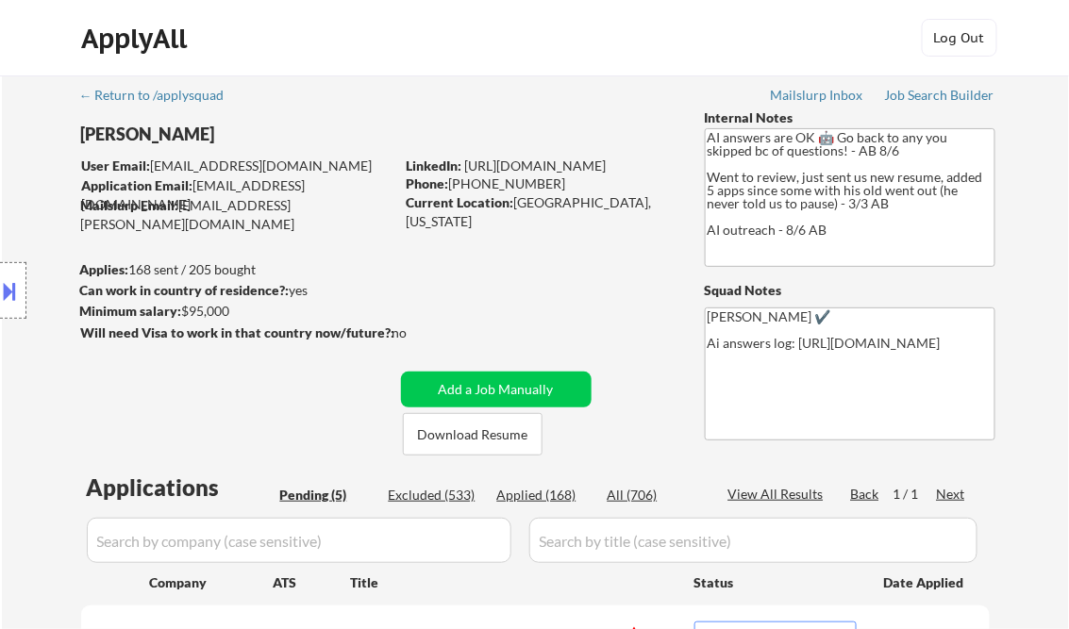
click at [553, 504] on div "Applied (168)" at bounding box center [544, 495] width 94 height 19
select select ""applied""
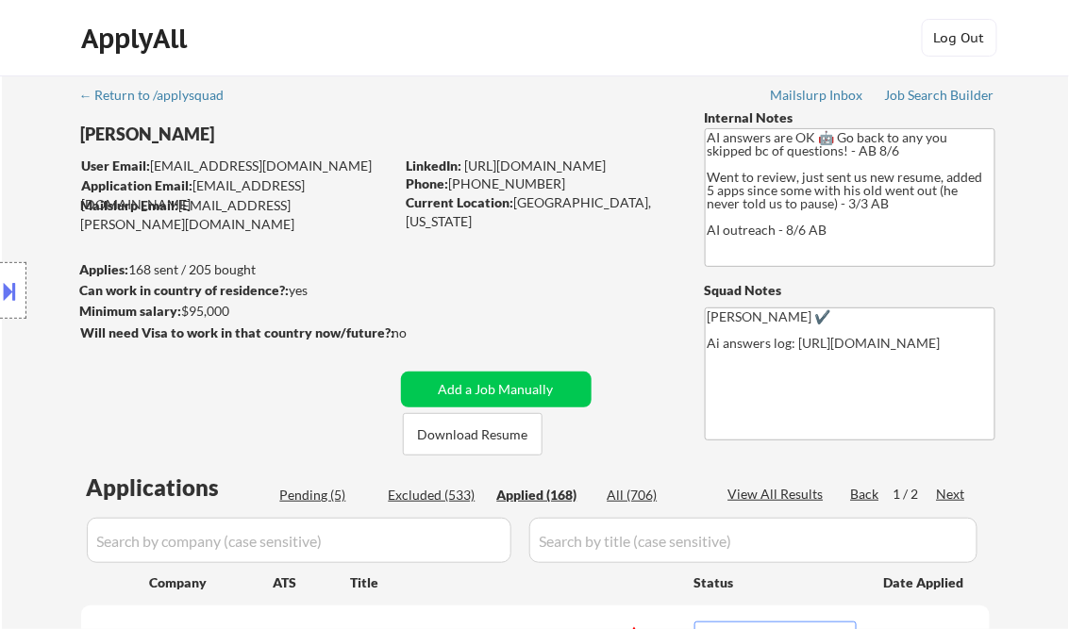
select select ""applied""
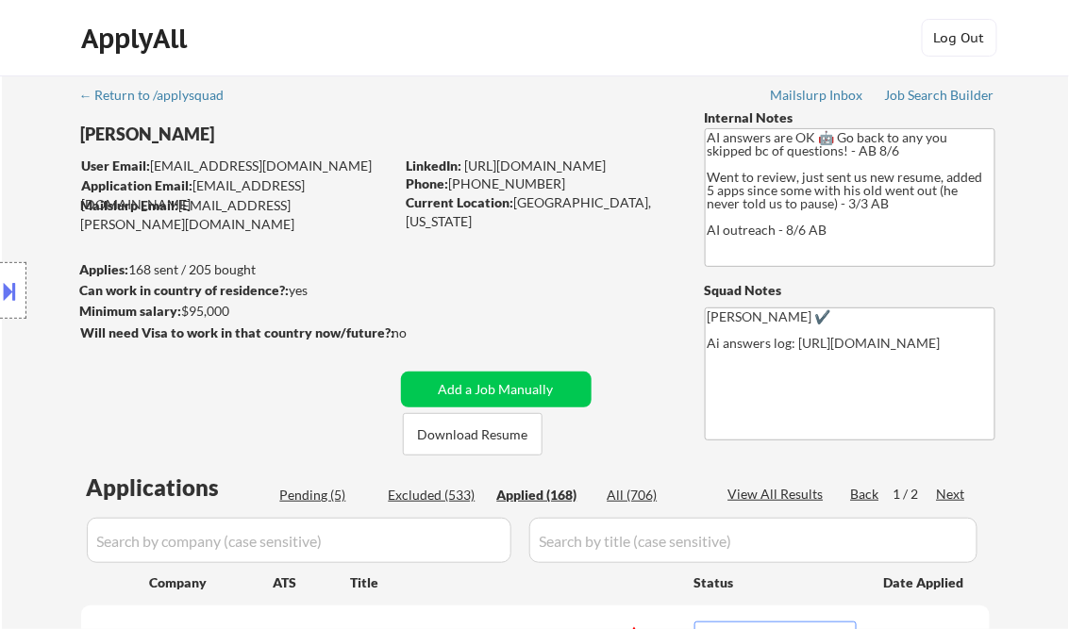
select select ""applied""
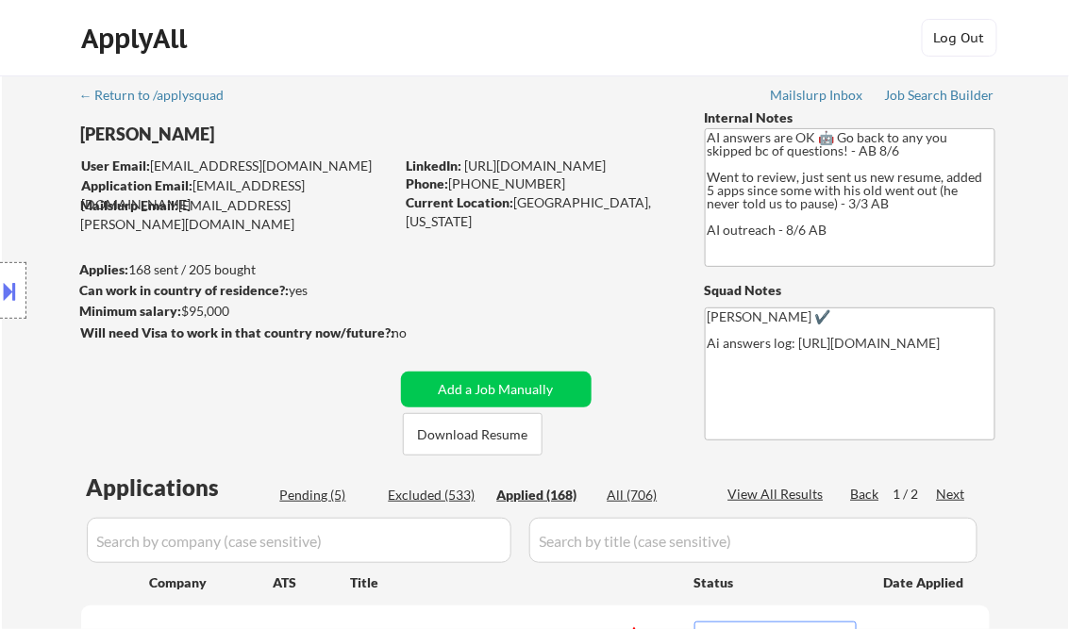
select select ""applied""
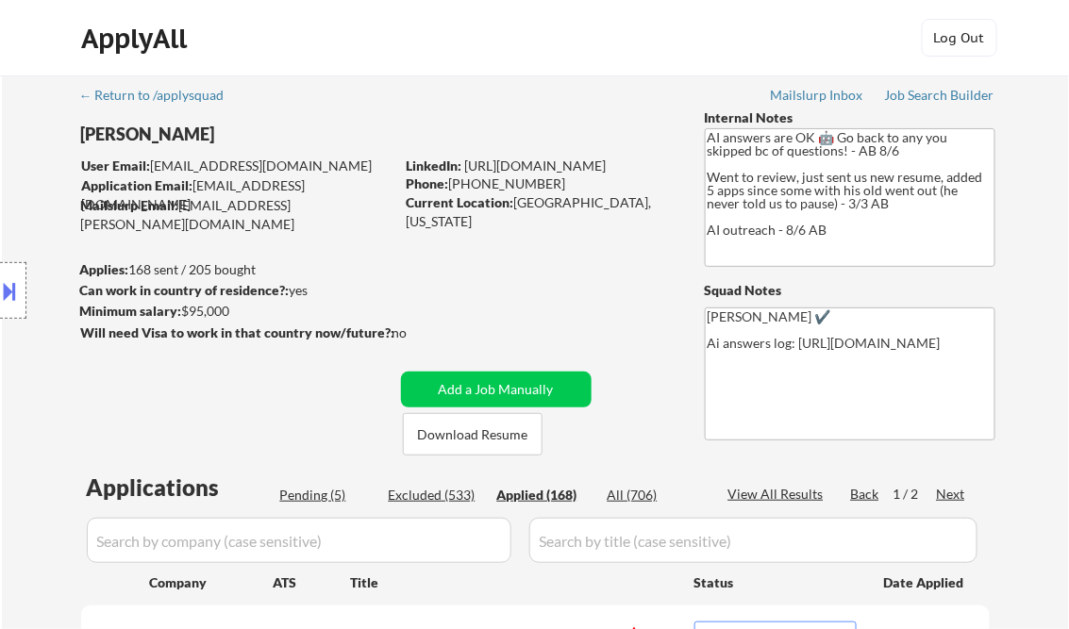
select select ""applied""
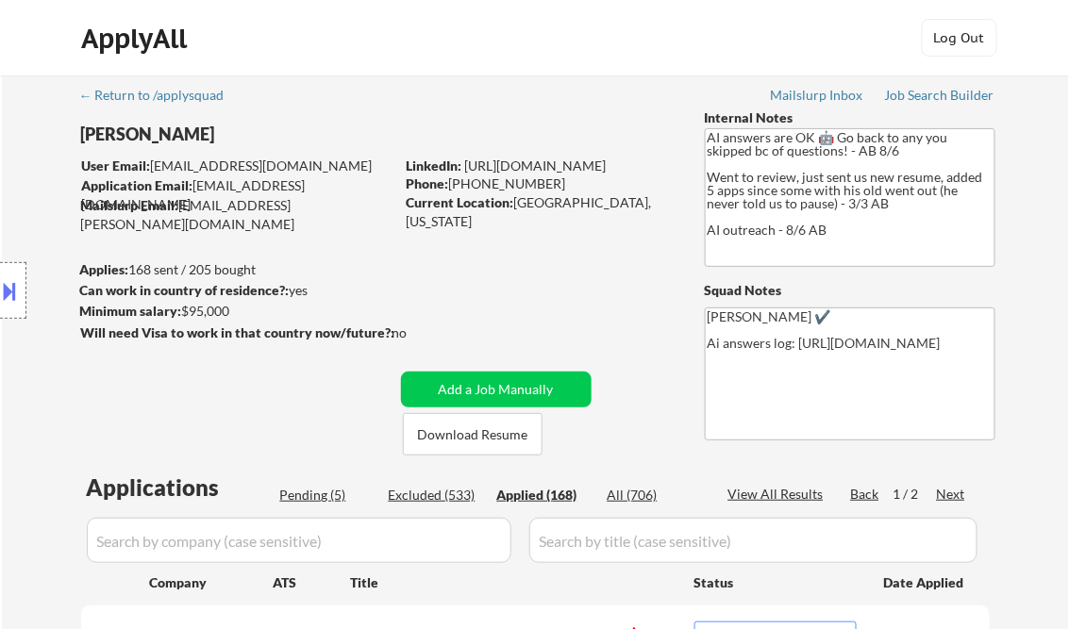
select select ""applied""
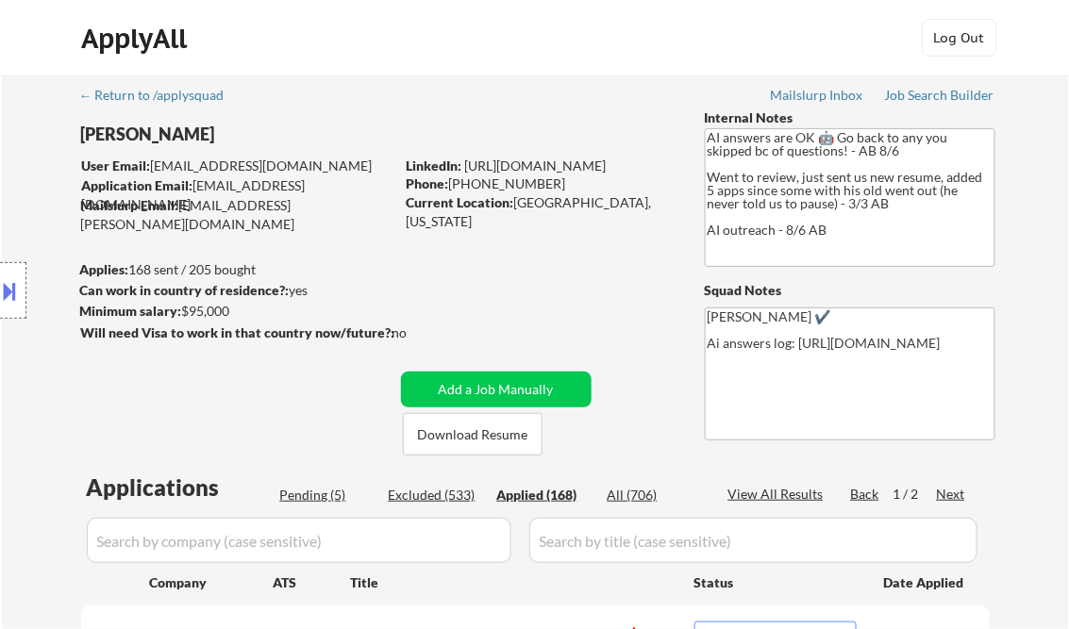
select select ""applied""
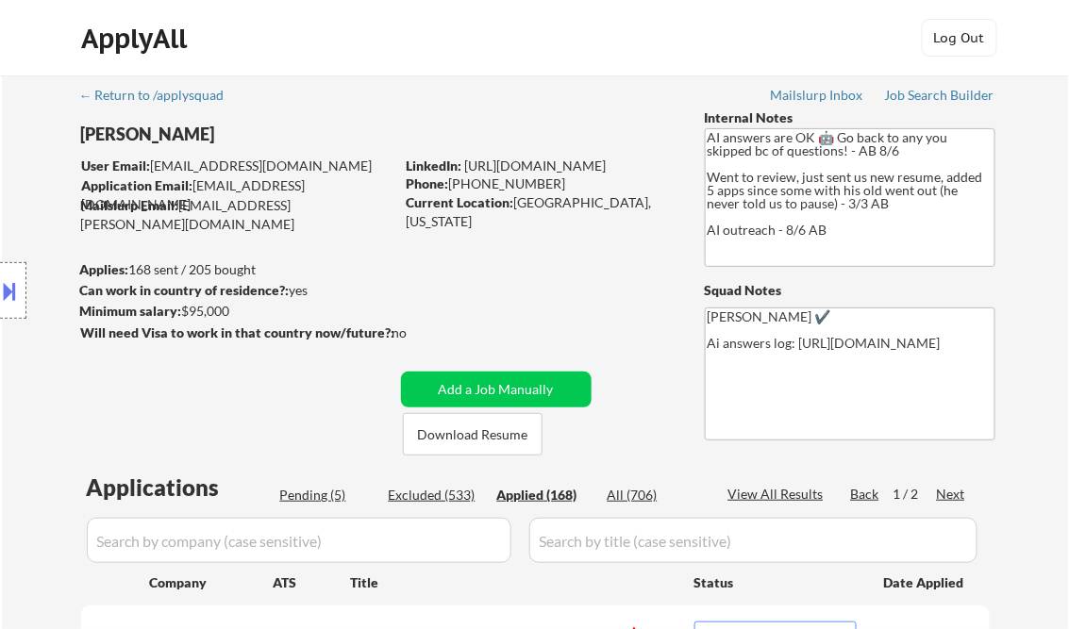
select select ""applied""
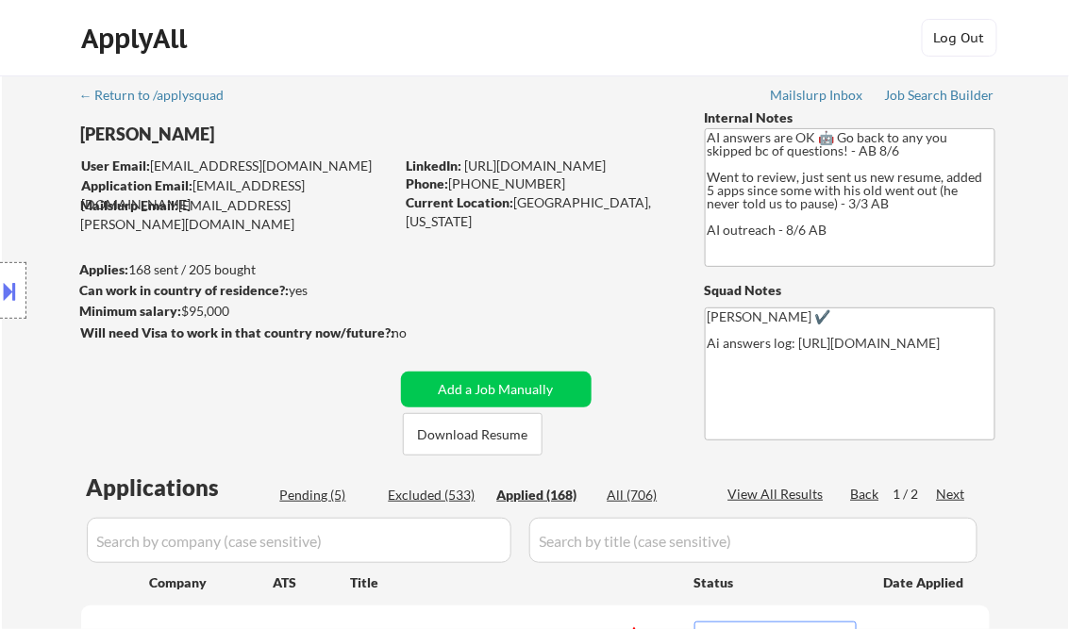
select select ""applied""
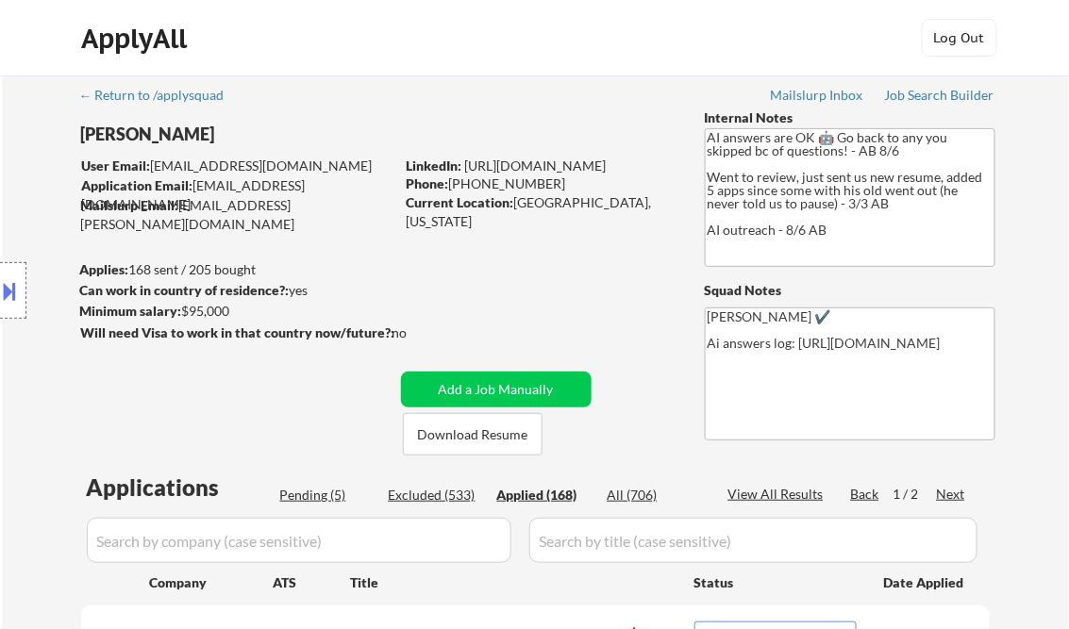
select select ""applied""
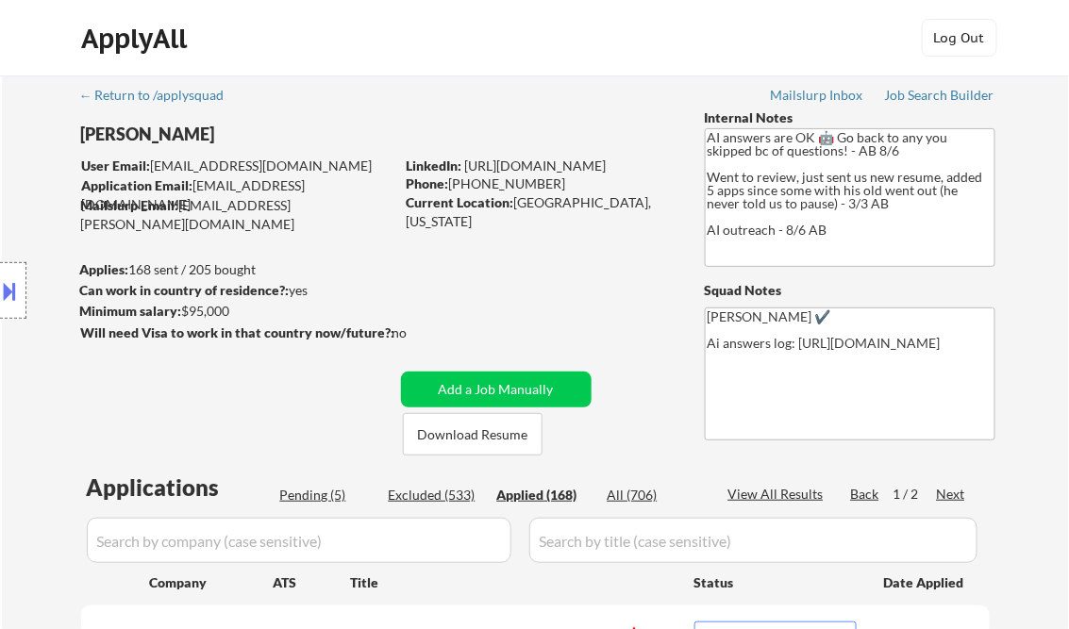
select select ""applied""
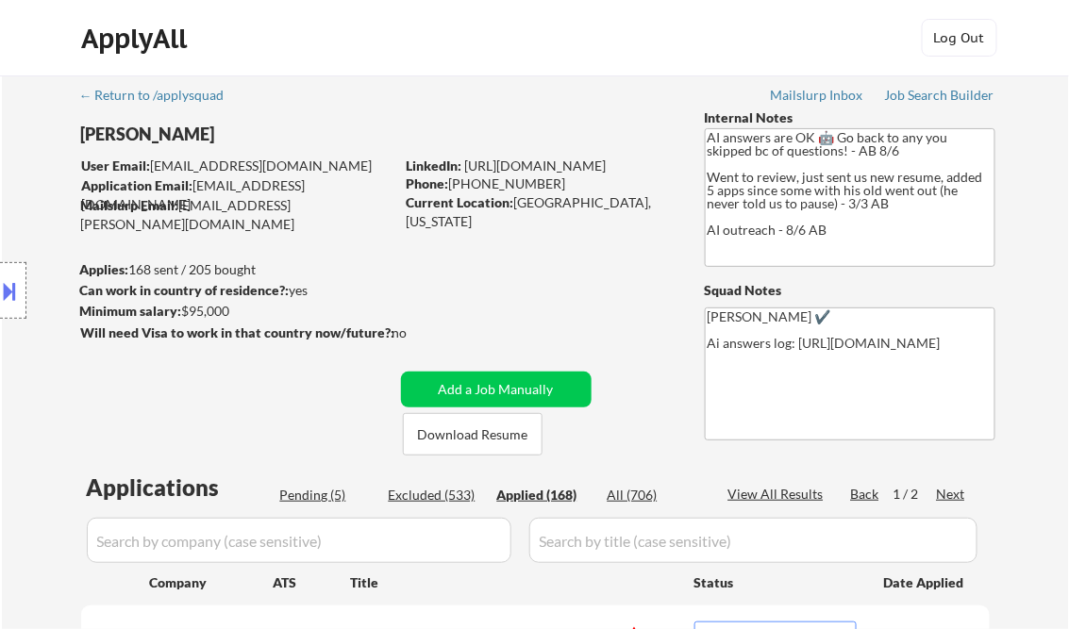
select select ""applied""
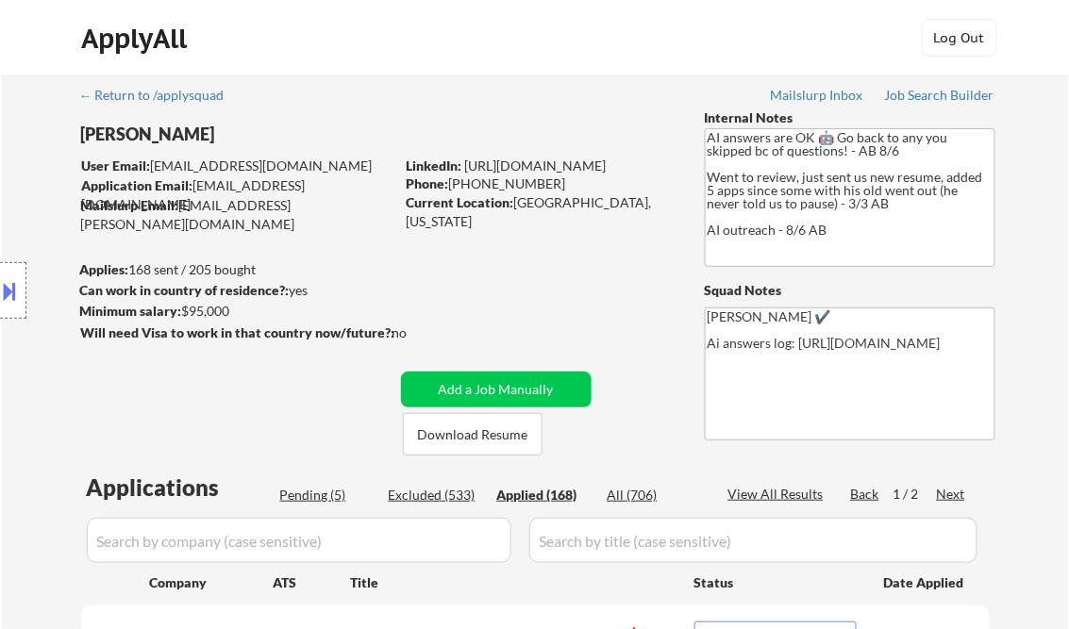
select select ""applied""
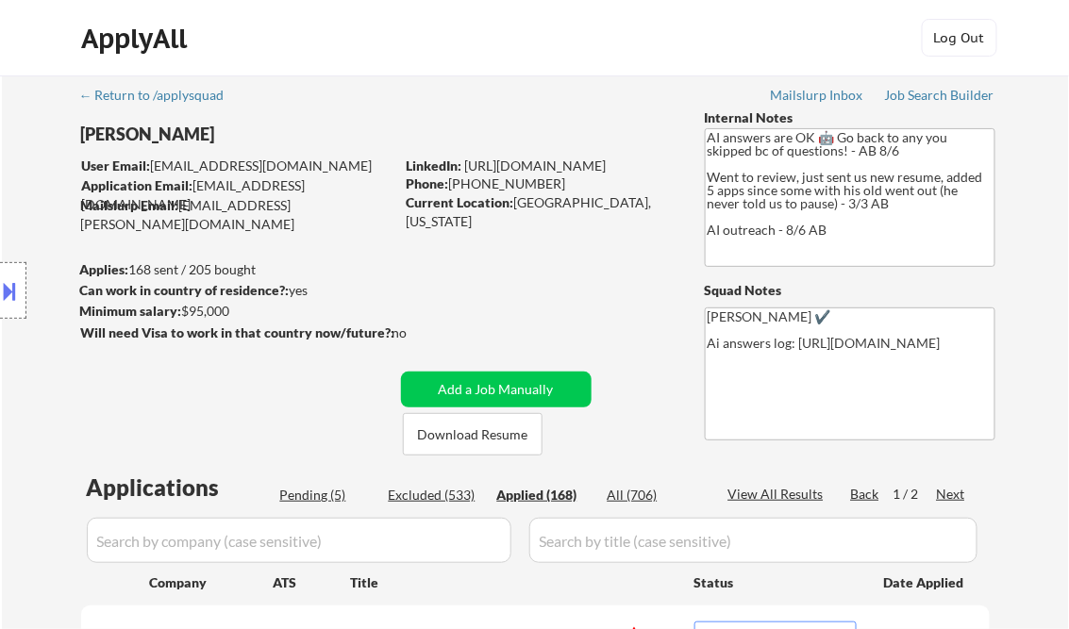
select select ""applied""
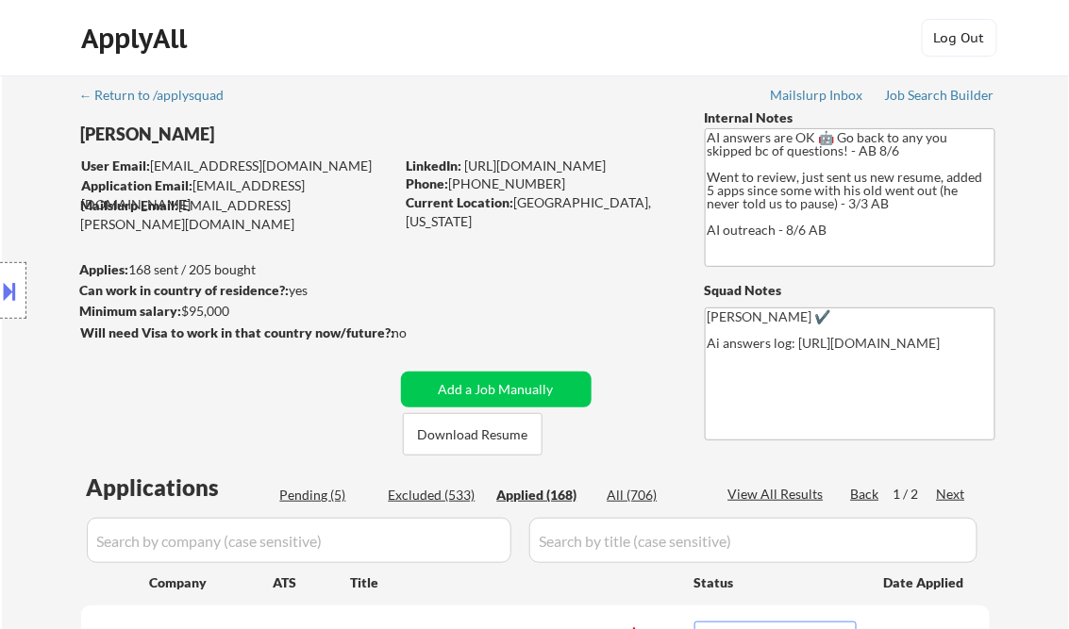
select select ""applied""
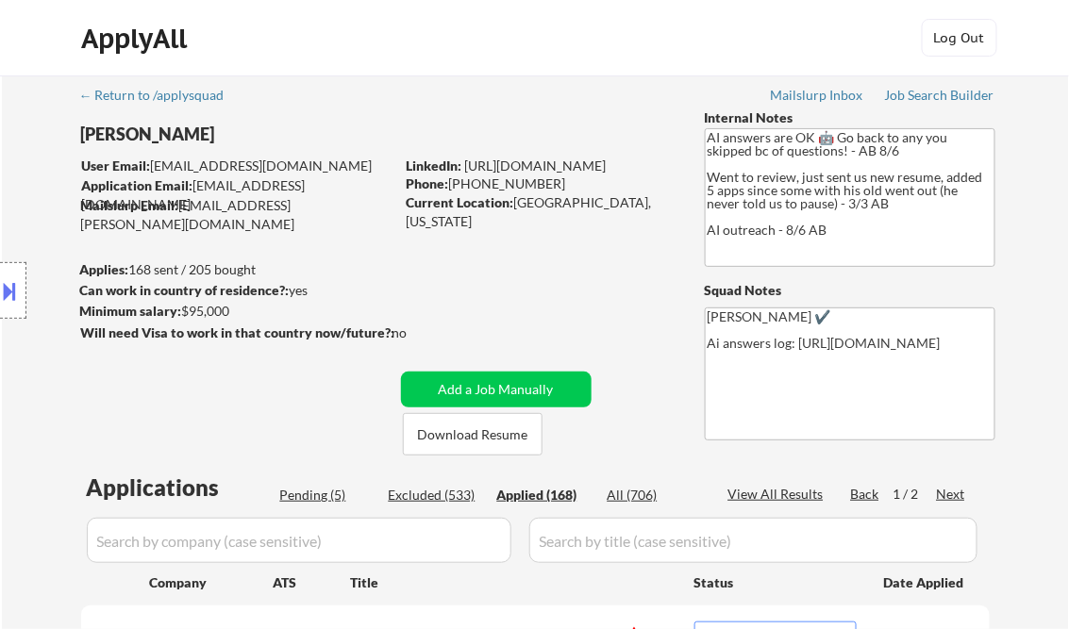
select select ""applied""
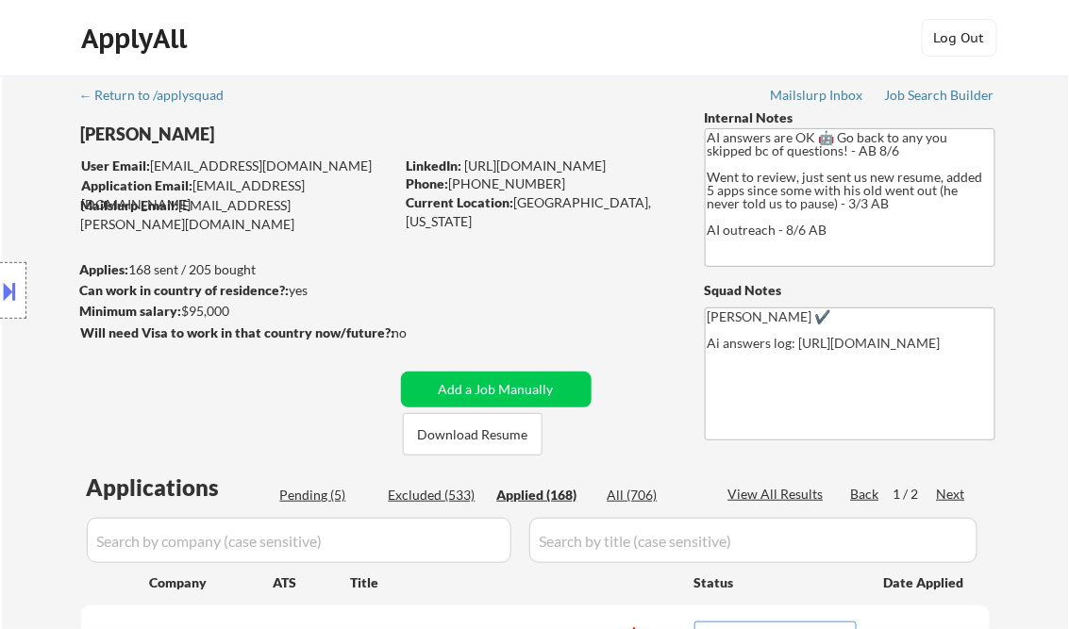
select select ""applied""
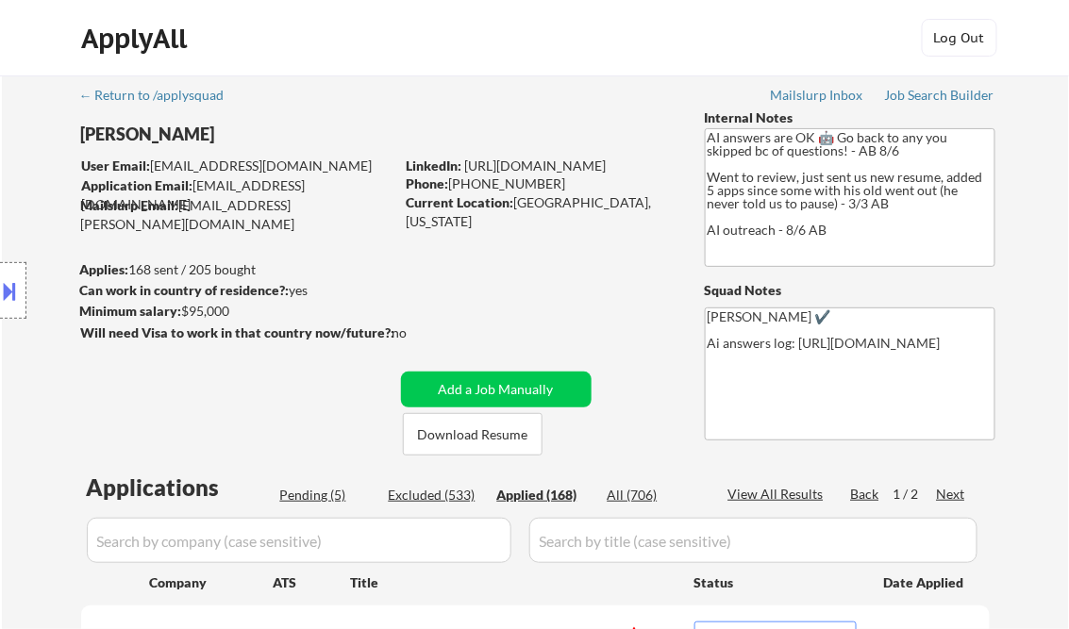
select select ""applied""
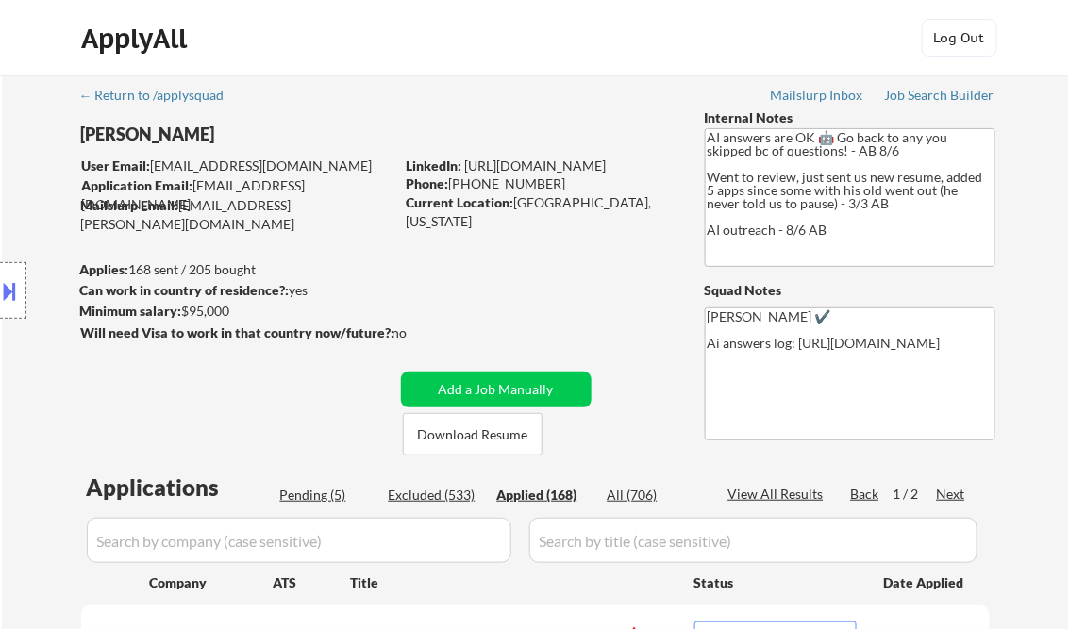
select select ""applied""
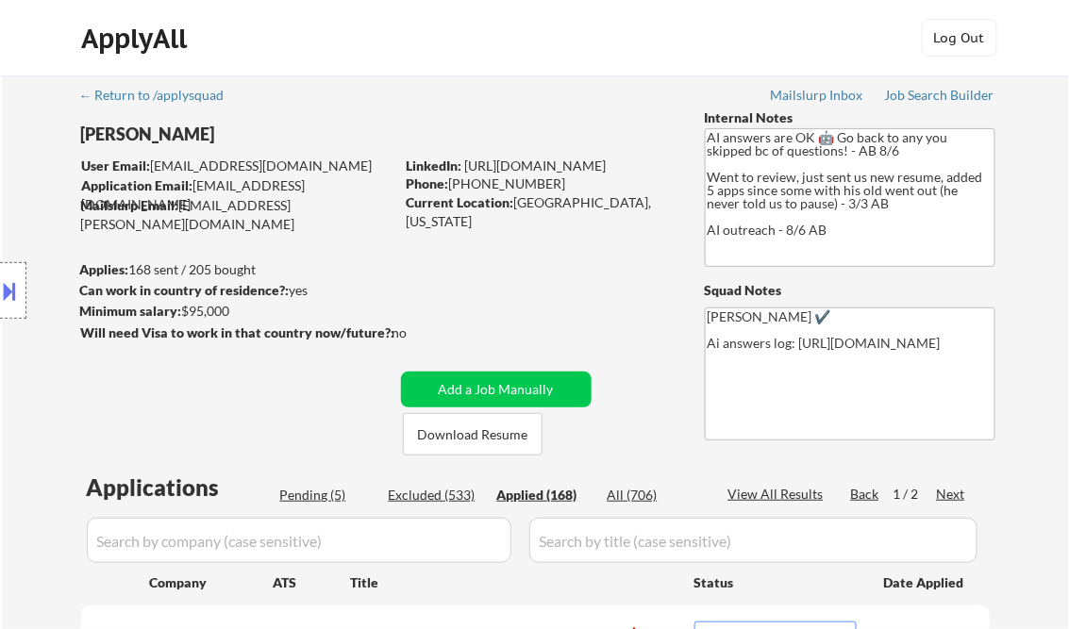
select select ""applied""
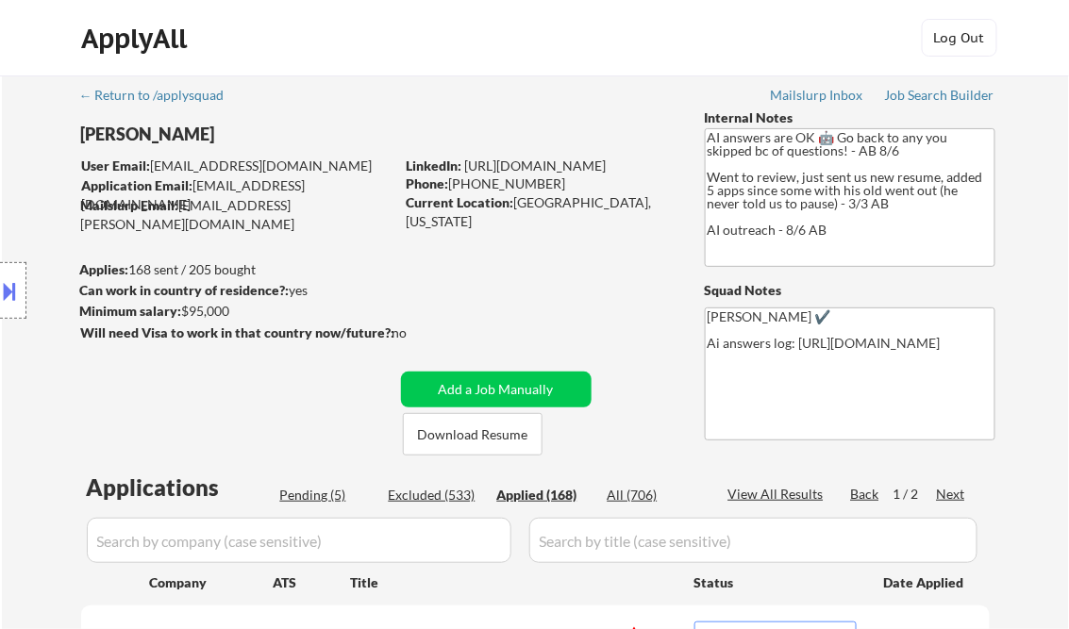
select select ""applied""
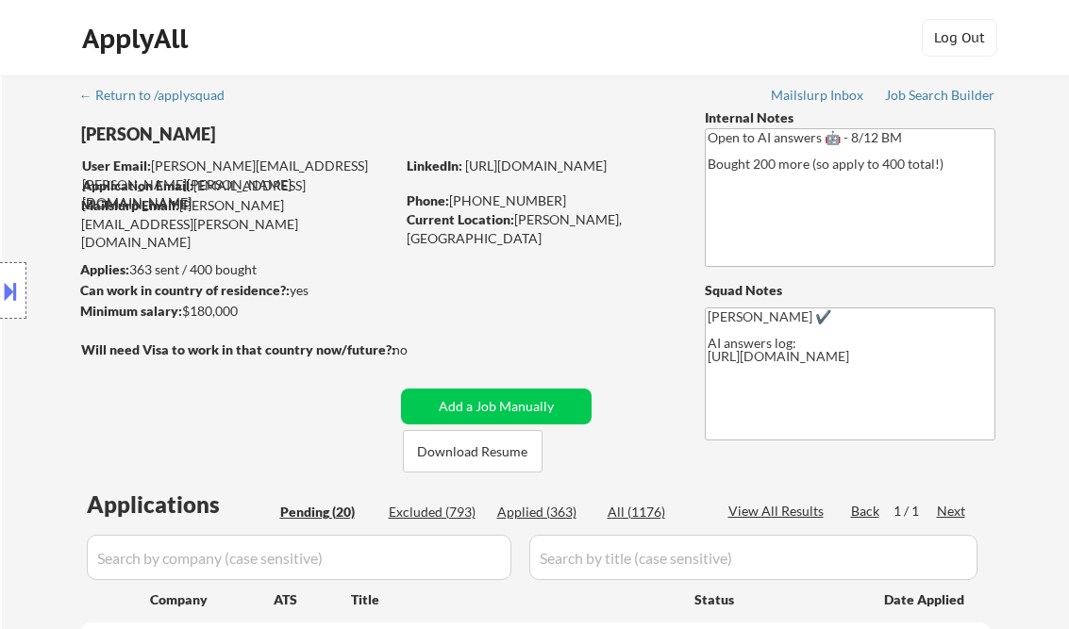
select select ""pending""
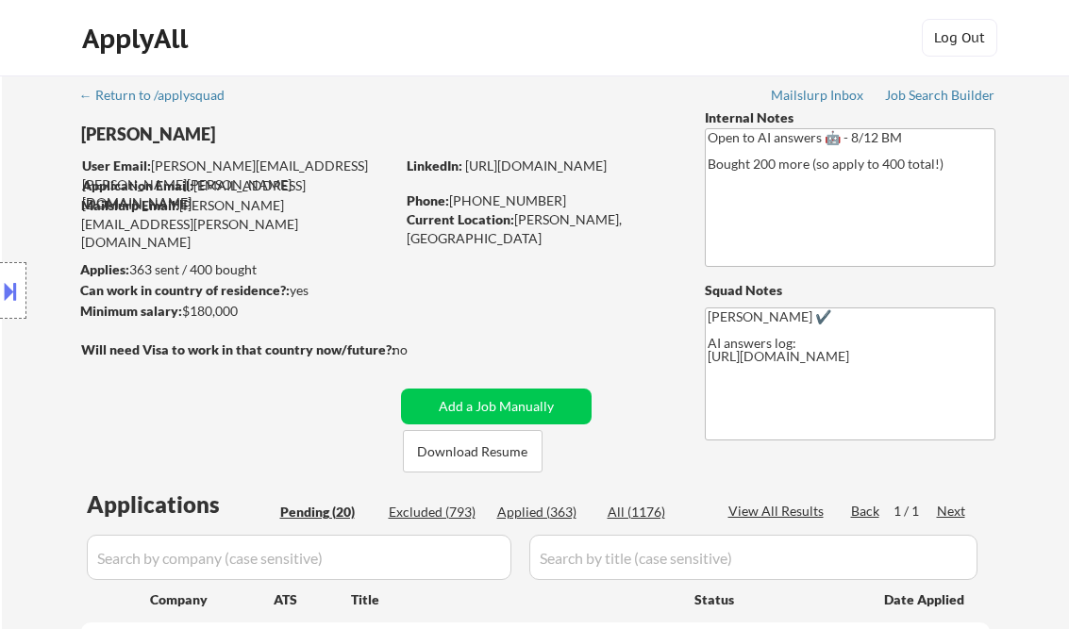
select select ""pending""
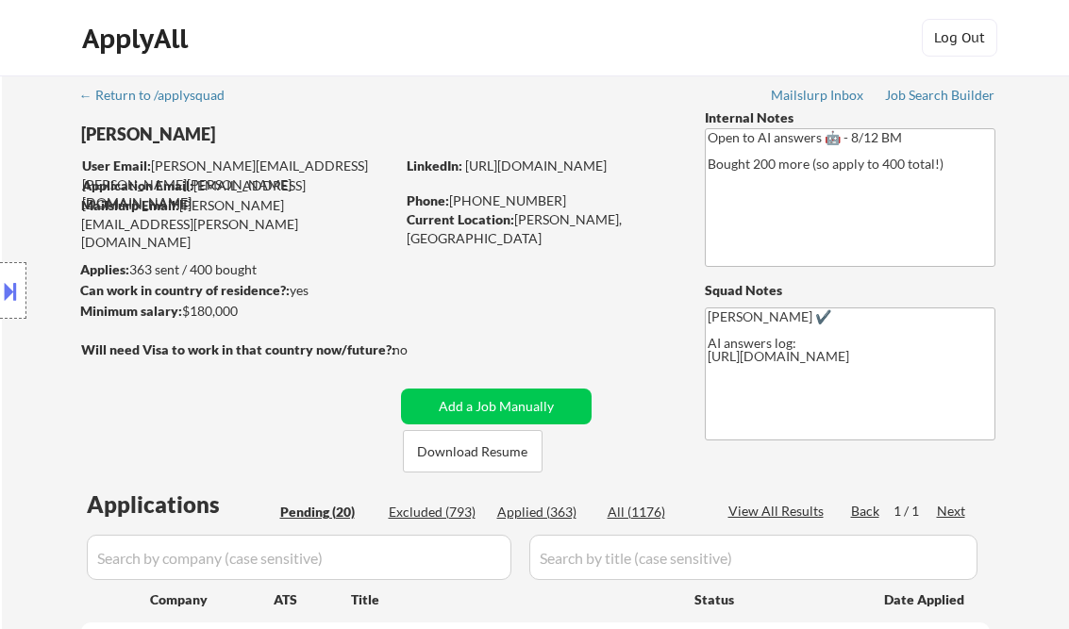
select select ""pending""
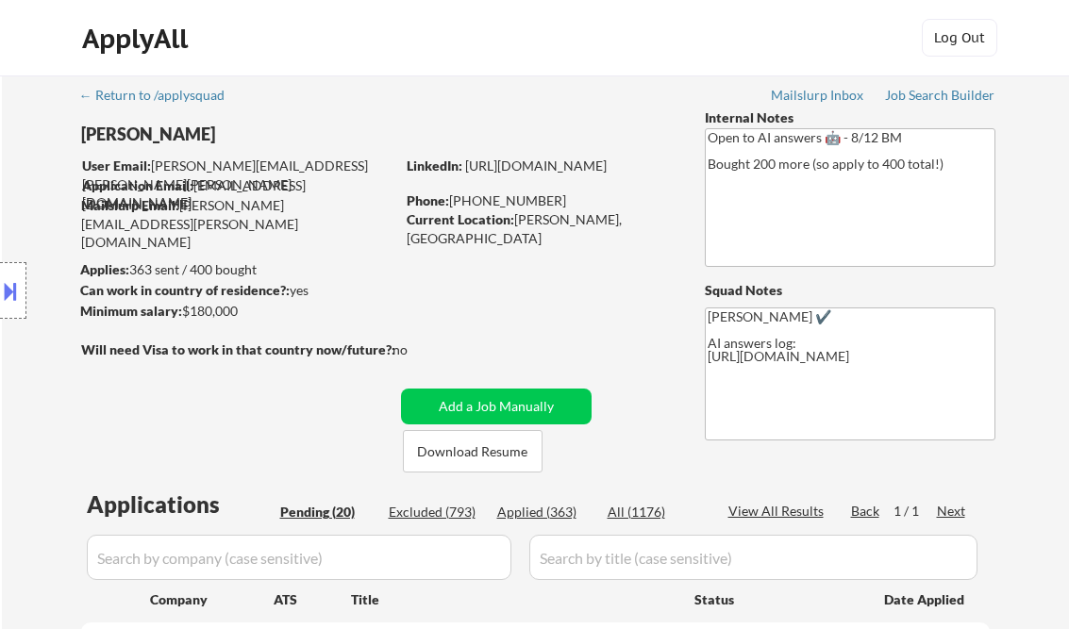
select select ""pending""
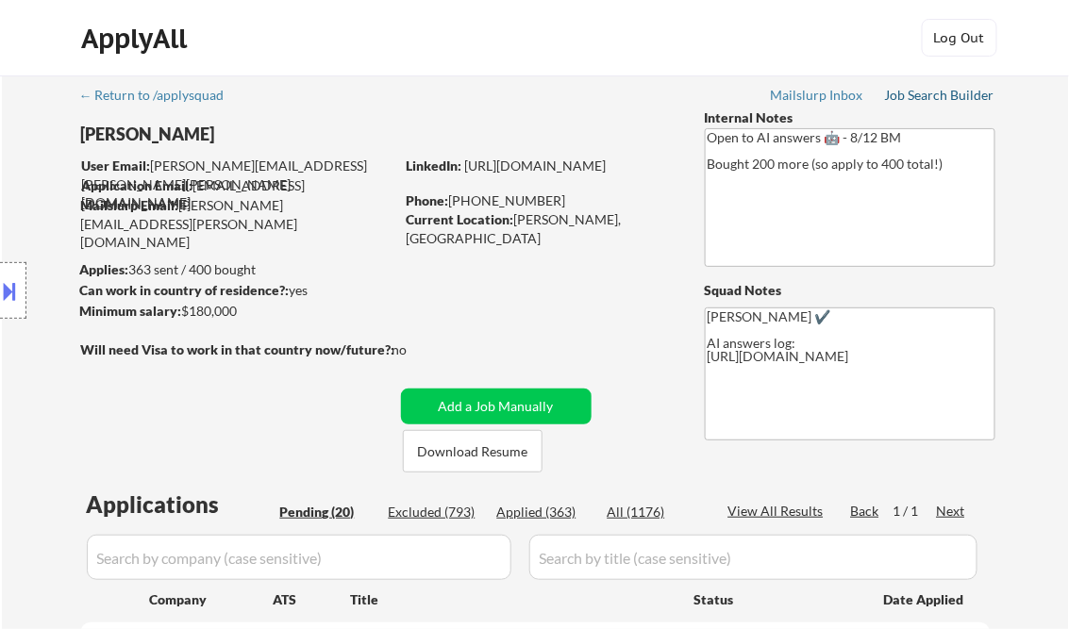
click at [947, 94] on div "Job Search Builder" at bounding box center [940, 95] width 110 height 13
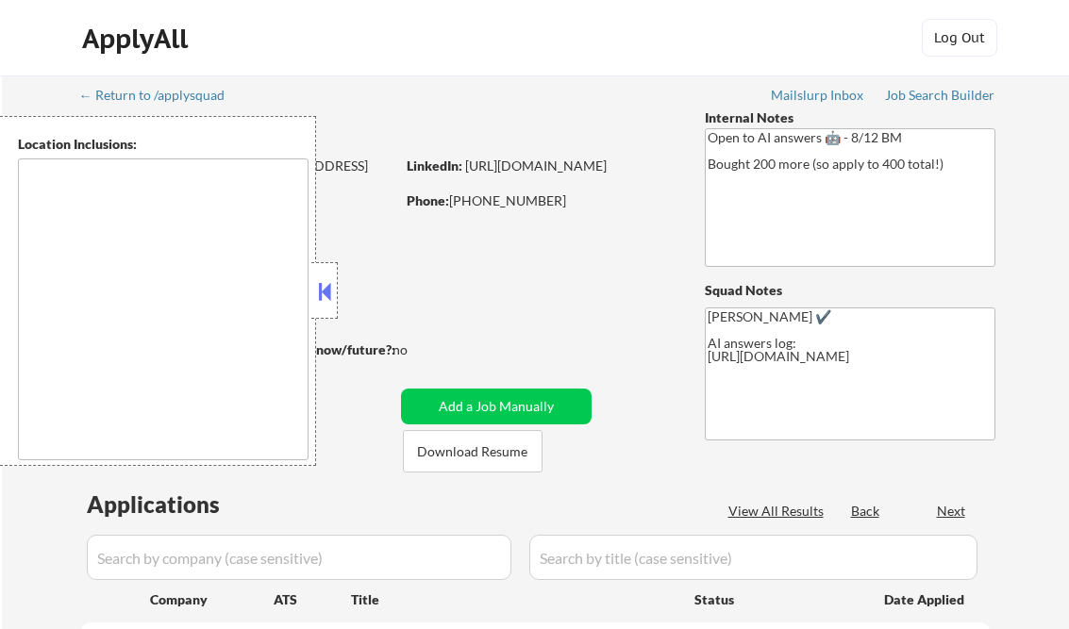
type textarea "remote"
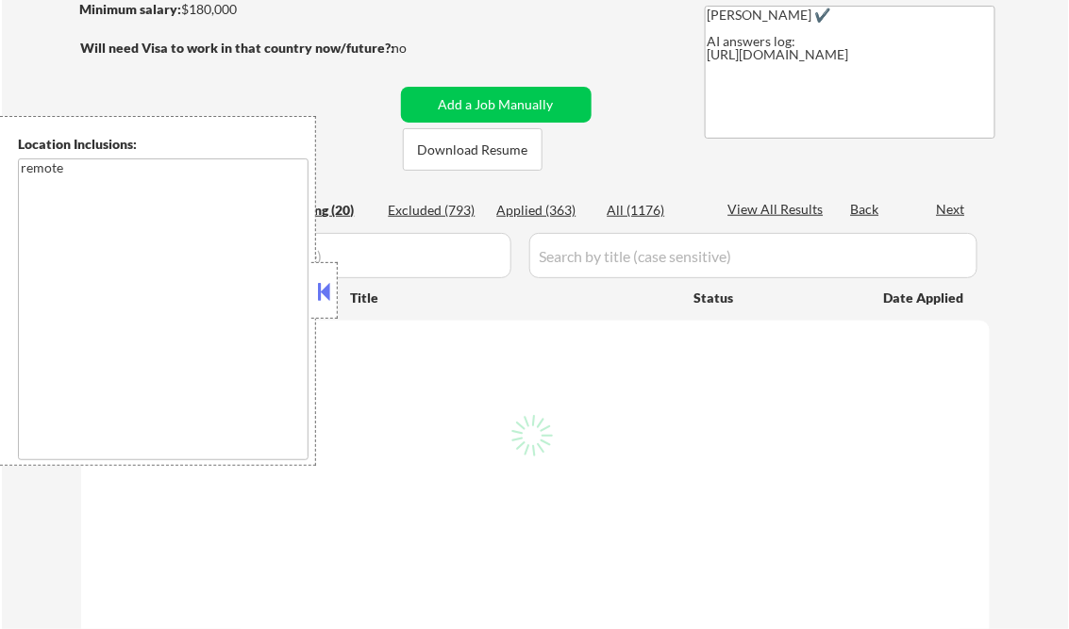
scroll to position [302, 0]
select select ""pending""
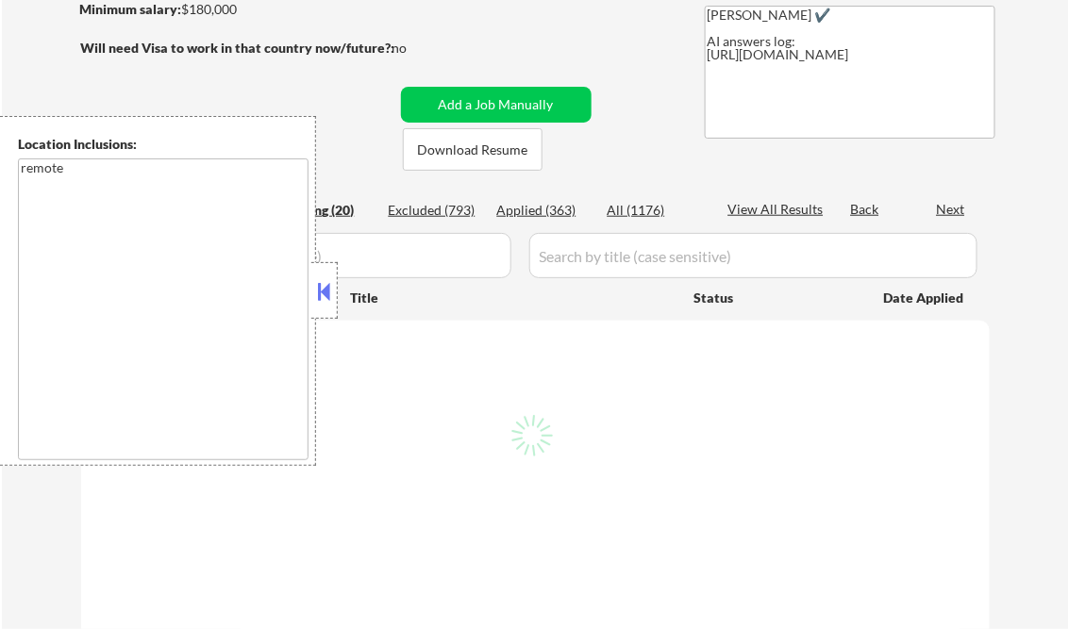
select select ""pending""
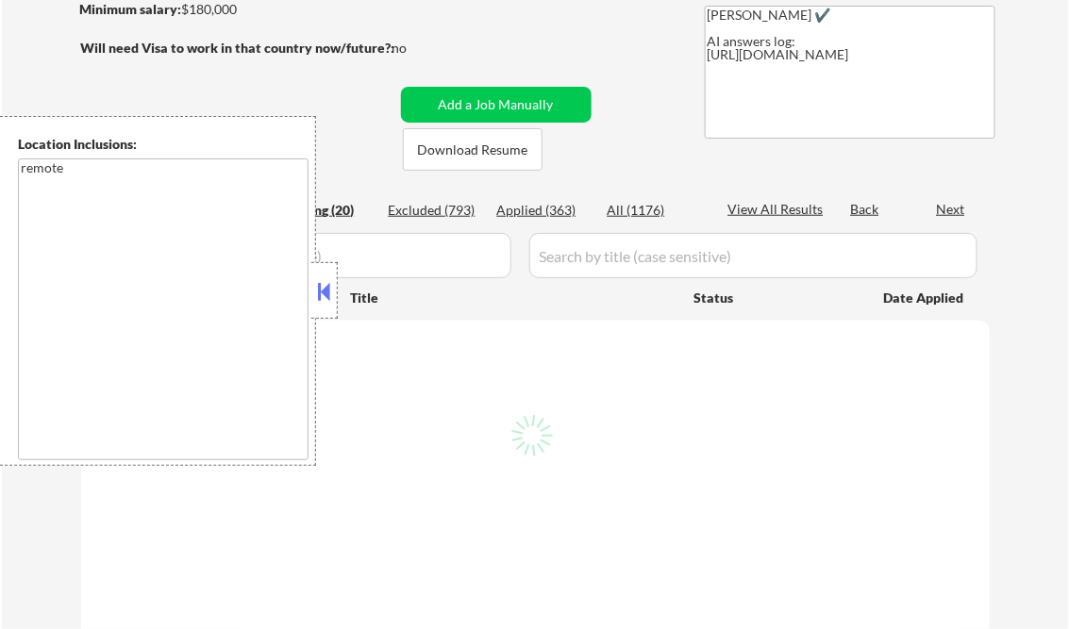
select select ""pending""
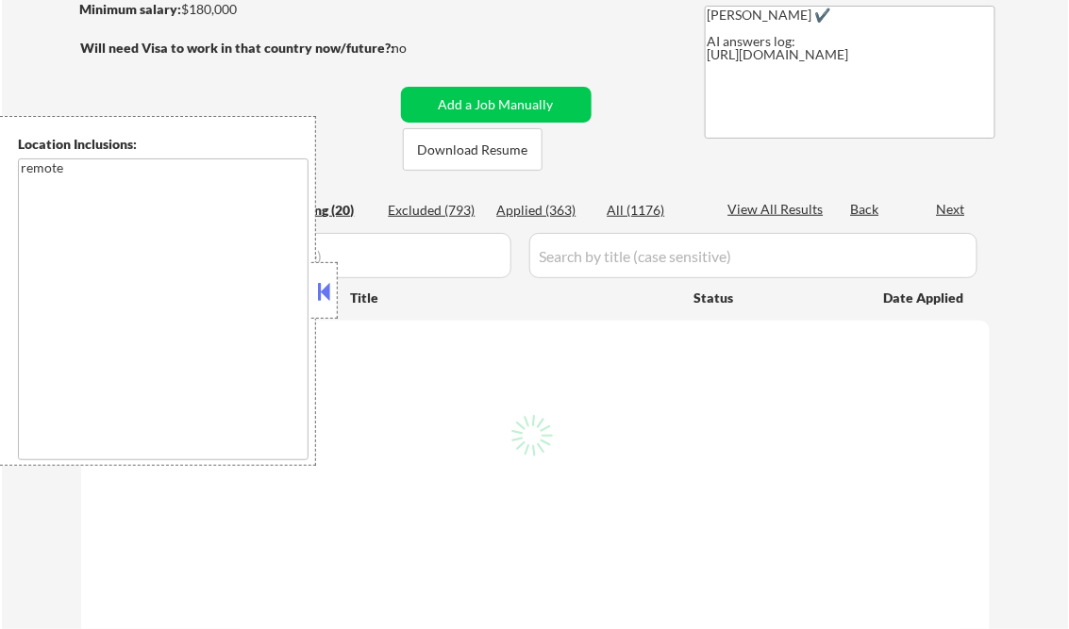
select select ""pending""
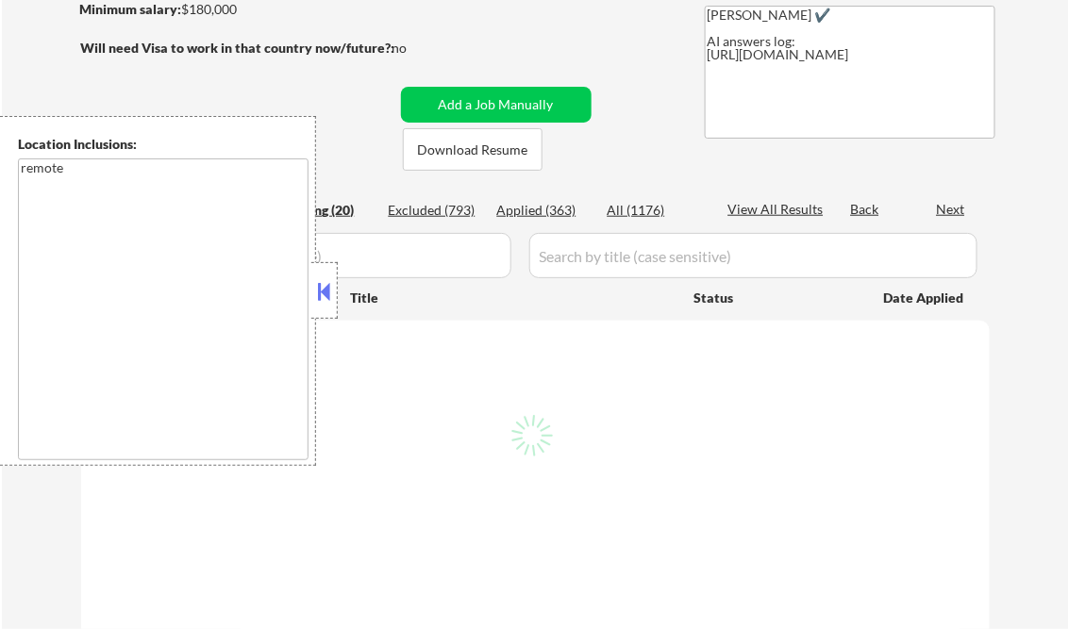
select select ""pending""
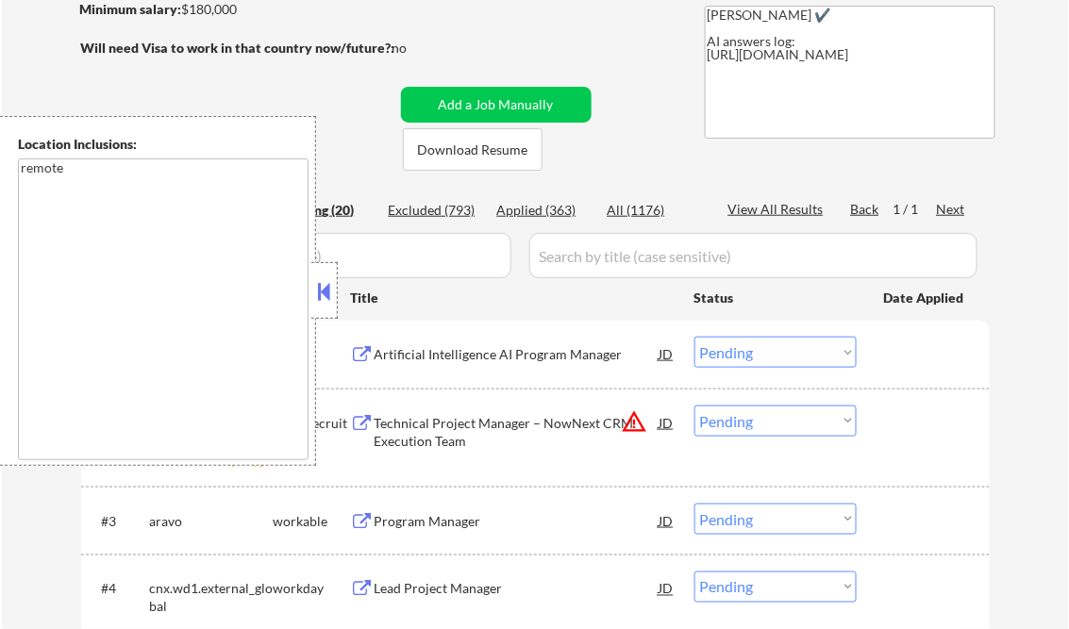
scroll to position [226, 0]
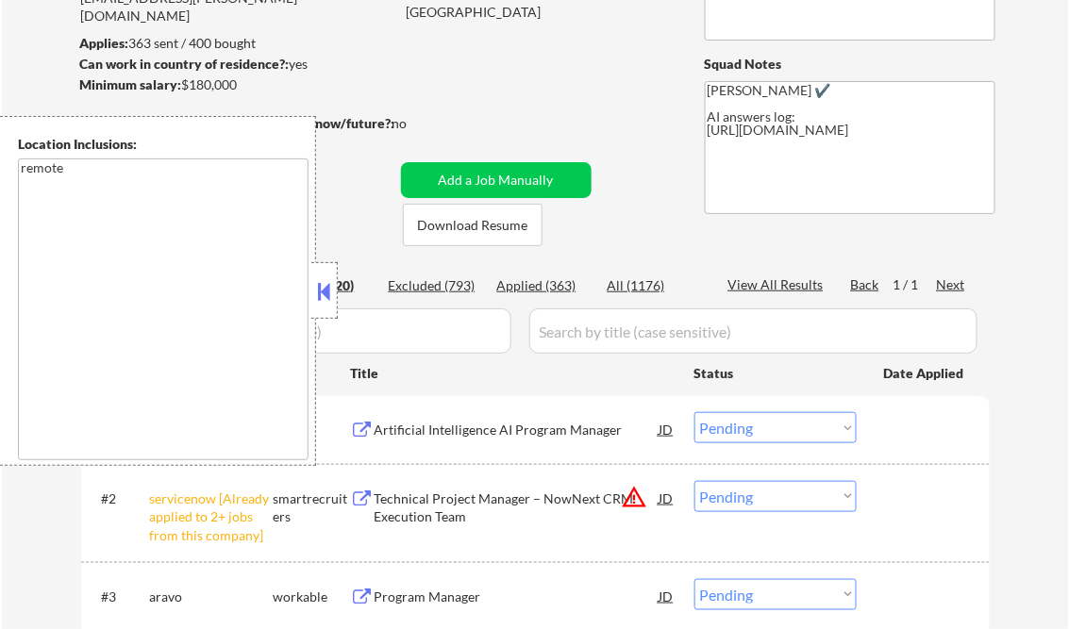
click at [320, 287] on button at bounding box center [324, 291] width 21 height 28
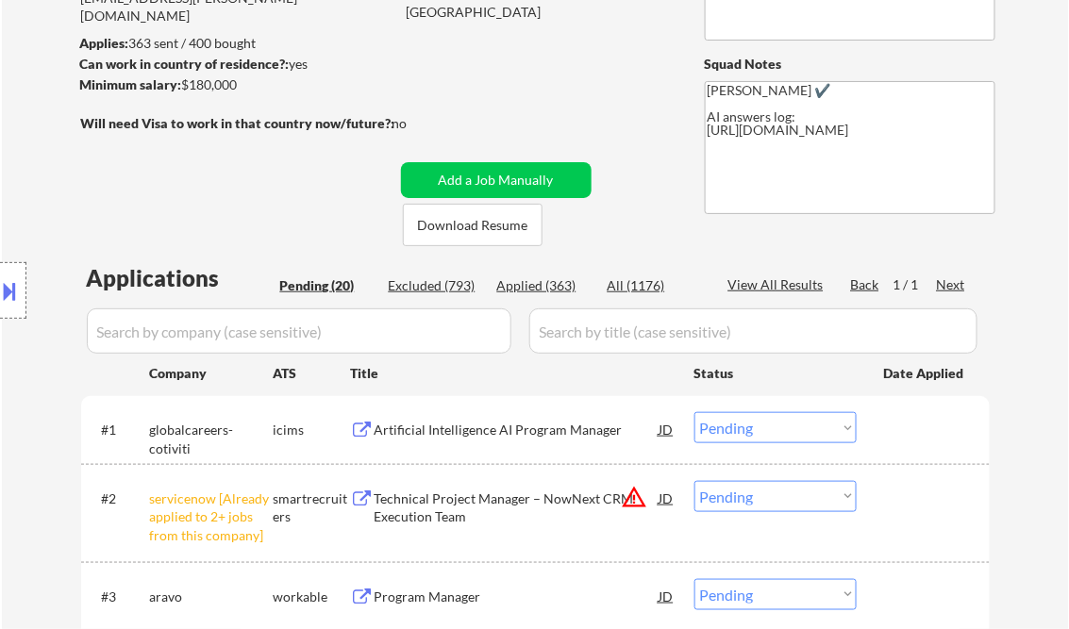
click at [543, 283] on div "Applied (363)" at bounding box center [544, 285] width 94 height 19
select select ""applied""
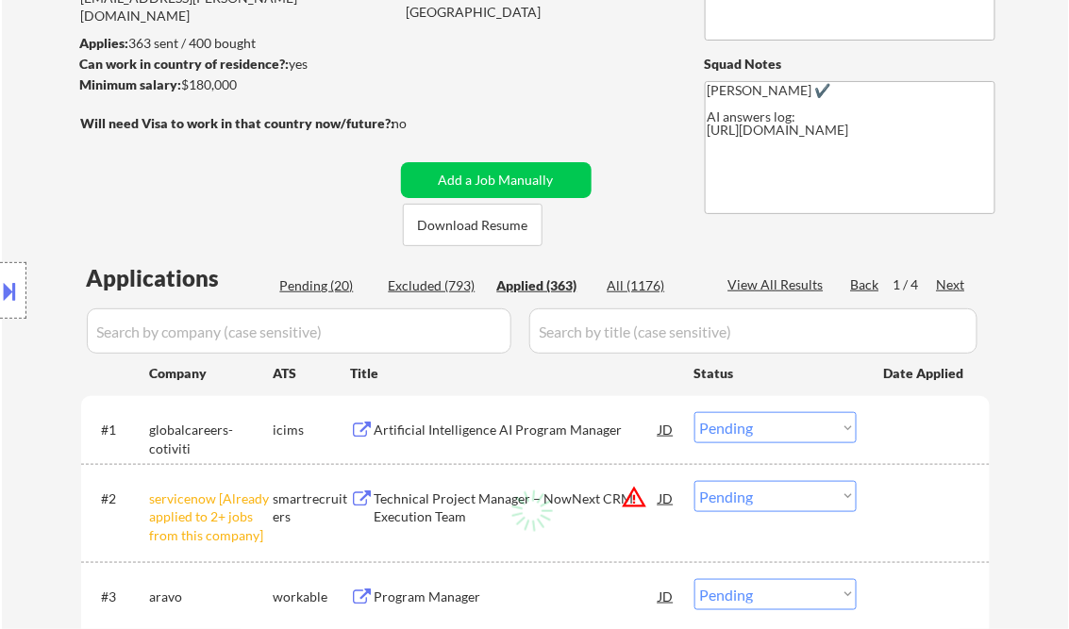
select select ""applied""
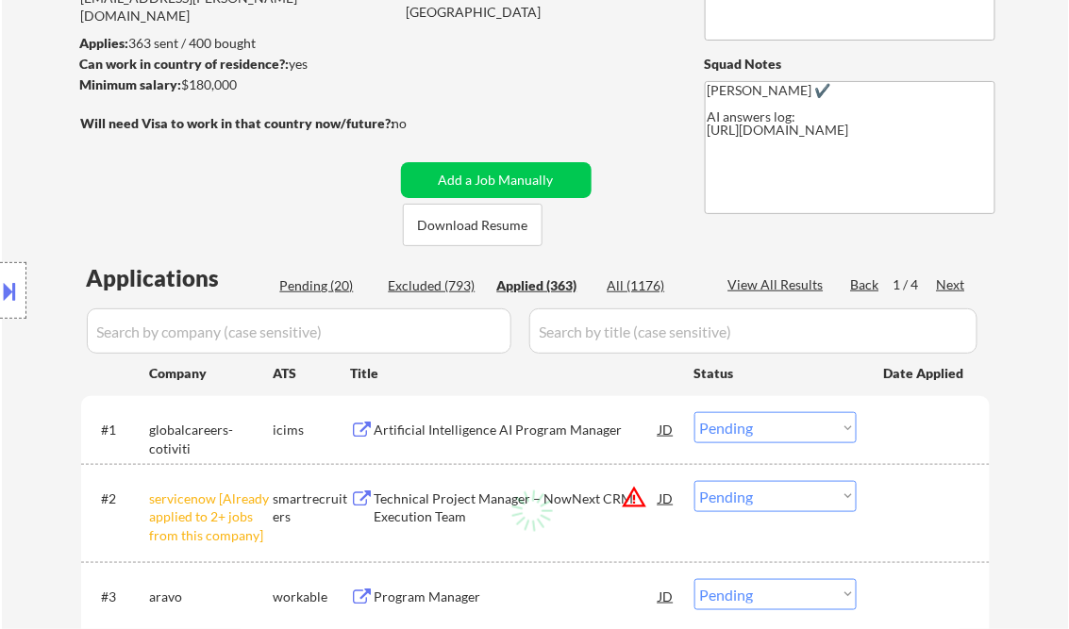
select select ""applied""
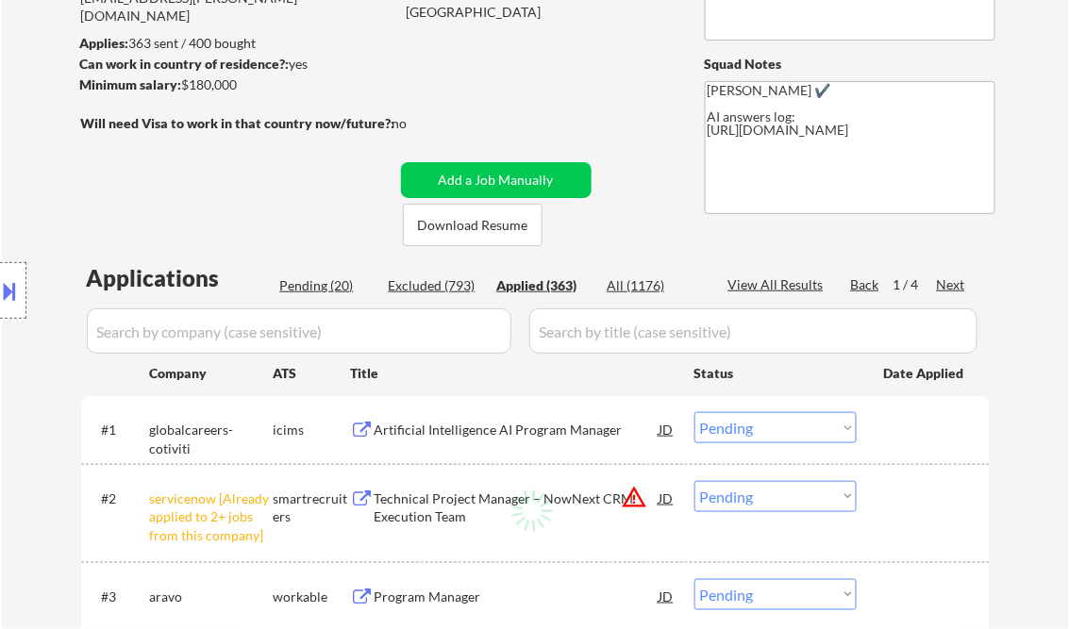
select select ""applied""
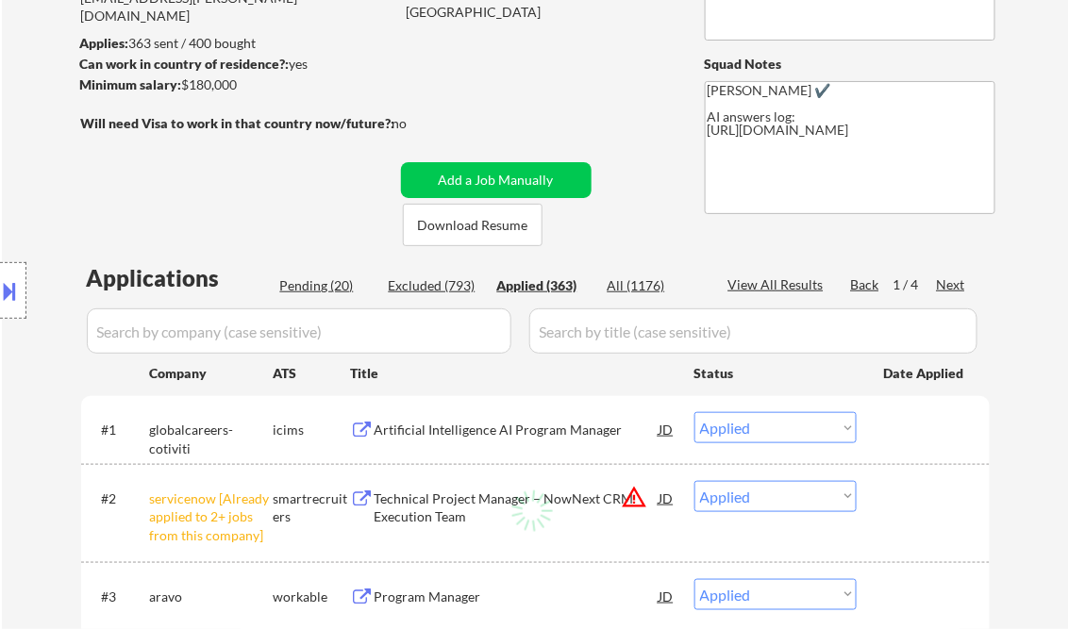
select select ""applied""
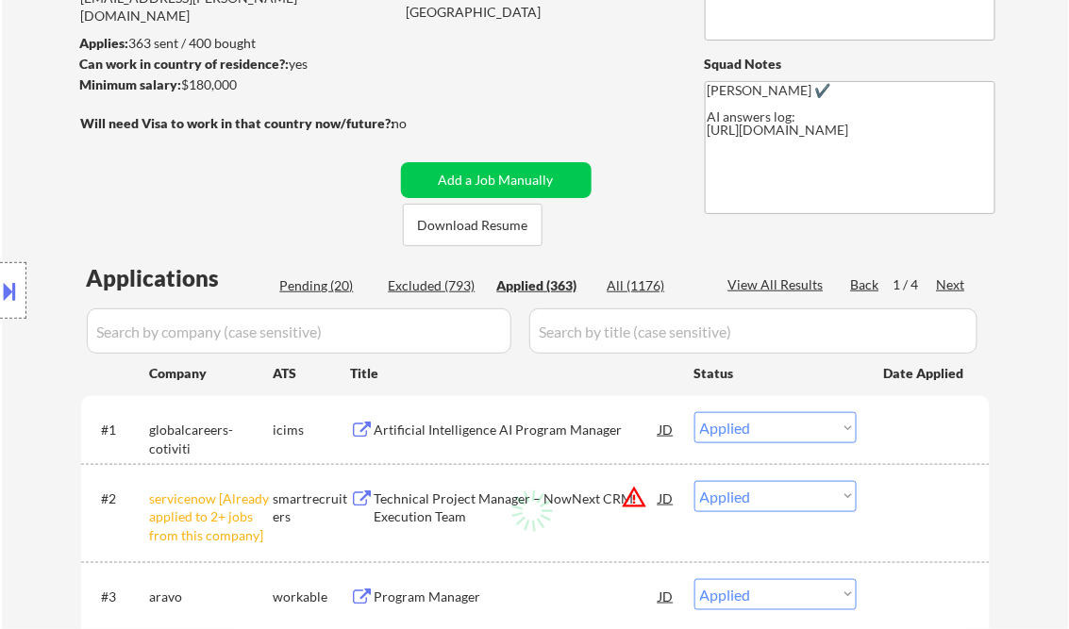
select select ""applied""
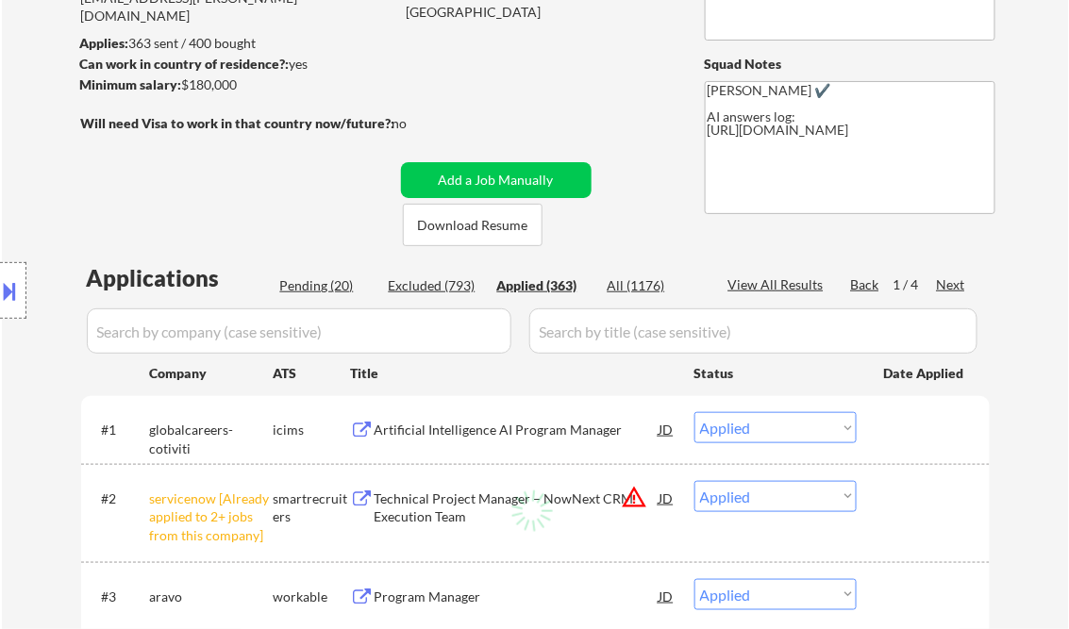
select select ""applied""
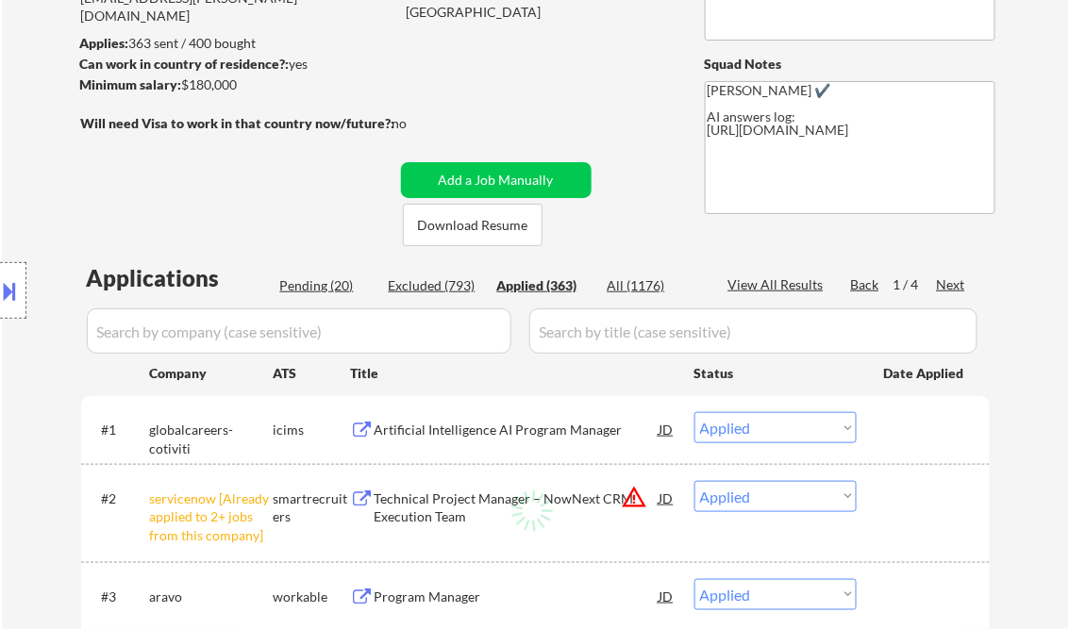
select select ""applied""
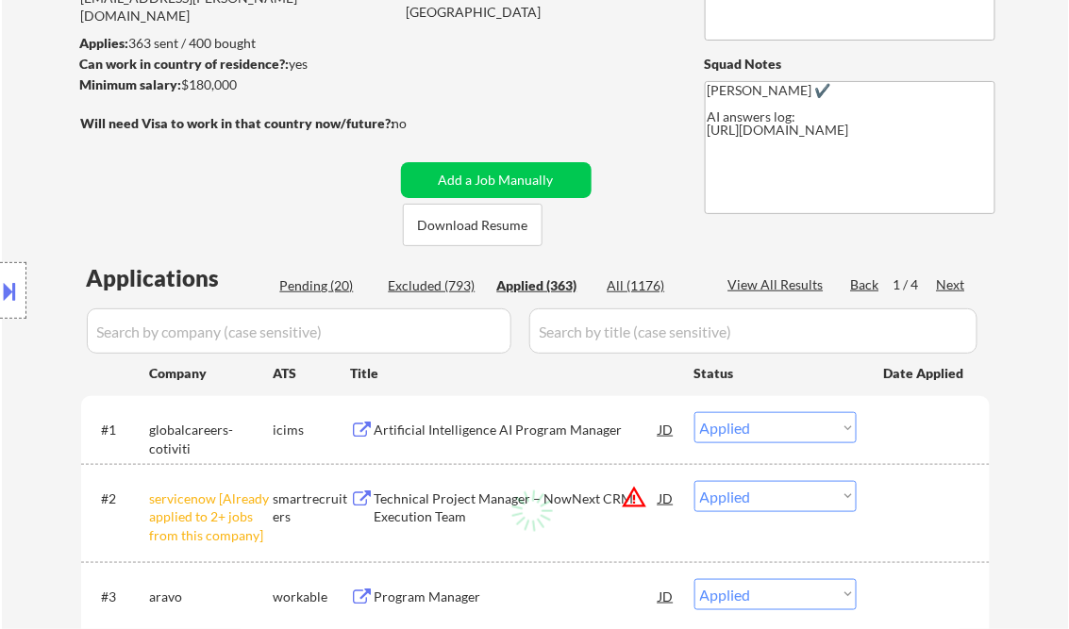
select select ""applied""
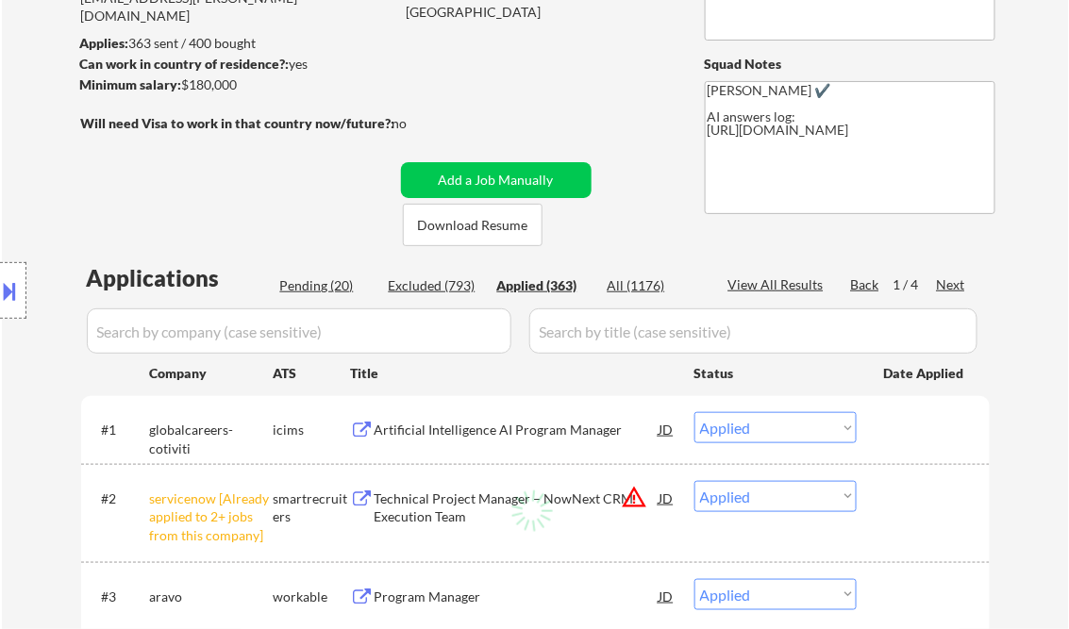
select select ""applied""
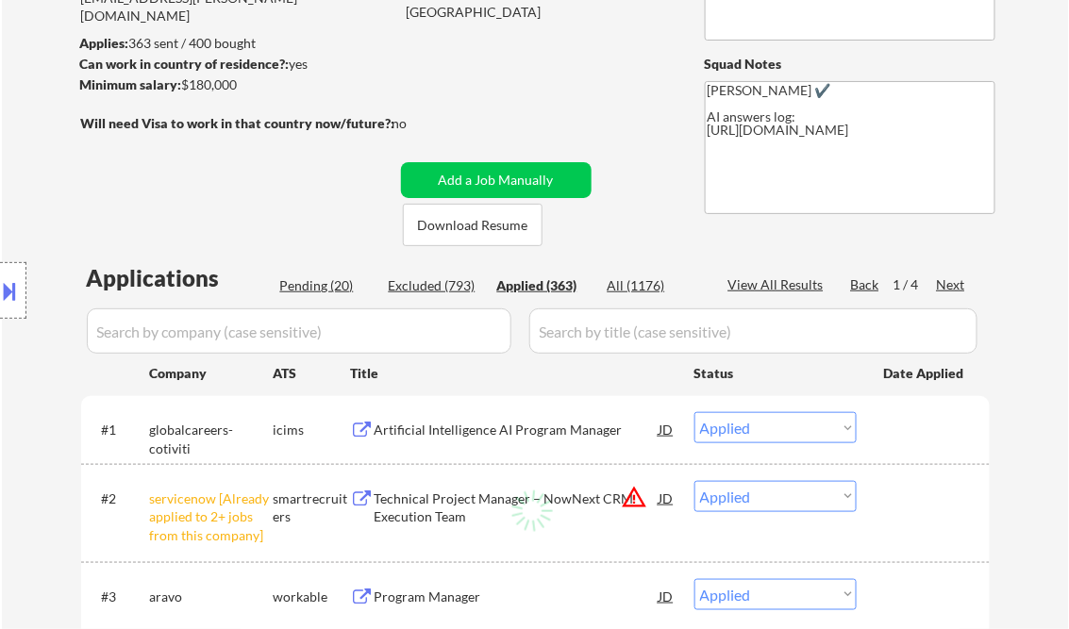
select select ""applied""
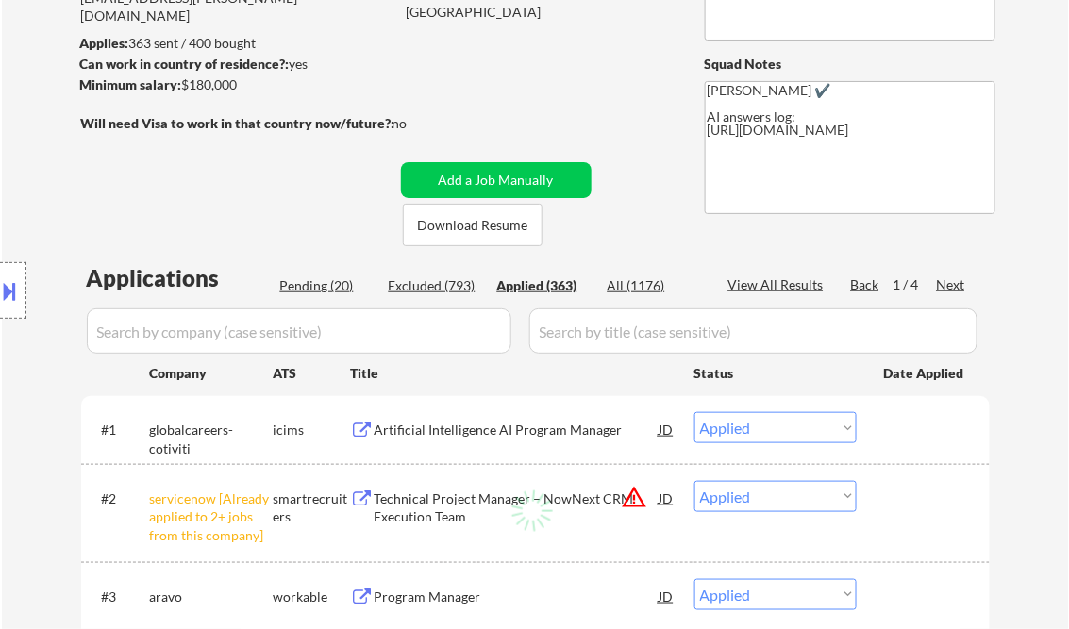
select select ""applied""
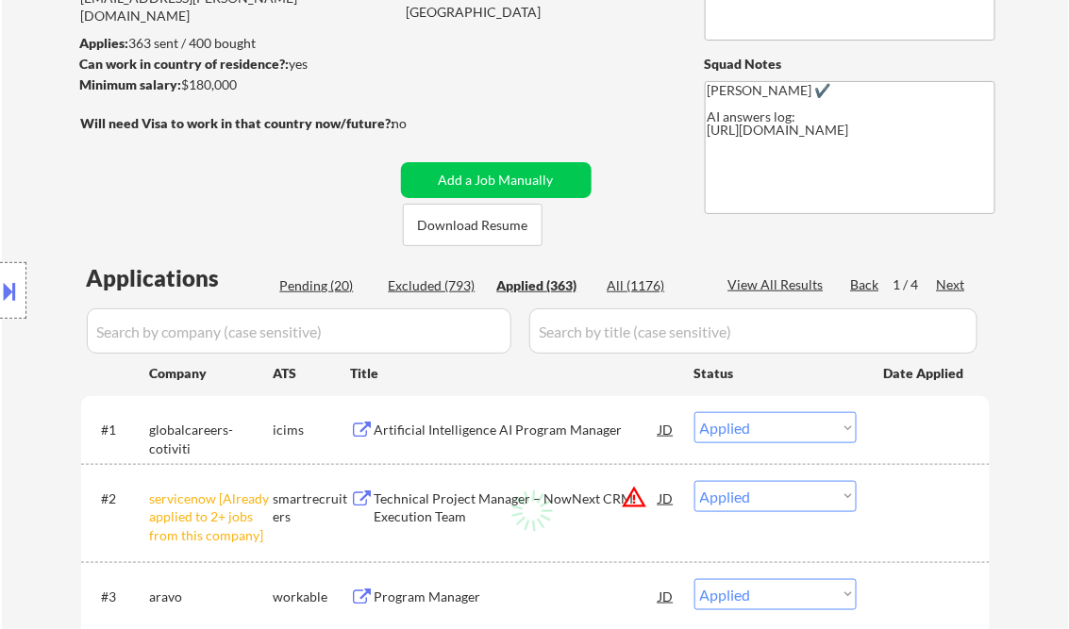
select select ""applied""
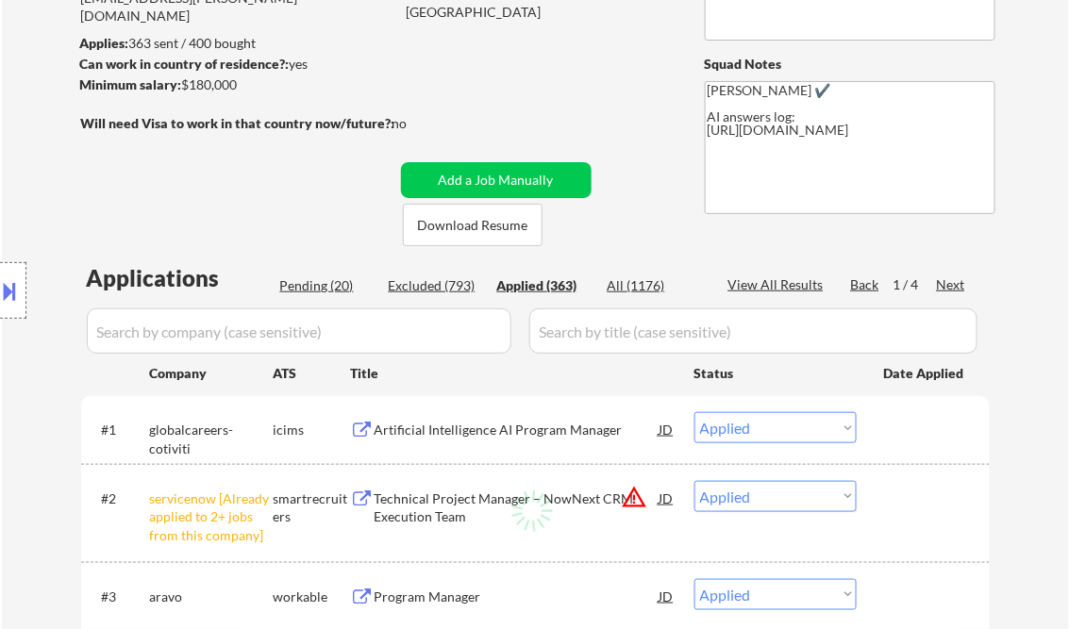
select select ""applied""
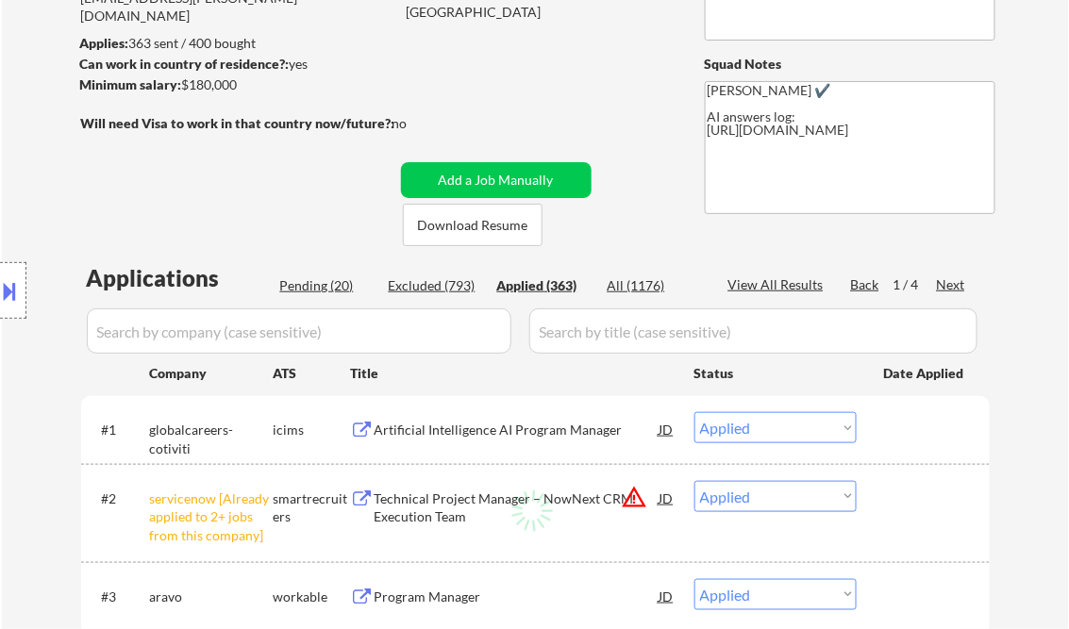
select select ""applied""
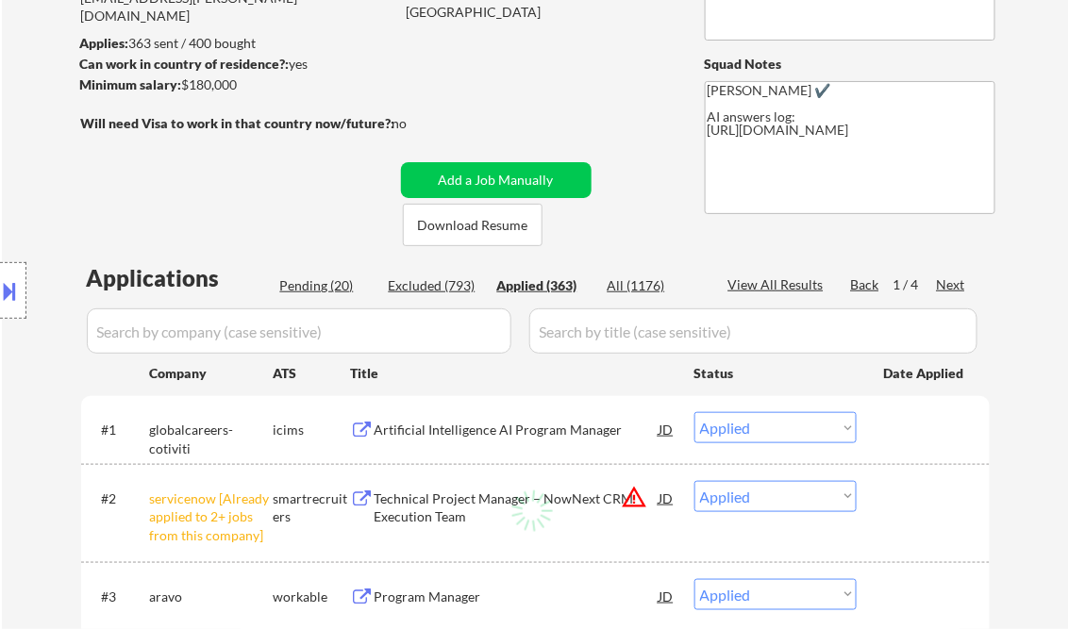
select select ""applied""
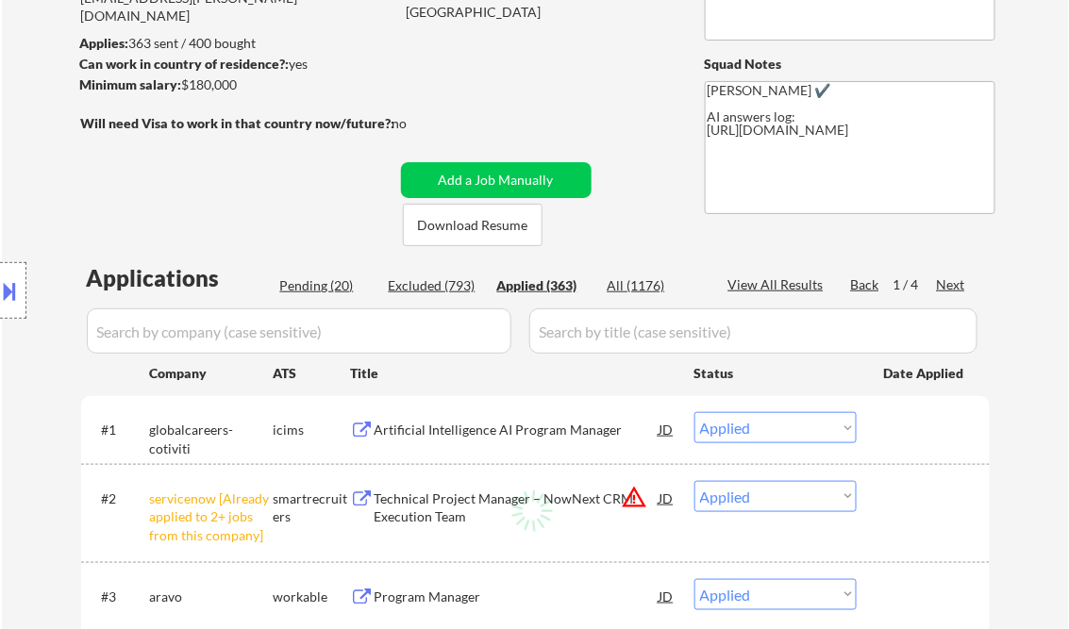
select select ""applied""
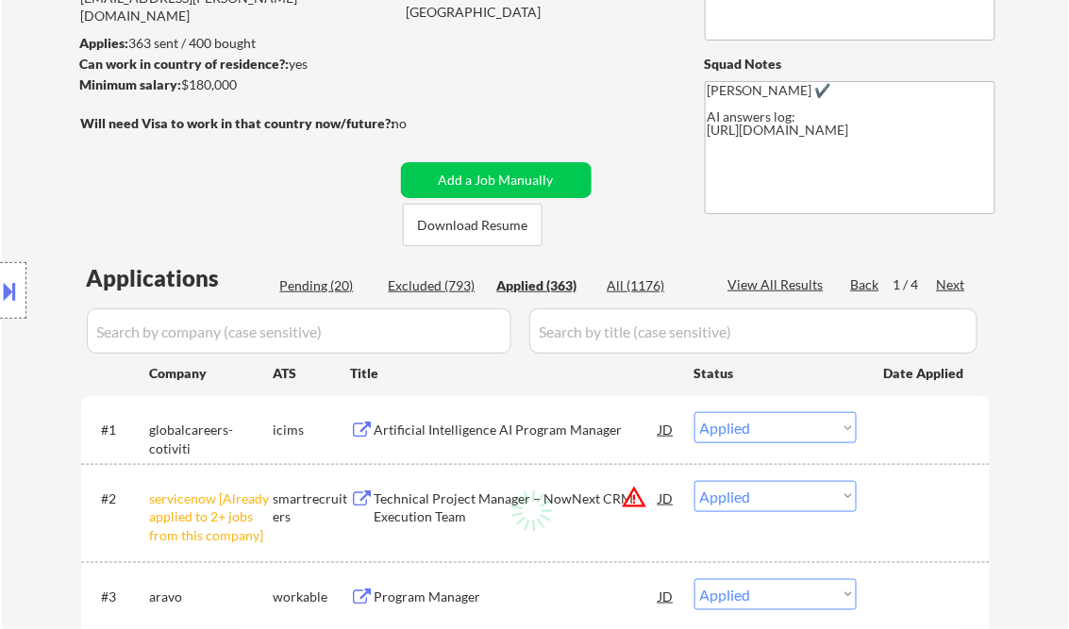
select select ""applied""
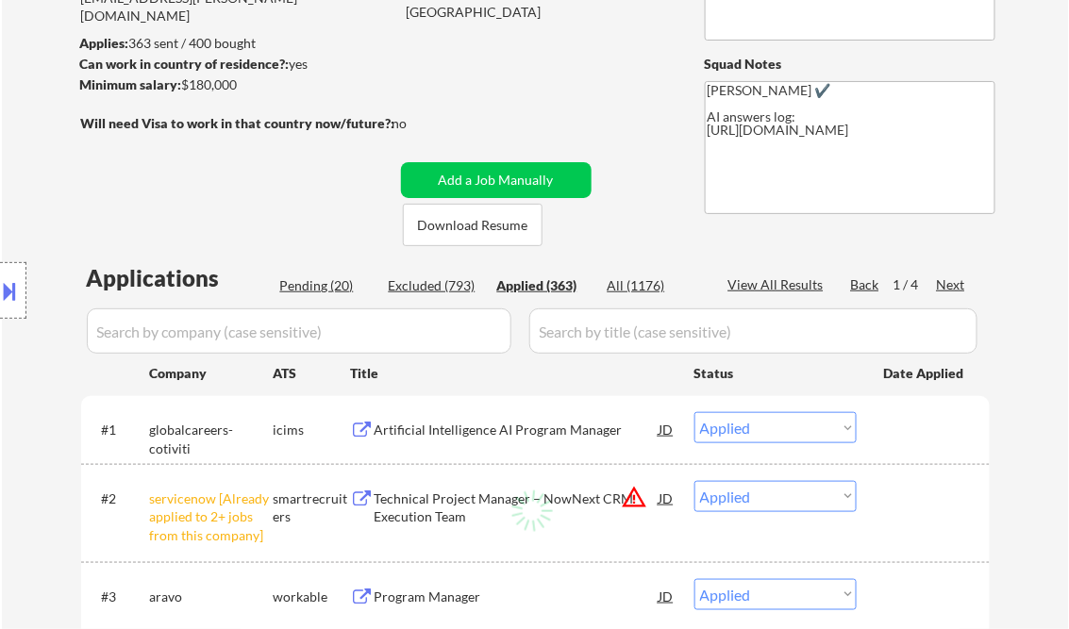
select select ""applied""
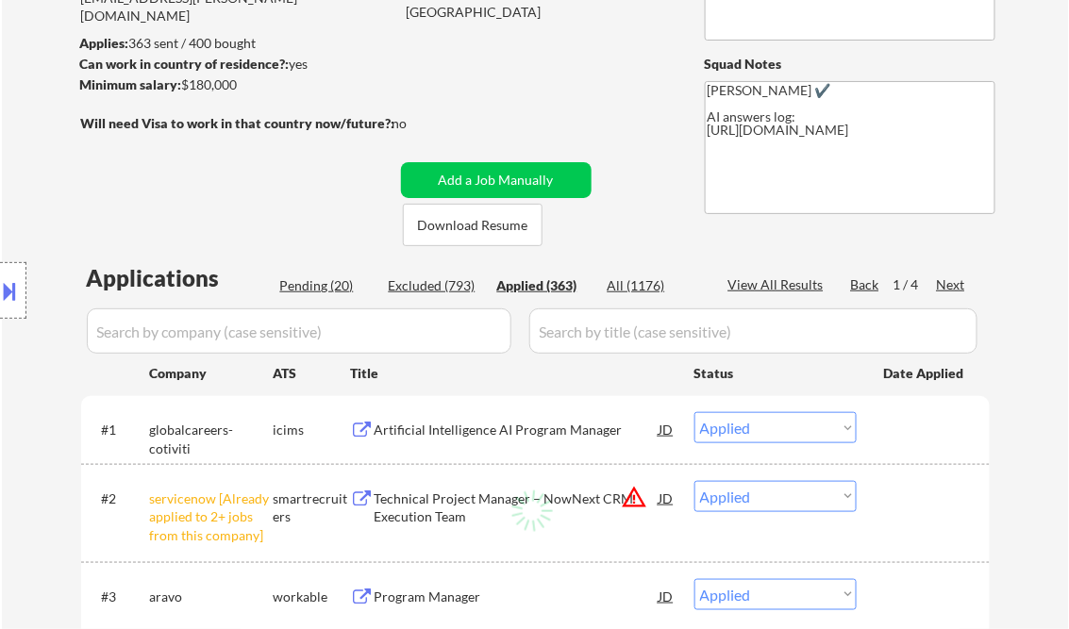
select select ""applied""
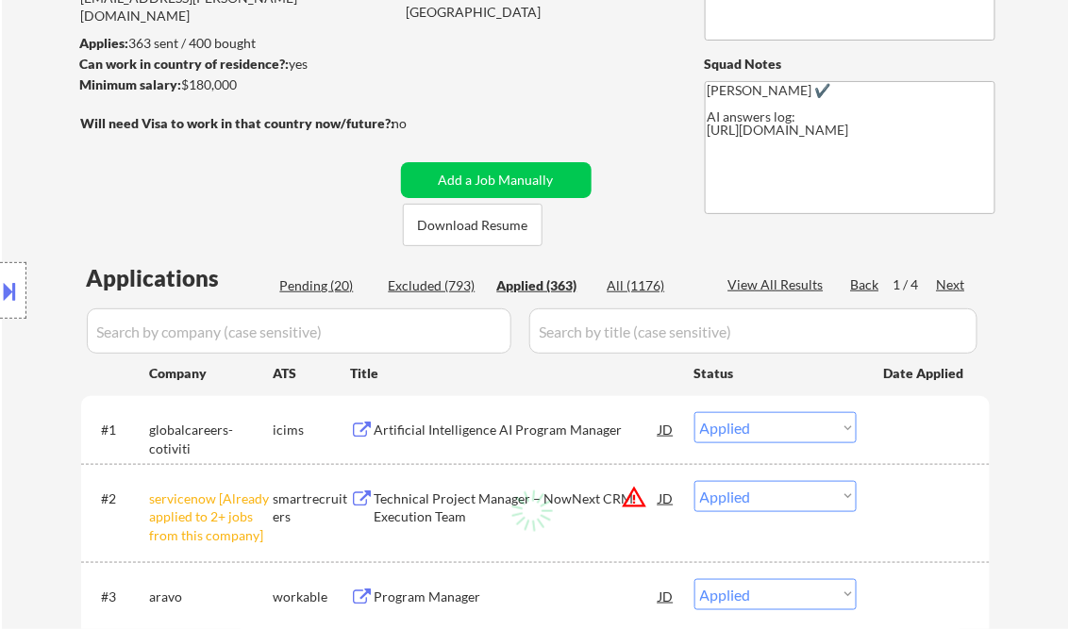
select select ""applied""
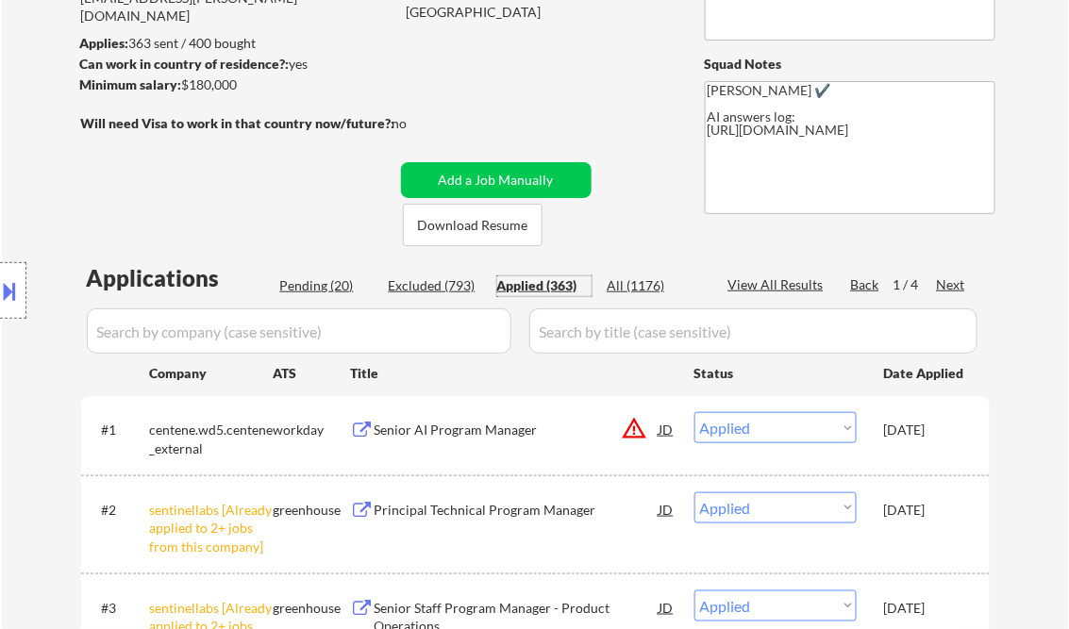
drag, startPoint x: 532, startPoint y: 83, endPoint x: 527, endPoint y: 153, distance: 70.0
